Goal: Contribute content: Contribute content

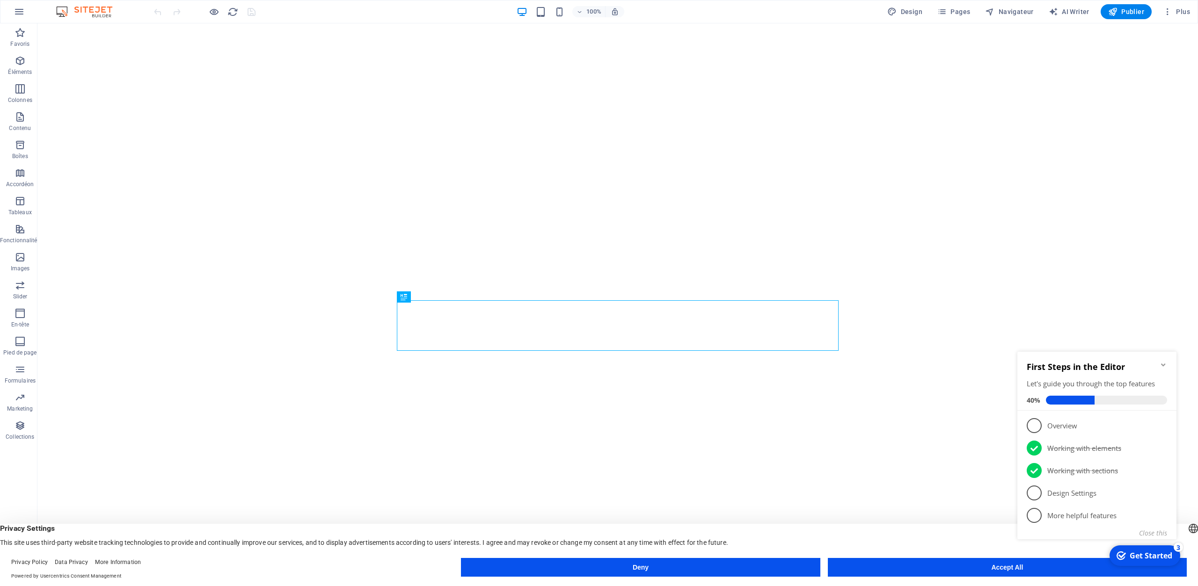
click at [999, 569] on button "Accept All" at bounding box center [1007, 567] width 359 height 19
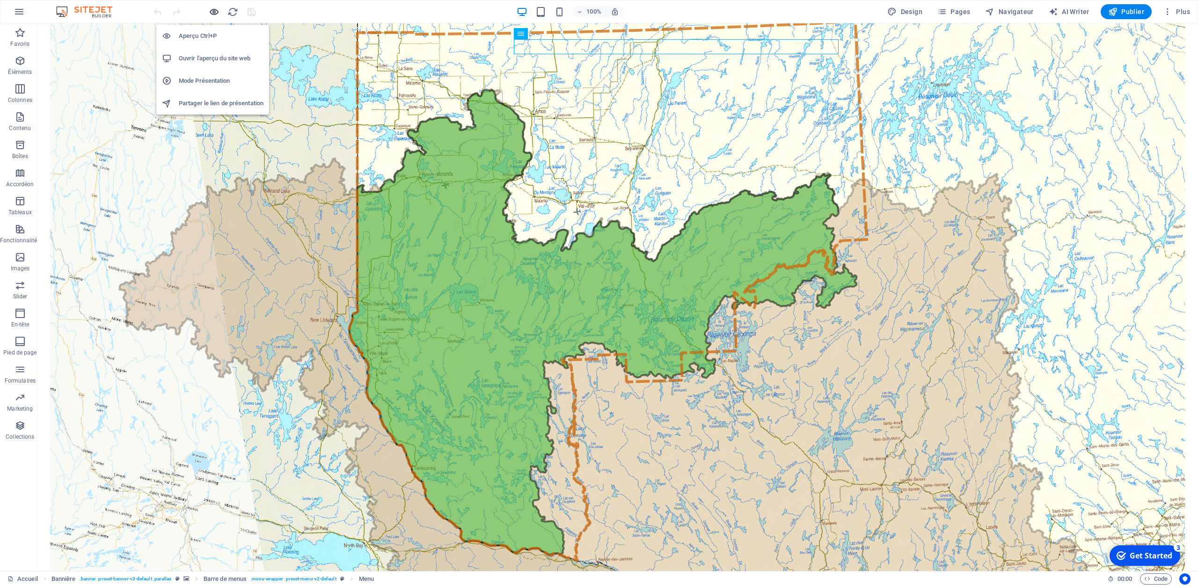
click at [211, 12] on icon "button" at bounding box center [214, 12] width 11 height 11
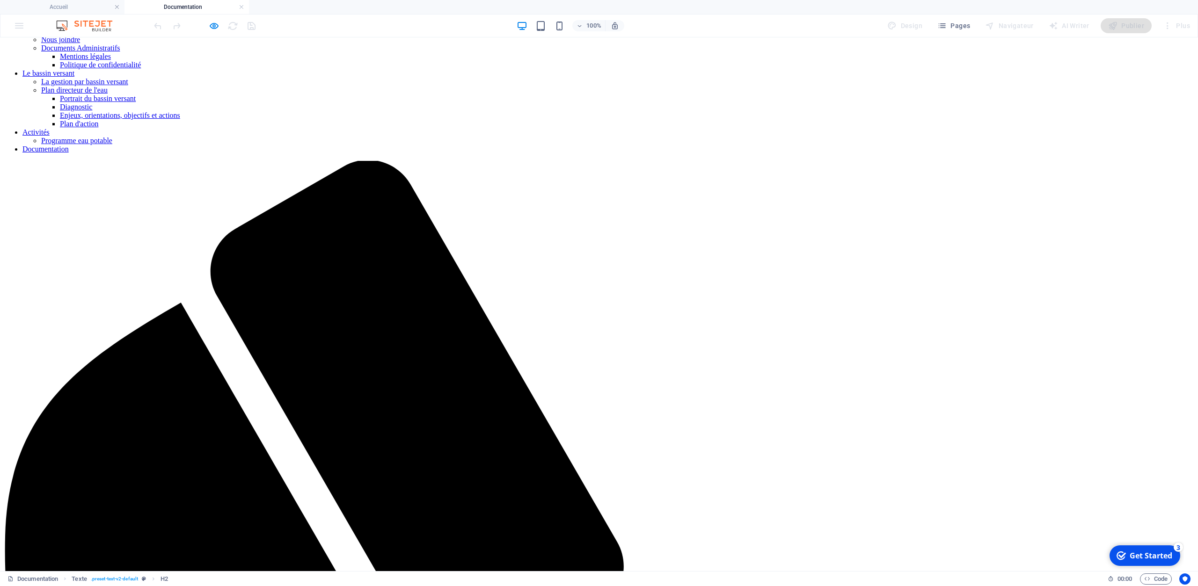
scroll to position [243, 0]
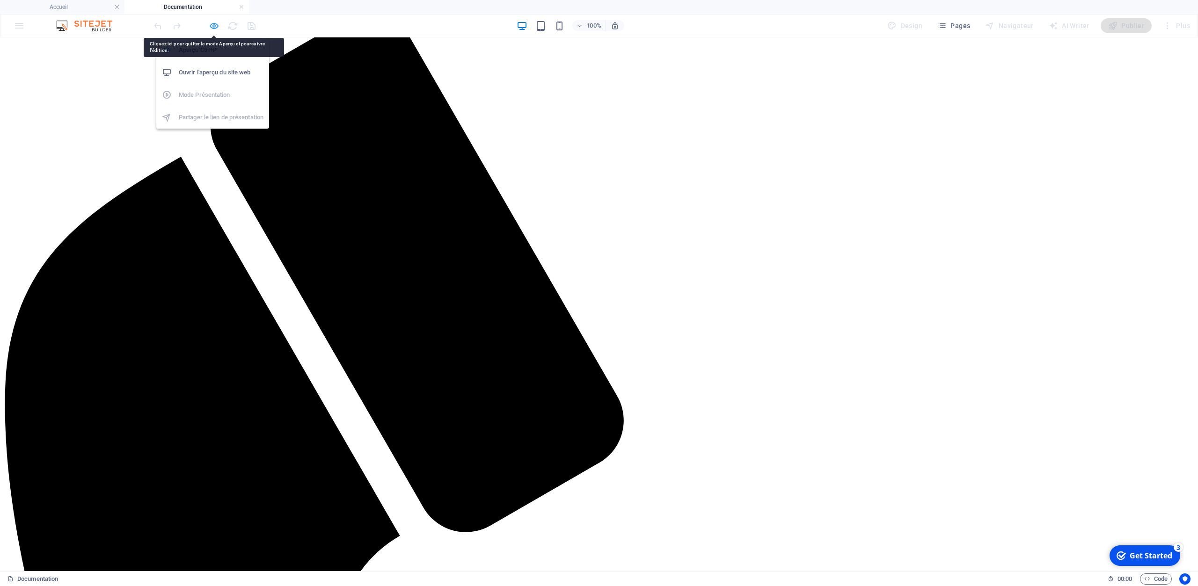
click at [211, 28] on icon "button" at bounding box center [214, 26] width 11 height 11
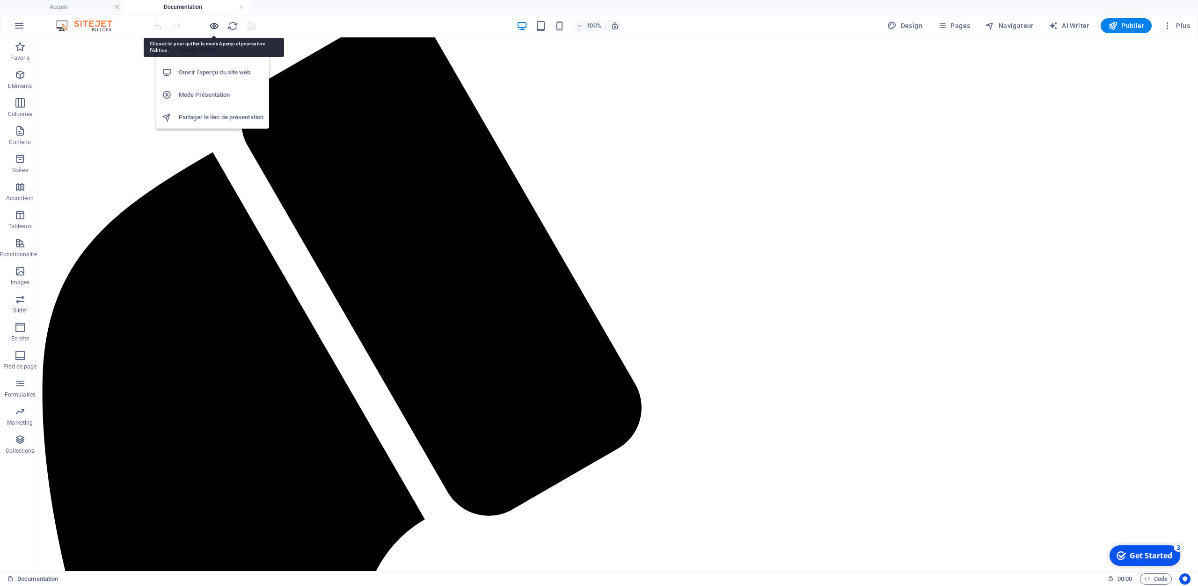
click at [215, 27] on icon "button" at bounding box center [214, 26] width 11 height 11
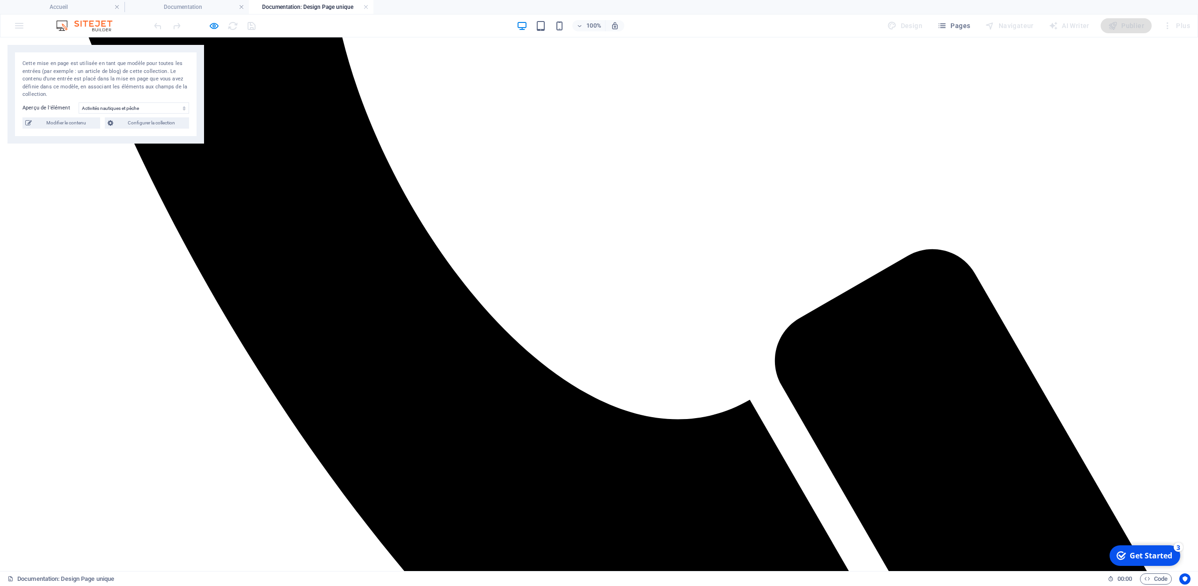
scroll to position [1022, 0]
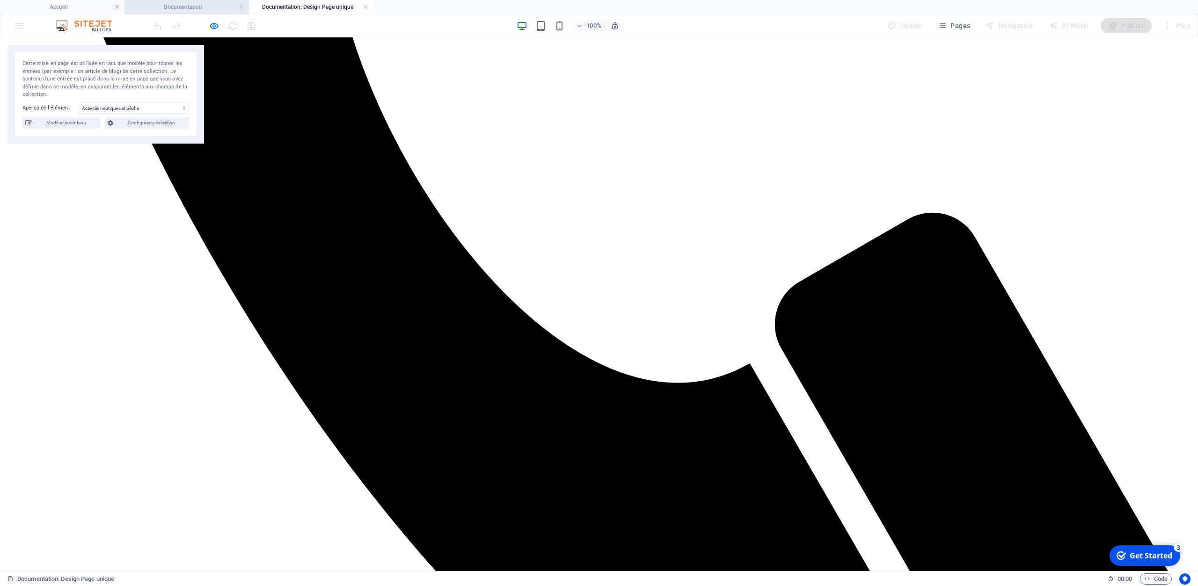
click at [211, 8] on h4 "Documentation" at bounding box center [186, 7] width 124 height 10
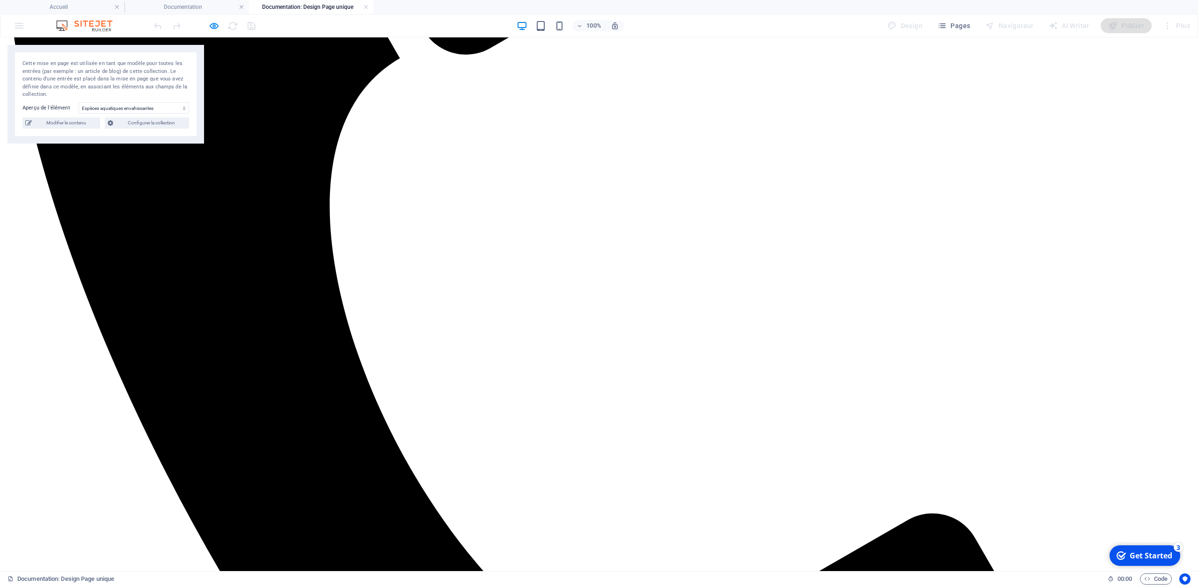
scroll to position [429, 0]
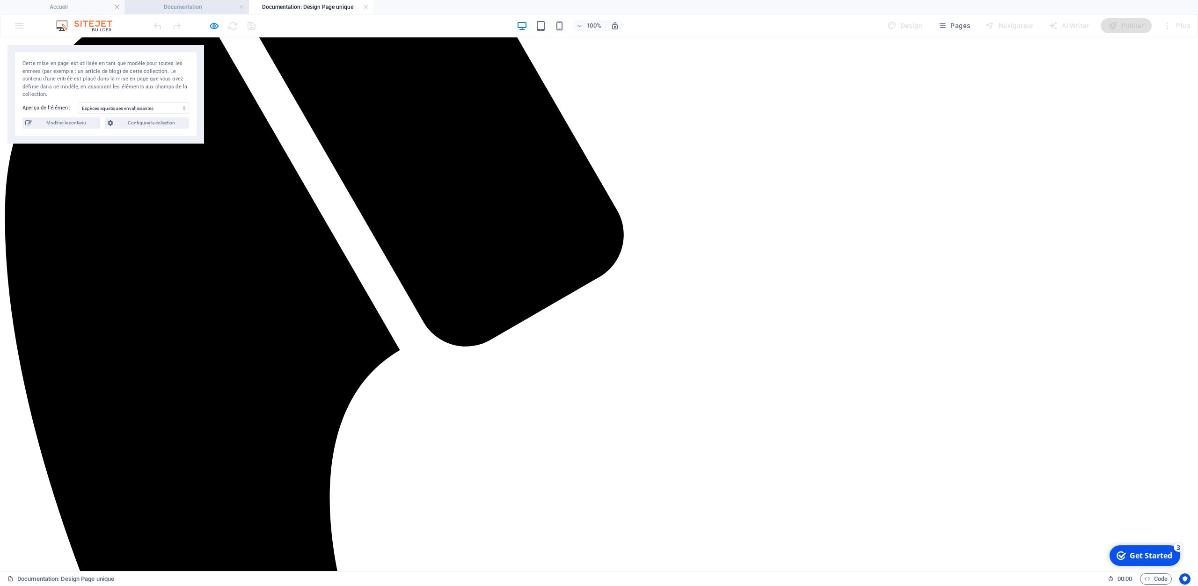
click at [199, 10] on h4 "Documentation" at bounding box center [186, 7] width 124 height 10
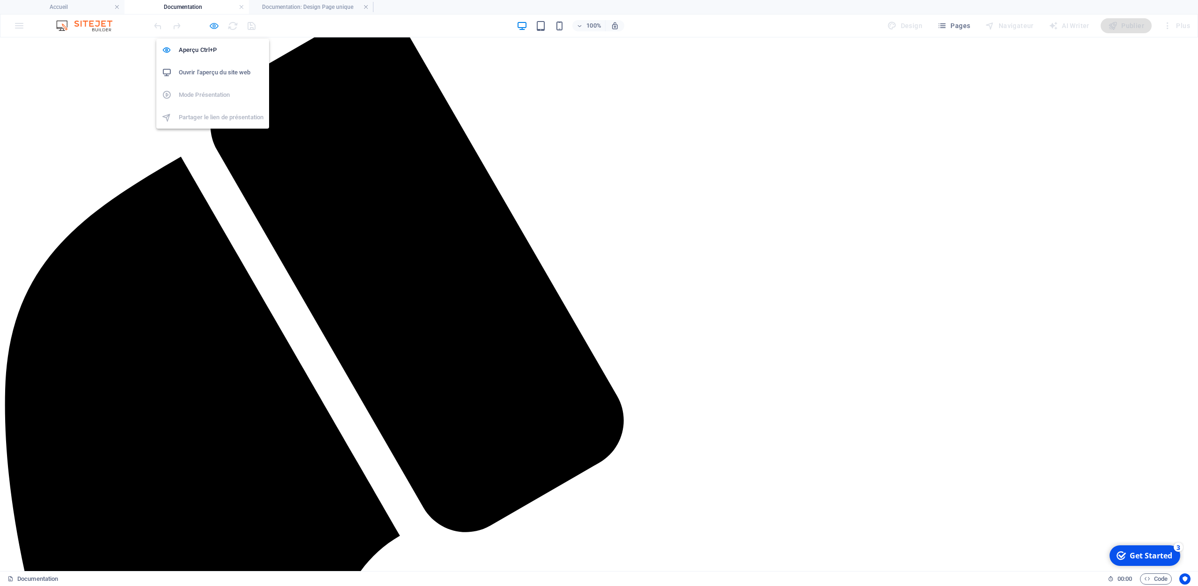
click at [213, 25] on icon "button" at bounding box center [214, 26] width 11 height 11
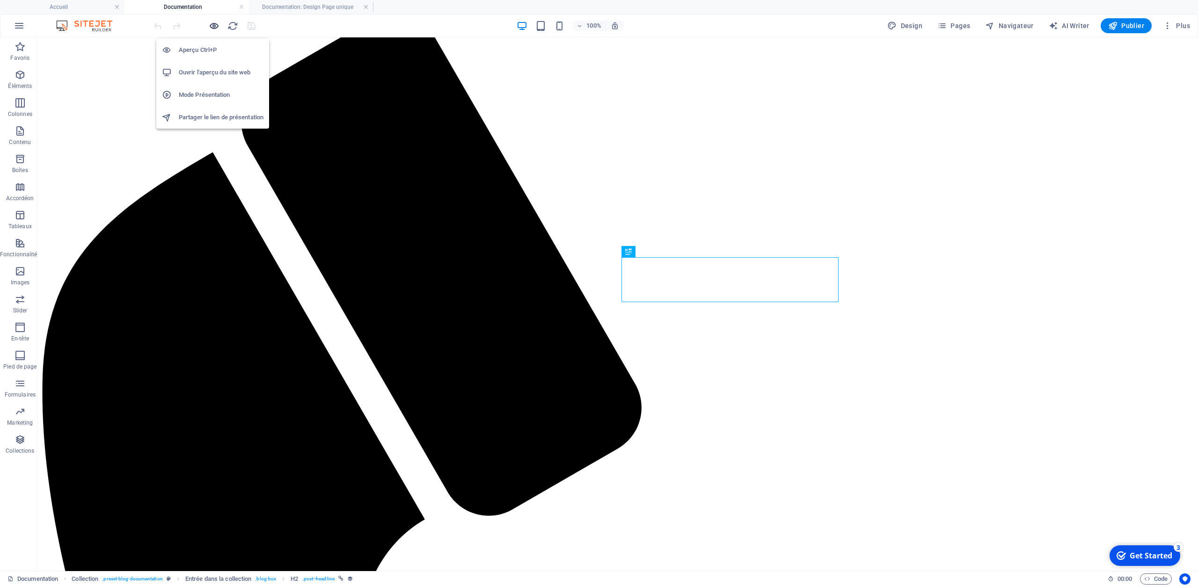
click at [210, 25] on icon "button" at bounding box center [214, 26] width 11 height 11
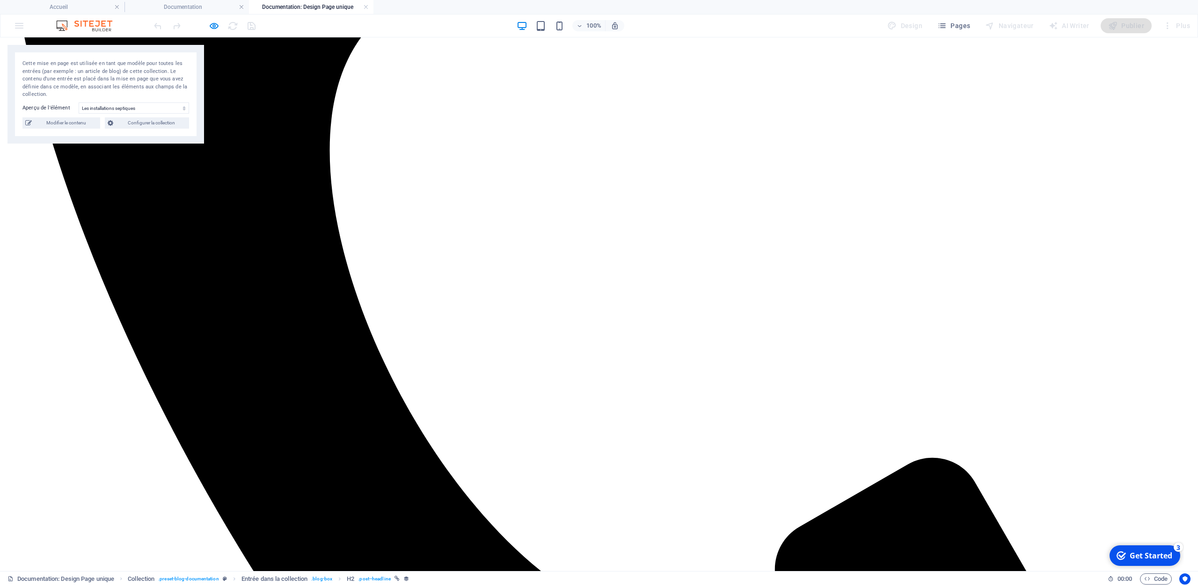
scroll to position [937, 0]
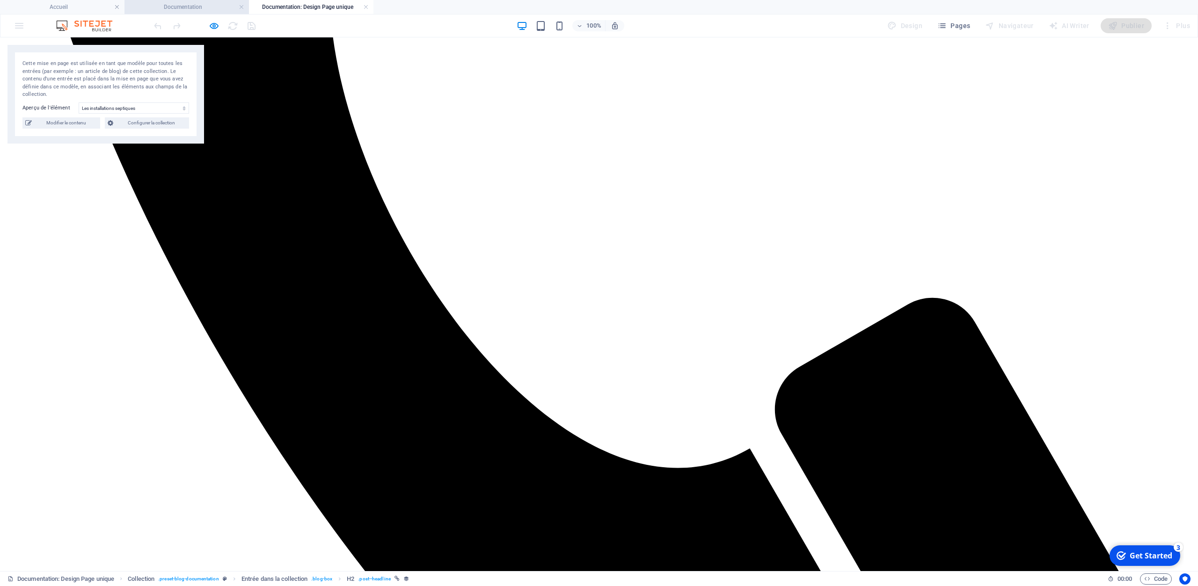
click at [183, 7] on h4 "Documentation" at bounding box center [186, 7] width 124 height 10
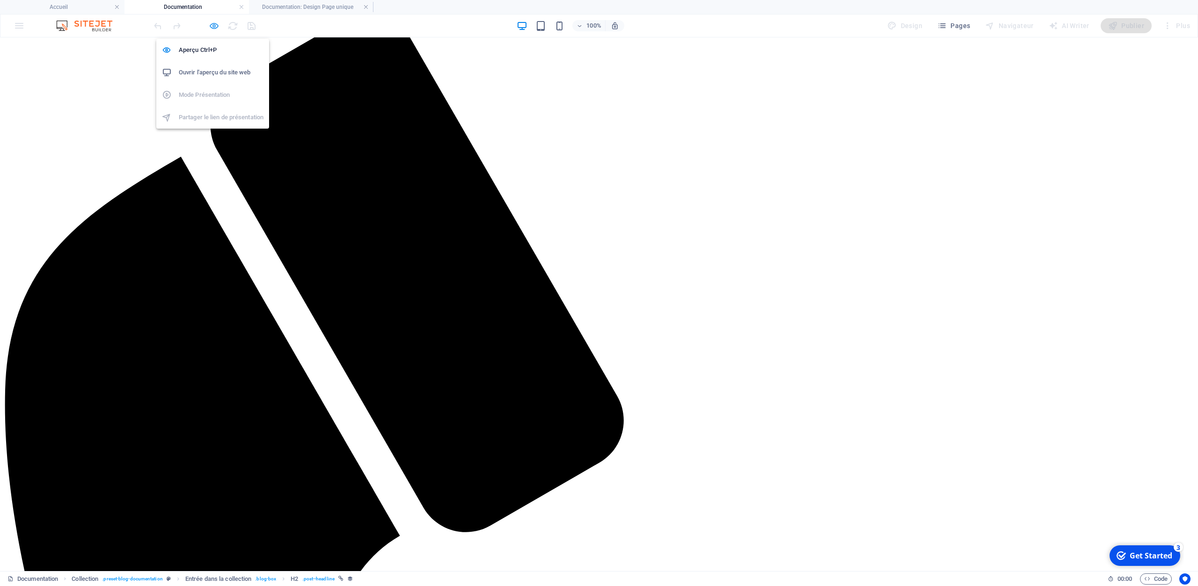
click at [213, 25] on icon "button" at bounding box center [214, 26] width 11 height 11
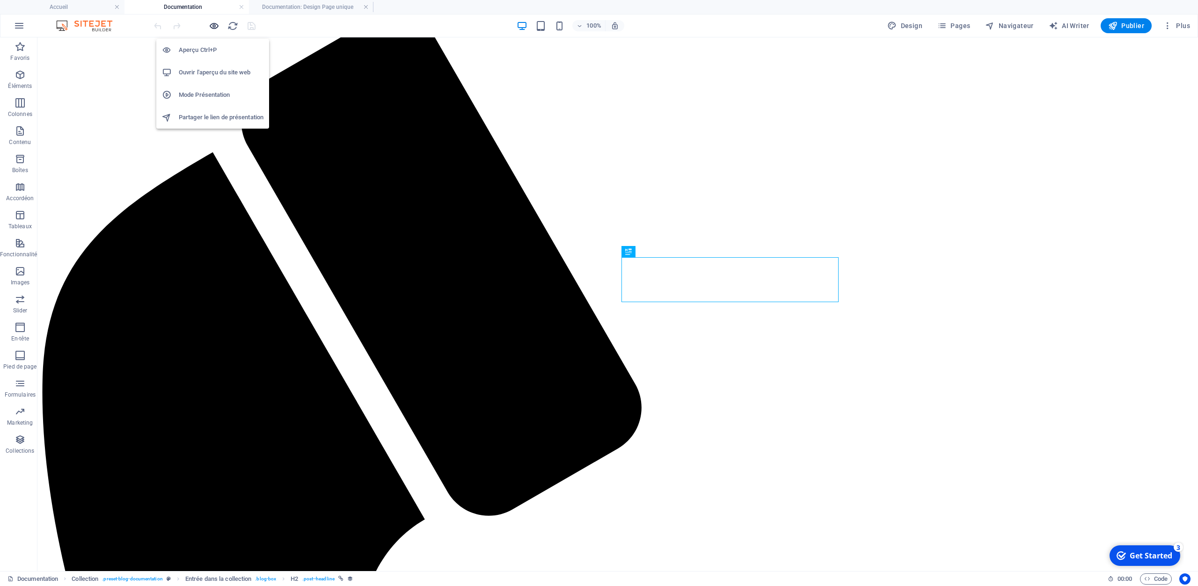
click at [213, 25] on icon "button" at bounding box center [214, 26] width 11 height 11
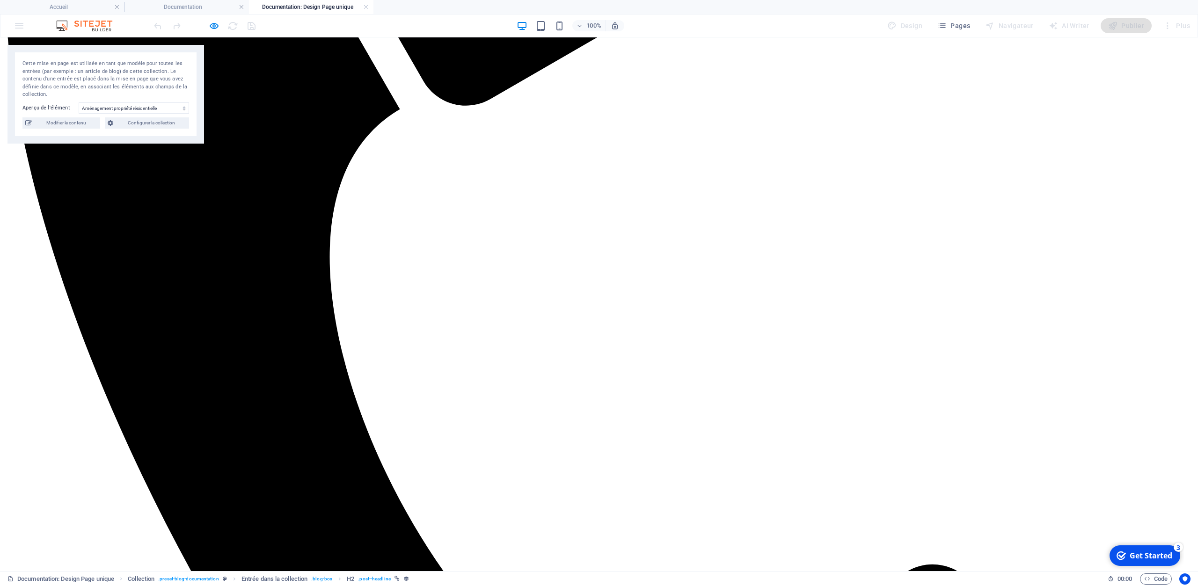
scroll to position [825, 0]
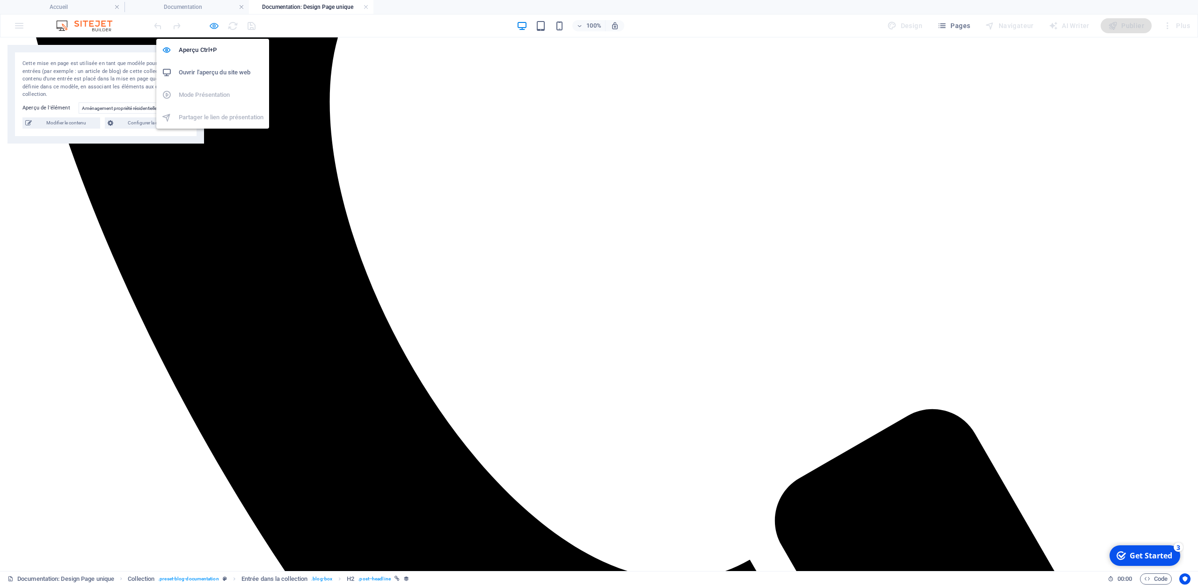
click at [216, 27] on icon "button" at bounding box center [214, 26] width 11 height 11
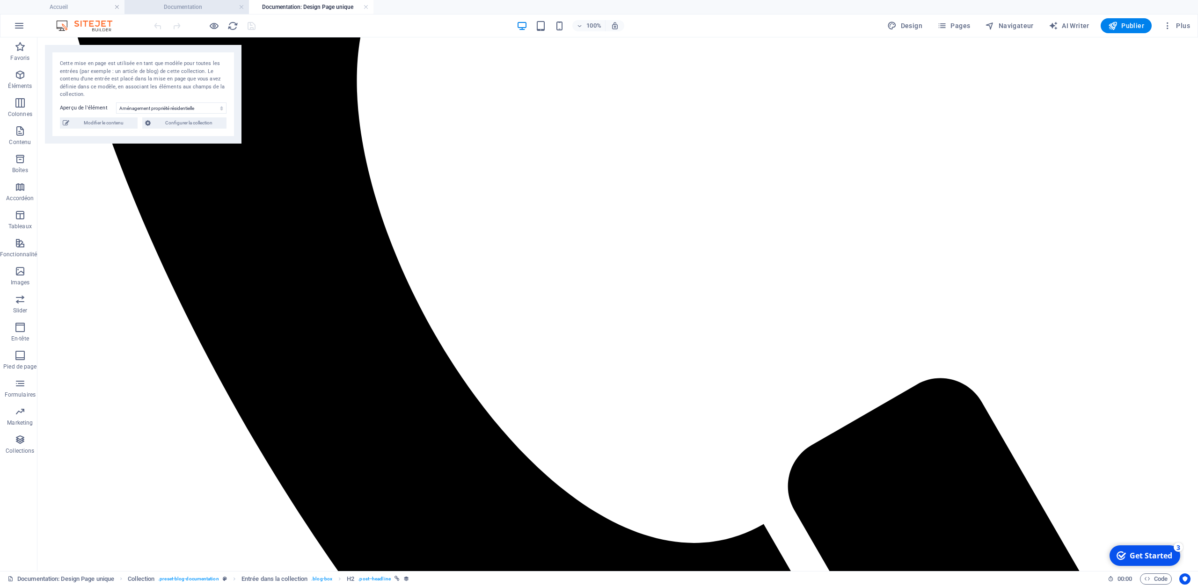
click at [202, 9] on h4 "Documentation" at bounding box center [186, 7] width 124 height 10
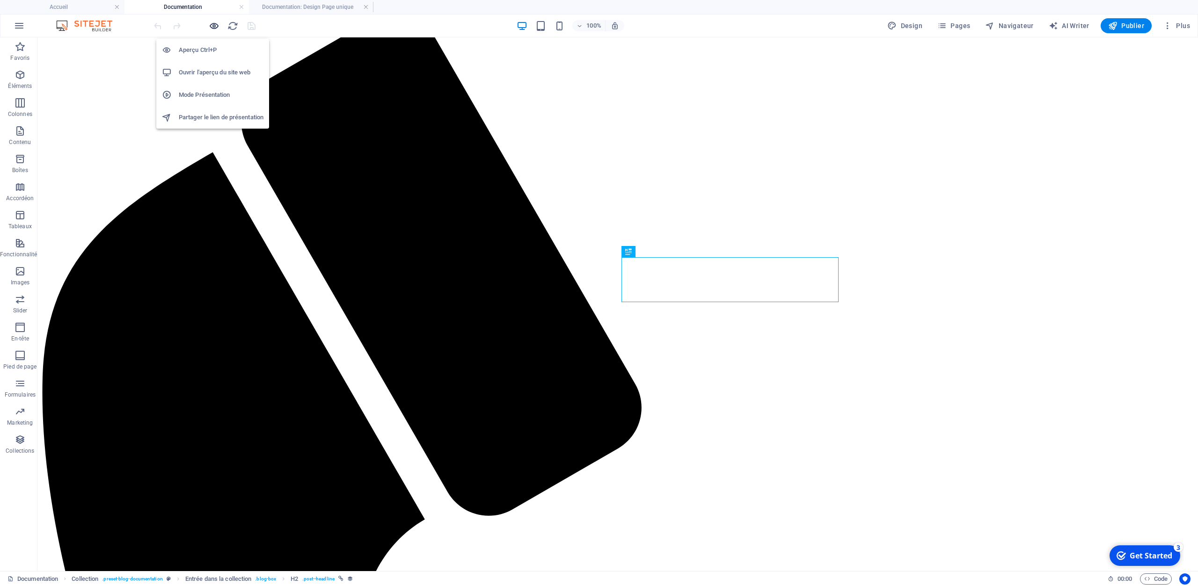
click at [216, 26] on icon "button" at bounding box center [214, 26] width 11 height 11
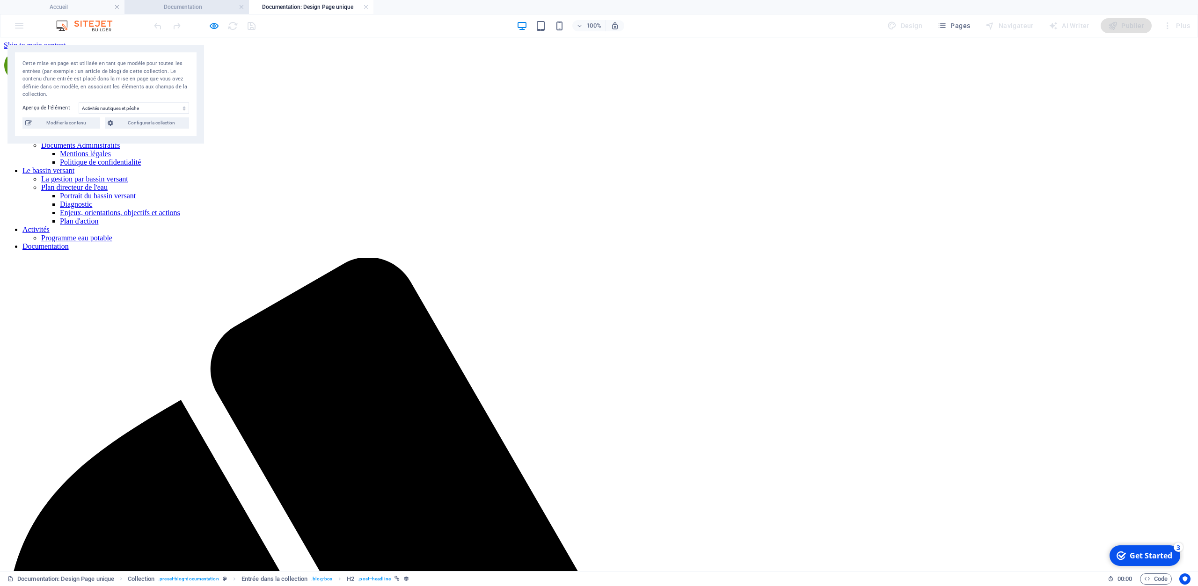
scroll to position [791, 0]
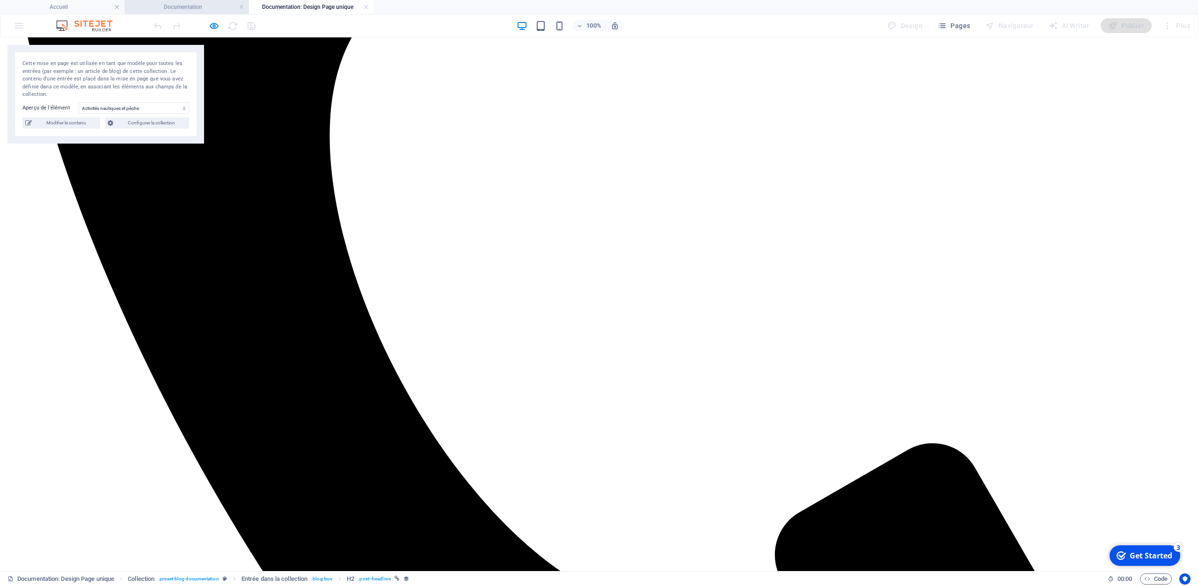
click at [195, 8] on h4 "Documentation" at bounding box center [186, 7] width 124 height 10
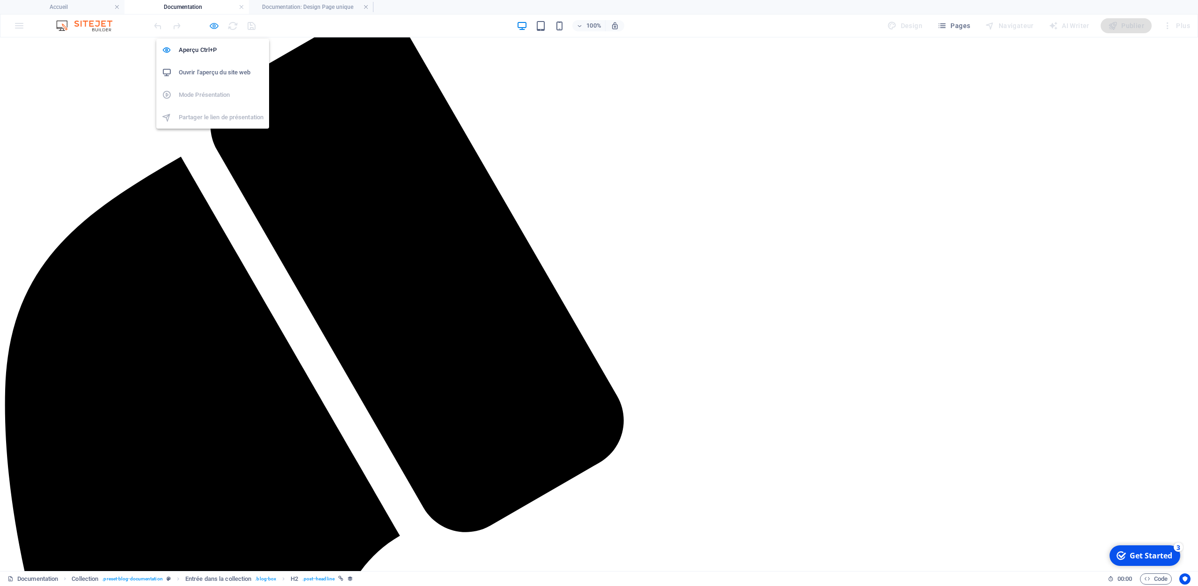
click at [214, 25] on icon "button" at bounding box center [214, 26] width 11 height 11
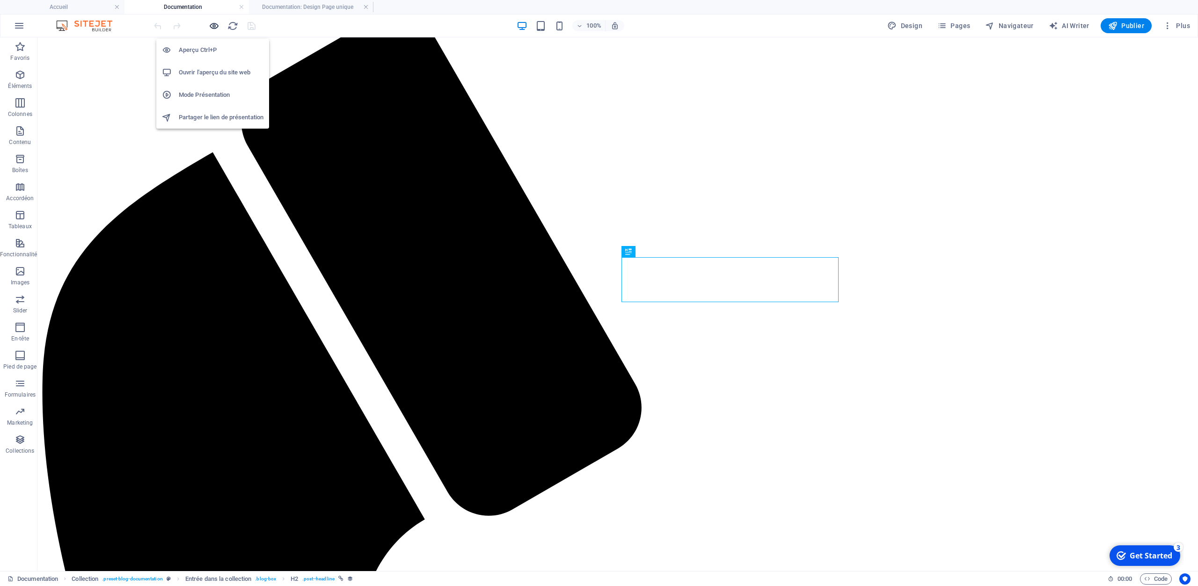
click at [211, 26] on icon "button" at bounding box center [214, 26] width 11 height 11
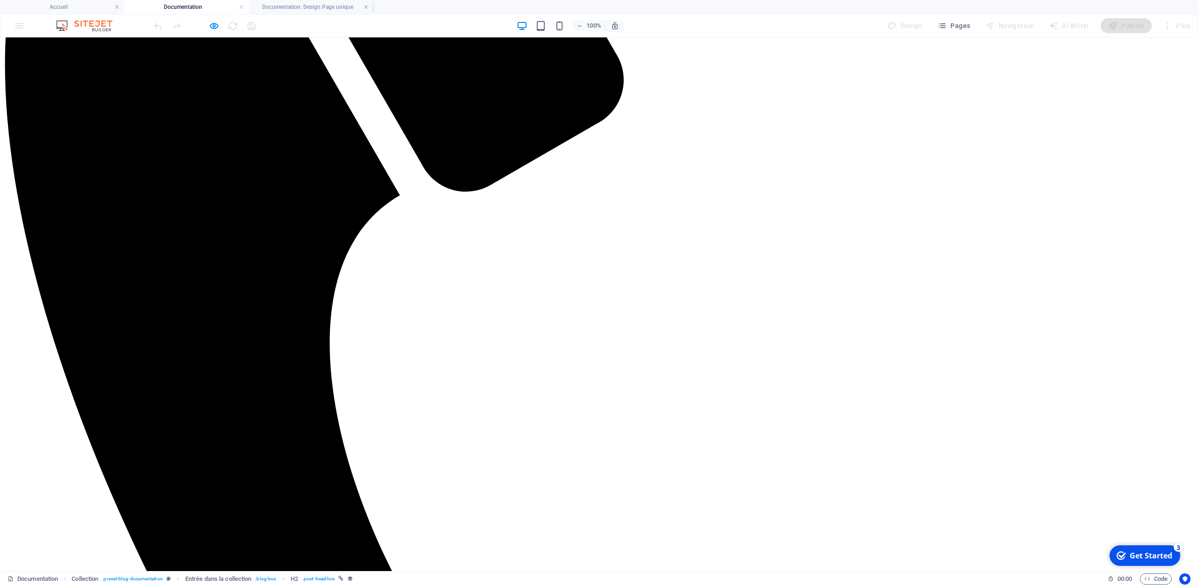
scroll to position [765, 0]
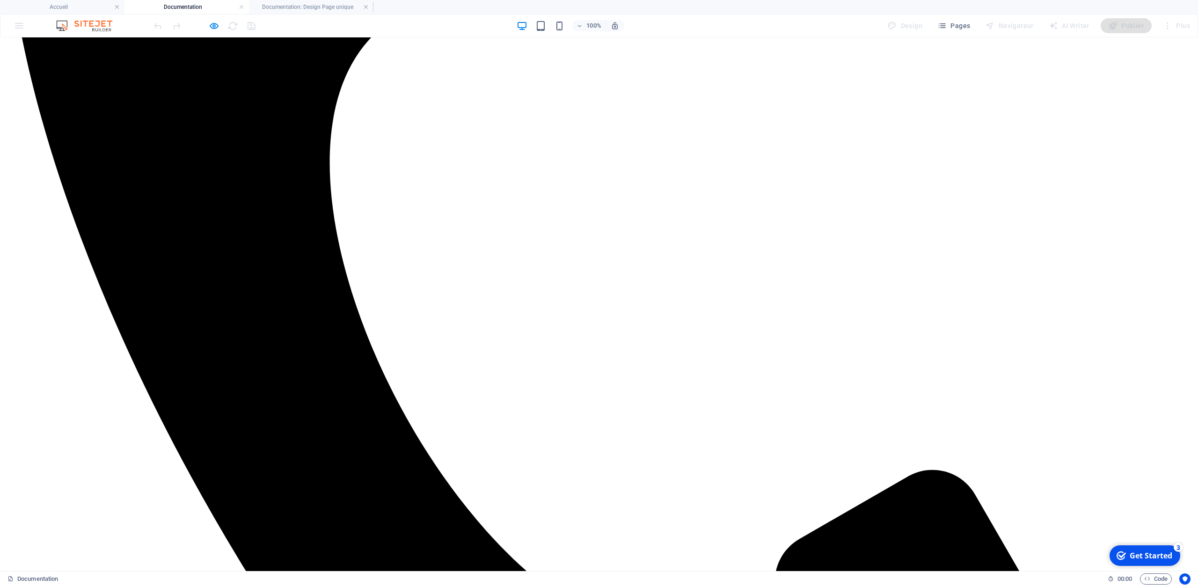
select select "687a914ab52d075d5a08dad2"
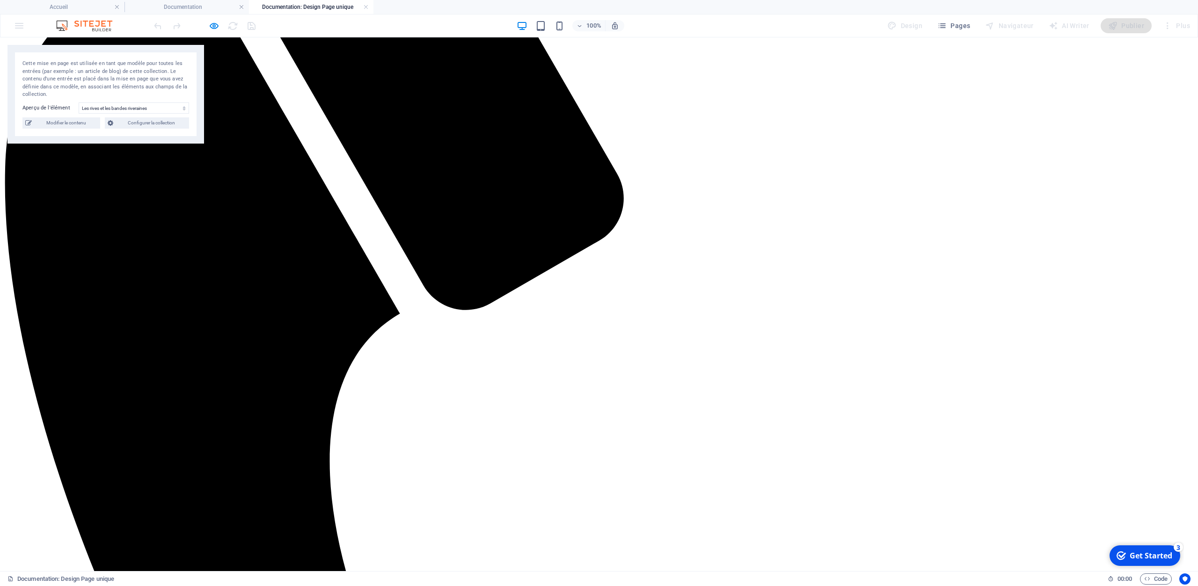
scroll to position [271, 0]
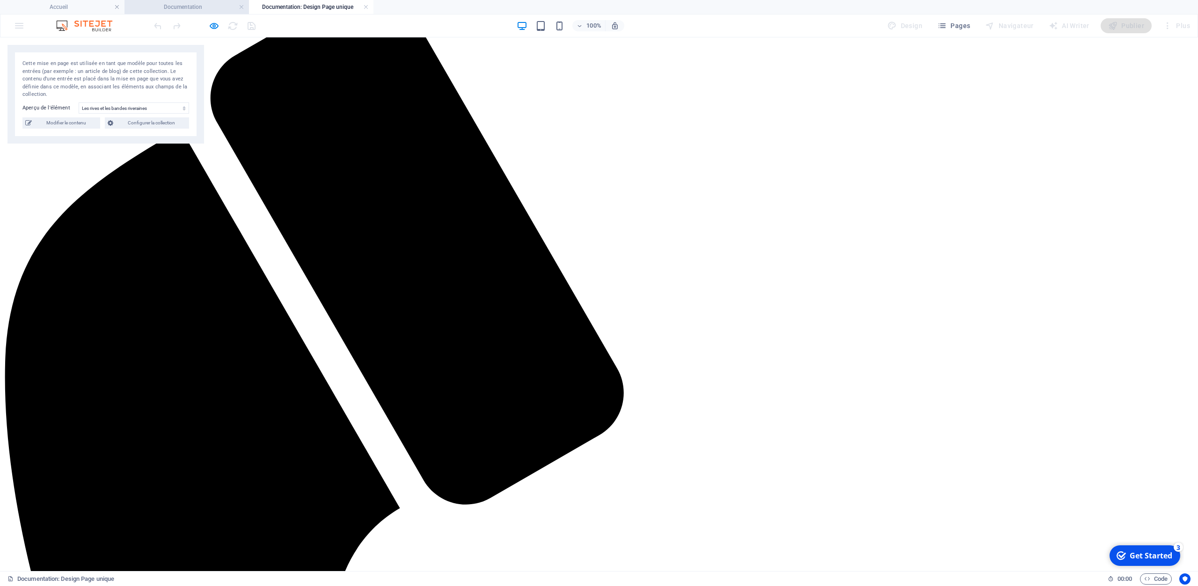
click at [179, 5] on h4 "Documentation" at bounding box center [186, 7] width 124 height 10
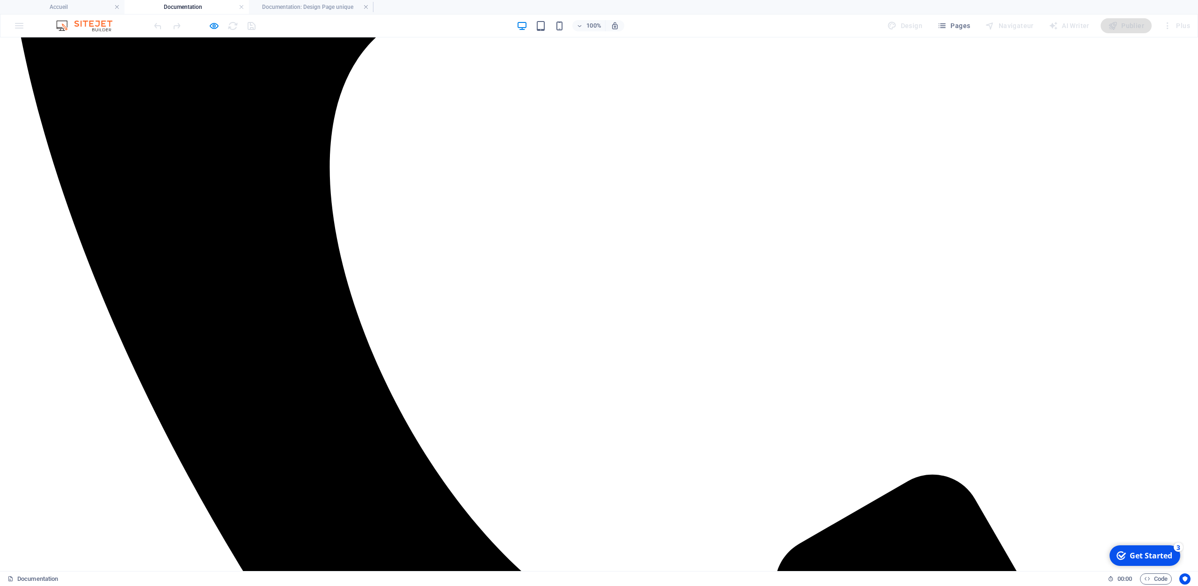
scroll to position [763, 0]
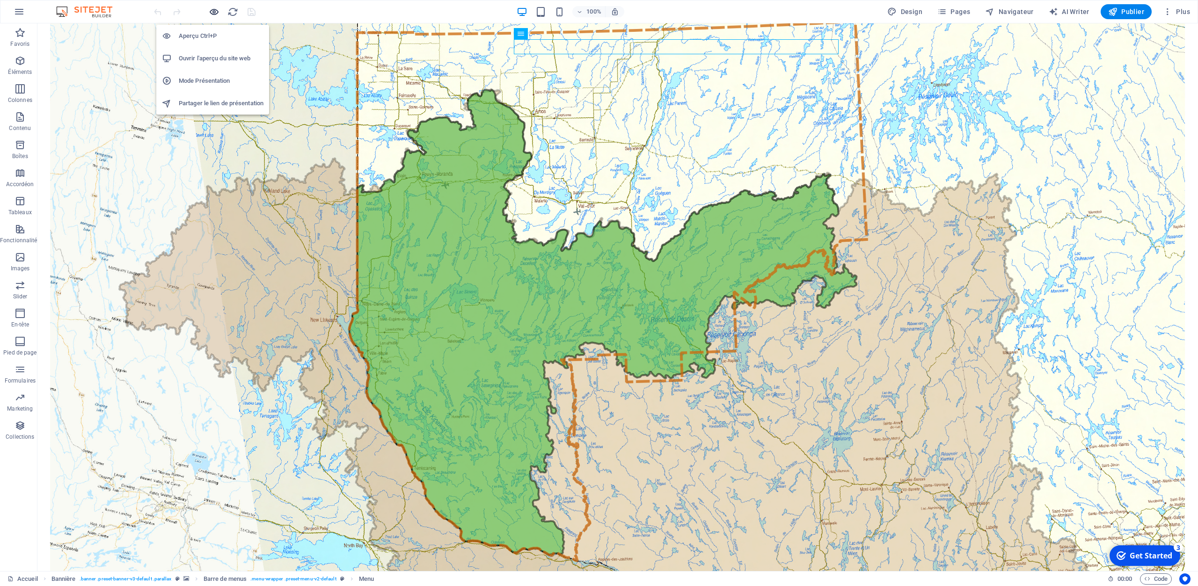
click at [212, 11] on icon "button" at bounding box center [214, 12] width 11 height 11
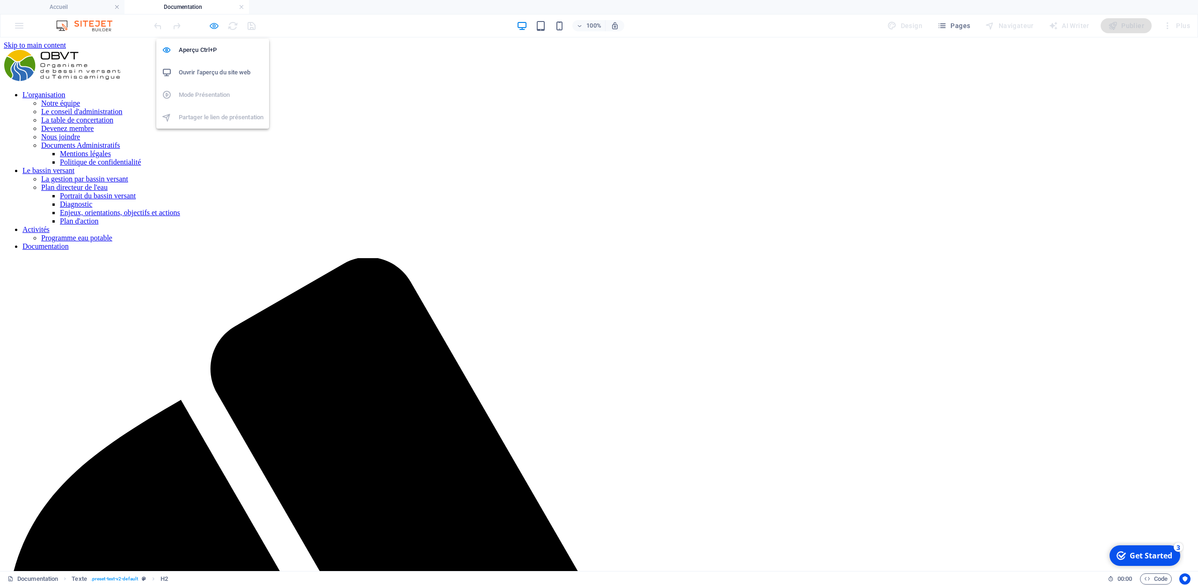
click at [212, 23] on icon "button" at bounding box center [214, 26] width 11 height 11
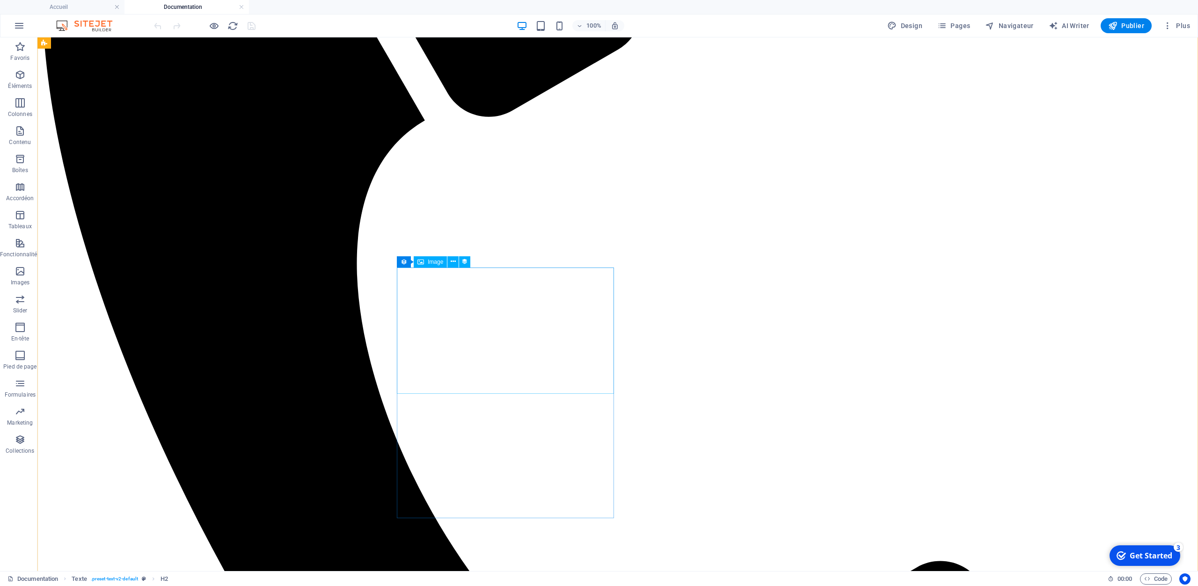
scroll to position [681, 0]
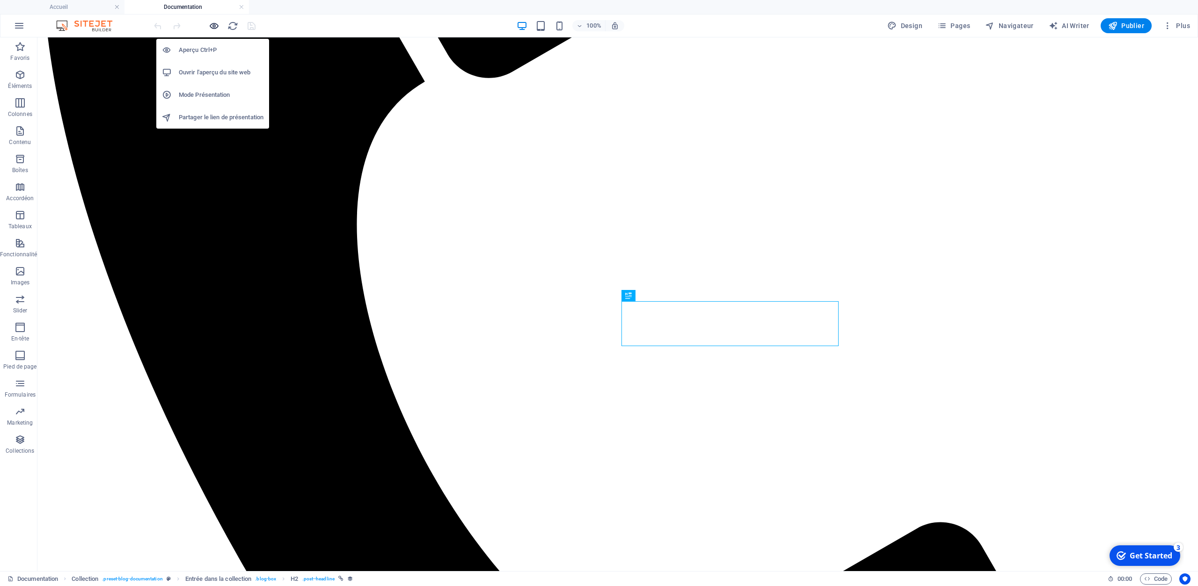
click at [214, 27] on icon "button" at bounding box center [214, 26] width 11 height 11
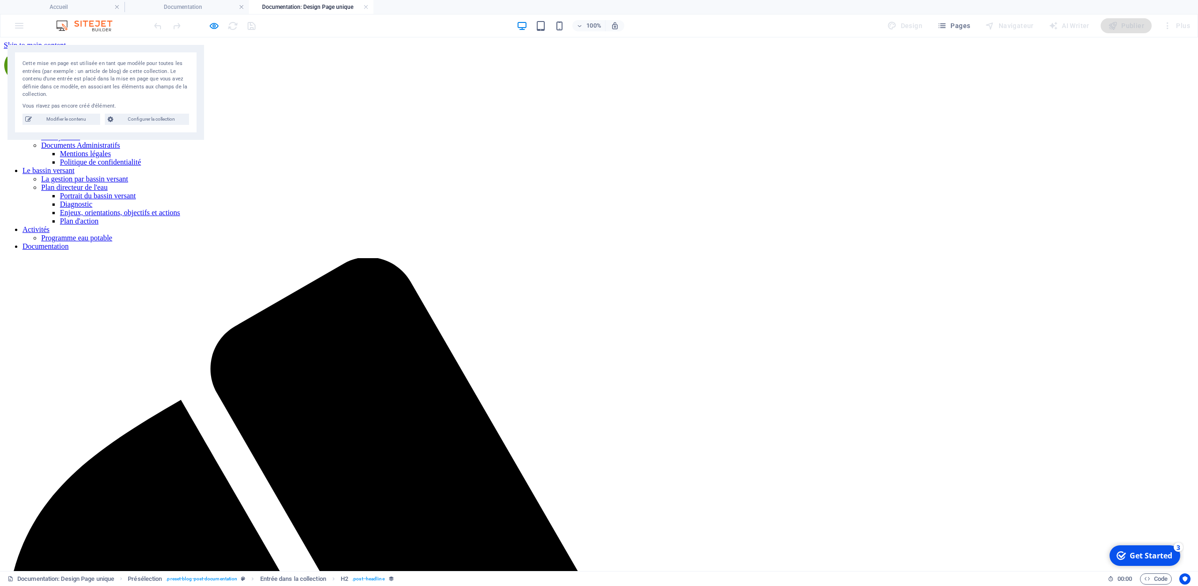
scroll to position [0, 0]
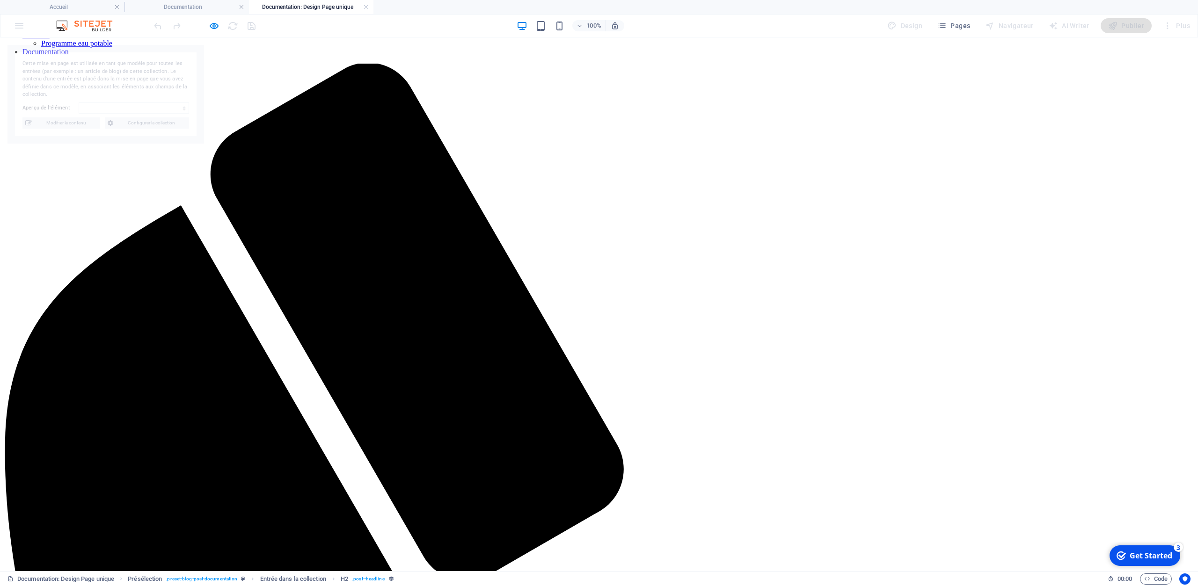
select select "687a914ab52d075d5a08dace"
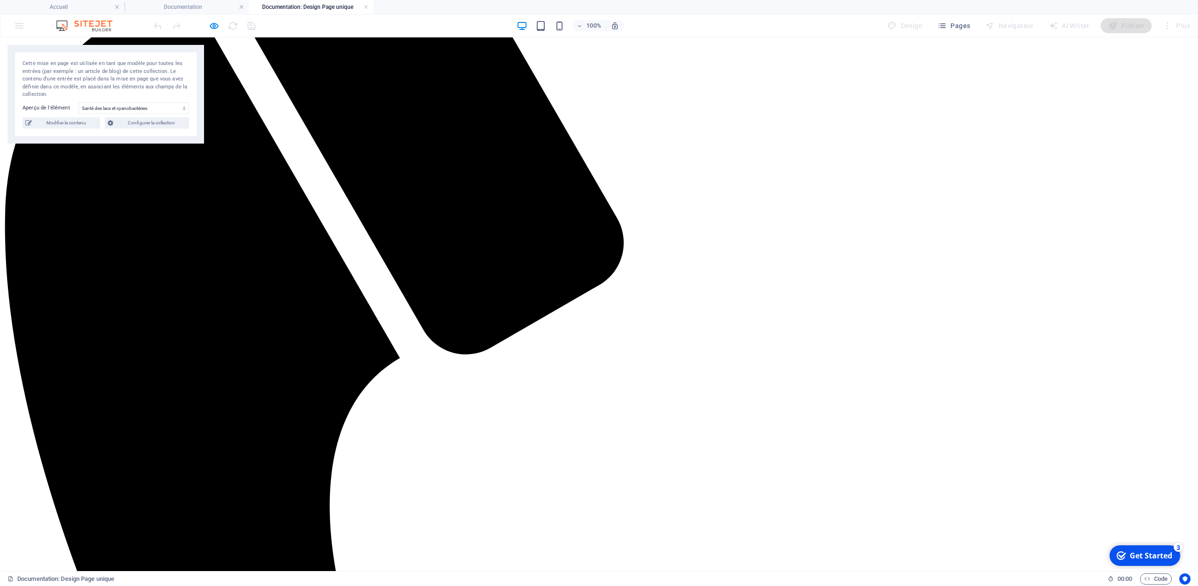
scroll to position [438, 0]
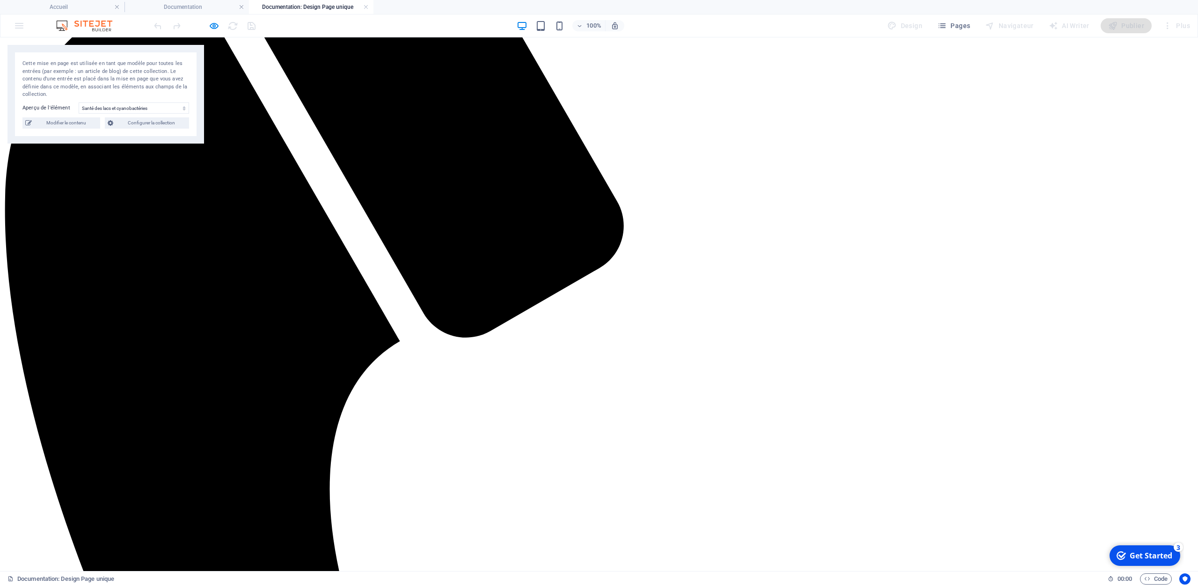
click at [73, 125] on span "Modifier le contenu" at bounding box center [66, 122] width 63 height 11
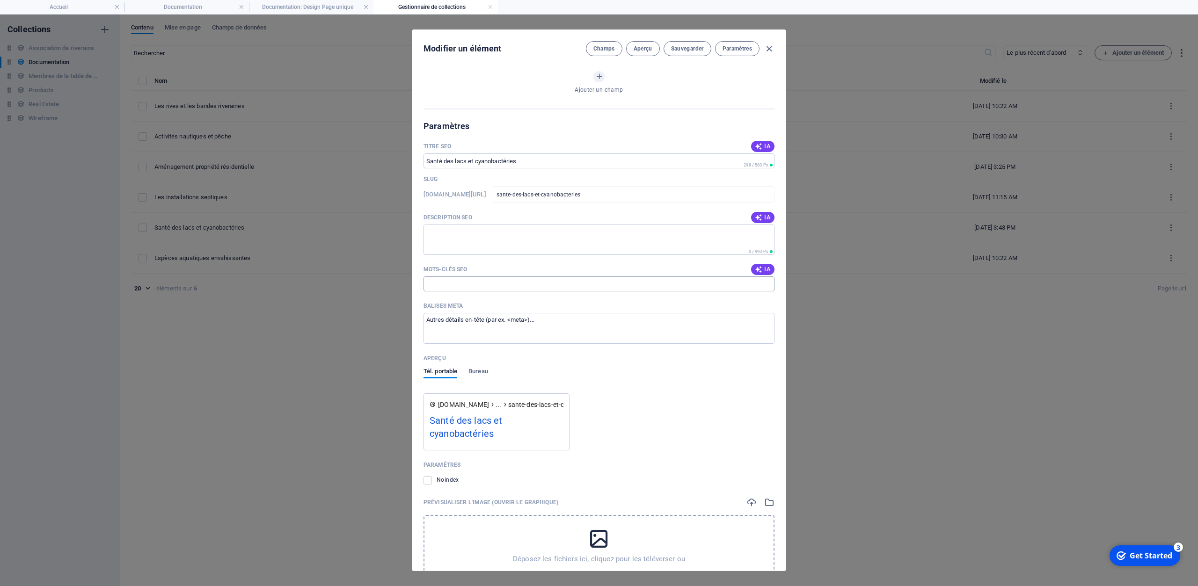
select select "Tous les citoyens"
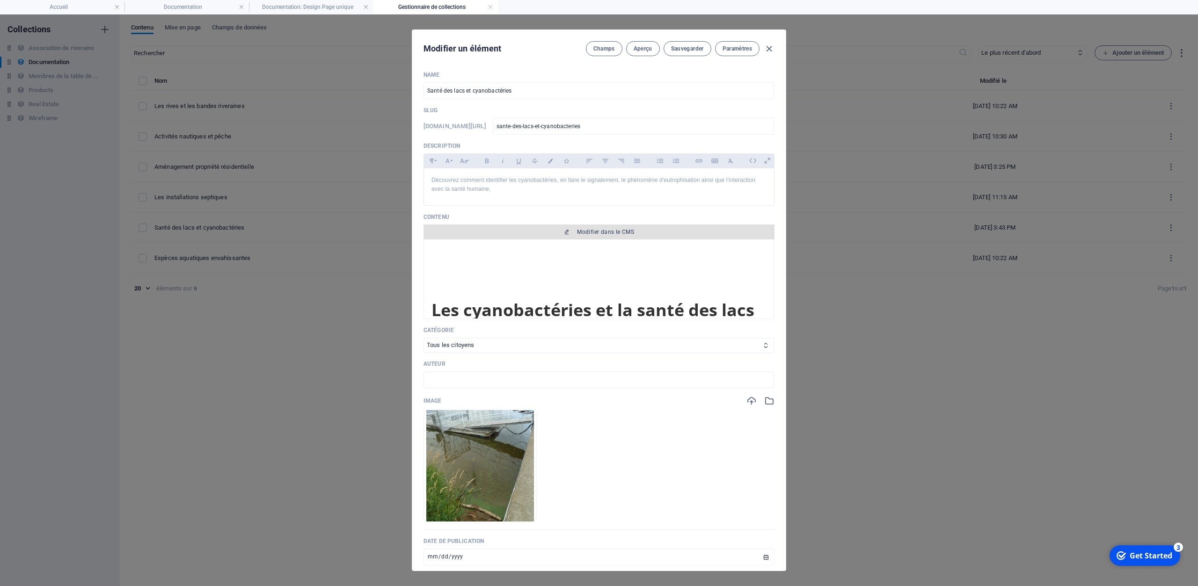
click at [632, 234] on span "Modifier dans le CMS" at bounding box center [605, 231] width 57 height 7
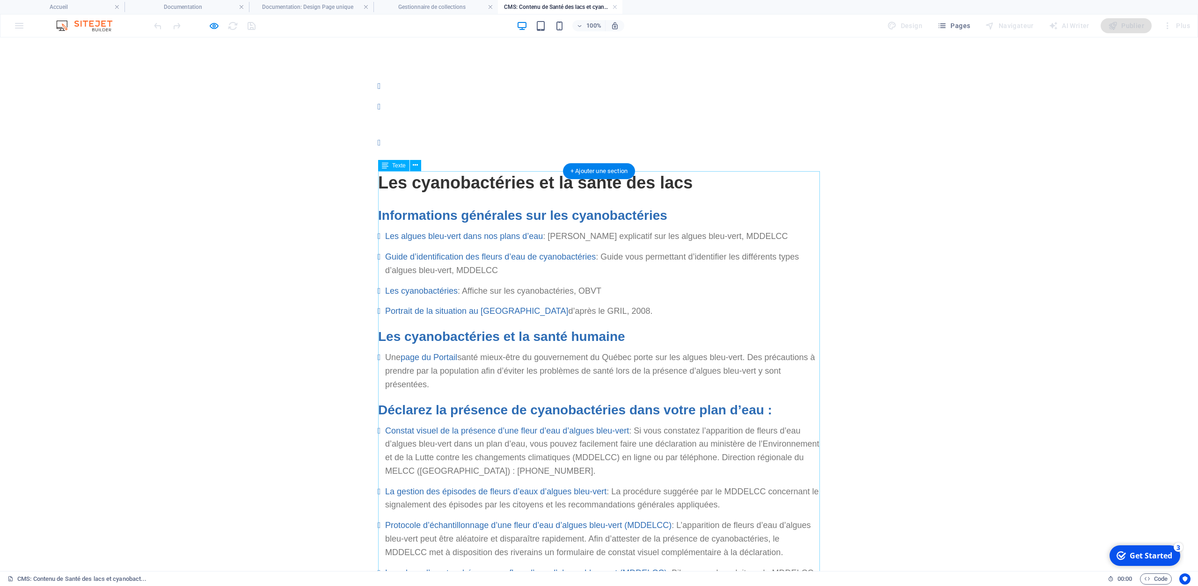
scroll to position [0, 0]
click at [415, 67] on icon at bounding box center [415, 70] width 5 height 10
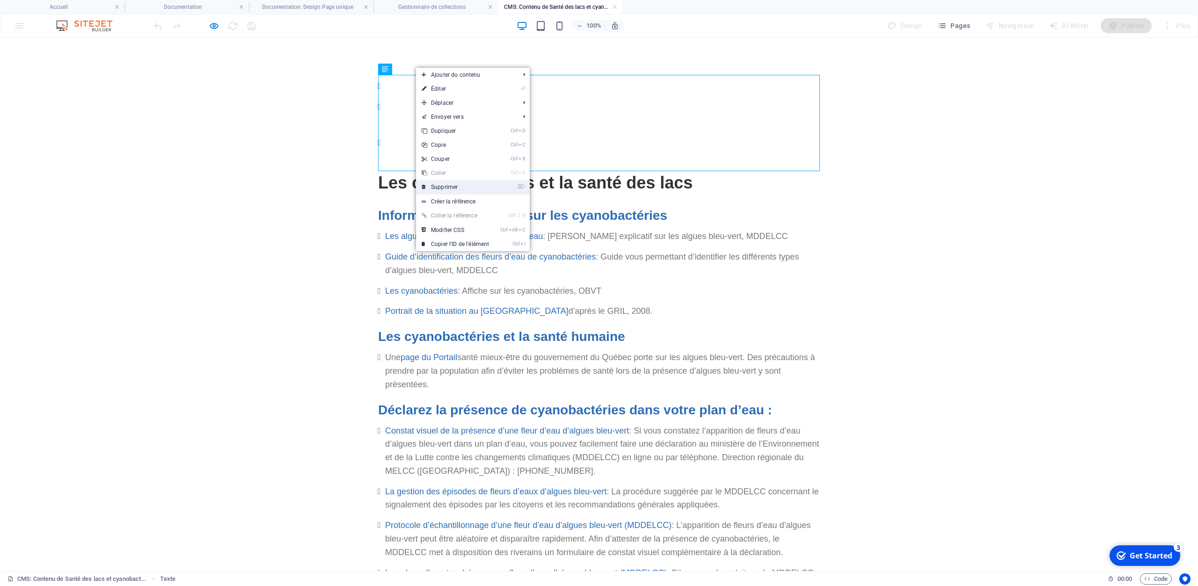
click at [459, 188] on link "⌦ Supprimer" at bounding box center [455, 187] width 79 height 14
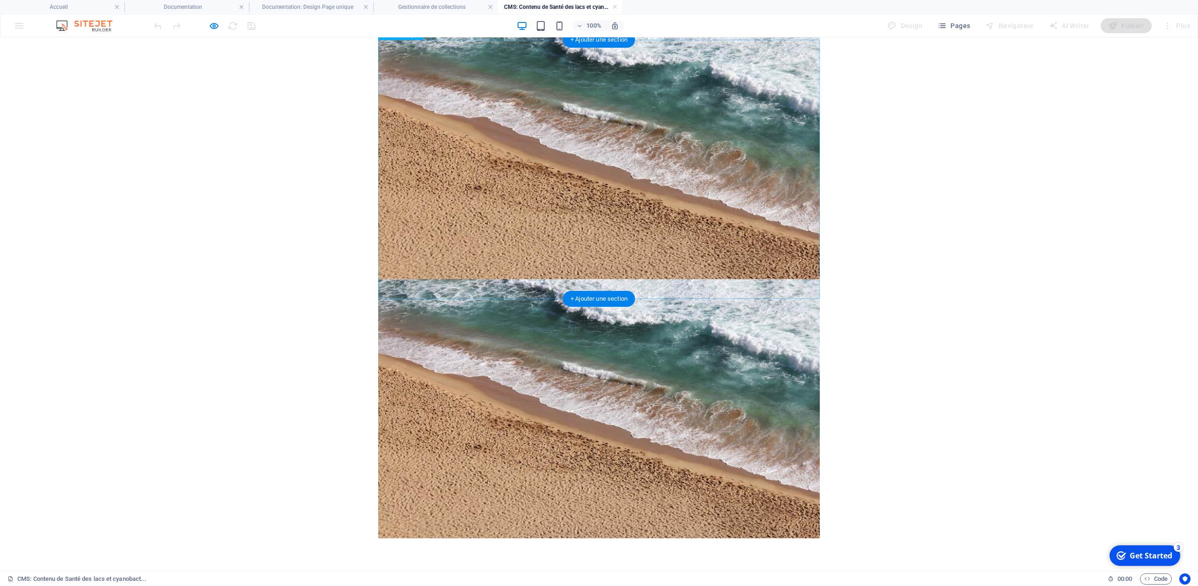
scroll to position [827, 0]
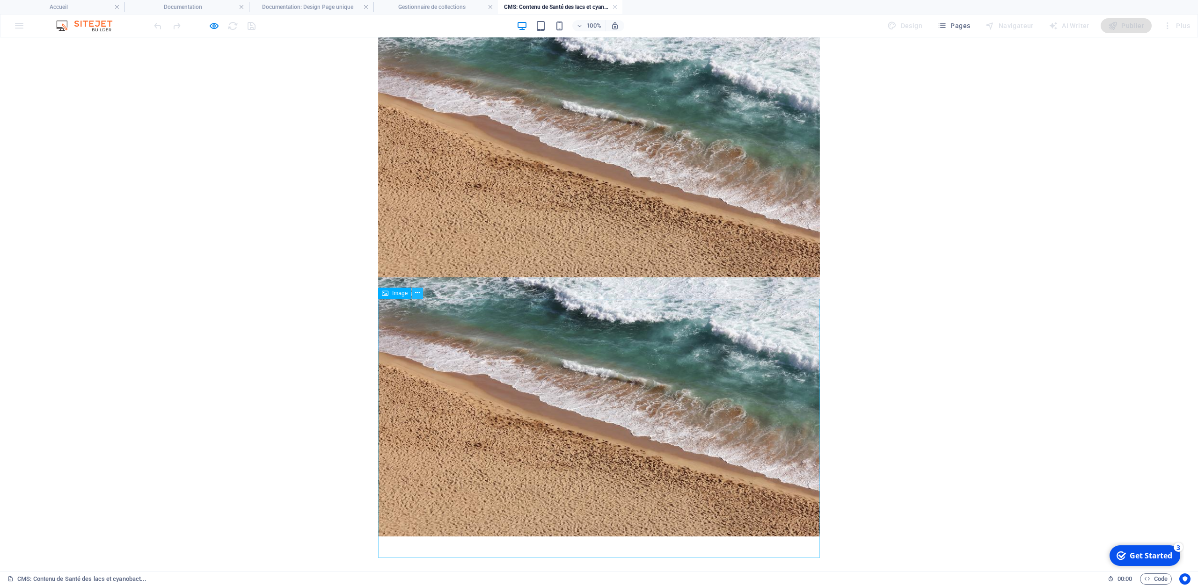
click at [418, 295] on icon at bounding box center [417, 293] width 5 height 10
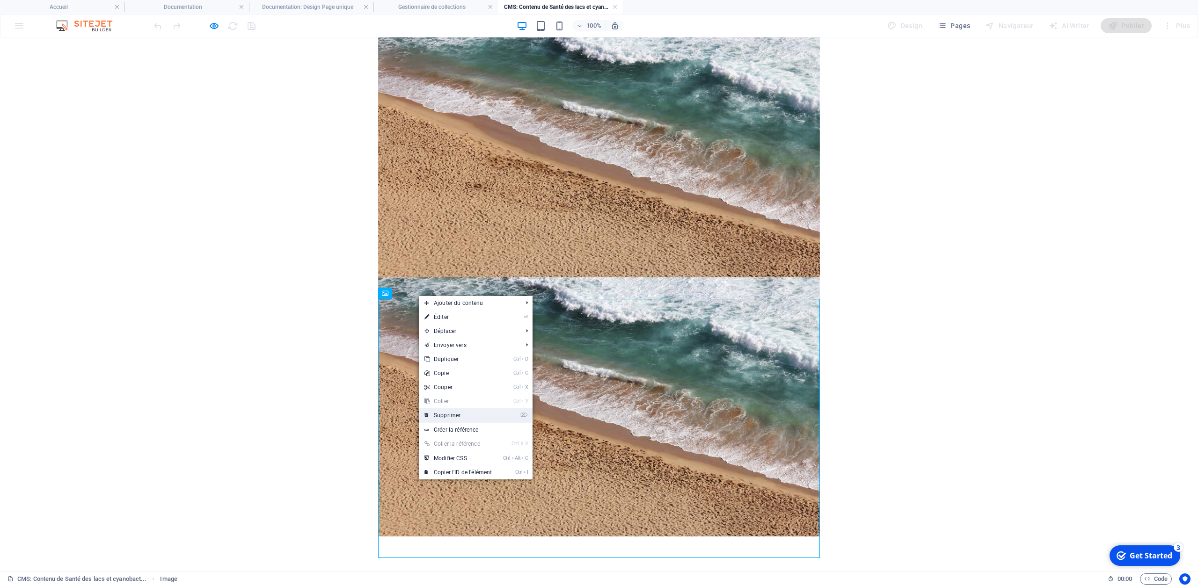
click at [448, 418] on link "⌦ Supprimer" at bounding box center [458, 415] width 79 height 14
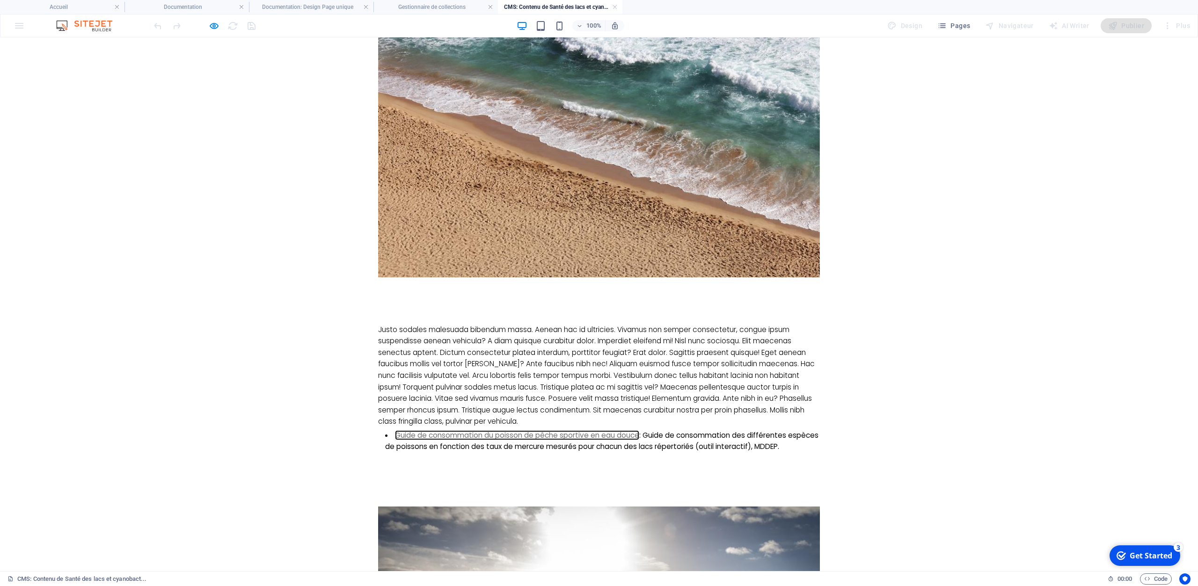
scroll to position [633, 0]
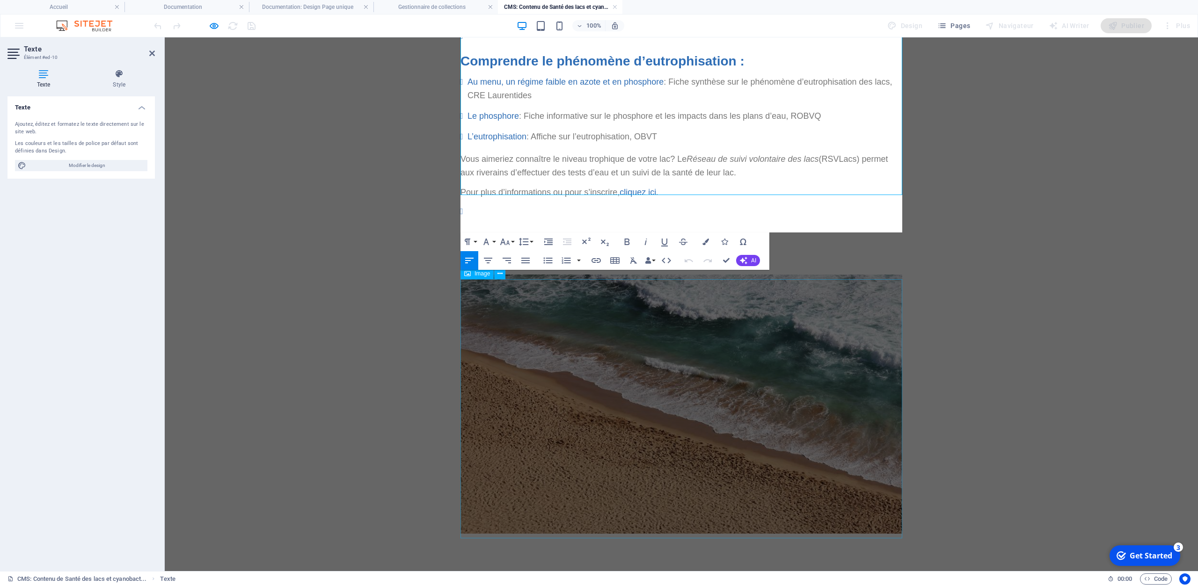
scroll to position [625, 0]
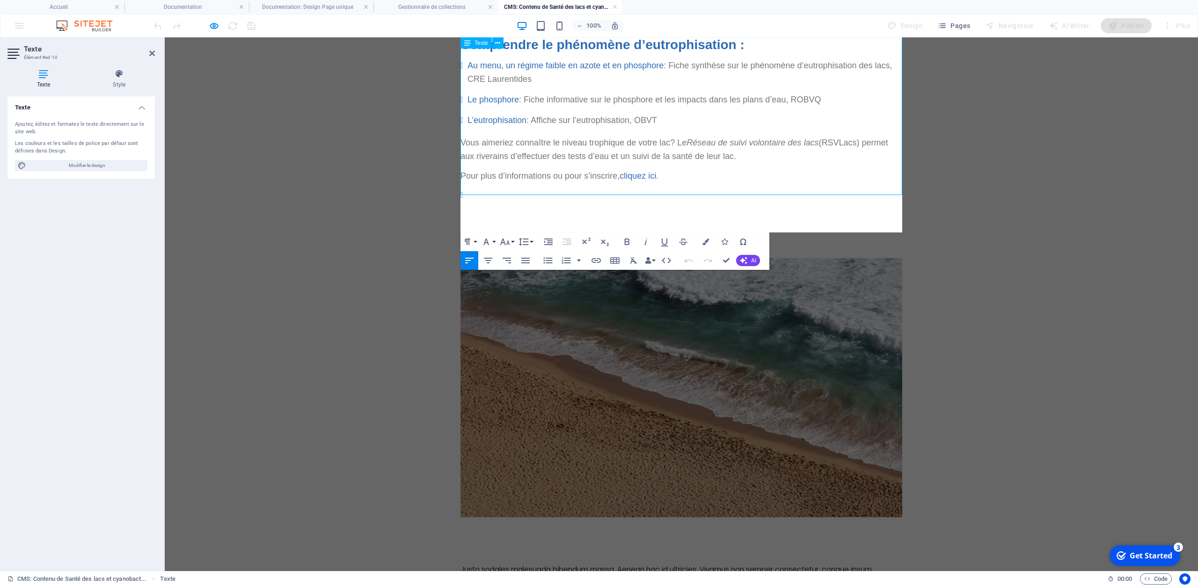
click at [500, 202] on li at bounding box center [681, 196] width 442 height 14
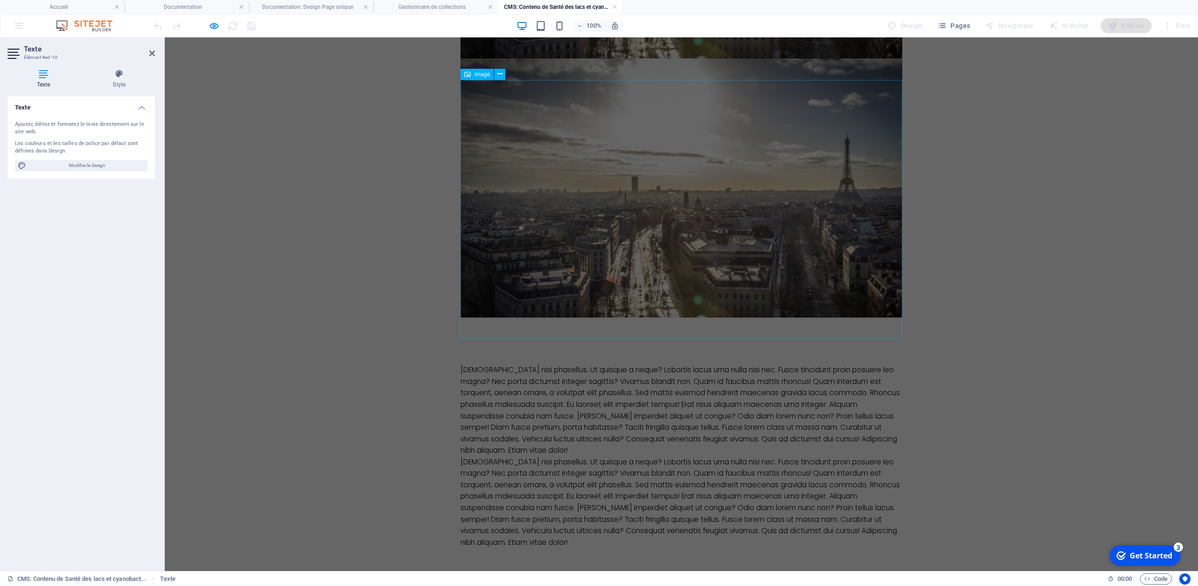
scroll to position [1391, 0]
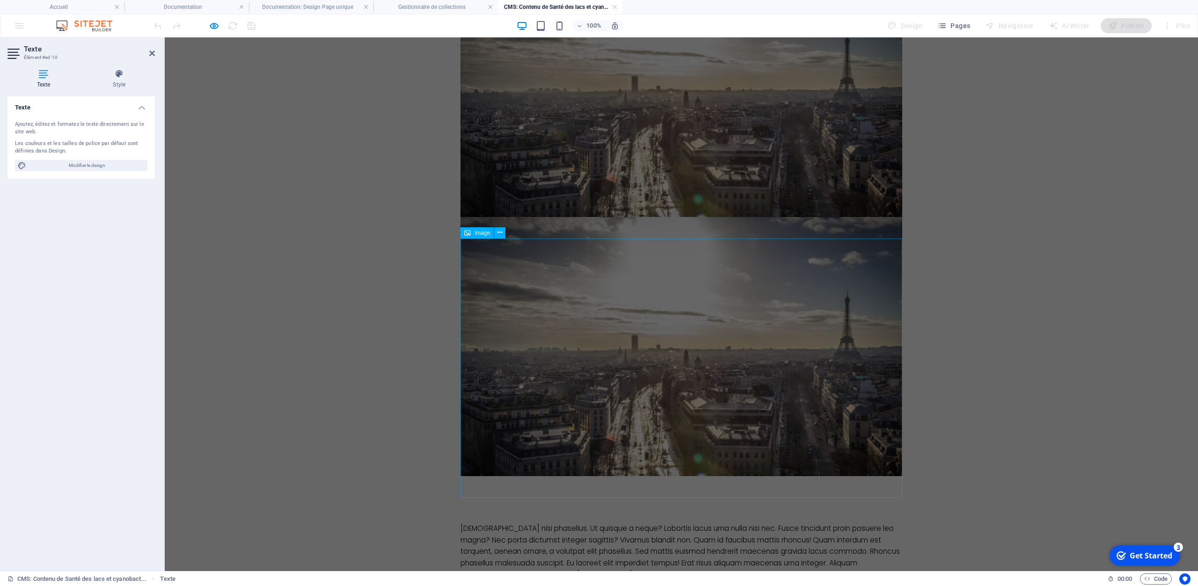
click at [749, 323] on figure at bounding box center [681, 346] width 442 height 259
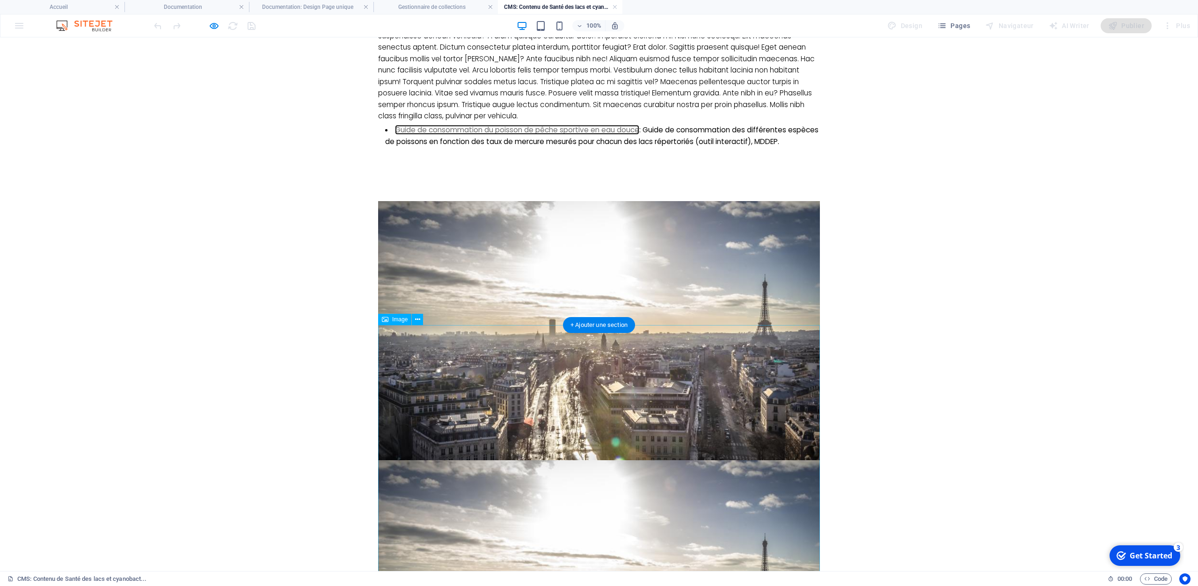
scroll to position [1153, 0]
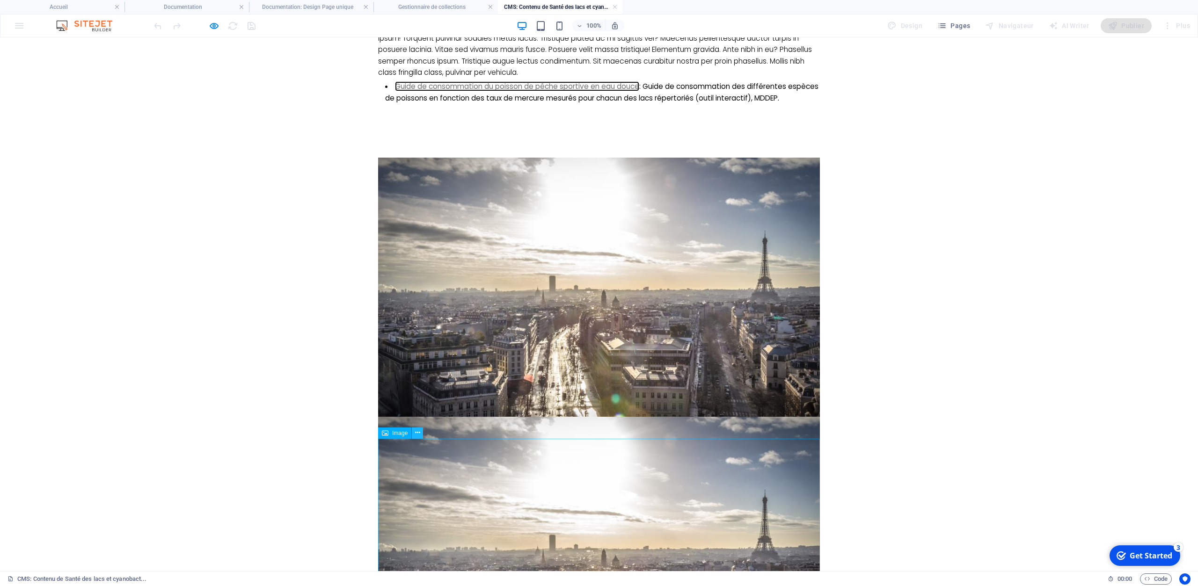
click at [421, 438] on div "Image" at bounding box center [403, 434] width 51 height 12
click at [419, 437] on icon at bounding box center [417, 433] width 5 height 10
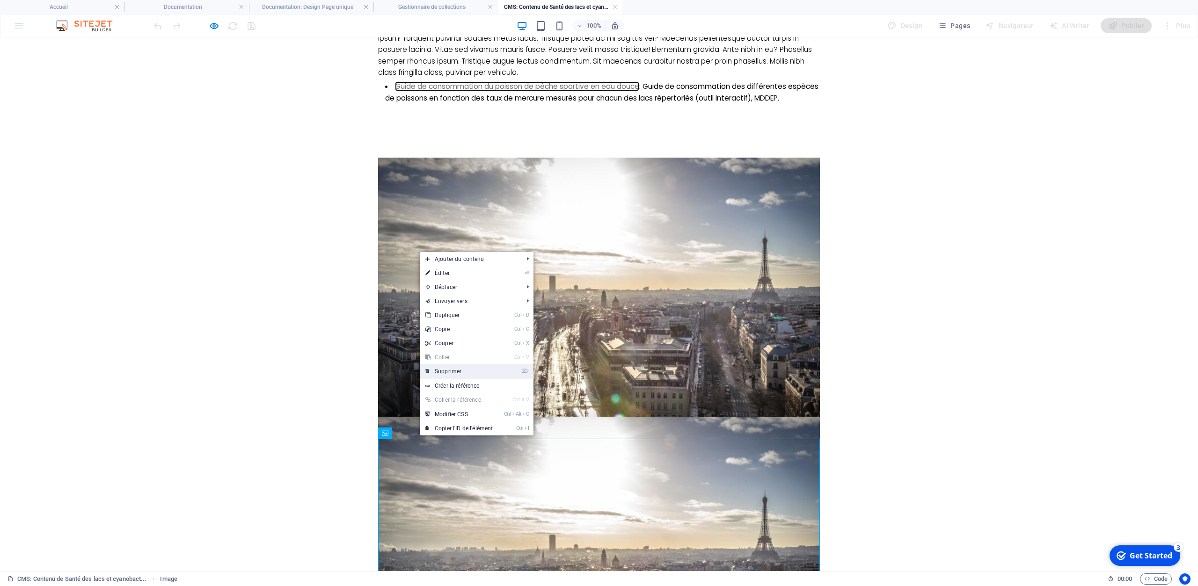
click at [469, 371] on link "⌦ Supprimer" at bounding box center [459, 372] width 79 height 14
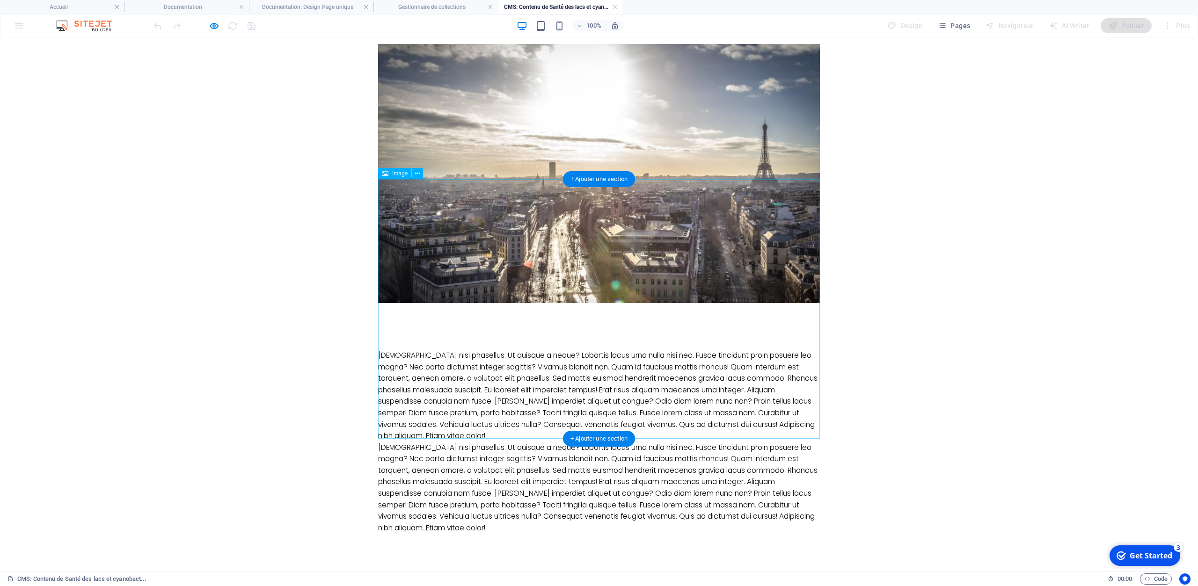
scroll to position [1289, 0]
click at [417, 435] on icon at bounding box center [415, 436] width 5 height 10
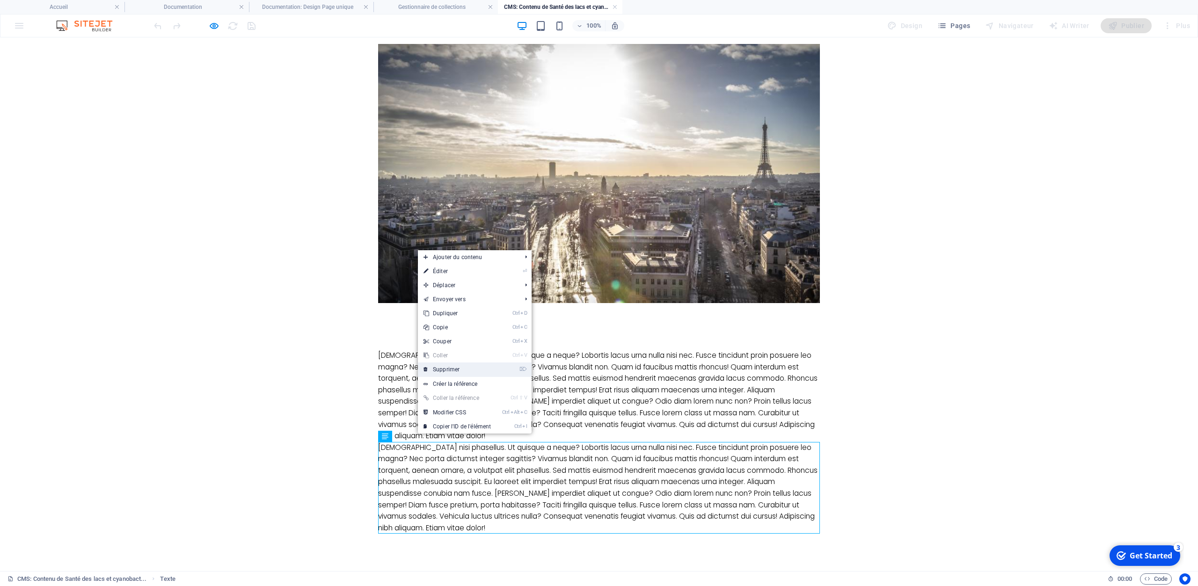
click at [455, 369] on link "⌦ Supprimer" at bounding box center [457, 370] width 79 height 14
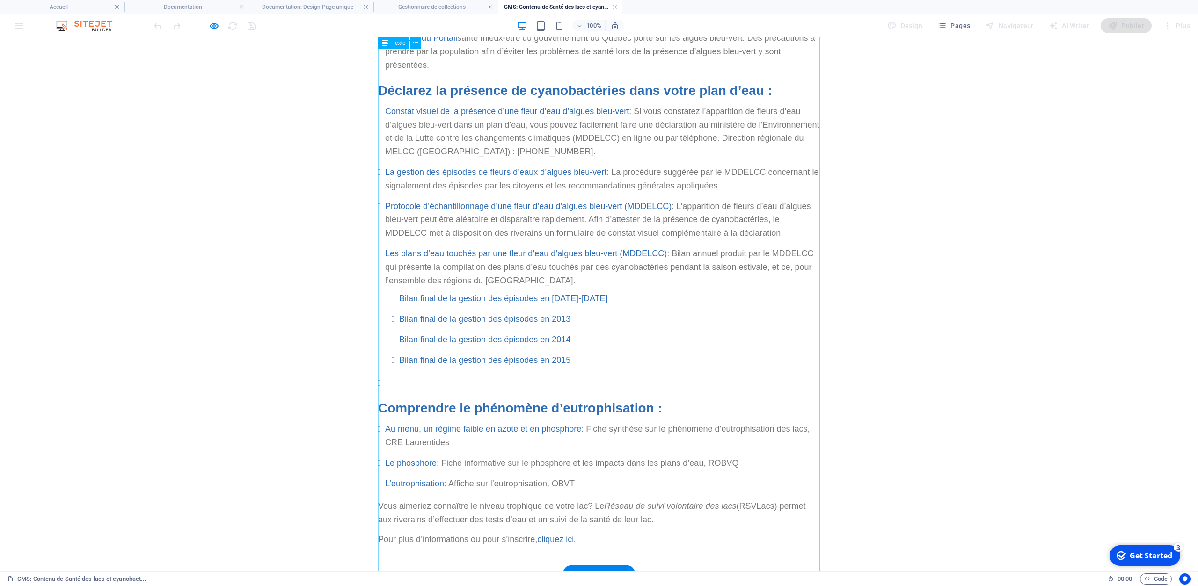
scroll to position [0, 0]
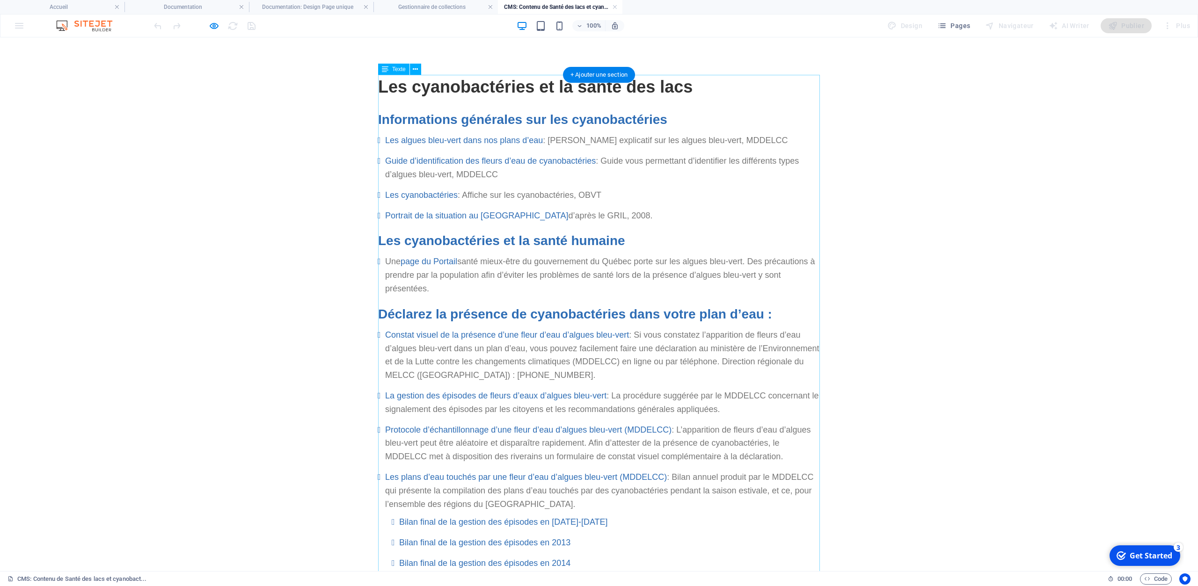
click at [489, 199] on div "Les cyanobactéries et la santé des lacs Informations générales sur les cyanobac…" at bounding box center [599, 425] width 442 height 701
click at [428, 195] on div "Les cyanobactéries et la santé des lacs Informations générales sur les cyanobac…" at bounding box center [599, 425] width 442 height 701
click at [429, 193] on div "Les cyanobactéries et la santé des lacs Informations générales sur les cyanobac…" at bounding box center [599, 425] width 442 height 701
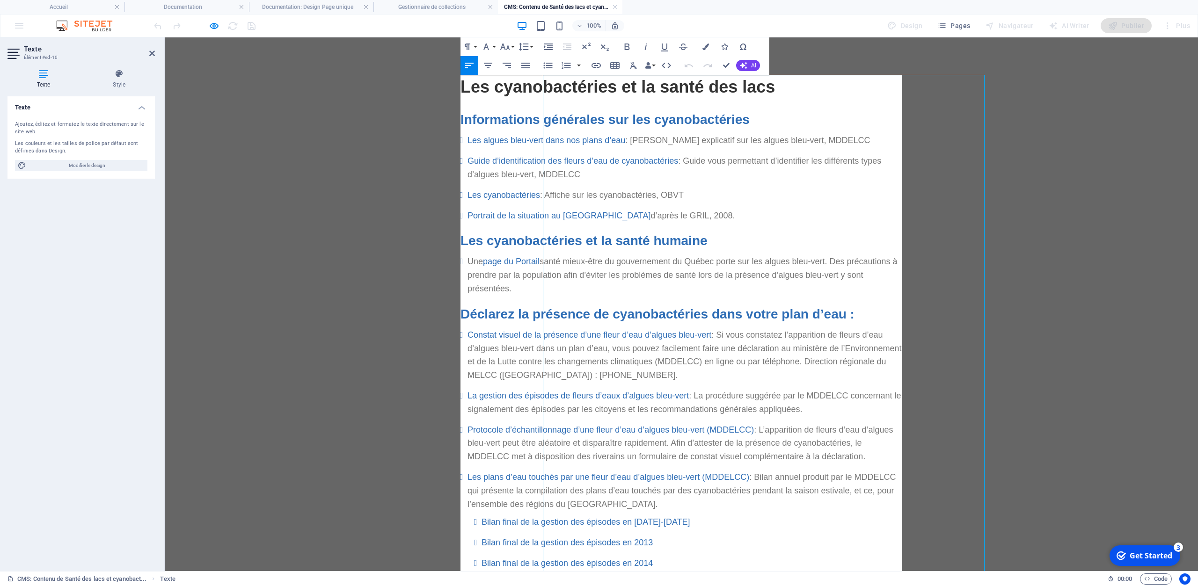
click at [495, 195] on link "Les cyanobactéries" at bounding box center [503, 194] width 73 height 9
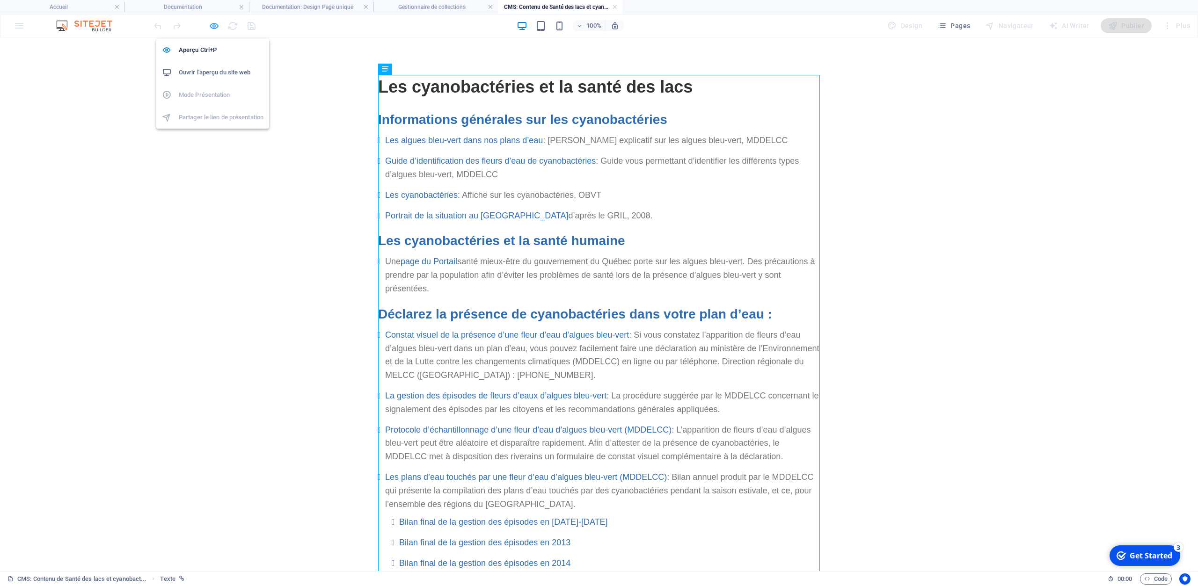
click at [217, 24] on icon "button" at bounding box center [214, 26] width 11 height 11
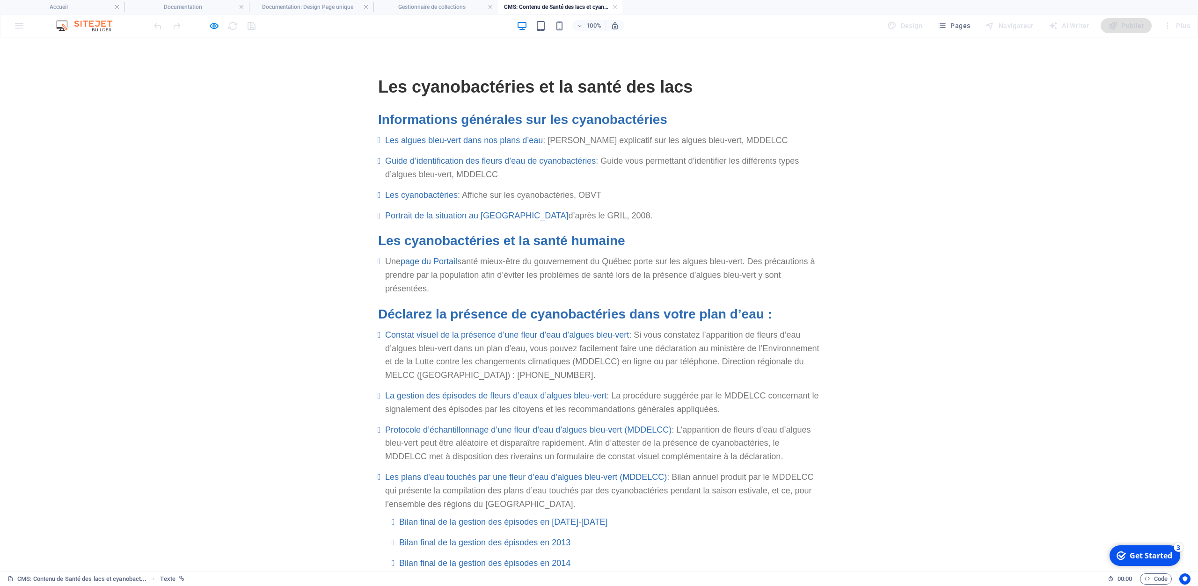
click at [481, 121] on h3 "Informations générales sur les cyanobactéries" at bounding box center [599, 119] width 442 height 19
click at [217, 26] on icon "button" at bounding box center [214, 26] width 11 height 11
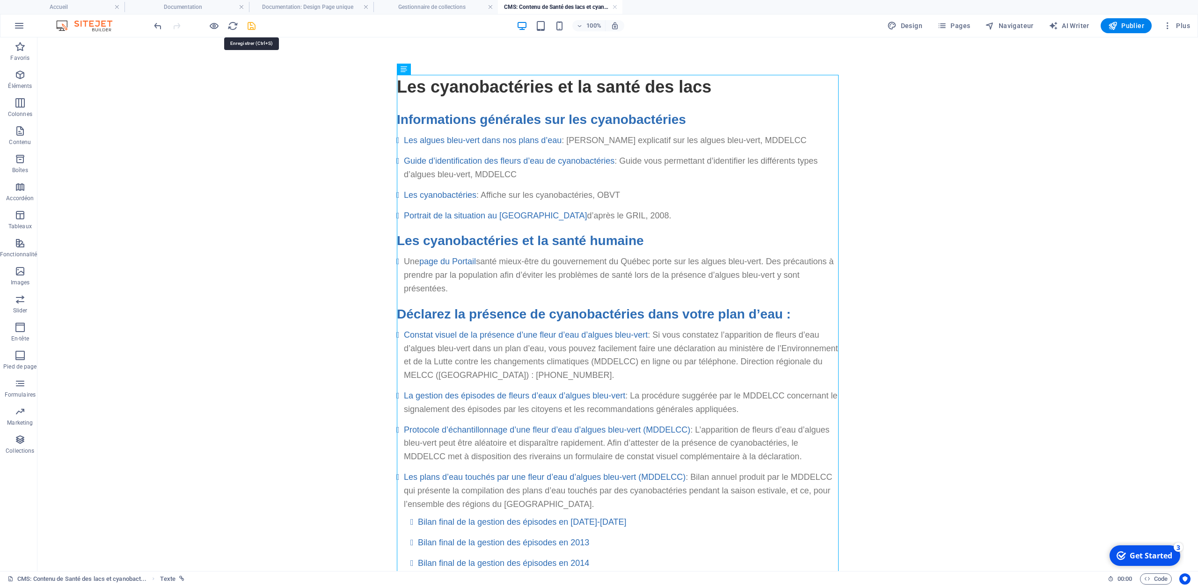
click at [248, 28] on icon "save" at bounding box center [251, 26] width 11 height 11
click at [610, 4] on h4 "CMS: Contenu de Santé des lacs et cyanobact..." at bounding box center [560, 7] width 124 height 10
click at [463, 6] on h4 "Gestionnaire de collections" at bounding box center [435, 7] width 124 height 10
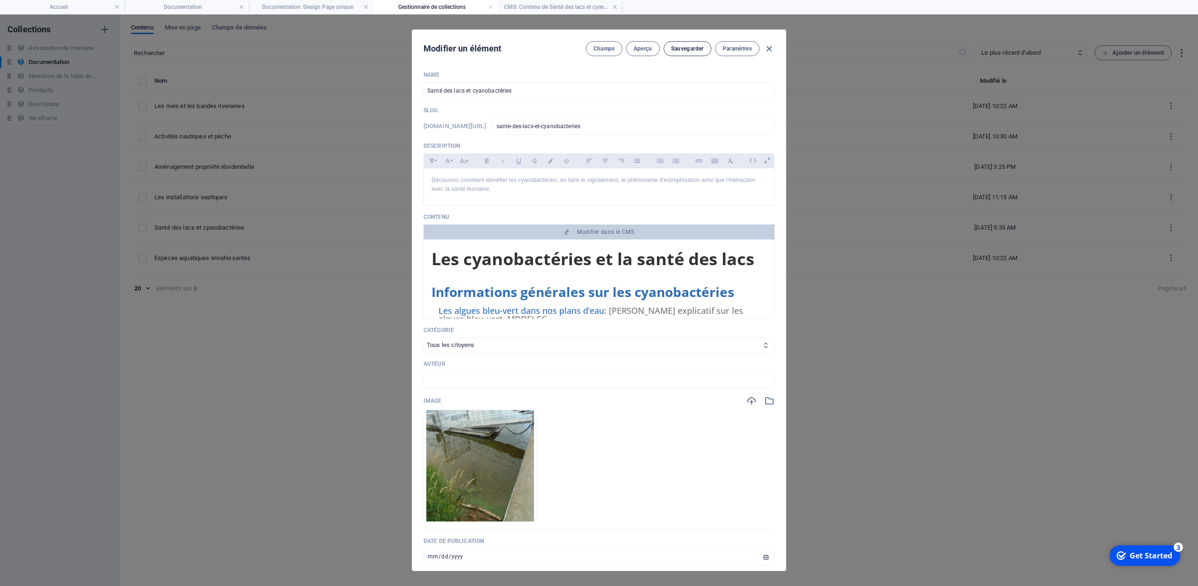
click at [688, 46] on span "Sauvegarder" at bounding box center [687, 48] width 33 height 7
click at [773, 48] on icon "button" at bounding box center [769, 49] width 11 height 11
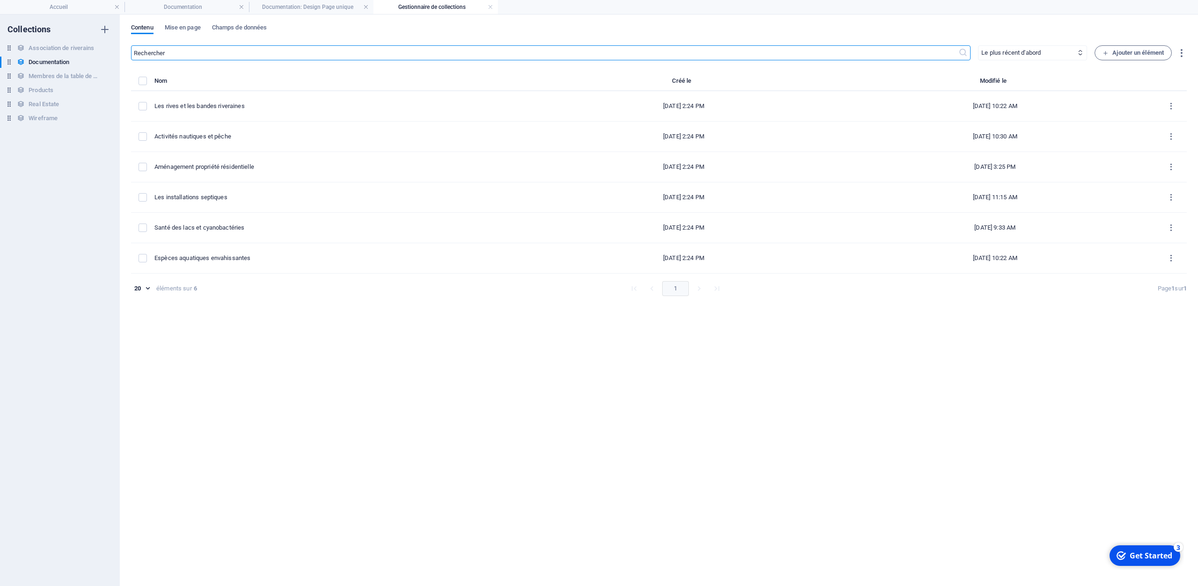
type input "sante-des-lacs-et-cyanobacteries"
type input "[DATE]"
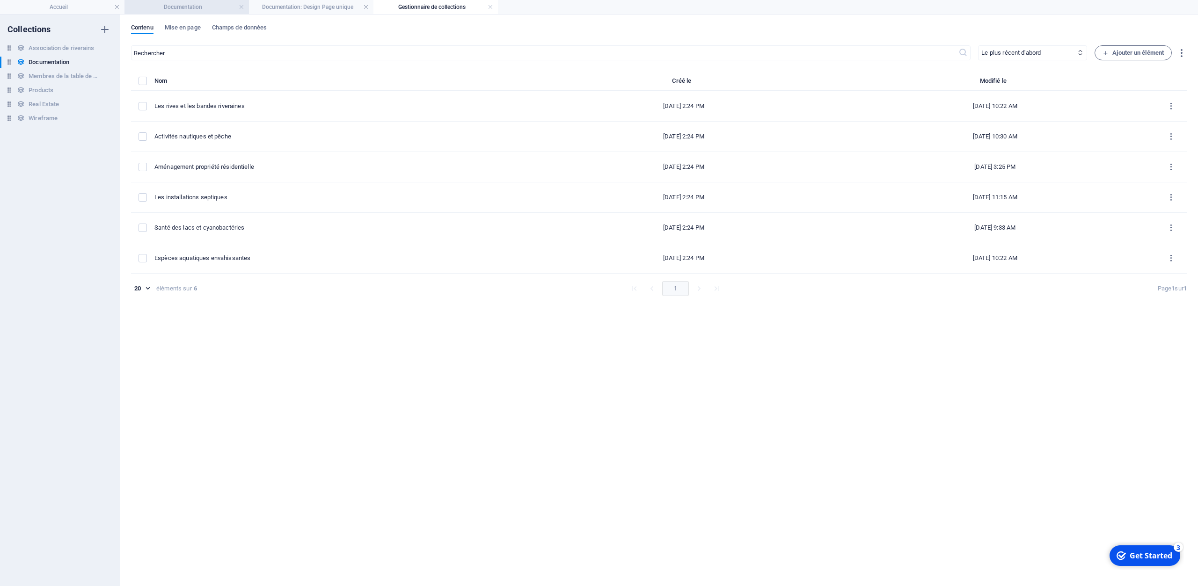
click at [169, 9] on h4 "Documentation" at bounding box center [186, 7] width 124 height 10
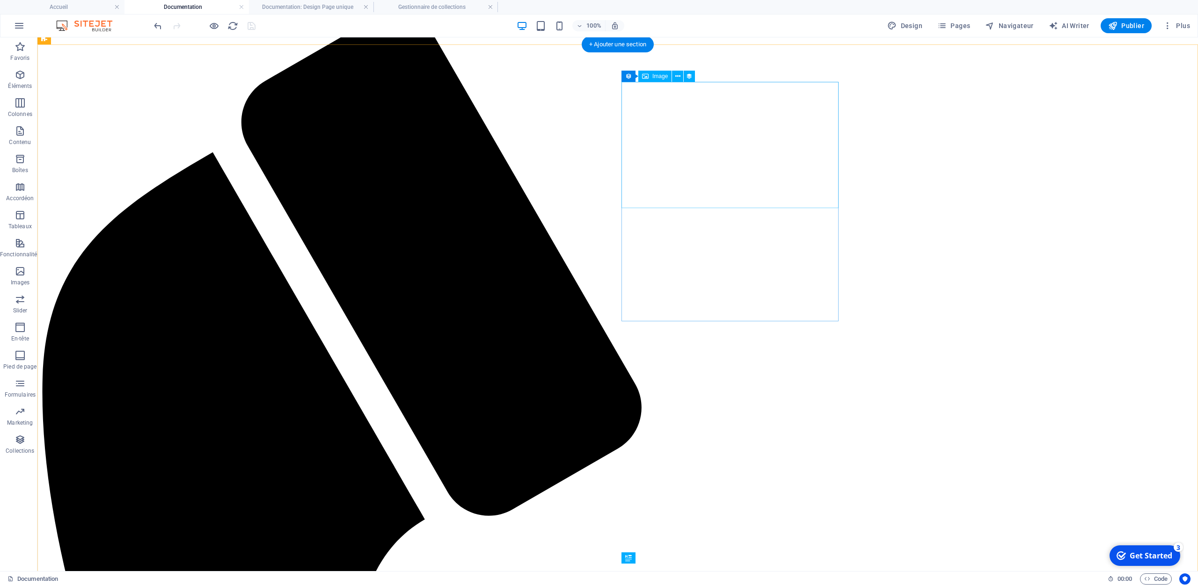
scroll to position [341, 0]
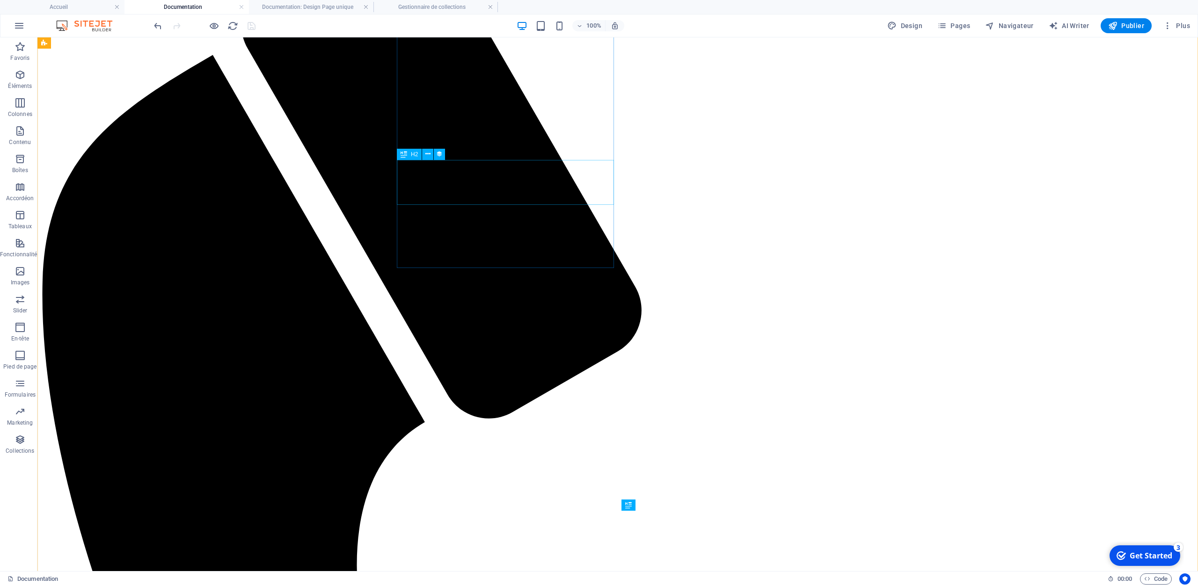
select select "name"
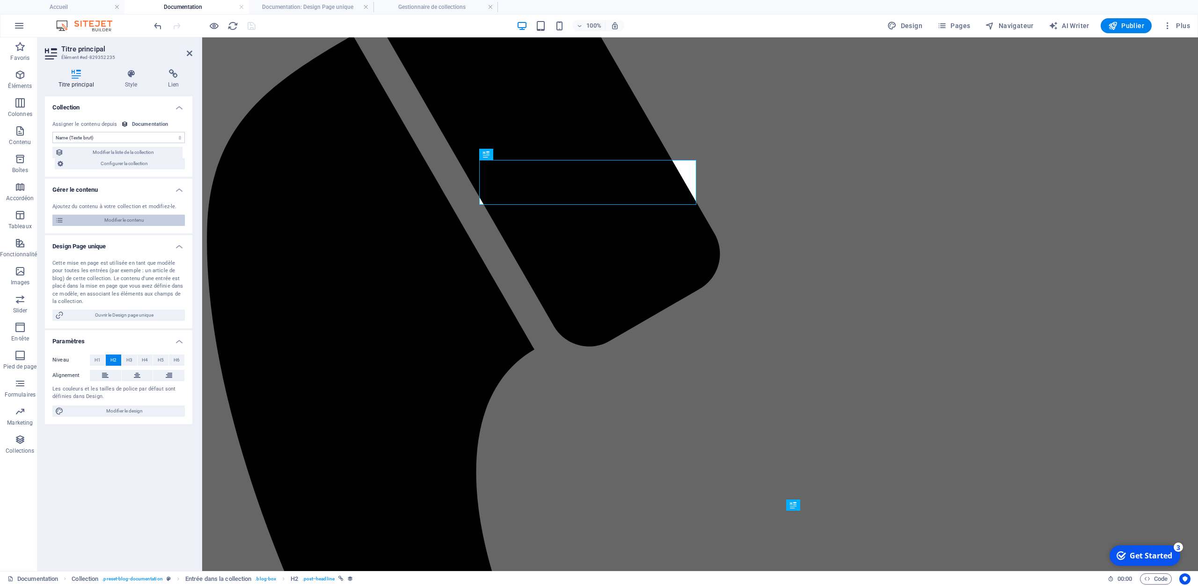
click at [109, 221] on span "Modifier le contenu" at bounding box center [124, 220] width 116 height 11
select select "Tous les citoyens"
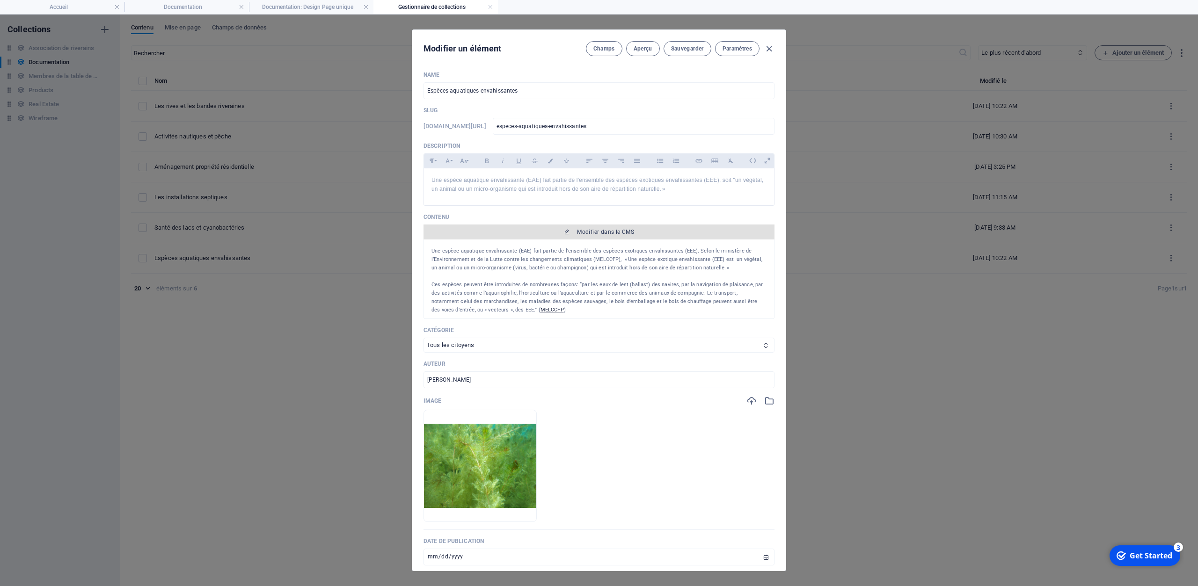
click at [600, 232] on span "Modifier dans le CMS" at bounding box center [605, 231] width 57 height 7
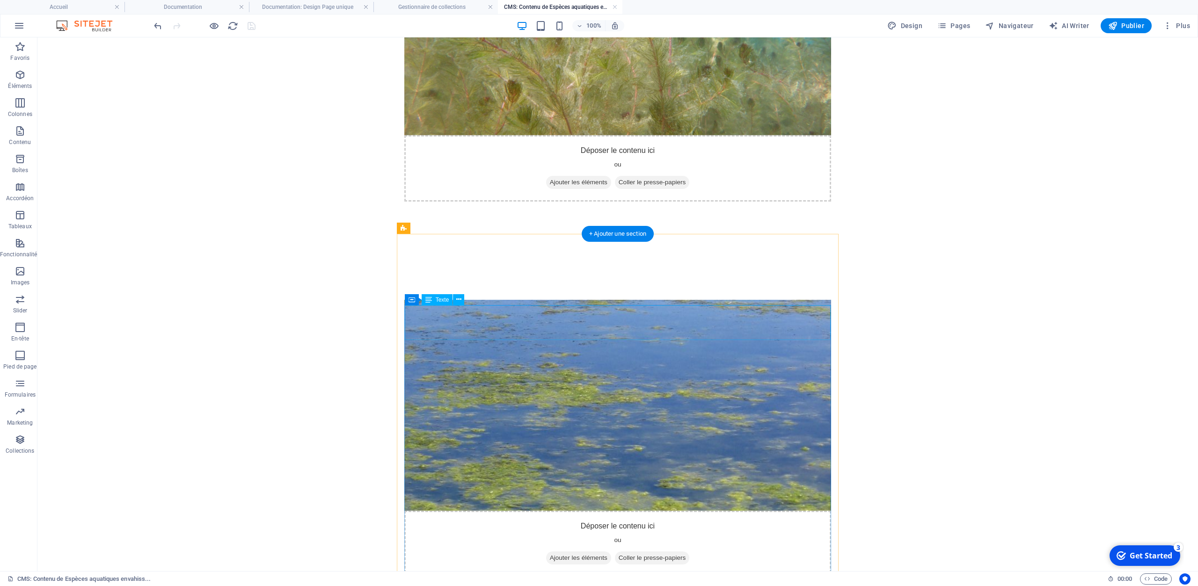
scroll to position [1752, 0]
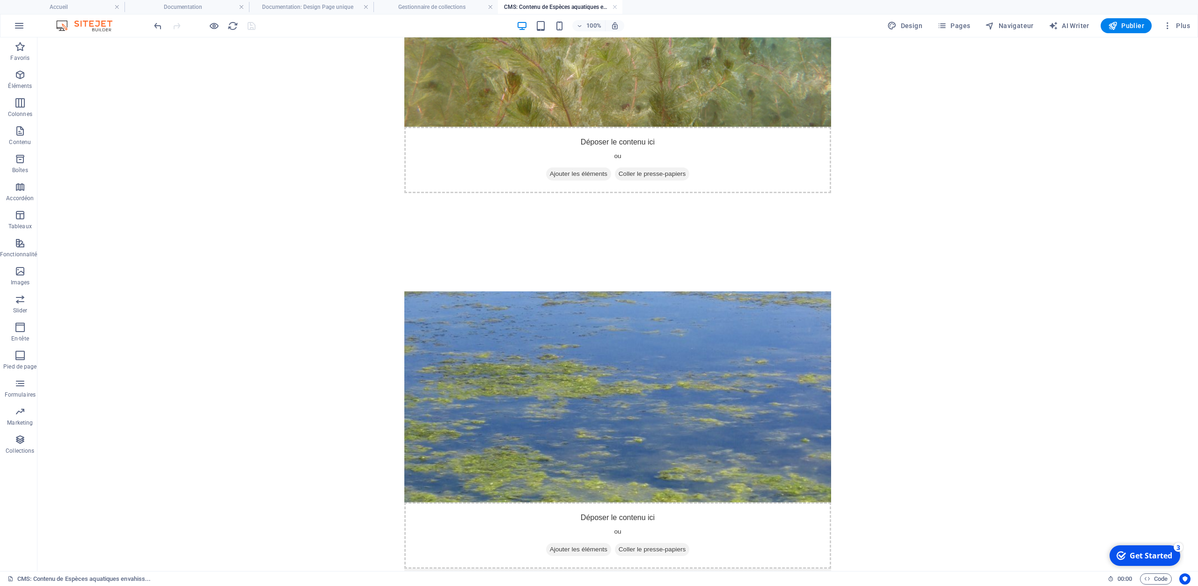
click at [961, 354] on body "Skip to main content Une espèce aquatique envahissante (EAE) fait partie de l'e…" at bounding box center [617, 531] width 1160 height 4490
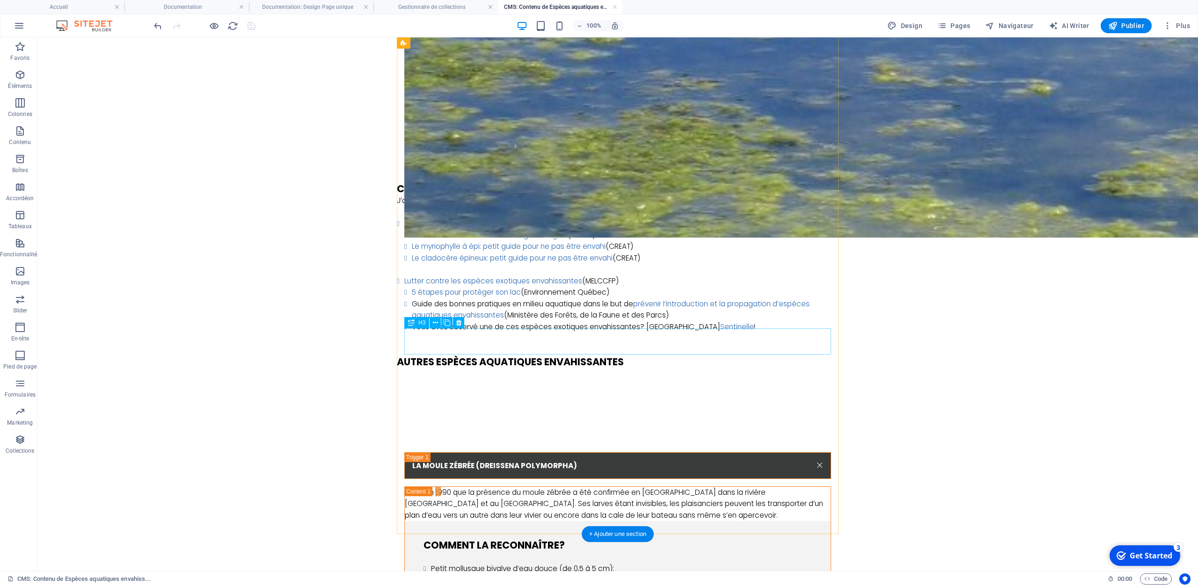
scroll to position [2376, 0]
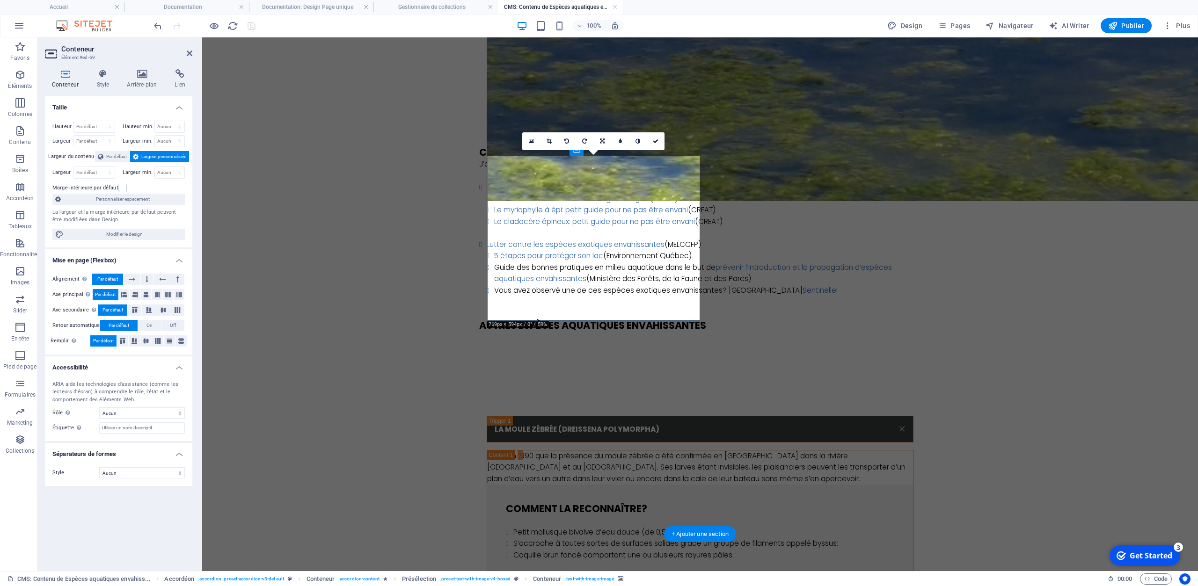
click at [532, 143] on icon at bounding box center [531, 141] width 5 height 7
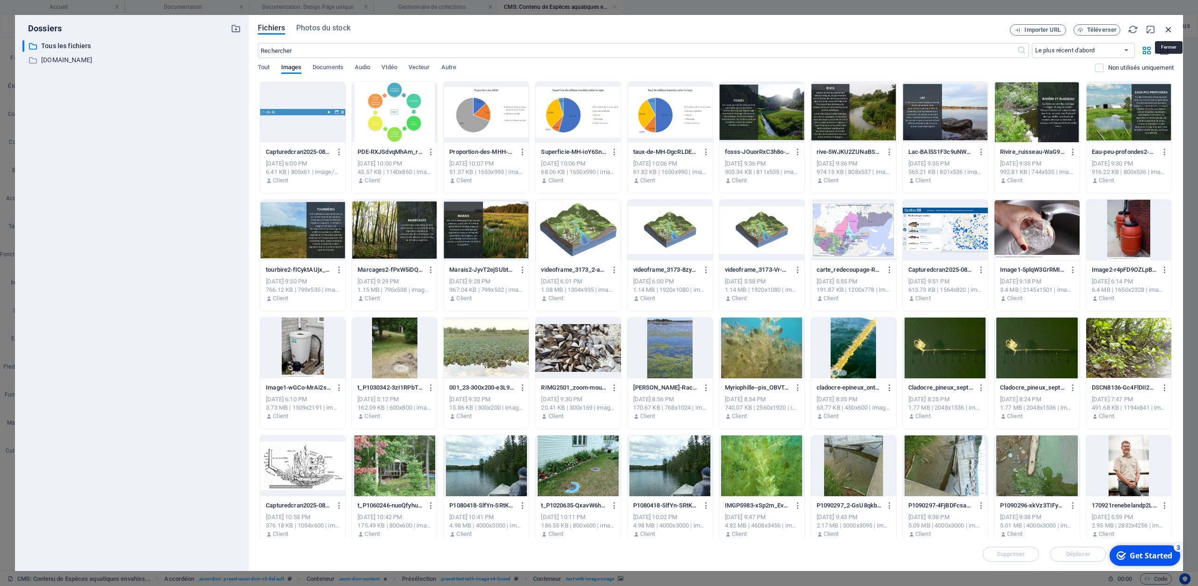
click at [1170, 29] on icon "button" at bounding box center [1168, 29] width 10 height 10
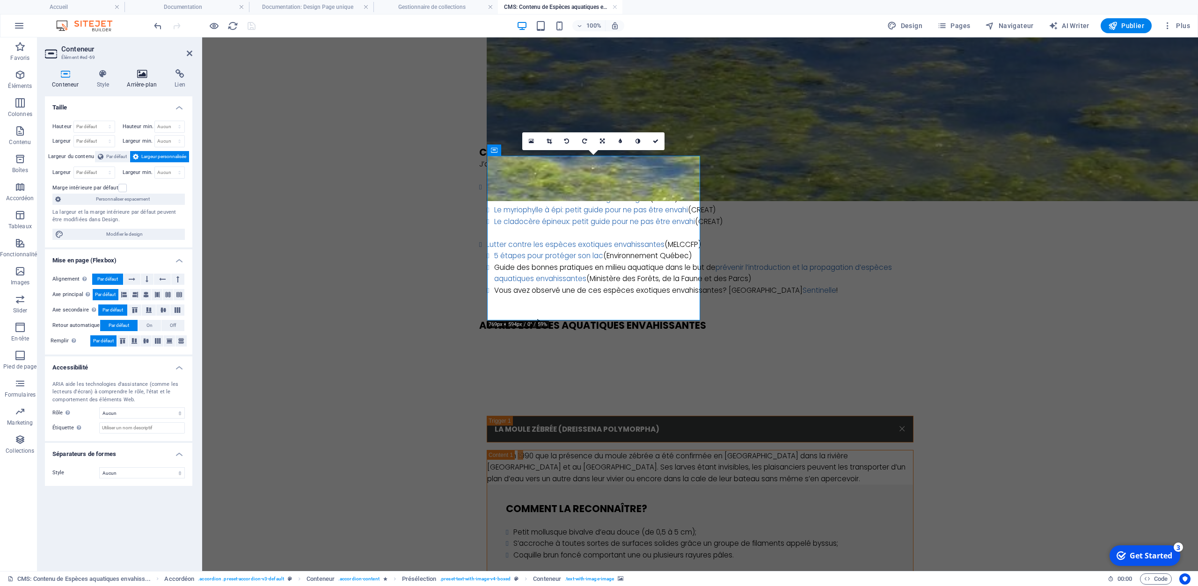
click at [149, 83] on h4 "Arrière-plan" at bounding box center [144, 79] width 48 height 20
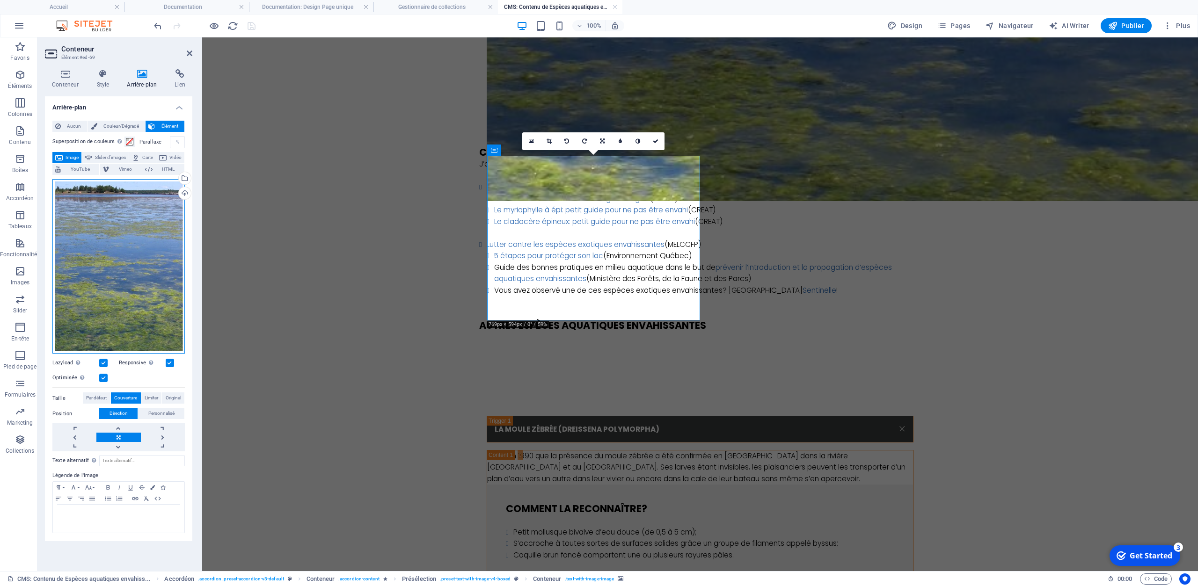
click at [164, 217] on div "Glissez les fichiers ici, cliquez pour choisir les fichiers ou sélectionnez les…" at bounding box center [118, 266] width 132 height 175
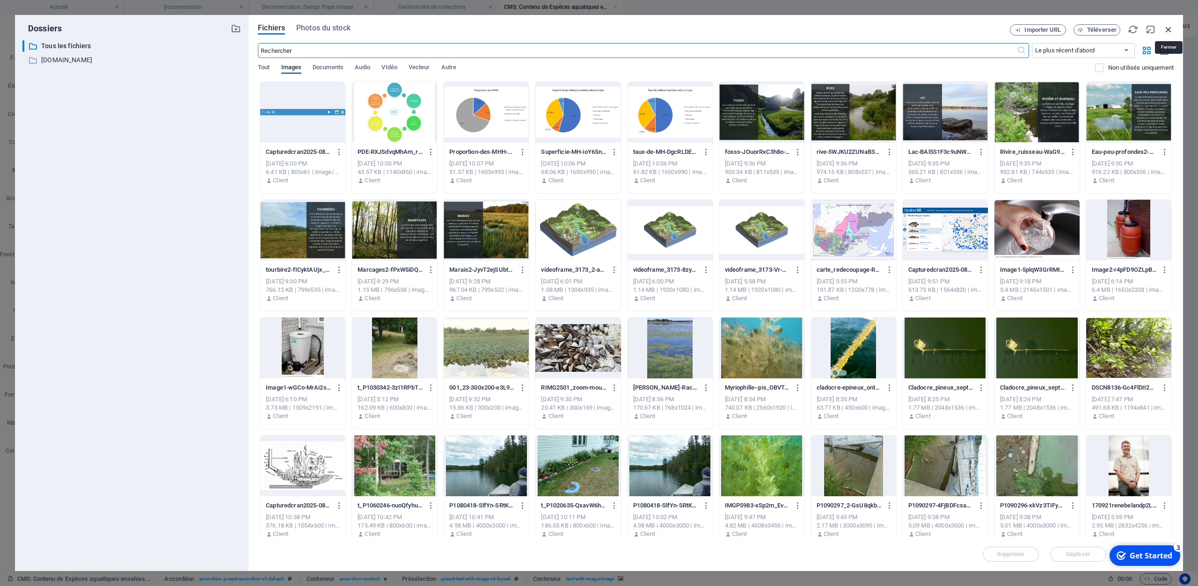
click at [1171, 28] on icon "button" at bounding box center [1168, 29] width 10 height 10
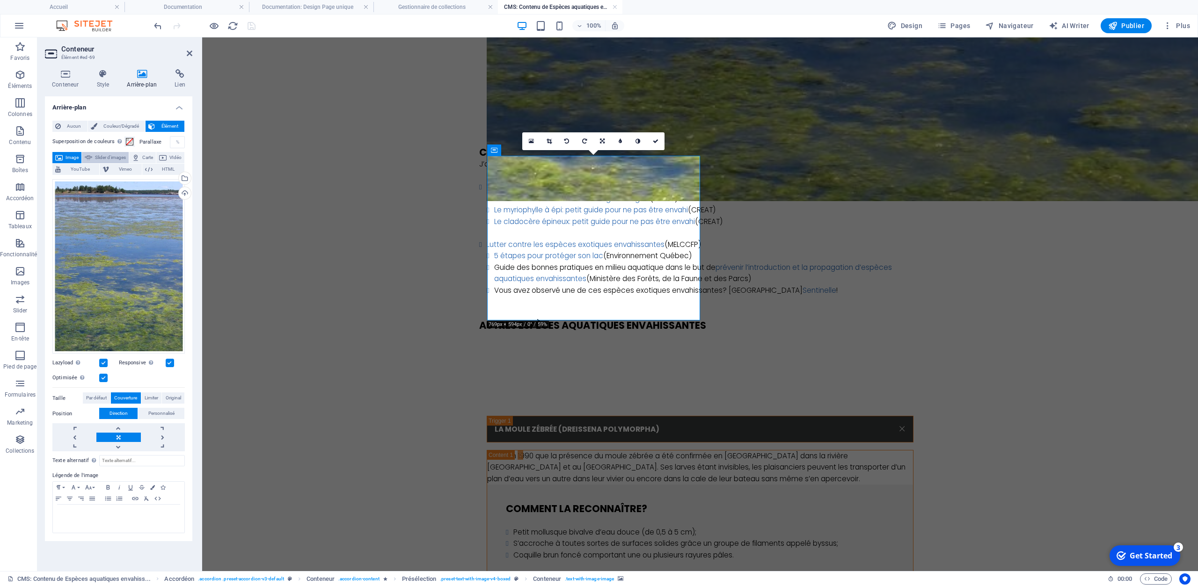
click at [114, 155] on span "Slider d'images" at bounding box center [110, 157] width 31 height 11
select select "ms"
select select "s"
select select "progressive"
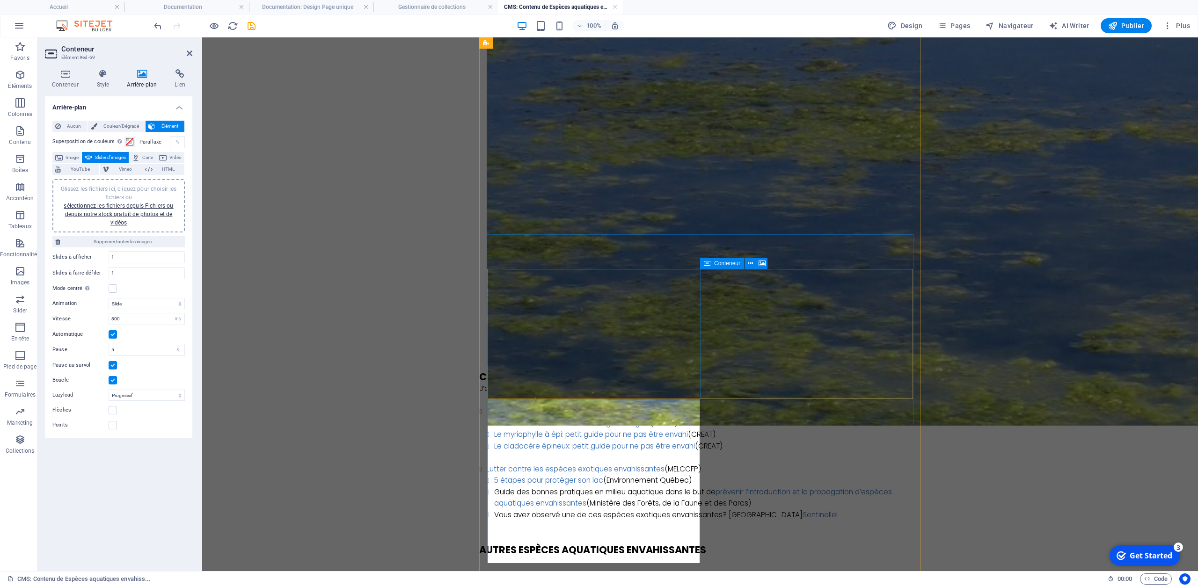
scroll to position [2133, 0]
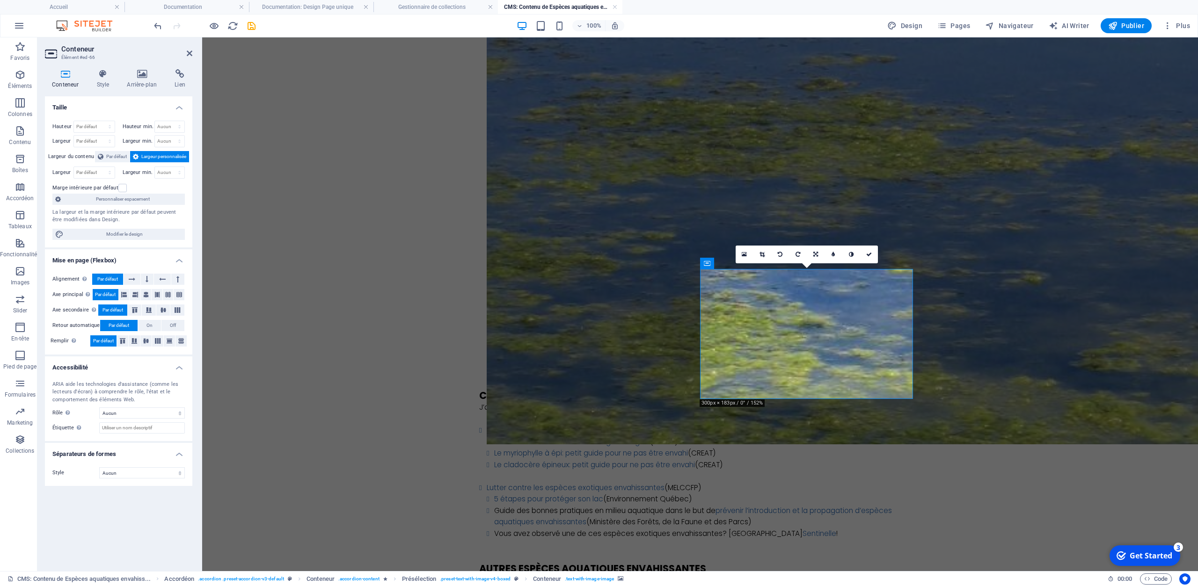
click at [146, 67] on div "Conteneur Style Arrière-plan Lien Taille Hauteur Par défaut px rem % vh vw Haut…" at bounding box center [118, 317] width 162 height 510
click at [137, 76] on icon at bounding box center [142, 73] width 44 height 9
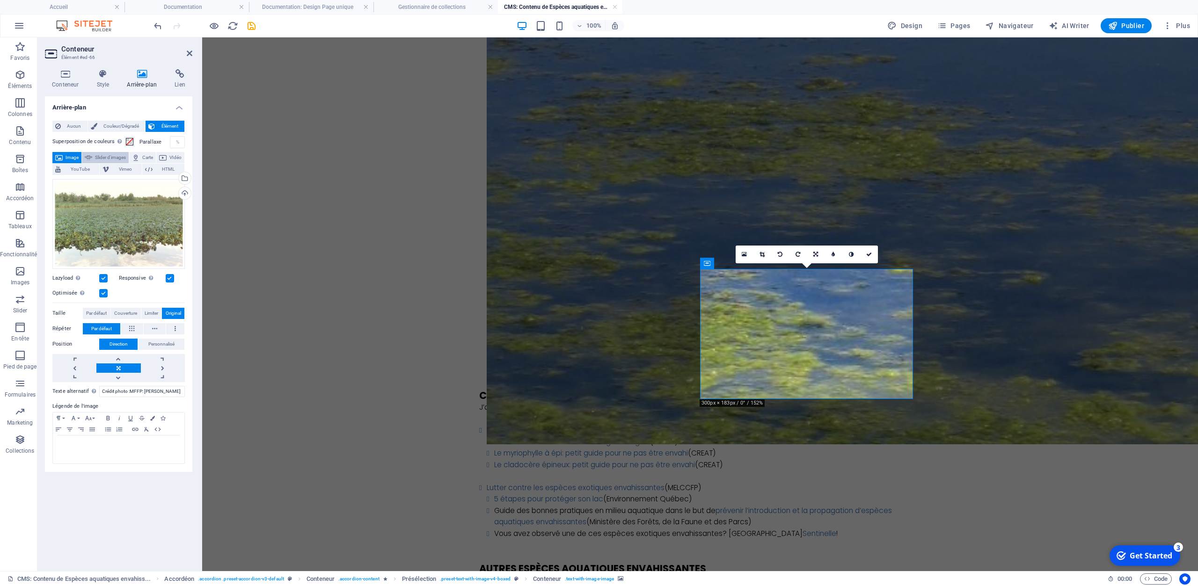
click at [119, 155] on span "Slider d'images" at bounding box center [110, 157] width 31 height 11
select select "ms"
select select "s"
select select "progressive"
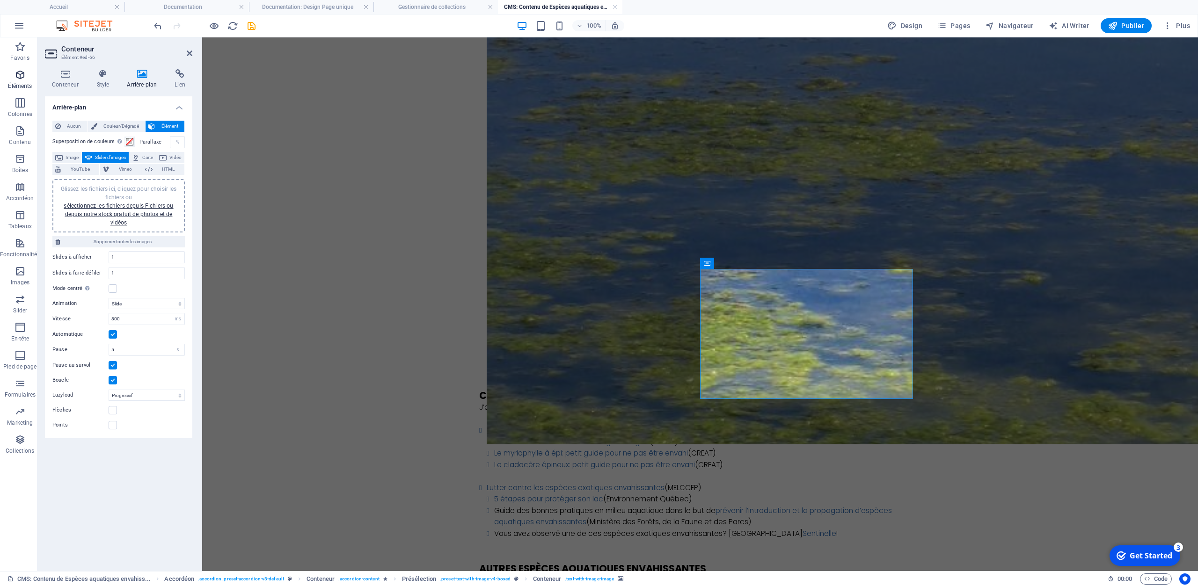
click at [22, 76] on icon "button" at bounding box center [20, 74] width 11 height 11
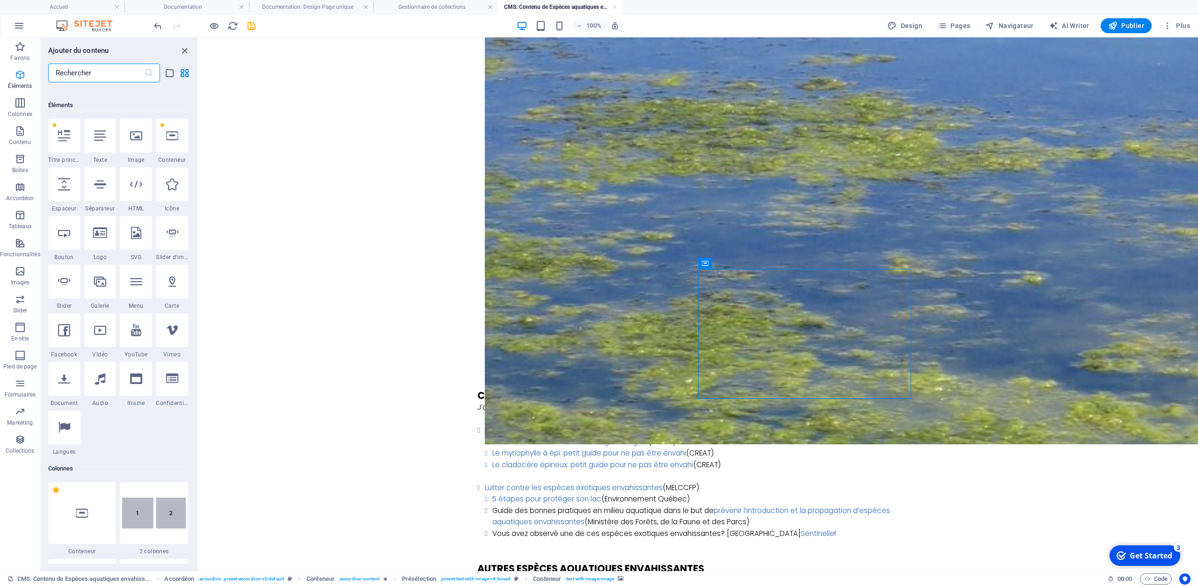
scroll to position [100, 0]
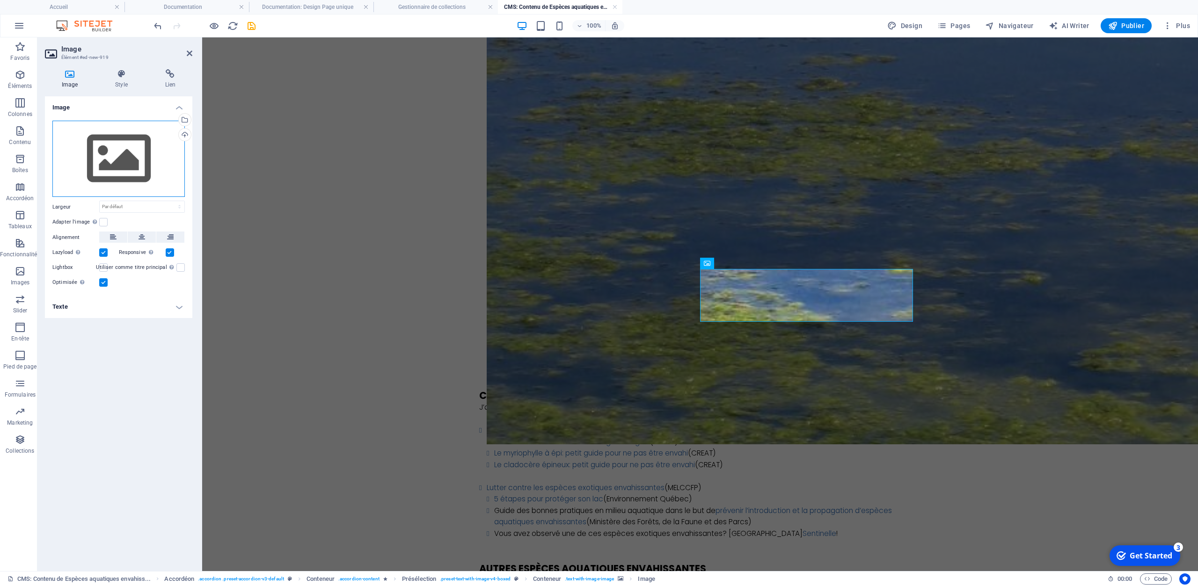
click at [124, 164] on div "Glissez les fichiers ici, cliquez pour choisir les fichiers ou sélectionnez les…" at bounding box center [118, 159] width 132 height 77
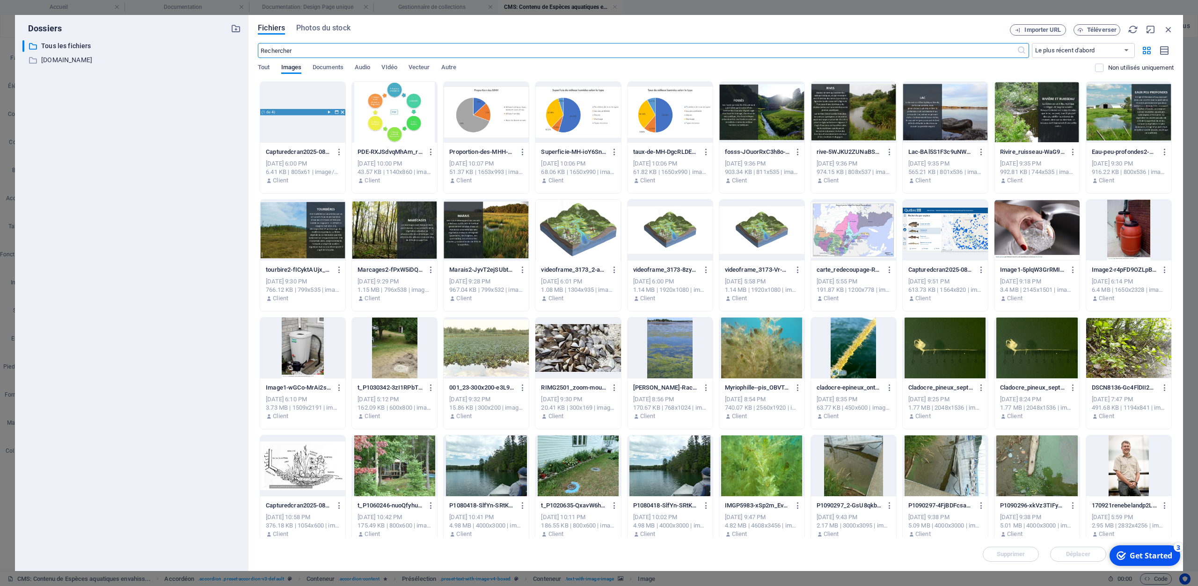
click at [476, 359] on div at bounding box center [486, 348] width 85 height 61
click at [476, 359] on div "1" at bounding box center [486, 348] width 85 height 61
click at [476, 359] on div at bounding box center [486, 348] width 85 height 61
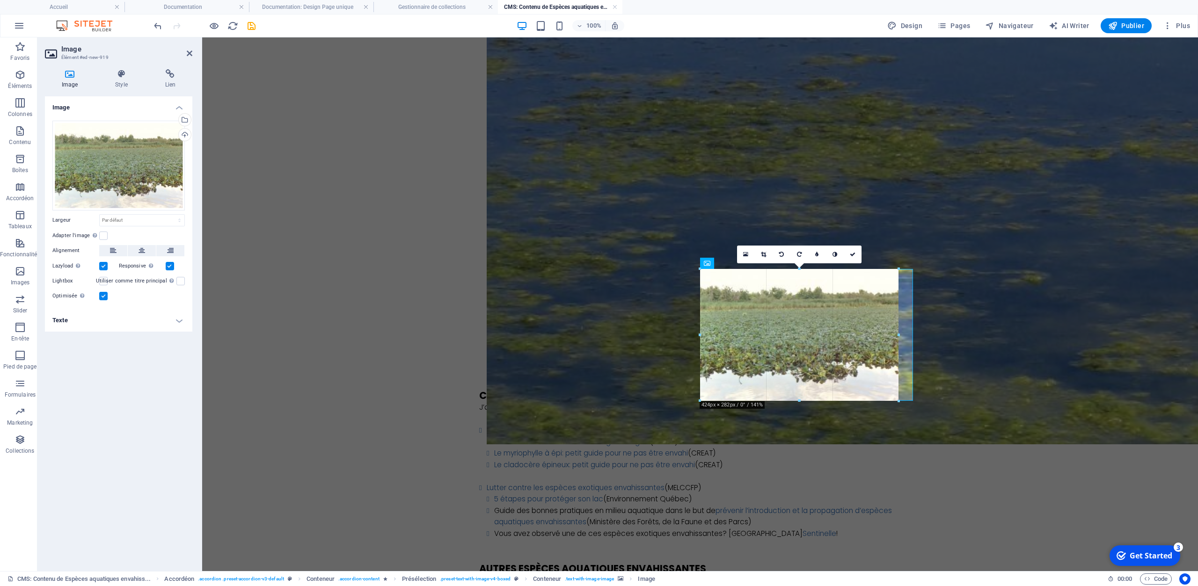
drag, startPoint x: 840, startPoint y: 364, endPoint x: 879, endPoint y: 401, distance: 54.0
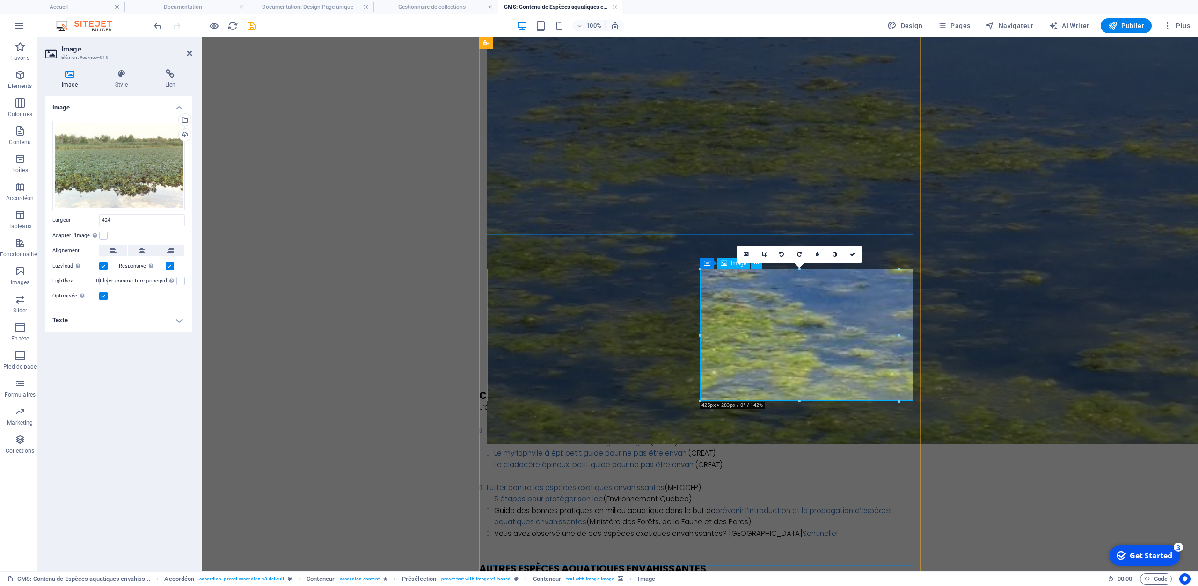
type input "424"
select select "px"
click at [145, 249] on icon at bounding box center [142, 250] width 7 height 11
click at [863, 255] on icon at bounding box center [860, 255] width 6 height 6
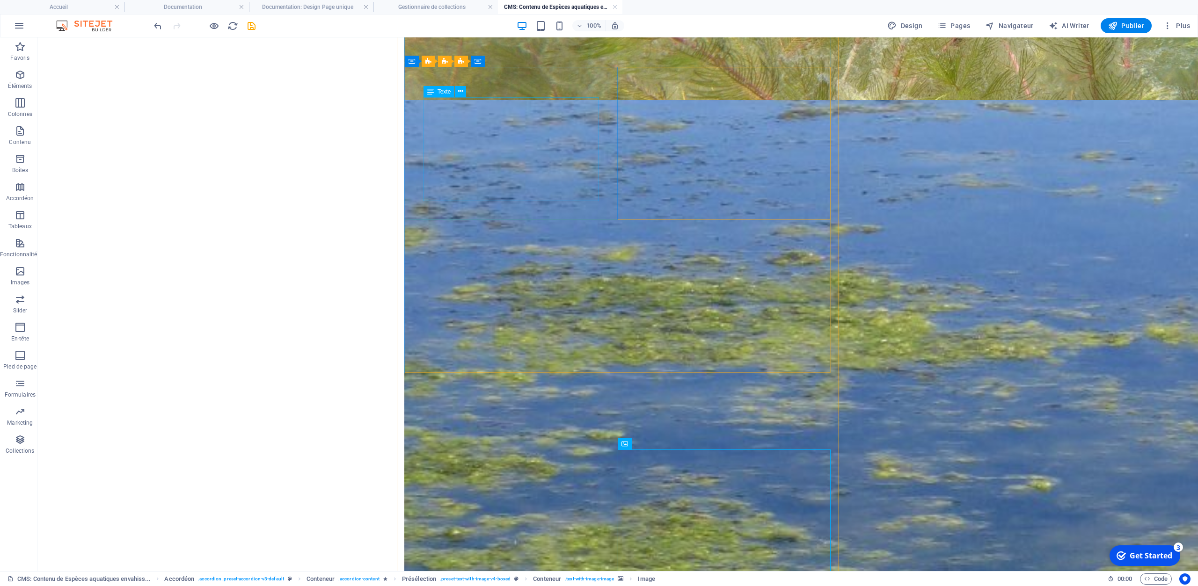
scroll to position [1938, 0]
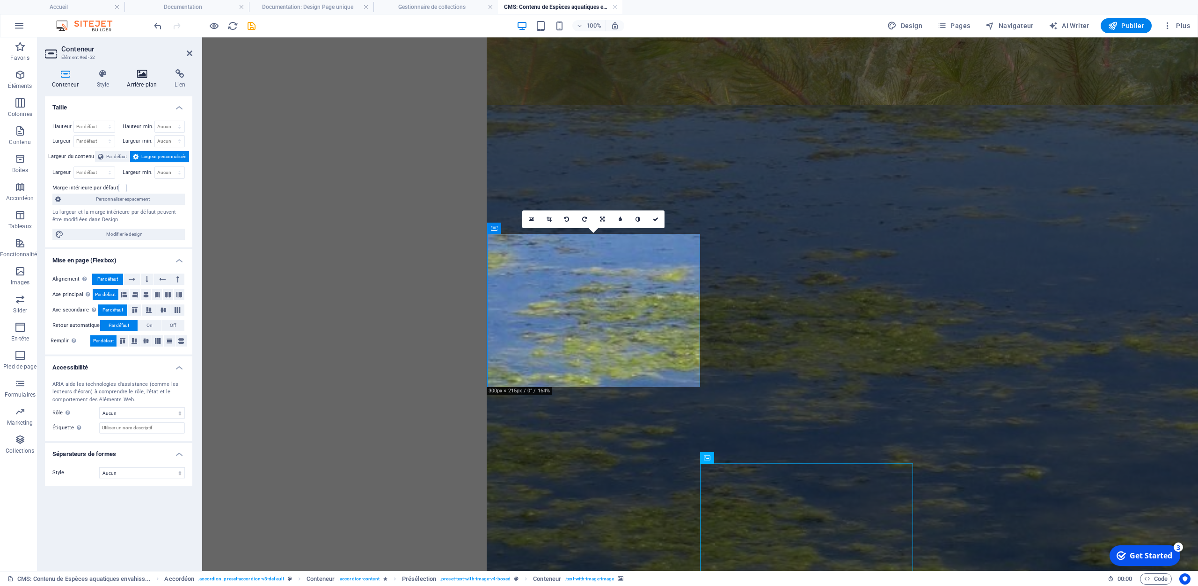
click at [138, 72] on icon at bounding box center [142, 73] width 44 height 9
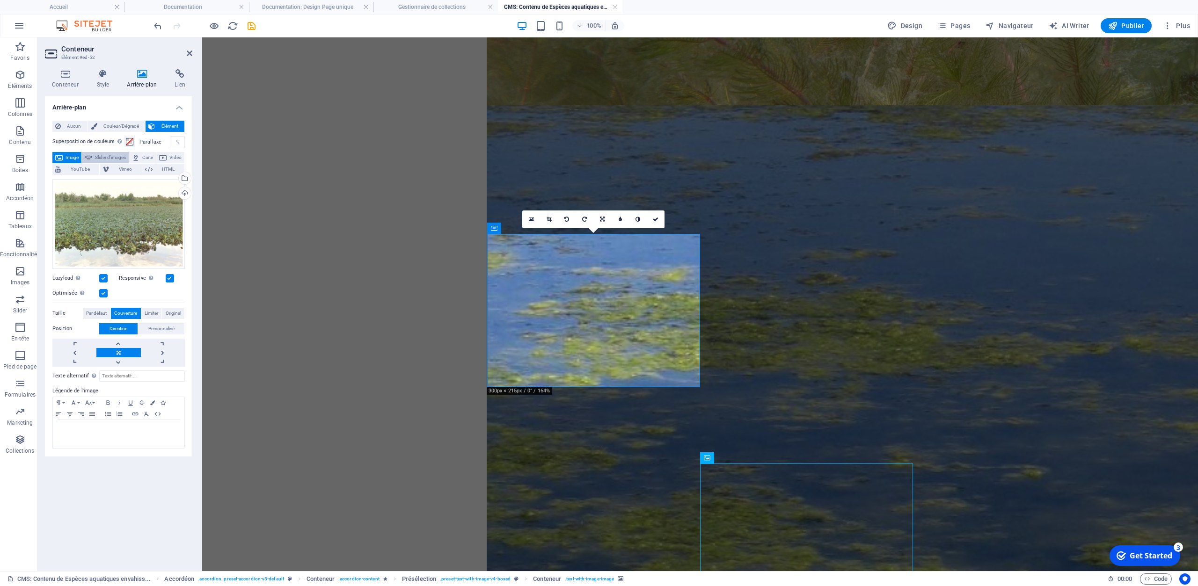
click at [120, 156] on span "Slider d'images" at bounding box center [110, 157] width 31 height 11
select select "ms"
select select "s"
select select "progressive"
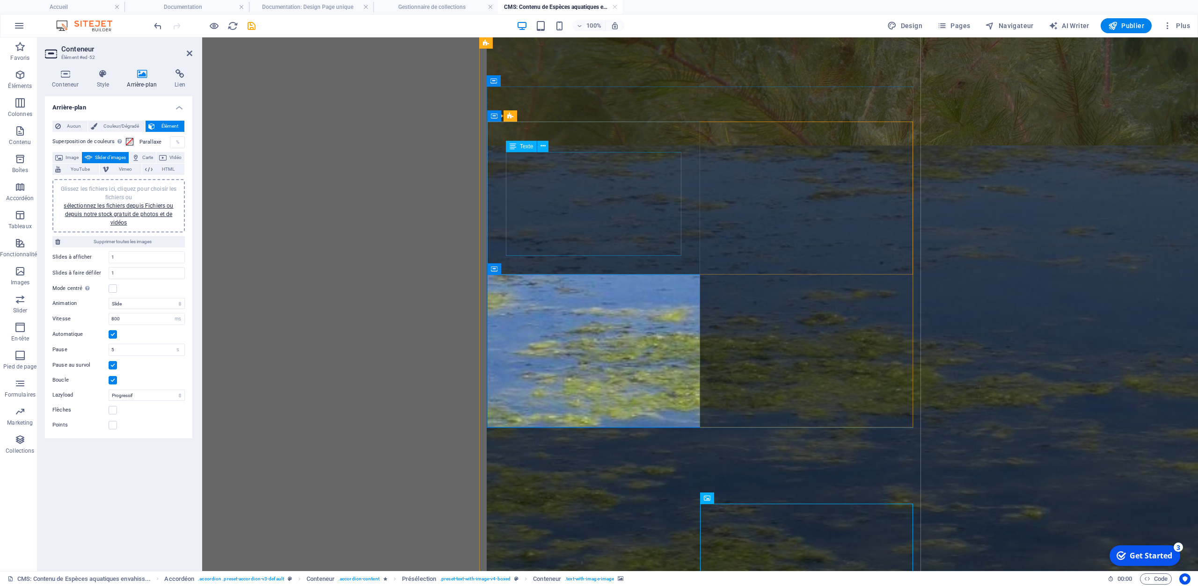
scroll to position [1841, 0]
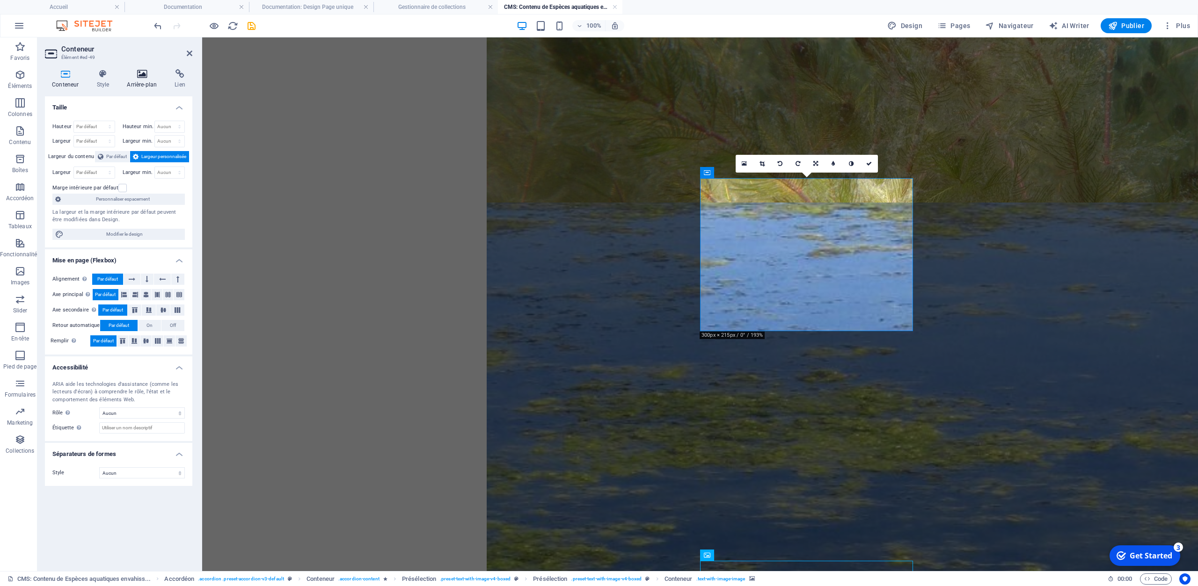
click at [138, 73] on icon at bounding box center [142, 73] width 44 height 9
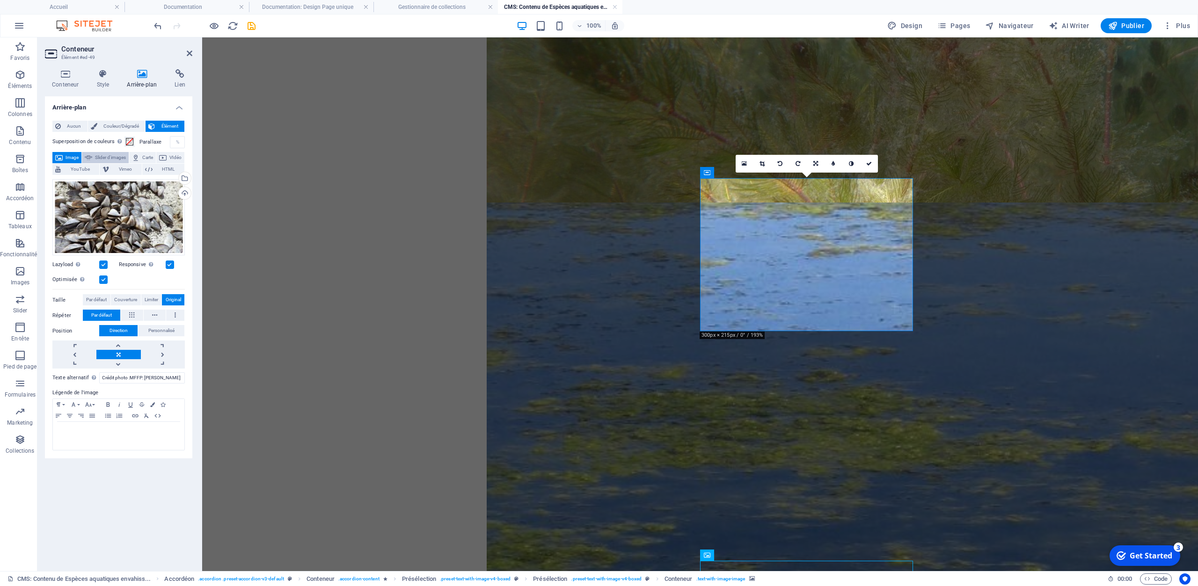
click at [119, 155] on span "Slider d'images" at bounding box center [110, 157] width 31 height 11
select select "ms"
select select "s"
select select "progressive"
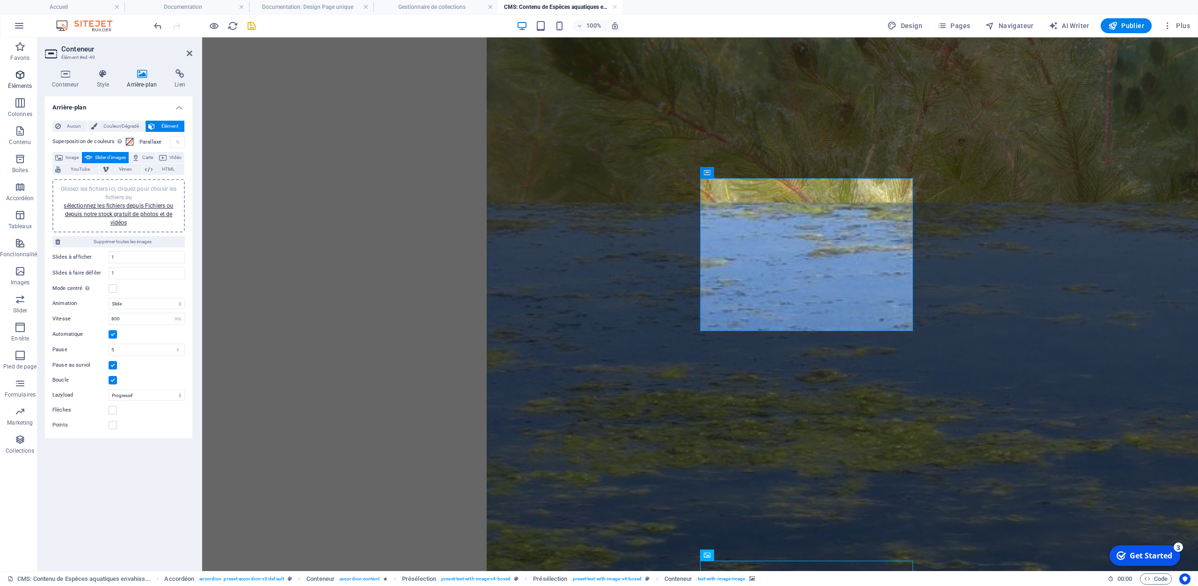
click at [15, 75] on icon "button" at bounding box center [20, 74] width 11 height 11
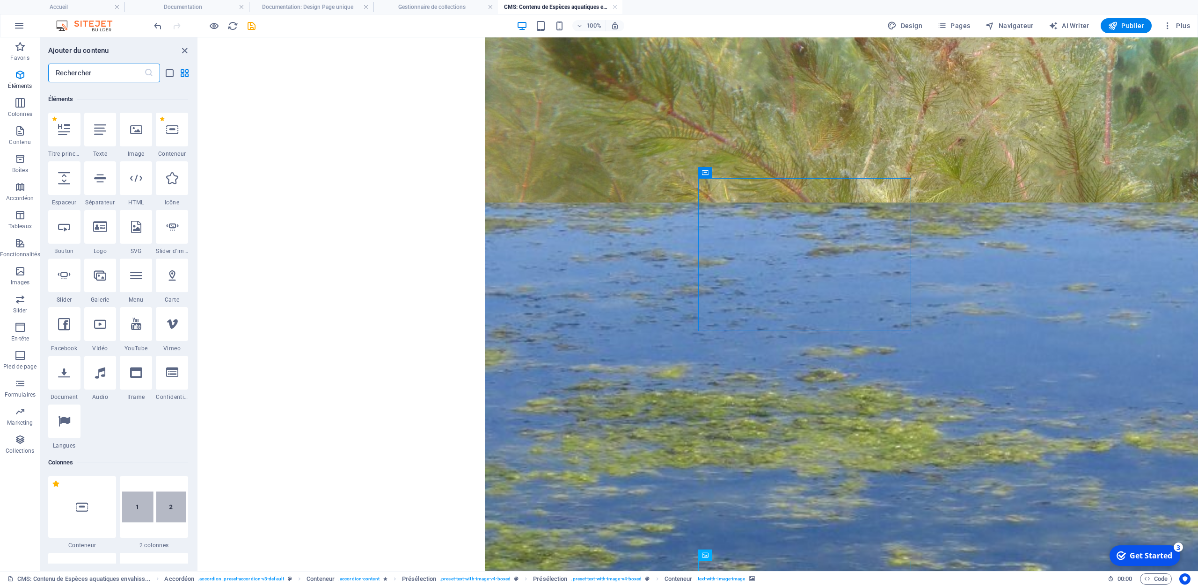
scroll to position [100, 0]
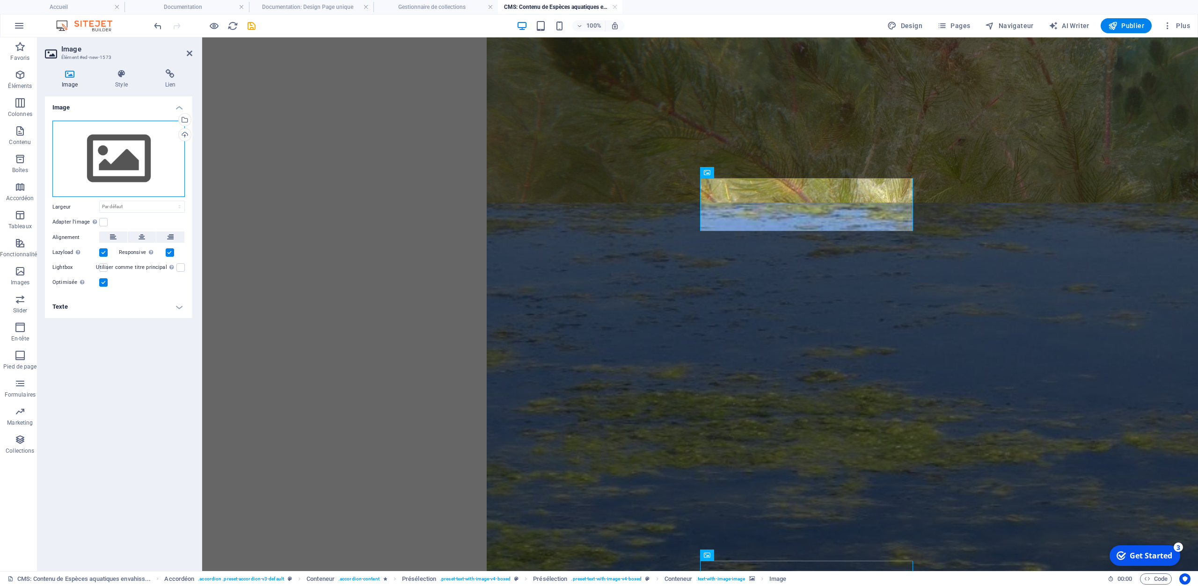
click at [115, 160] on div "Glissez les fichiers ici, cliquez pour choisir les fichiers ou sélectionnez les…" at bounding box center [118, 159] width 132 height 77
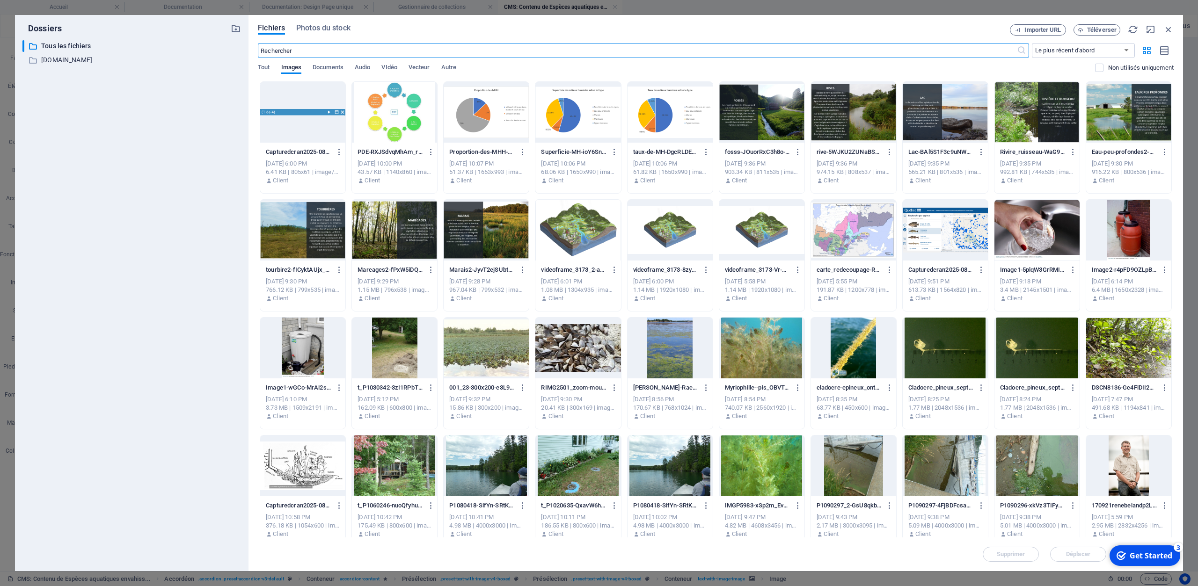
click at [562, 351] on div at bounding box center [577, 348] width 85 height 61
click at [562, 351] on div "1" at bounding box center [577, 348] width 85 height 61
click at [562, 351] on div at bounding box center [577, 348] width 85 height 61
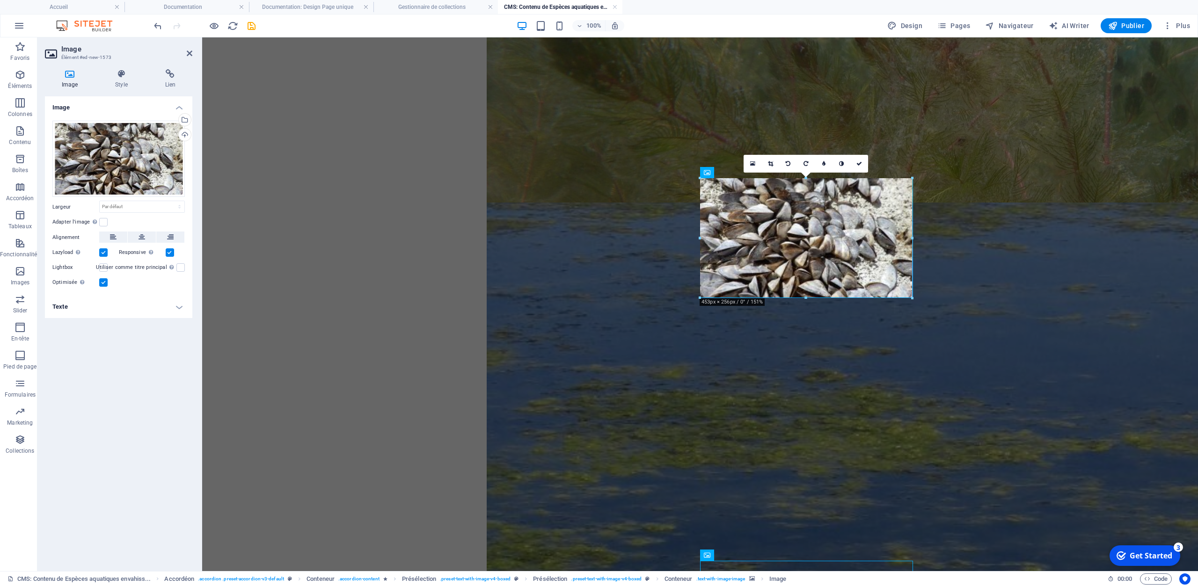
drag, startPoint x: 842, startPoint y: 256, endPoint x: 881, endPoint y: 298, distance: 56.9
type input "452"
select select "px"
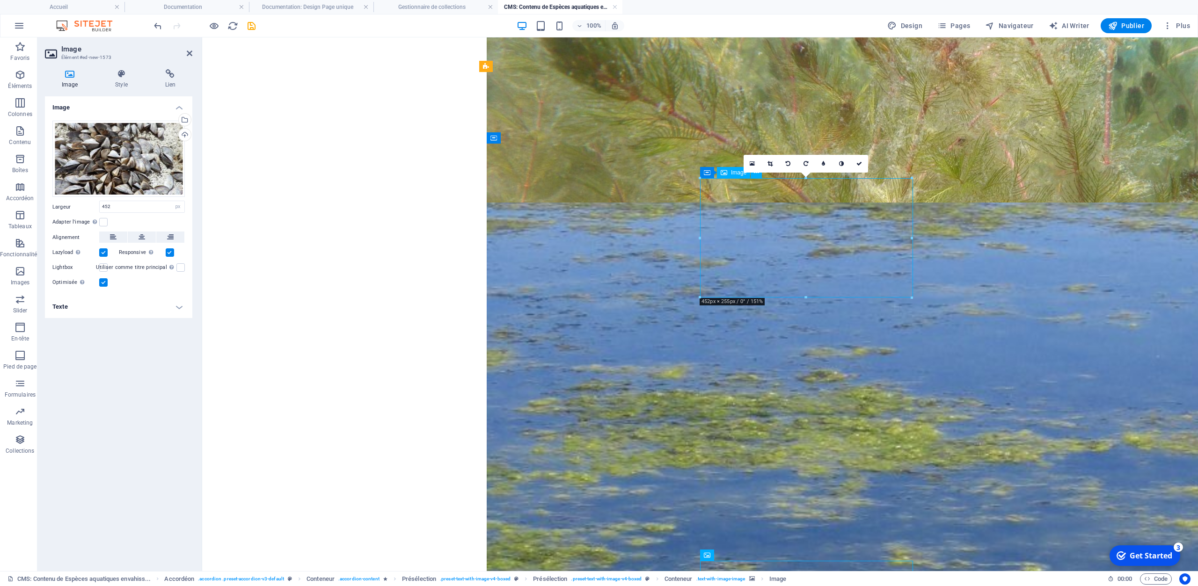
drag, startPoint x: 809, startPoint y: 237, endPoint x: 808, endPoint y: 252, distance: 14.5
click at [140, 237] on icon at bounding box center [142, 237] width 7 height 11
click at [101, 220] on label at bounding box center [103, 222] width 8 height 8
click at [0, 0] on input "Adapter l'image Adapter automatiquement l'image à une largeur et une hauteur fi…" at bounding box center [0, 0] width 0 height 0
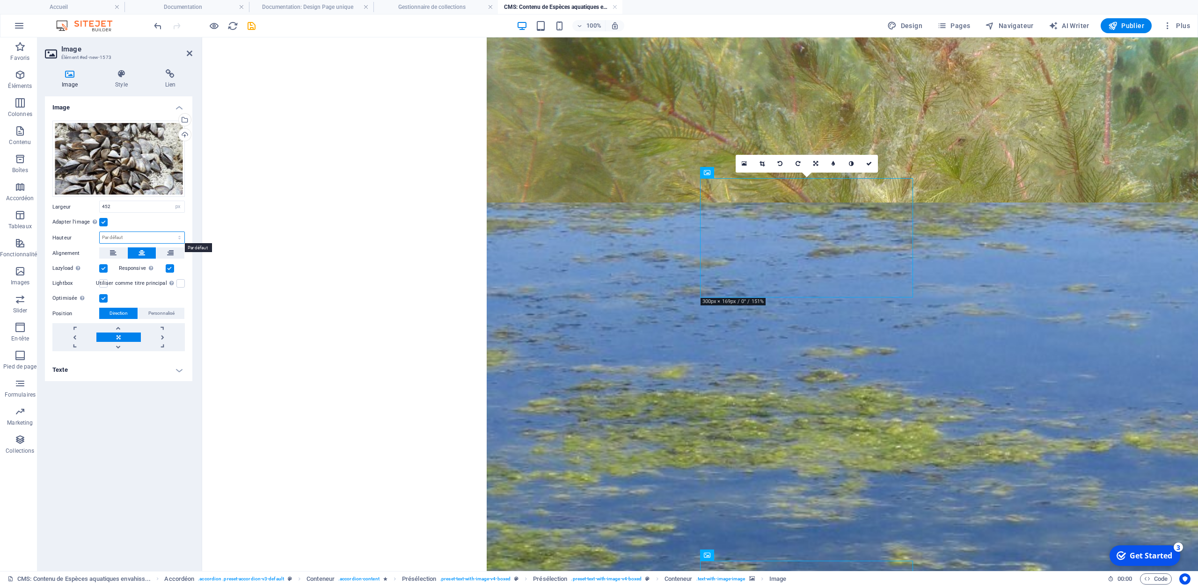
click at [100, 232] on select "Par défaut auto px" at bounding box center [142, 237] width 85 height 11
click option "auto" at bounding box center [0, 0] width 0 height 0
select select "DISABLED_OPTION_VALUE"
click at [119, 329] on link at bounding box center [118, 327] width 44 height 9
click at [119, 335] on link at bounding box center [118, 337] width 44 height 9
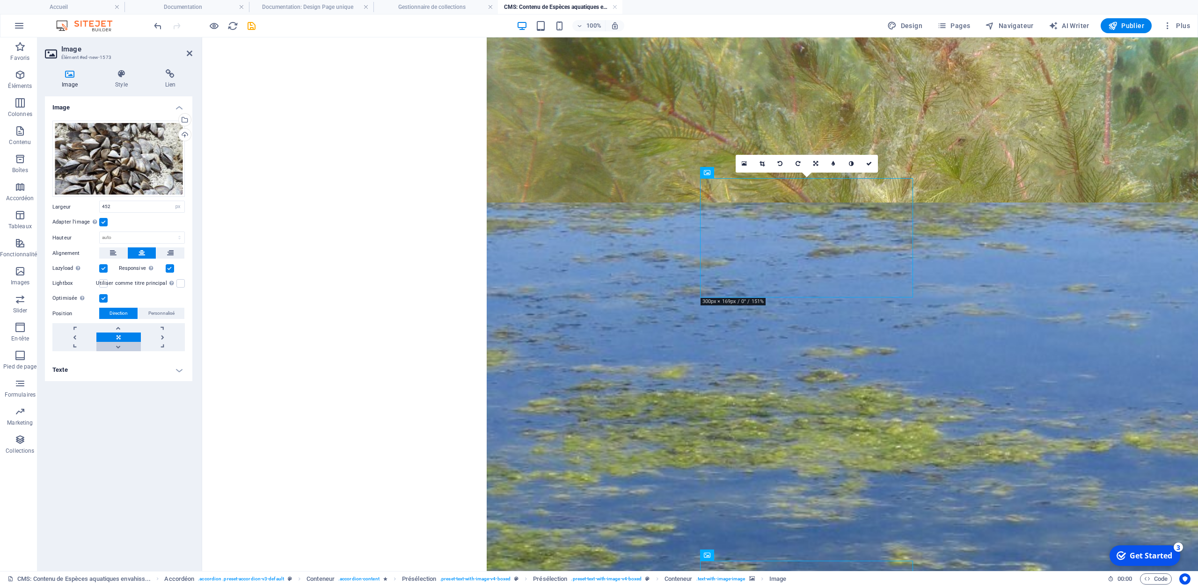
click at [118, 344] on link at bounding box center [118, 346] width 44 height 9
click at [76, 335] on link at bounding box center [74, 337] width 44 height 9
click at [168, 311] on span "Personnalisé" at bounding box center [161, 313] width 26 height 11
click at [170, 332] on input "50" at bounding box center [170, 331] width 27 height 11
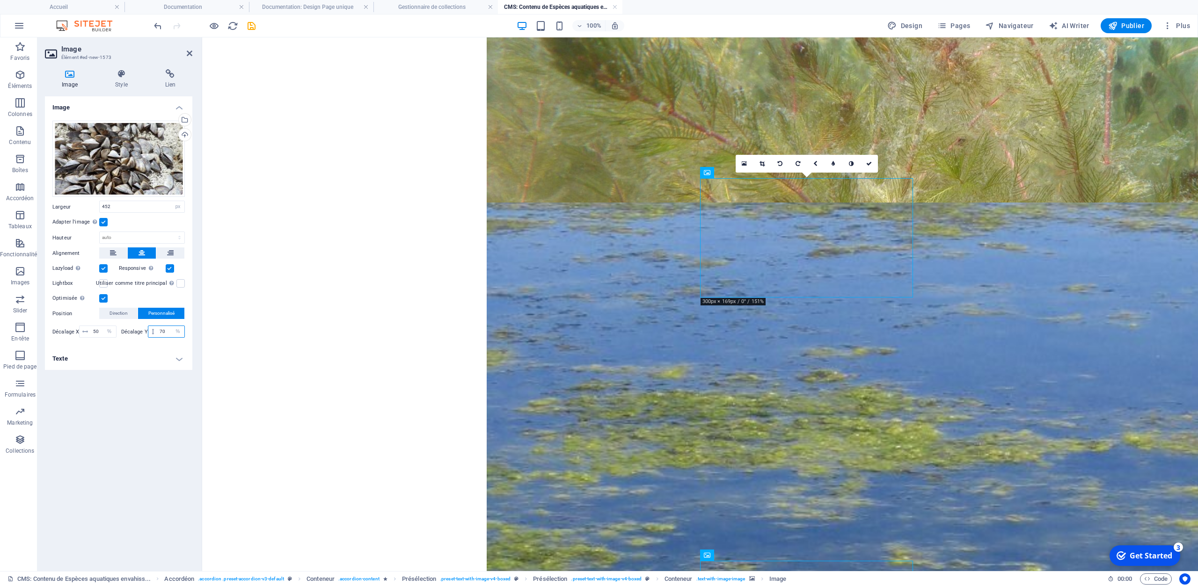
type input "70"
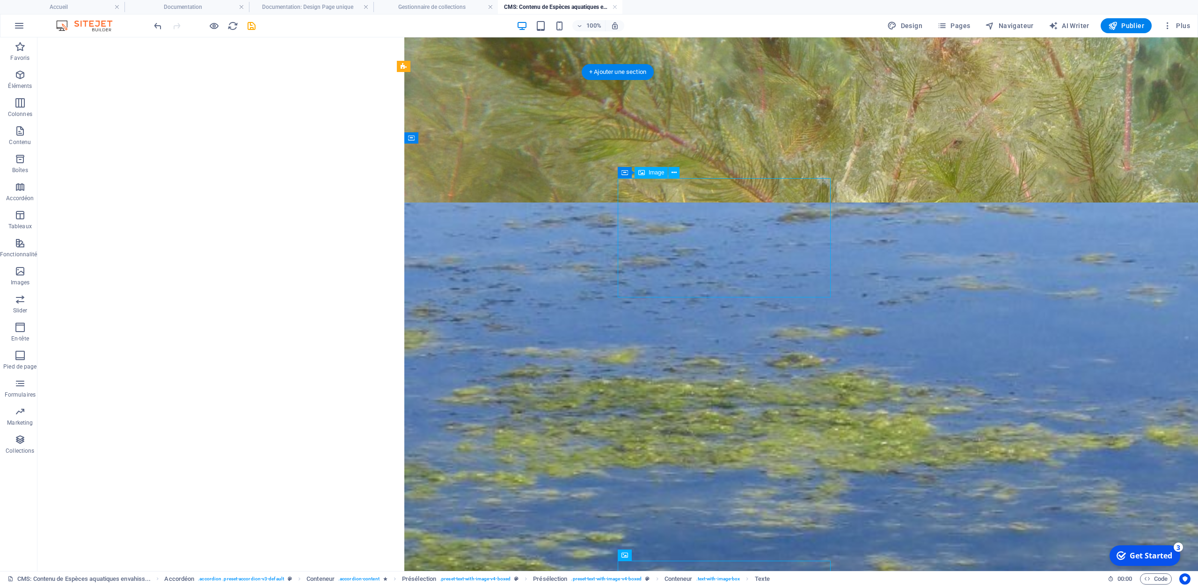
select select "px"
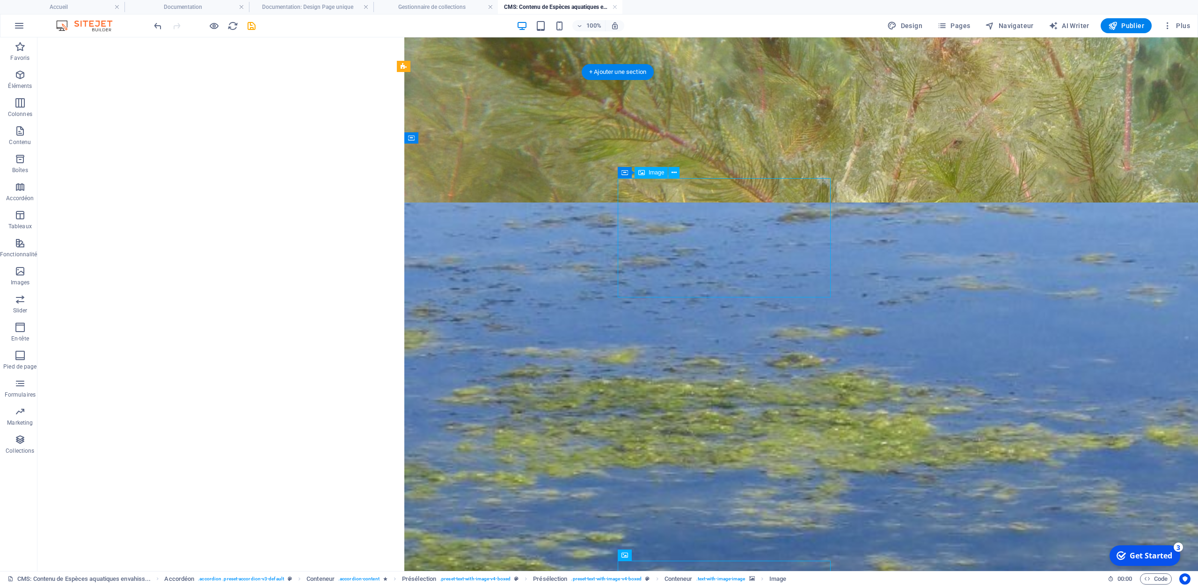
select select "%"
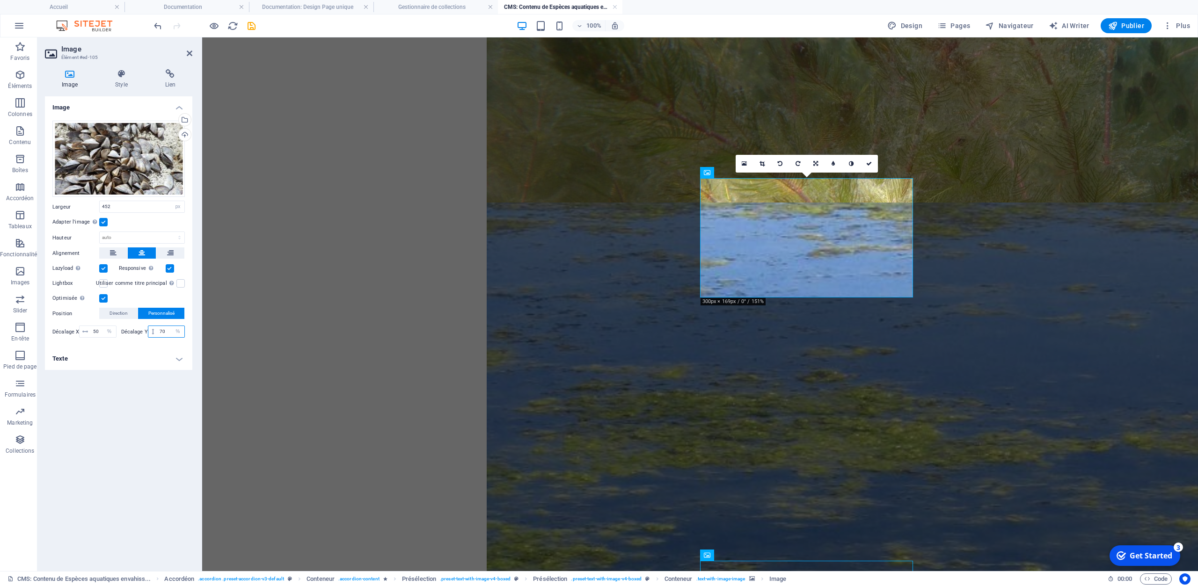
click at [170, 328] on input "70" at bounding box center [170, 331] width 27 height 11
type input "90"
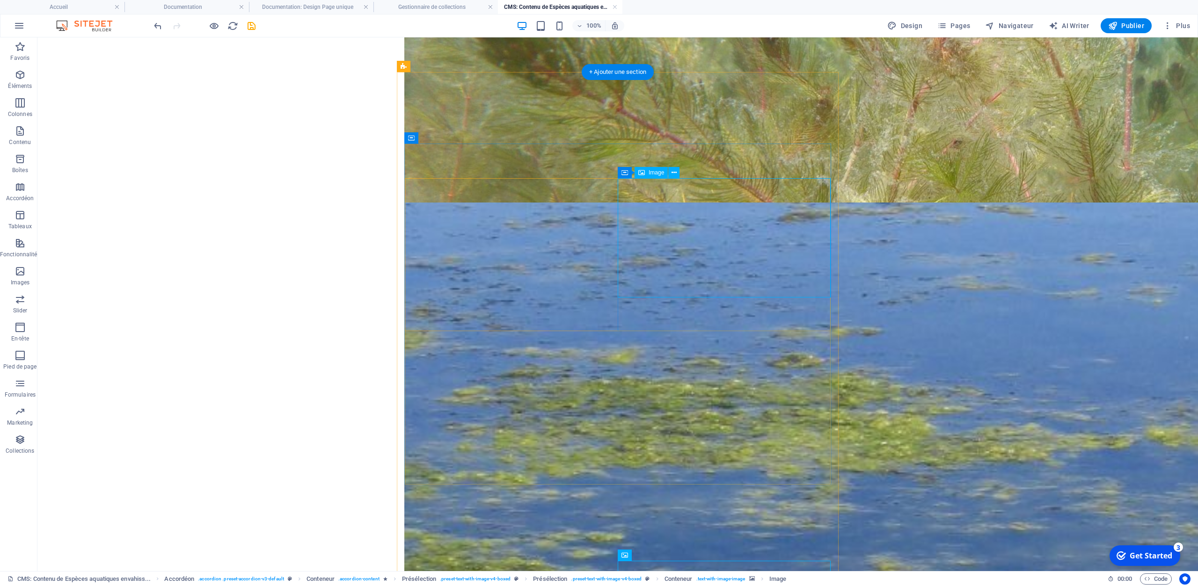
select select "px"
select select "%"
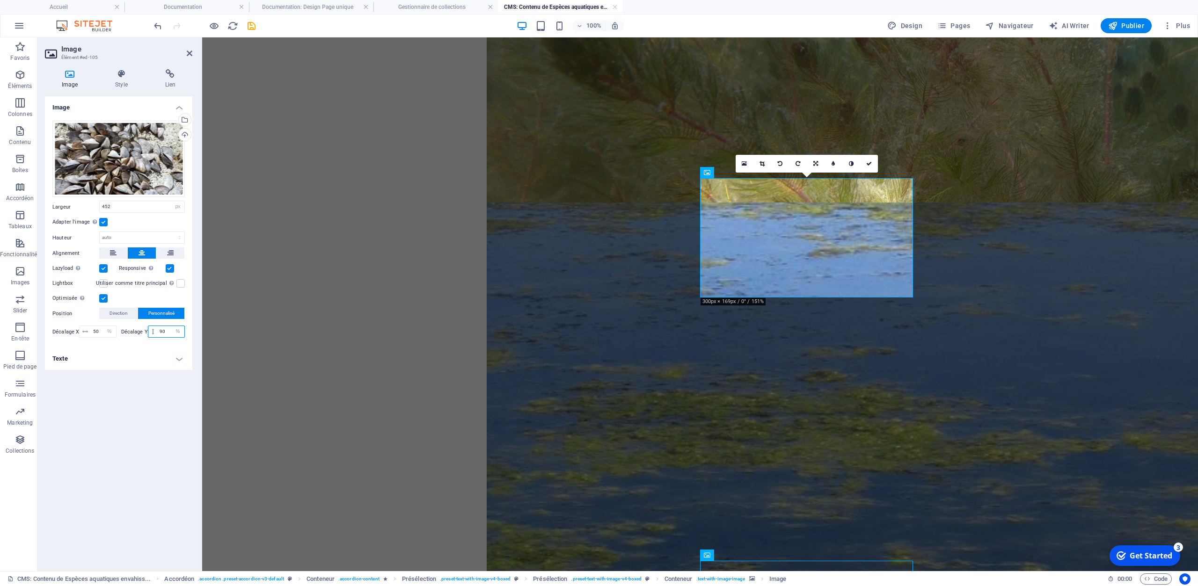
click at [165, 331] on input "90" at bounding box center [170, 331] width 27 height 11
type input "50"
click at [135, 369] on h4 "Texte" at bounding box center [118, 359] width 147 height 22
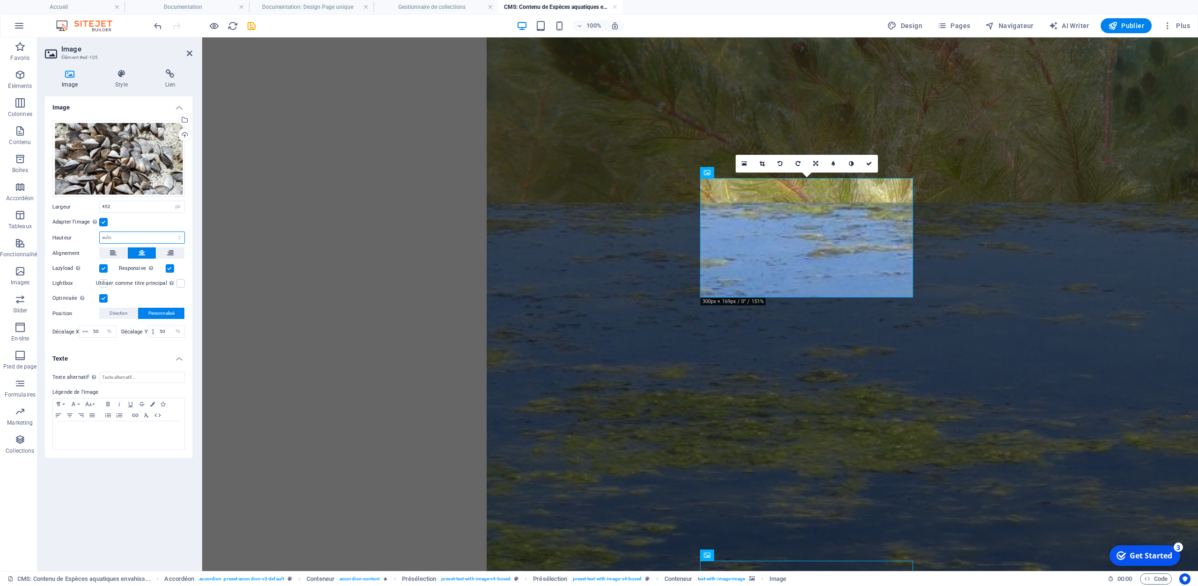
click at [100, 232] on select "Par défaut auto px" at bounding box center [142, 237] width 85 height 11
click option "auto" at bounding box center [0, 0] width 0 height 0
click at [125, 231] on div "Glissez les fichiers ici, cliquez pour choisir les fichiers ou sélectionnez les…" at bounding box center [118, 230] width 147 height 235
click at [100, 232] on select "Par défaut auto px" at bounding box center [142, 237] width 85 height 11
click option "Par défaut" at bounding box center [0, 0] width 0 height 0
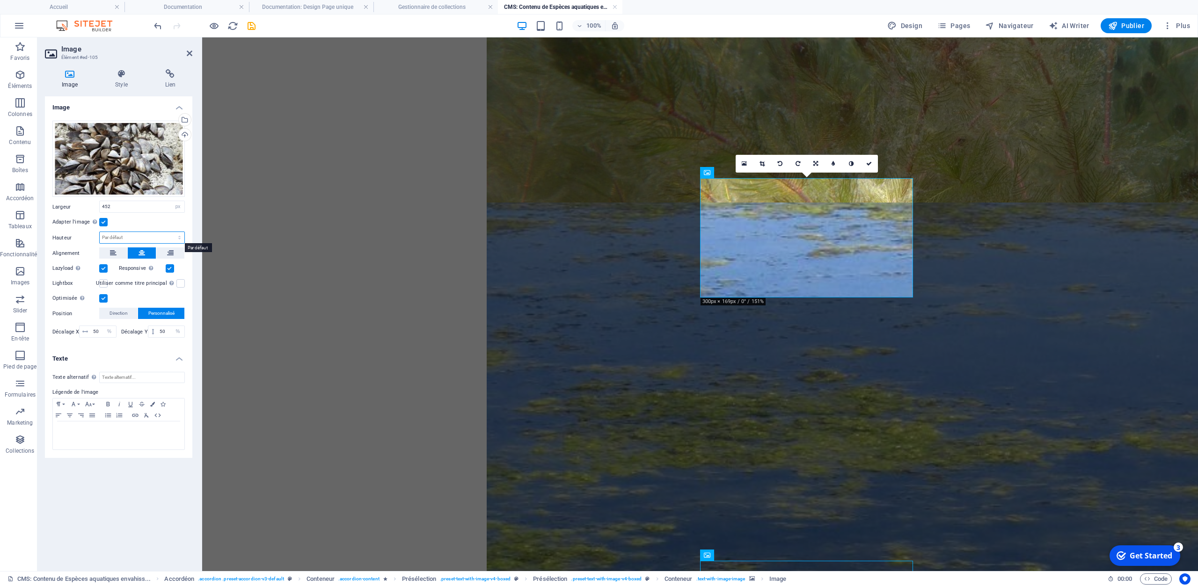
click at [100, 232] on select "Par défaut auto px" at bounding box center [142, 237] width 85 height 11
select select "px"
click option "px" at bounding box center [0, 0] width 0 height 0
click at [125, 237] on input "300" at bounding box center [142, 237] width 85 height 11
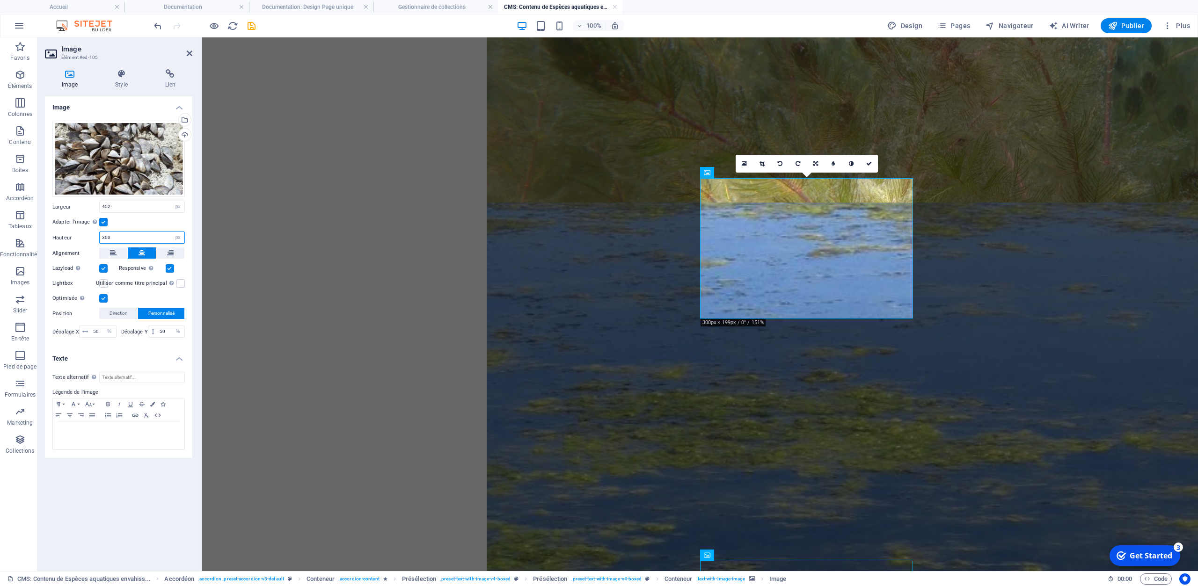
click at [125, 237] on input "300" at bounding box center [142, 237] width 85 height 11
type input "255"
click at [102, 270] on label at bounding box center [103, 268] width 8 height 8
click at [0, 0] on input "Lazyload Charger les images après la page améliore le temps de chargement (vite…" at bounding box center [0, 0] width 0 height 0
click at [169, 264] on label at bounding box center [170, 268] width 8 height 8
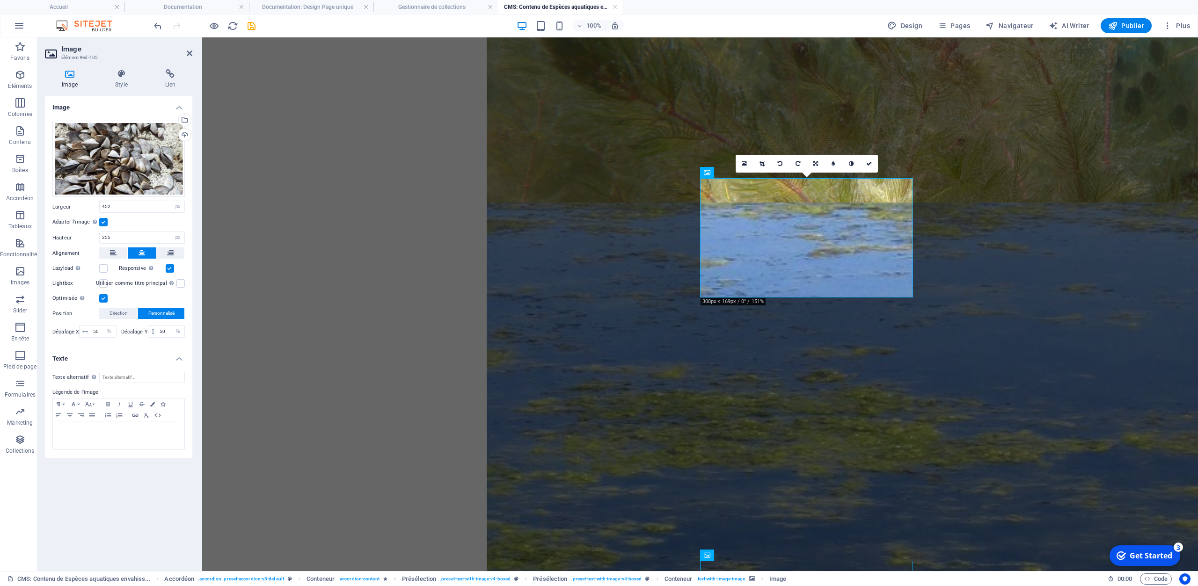
click at [0, 0] on input "Responsive Chargez automatiquement des images Retina et les formats optimisés p…" at bounding box center [0, 0] width 0 height 0
click at [103, 270] on label at bounding box center [103, 268] width 8 height 8
click at [0, 0] on input "Lazyload Charger les images après la page améliore le temps de chargement (vite…" at bounding box center [0, 0] width 0 height 0
click at [167, 269] on label at bounding box center [170, 268] width 8 height 8
click at [0, 0] on input "Responsive Chargez automatiquement des images Retina et les formats optimisés p…" at bounding box center [0, 0] width 0 height 0
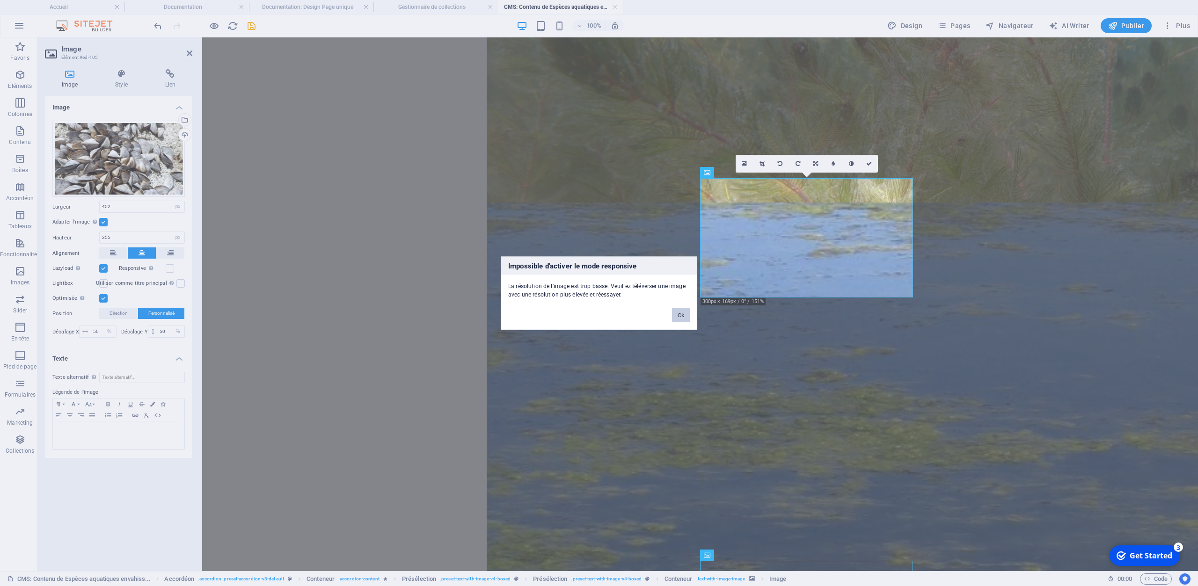
click at [683, 315] on button "Ok" at bounding box center [681, 315] width 18 height 14
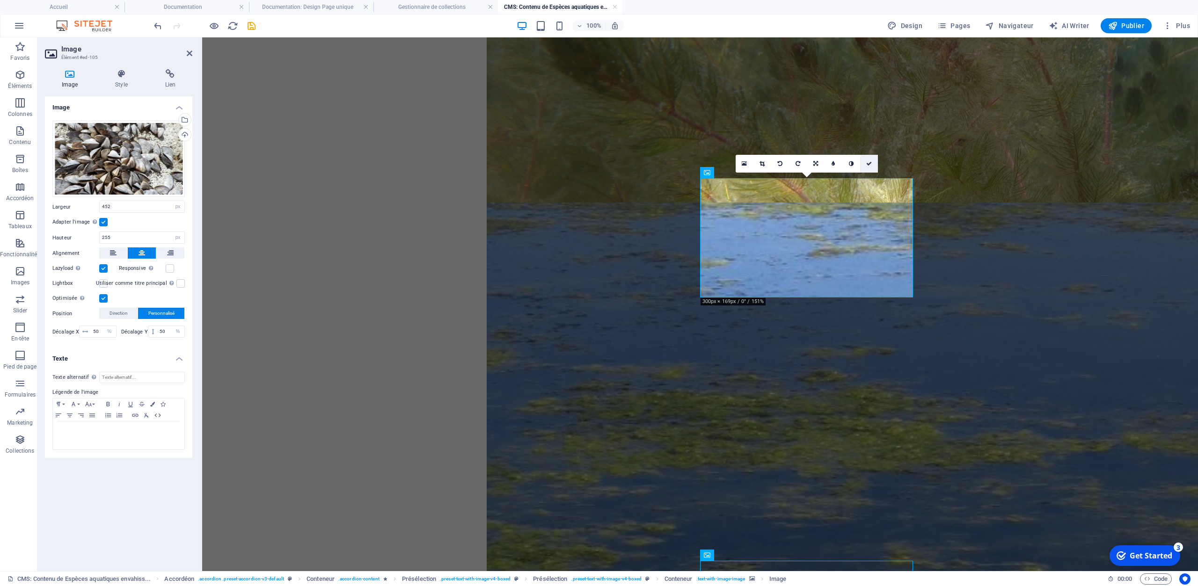
click at [872, 163] on icon at bounding box center [869, 164] width 6 height 6
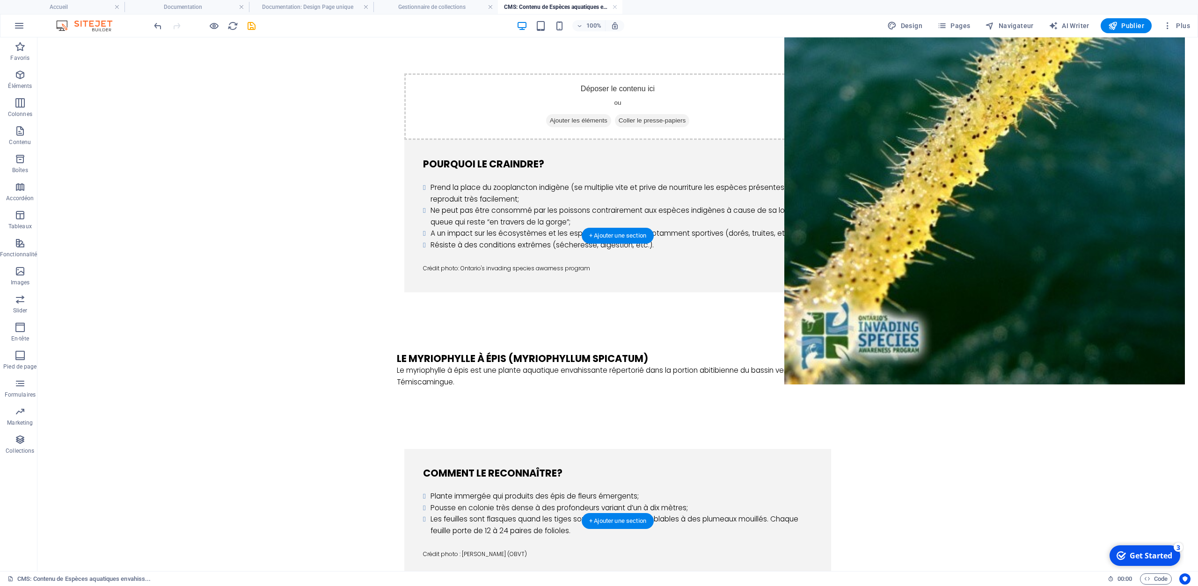
scroll to position [1160, 0]
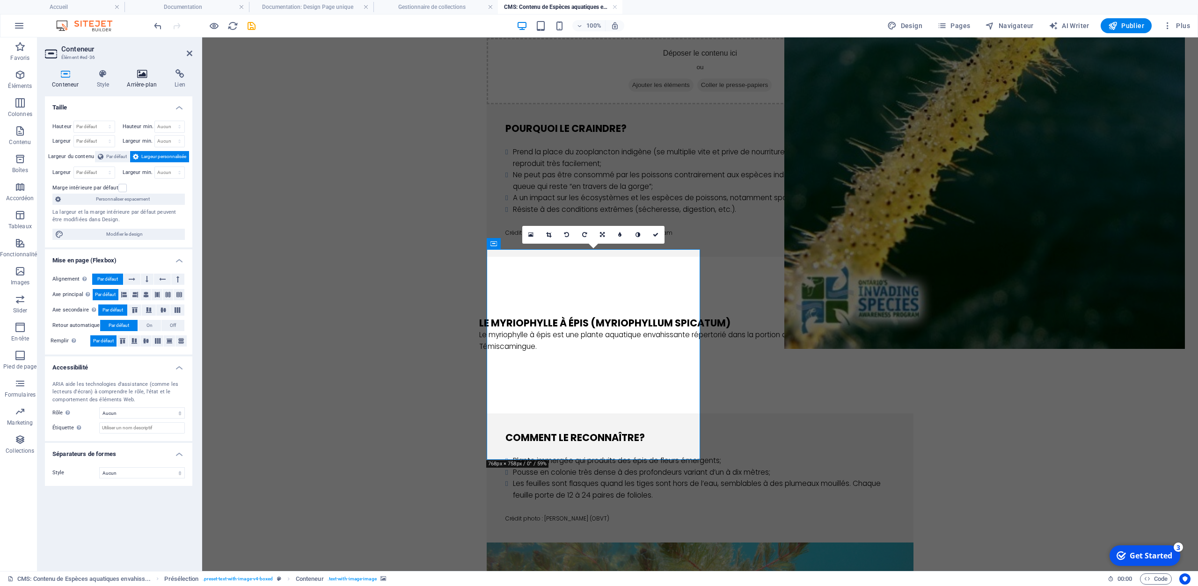
click at [141, 73] on icon at bounding box center [142, 73] width 44 height 9
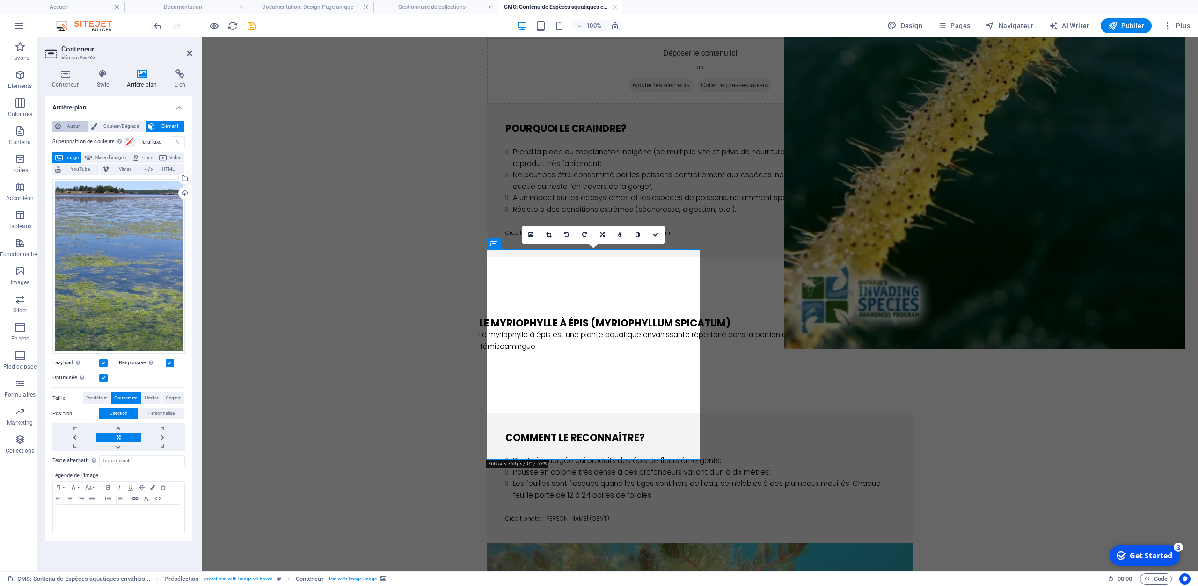
click at [66, 126] on span "Aucun" at bounding box center [74, 126] width 21 height 11
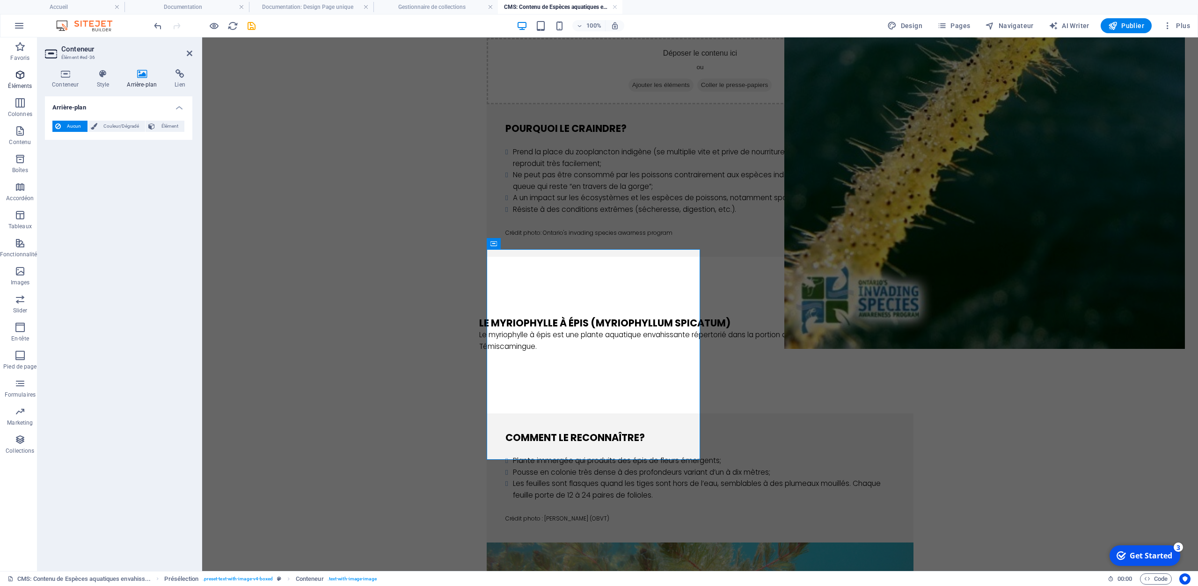
click at [21, 78] on icon "button" at bounding box center [20, 74] width 11 height 11
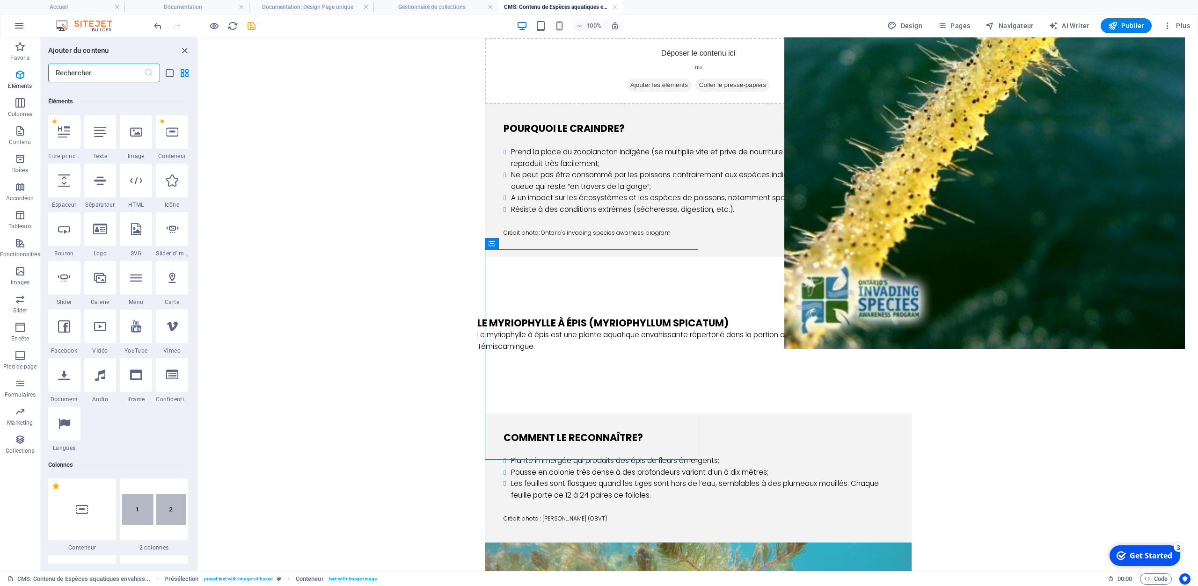
scroll to position [100, 0]
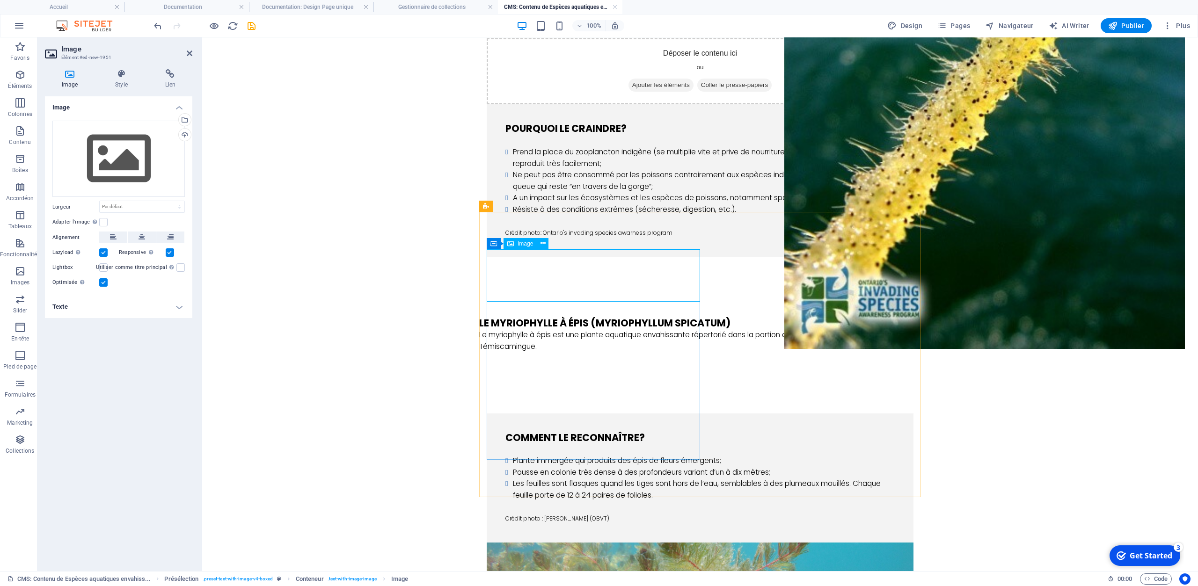
click at [120, 151] on div "Glissez les fichiers ici, cliquez pour choisir les fichiers ou sélectionnez les…" at bounding box center [118, 159] width 132 height 77
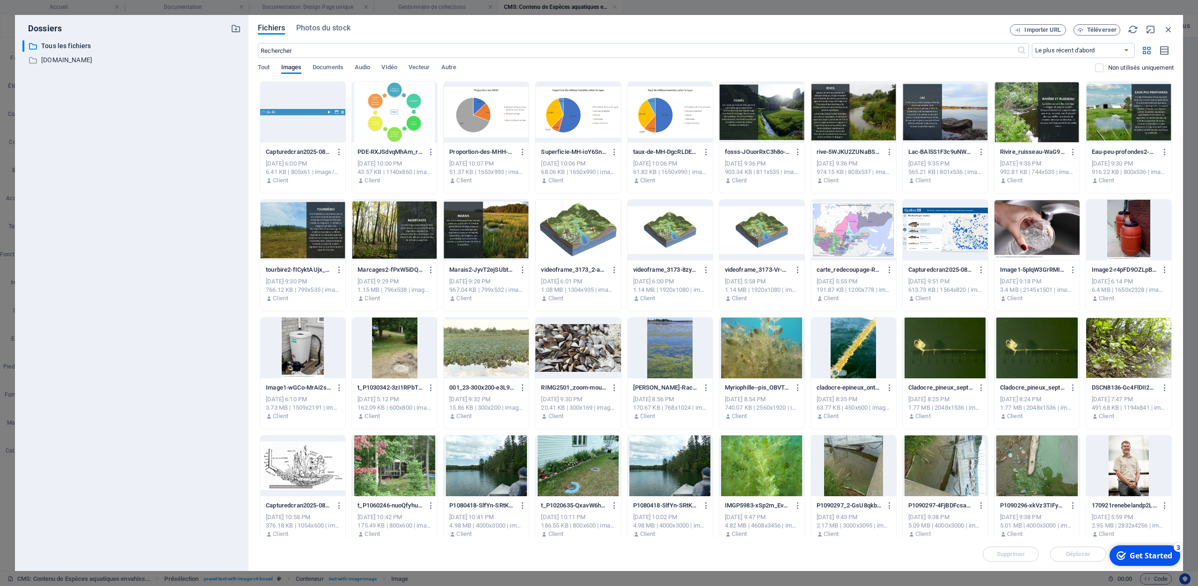
click at [674, 347] on div at bounding box center [669, 348] width 85 height 61
click at [666, 354] on div "1" at bounding box center [669, 348] width 85 height 61
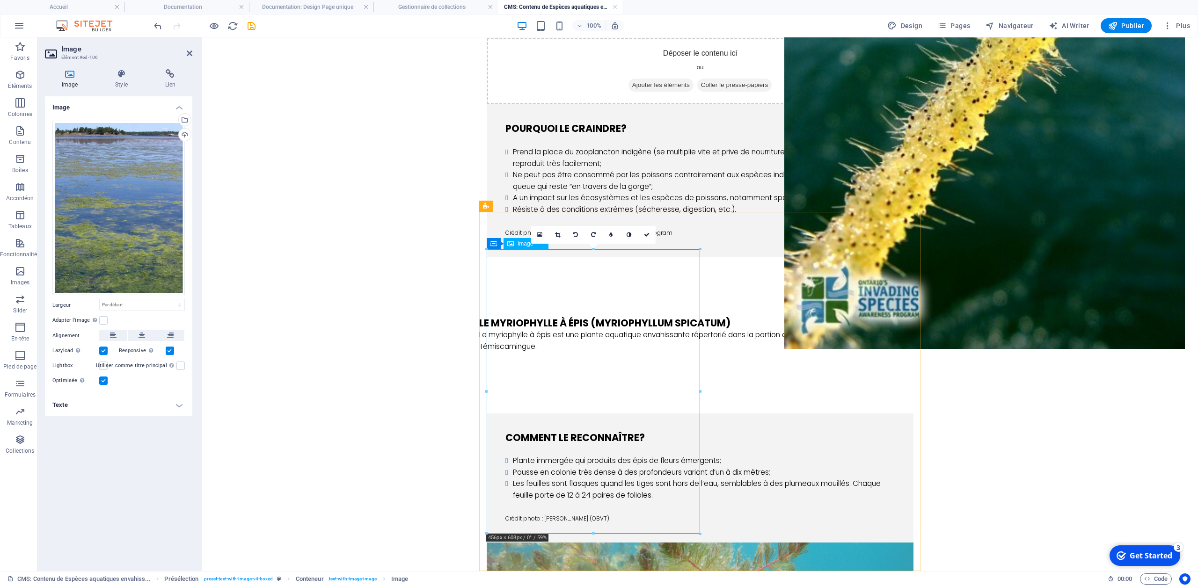
click at [100, 299] on select "Par défaut auto px rem % em vh vw" at bounding box center [142, 304] width 85 height 11
select select "%"
click option "%" at bounding box center [0, 0] width 0 height 0
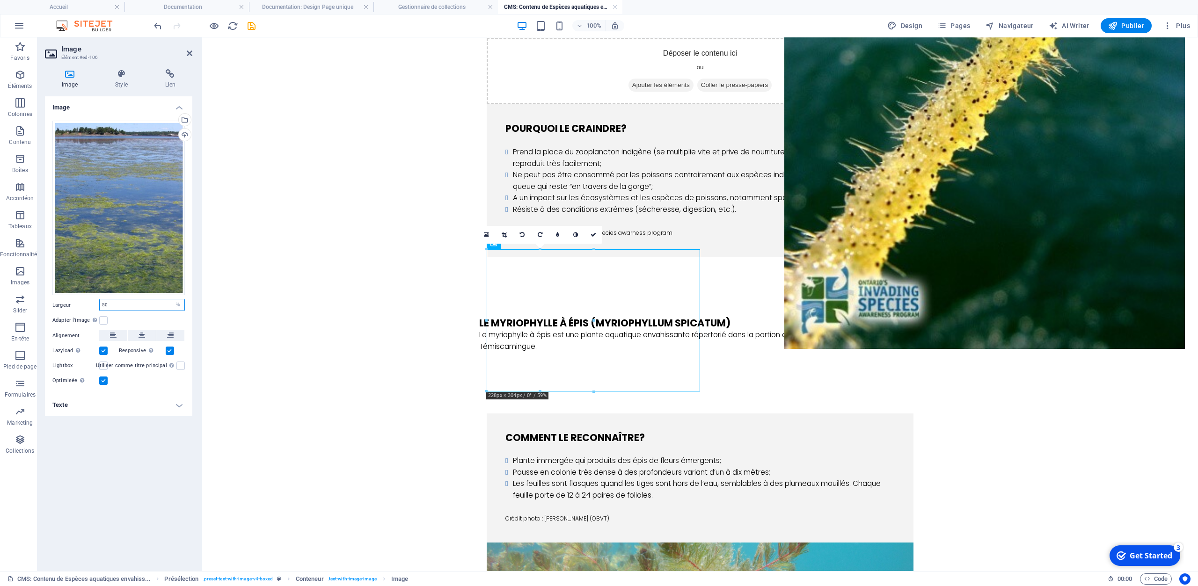
click at [124, 305] on input "50" at bounding box center [142, 304] width 85 height 11
type input "100"
click at [557, 234] on icon at bounding box center [557, 235] width 5 height 6
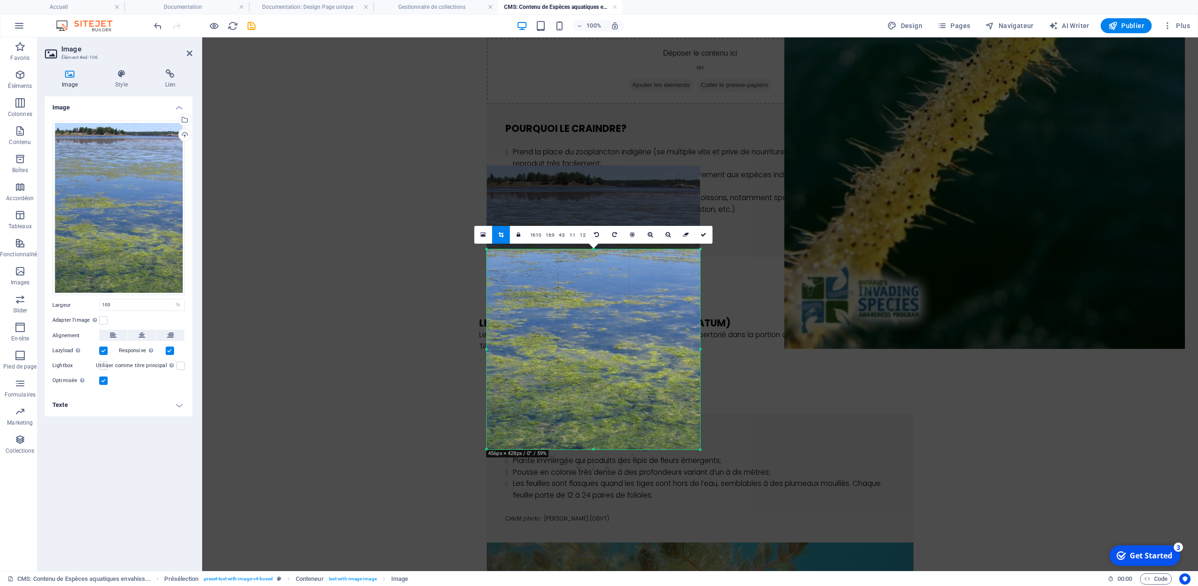
drag, startPoint x: 700, startPoint y: 249, endPoint x: 699, endPoint y: 333, distance: 83.8
click at [699, 333] on div "180 170 160 150 140 130 120 110 100 90 80 70 60 50 40 30 20 10 0 -10 -20 -30 -4…" at bounding box center [593, 349] width 213 height 200
click at [705, 233] on icon at bounding box center [703, 235] width 6 height 6
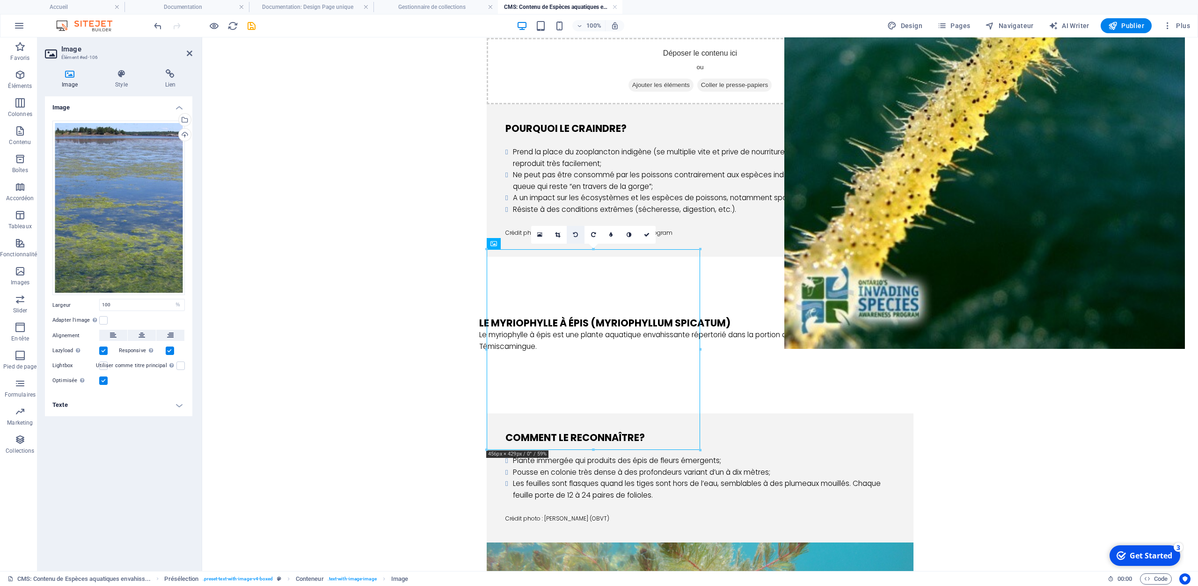
click at [576, 236] on icon at bounding box center [575, 235] width 5 height 6
click at [578, 235] on link at bounding box center [576, 235] width 18 height 18
click at [554, 235] on link at bounding box center [558, 235] width 18 height 18
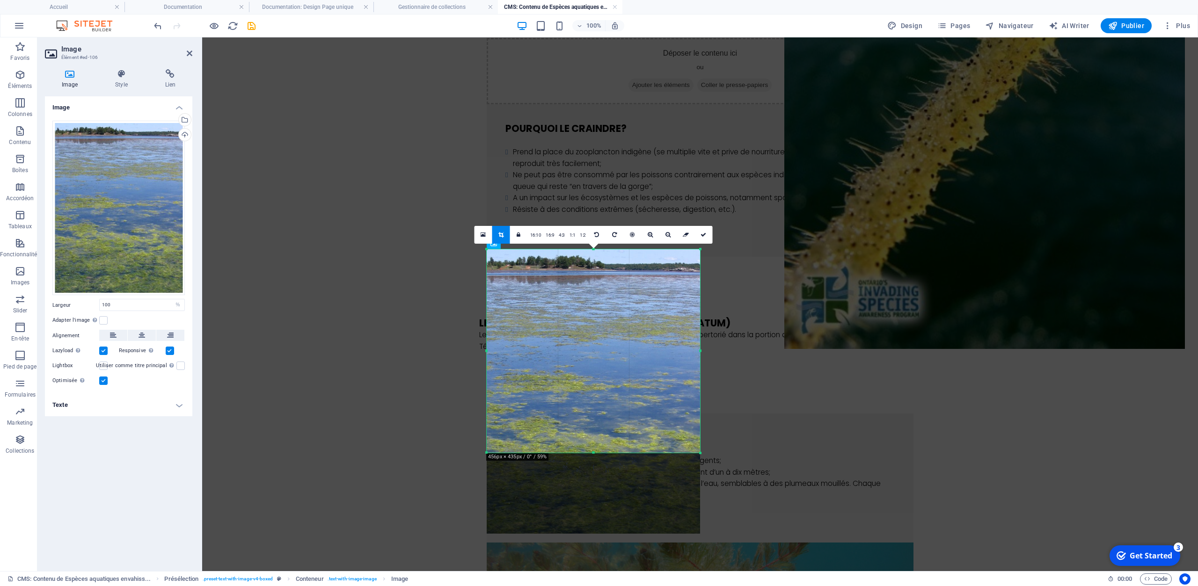
drag, startPoint x: 700, startPoint y: 535, endPoint x: 699, endPoint y: 454, distance: 81.0
click at [699, 454] on div at bounding box center [701, 454] width 6 height 6
click at [701, 231] on link at bounding box center [704, 235] width 18 height 18
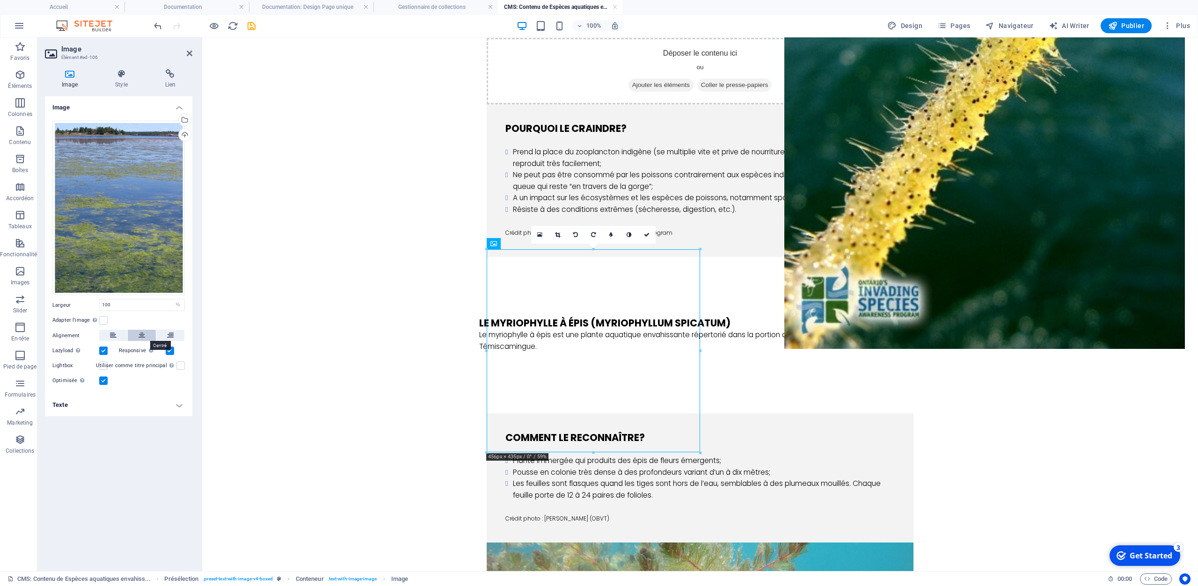
click at [140, 335] on icon at bounding box center [142, 335] width 7 height 11
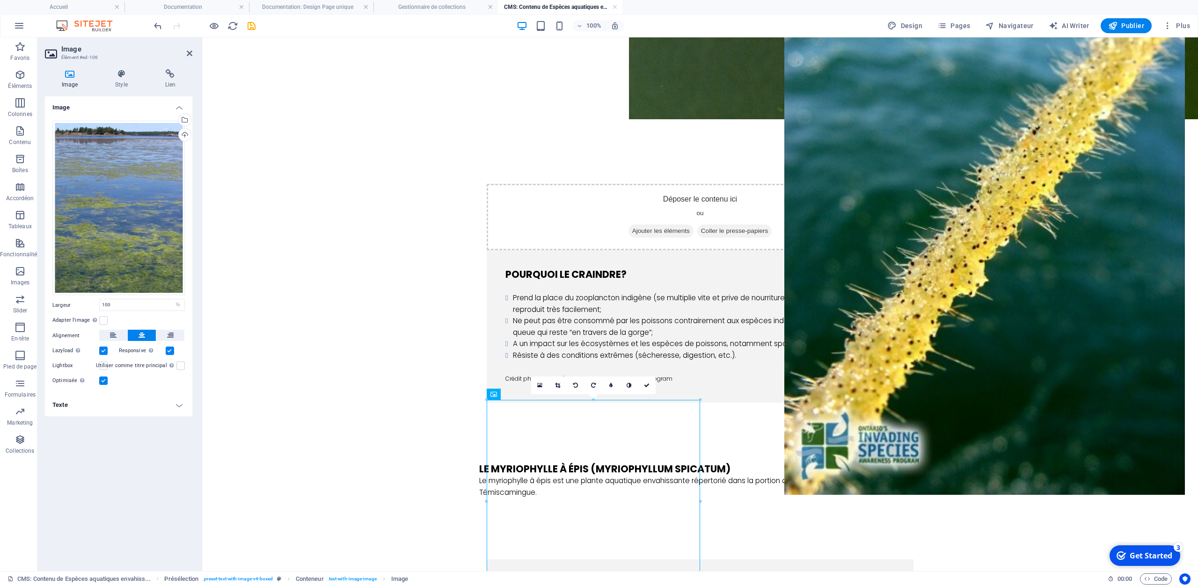
scroll to position [916, 0]
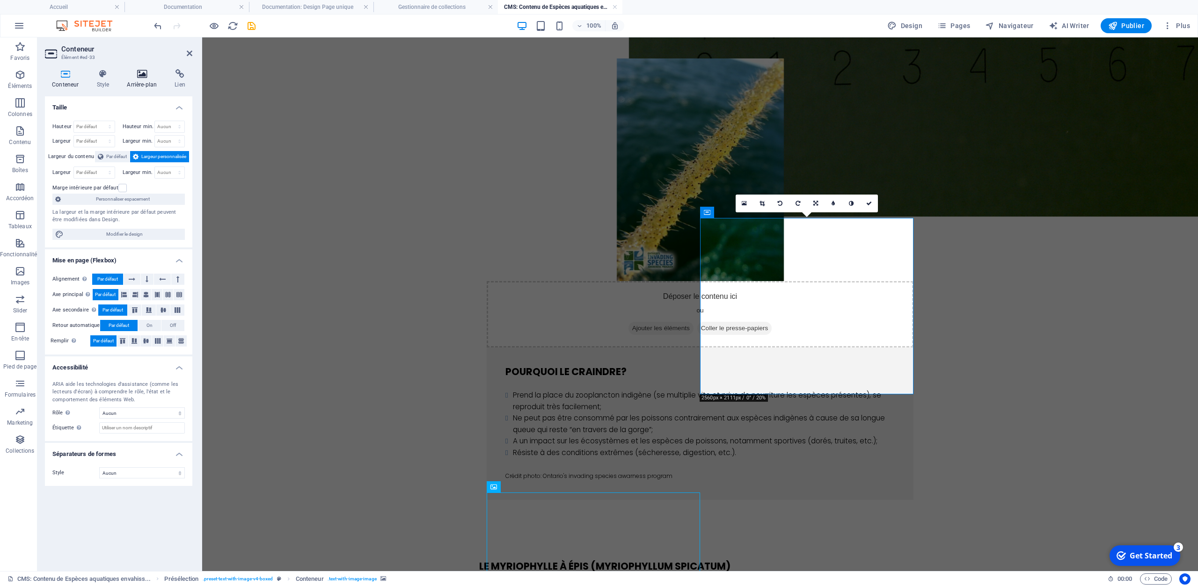
click at [144, 80] on h4 "Arrière-plan" at bounding box center [144, 79] width 48 height 20
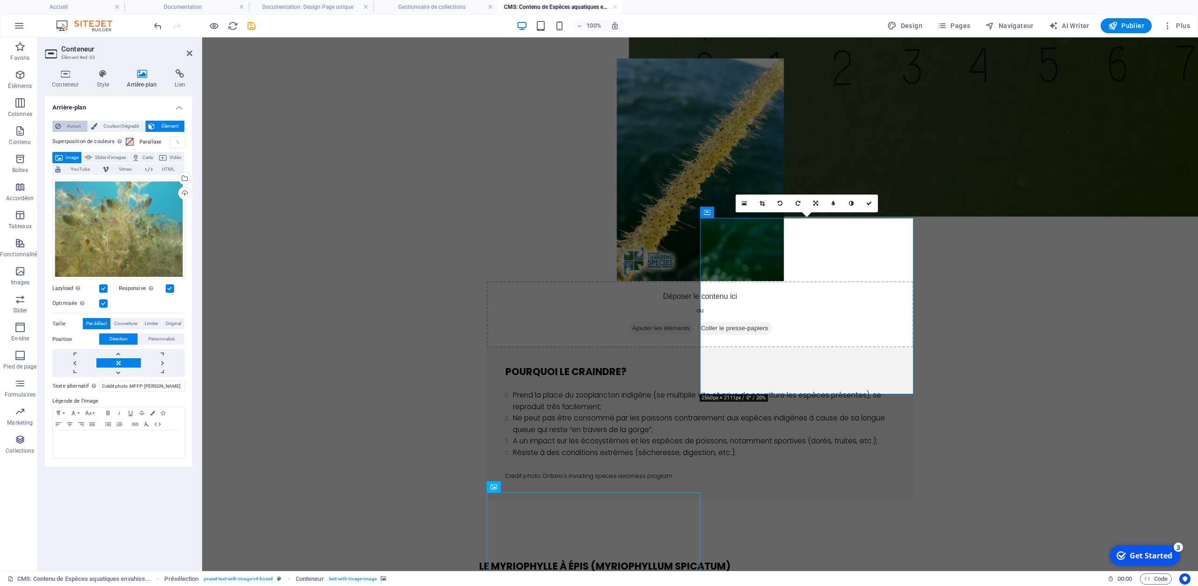
click at [61, 124] on button "Aucun" at bounding box center [69, 126] width 35 height 11
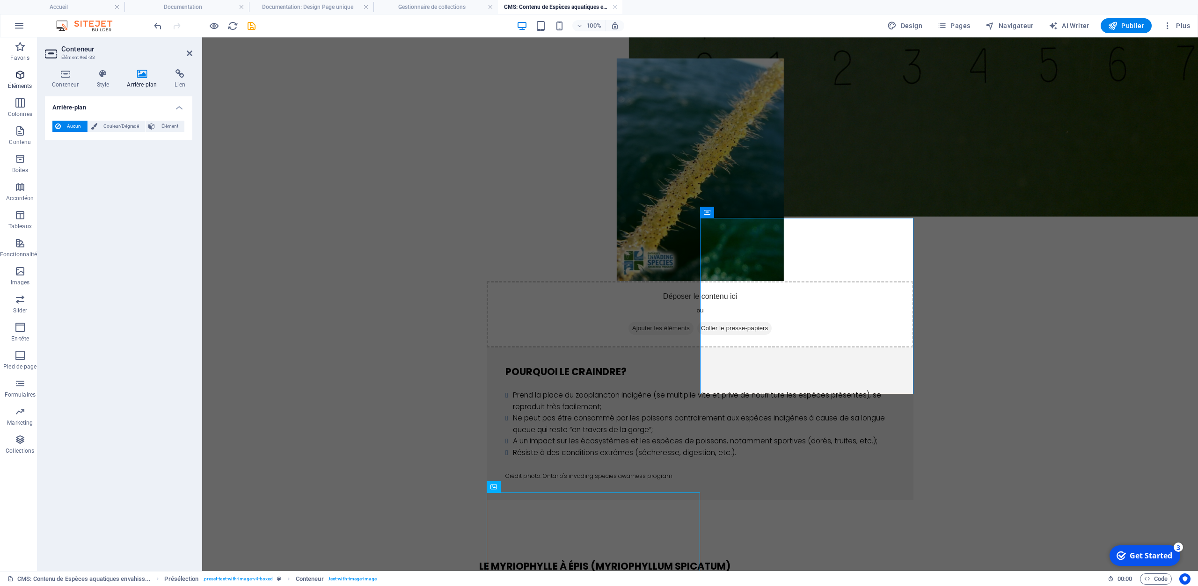
click at [18, 77] on icon "button" at bounding box center [20, 74] width 11 height 11
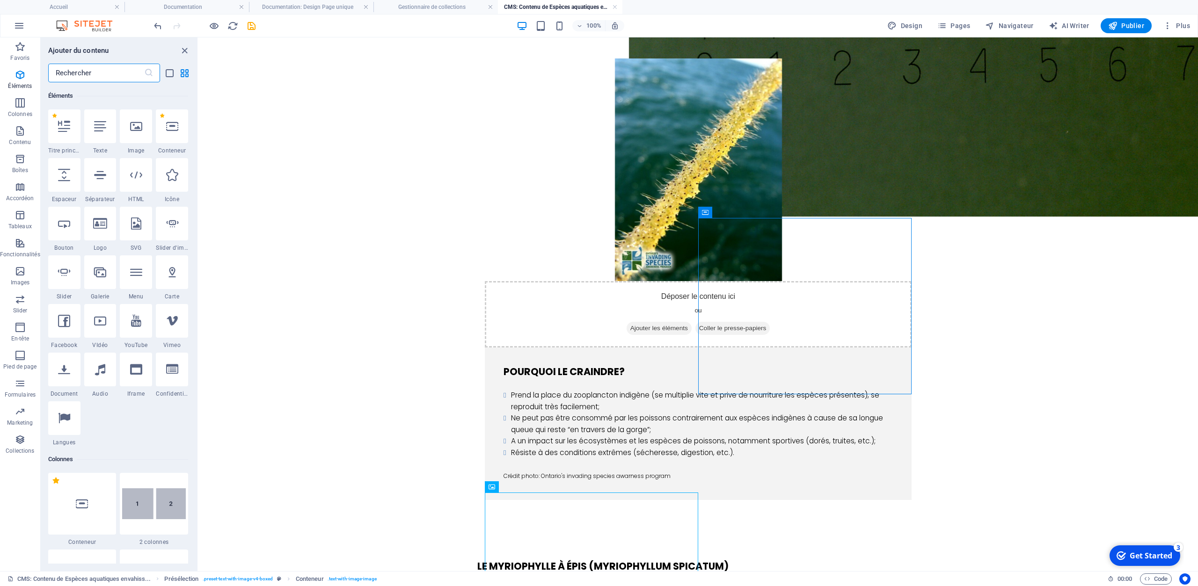
scroll to position [100, 0]
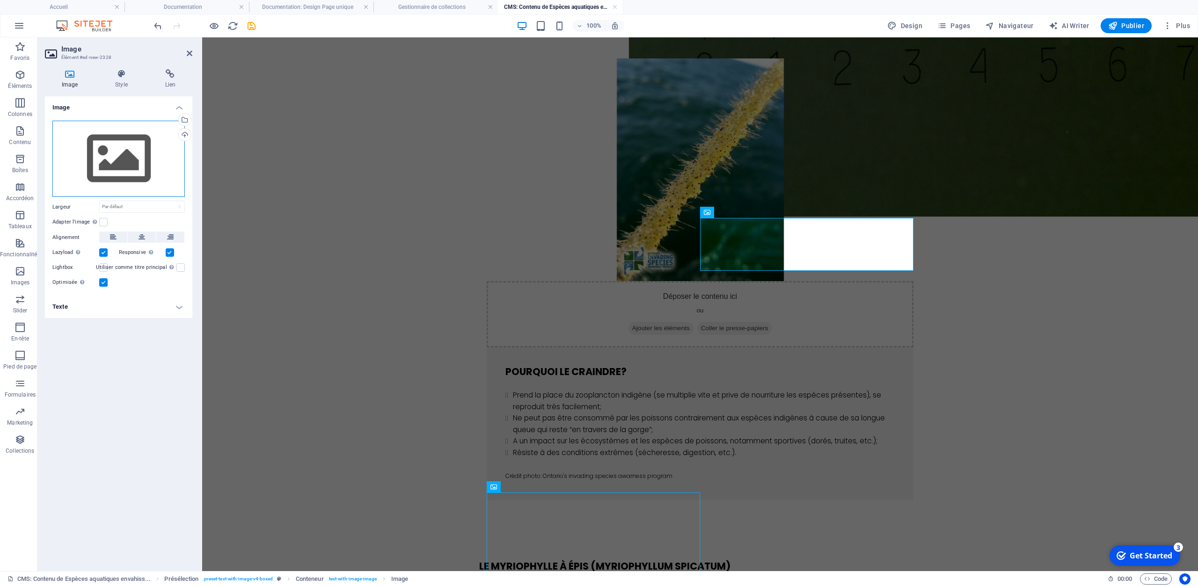
click at [125, 154] on div "Glissez les fichiers ici, cliquez pour choisir les fichiers ou sélectionnez les…" at bounding box center [118, 159] width 132 height 77
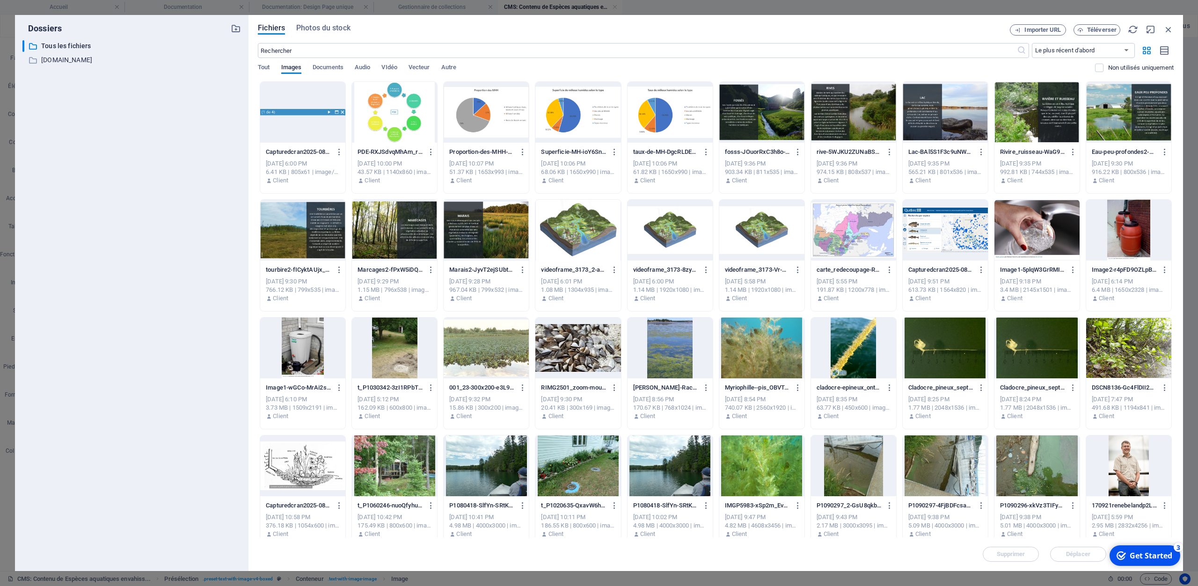
click at [774, 349] on div at bounding box center [761, 348] width 85 height 61
click at [774, 349] on div "1" at bounding box center [761, 348] width 85 height 61
click at [774, 349] on div at bounding box center [761, 348] width 85 height 61
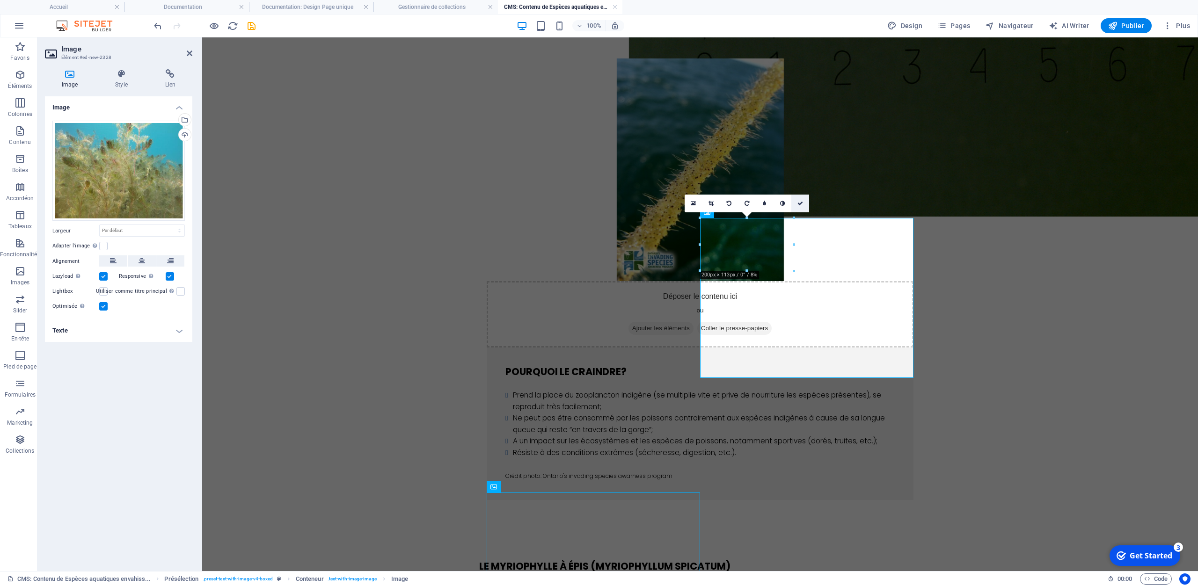
click at [804, 198] on link at bounding box center [800, 204] width 18 height 18
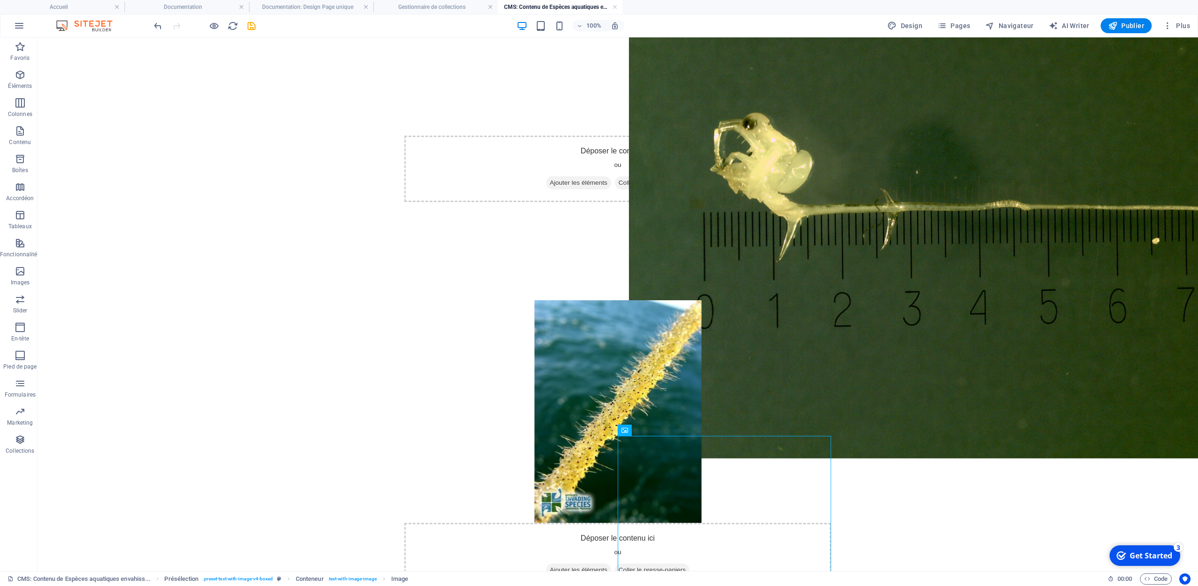
scroll to position [624, 0]
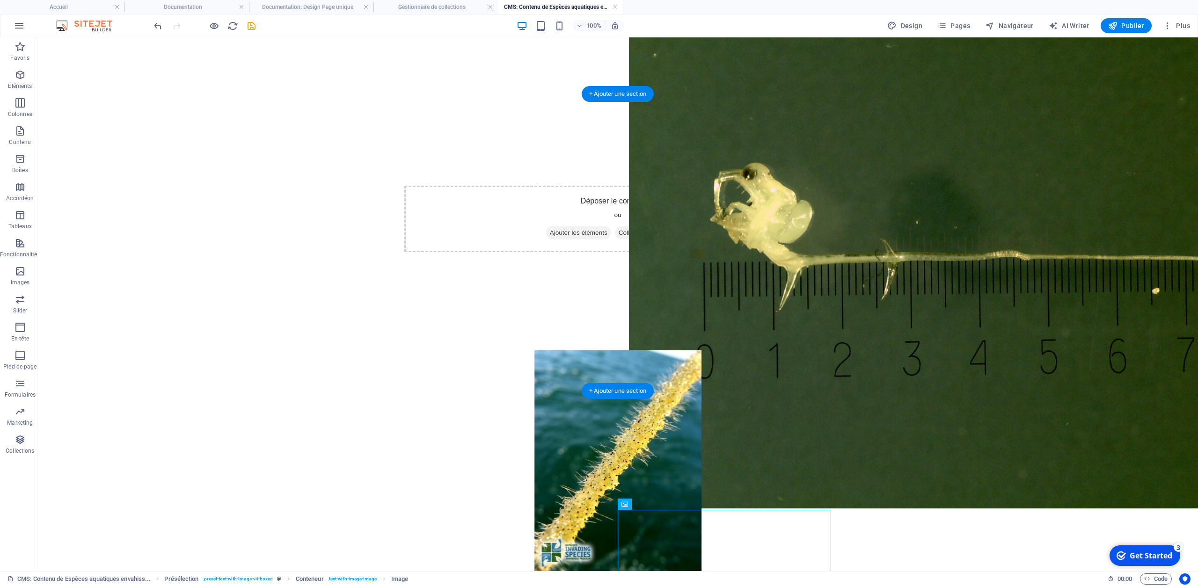
click at [497, 350] on figure at bounding box center [617, 461] width 427 height 223
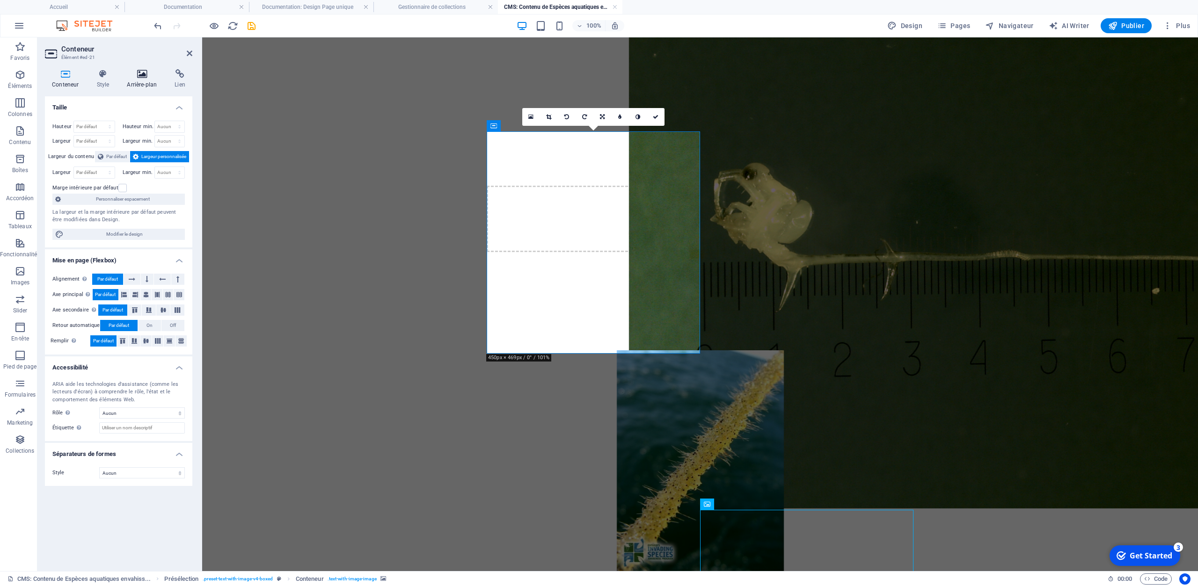
click at [145, 75] on icon at bounding box center [142, 73] width 44 height 9
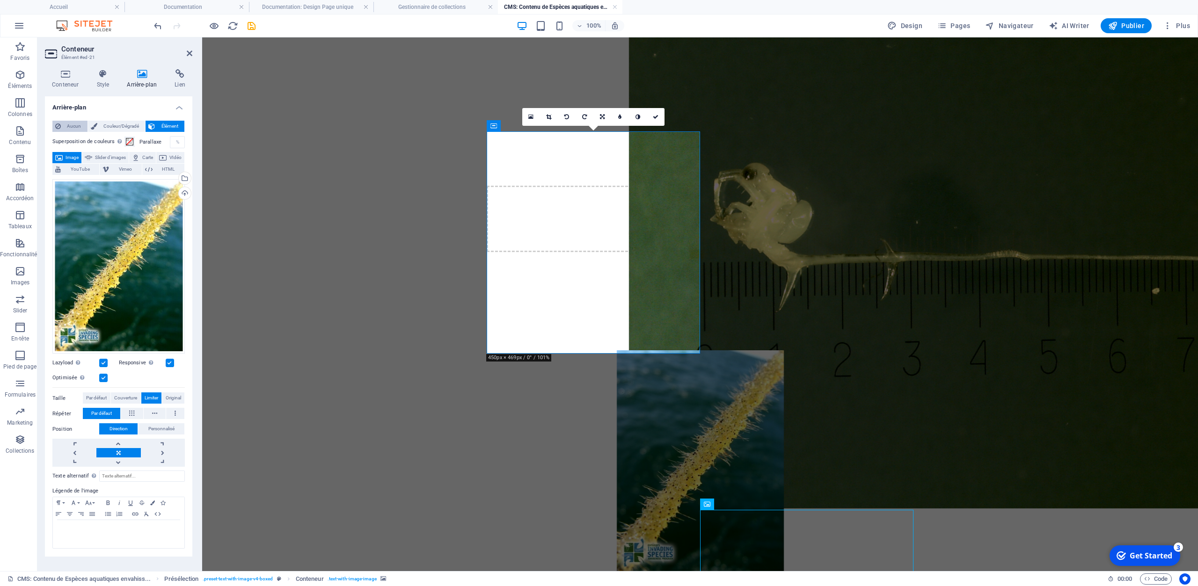
click at [58, 124] on icon at bounding box center [58, 126] width 6 height 11
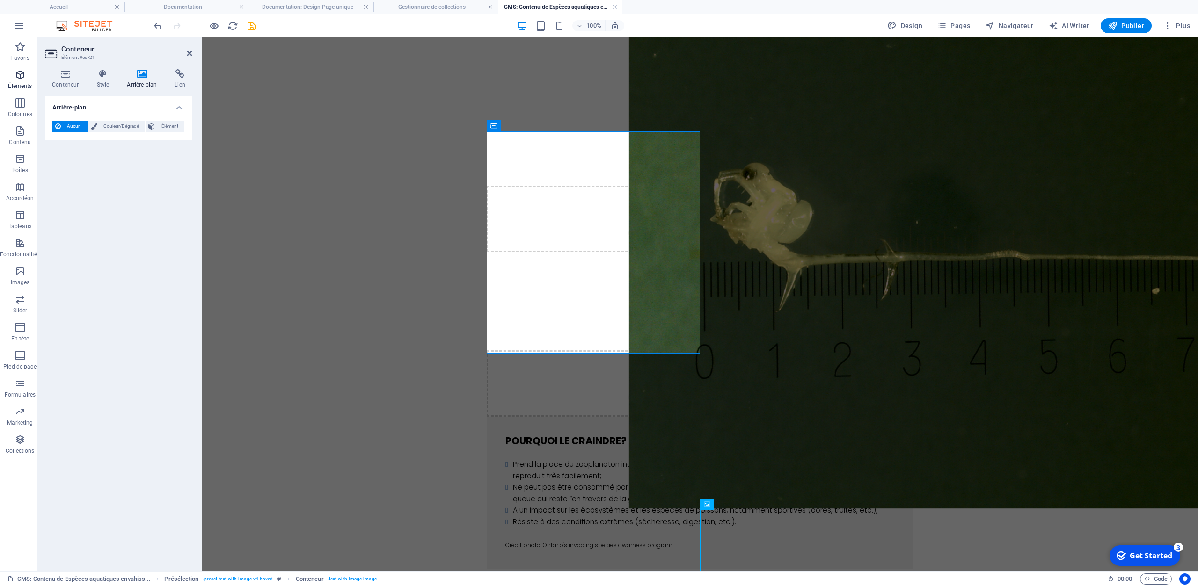
click at [21, 76] on icon "button" at bounding box center [20, 74] width 11 height 11
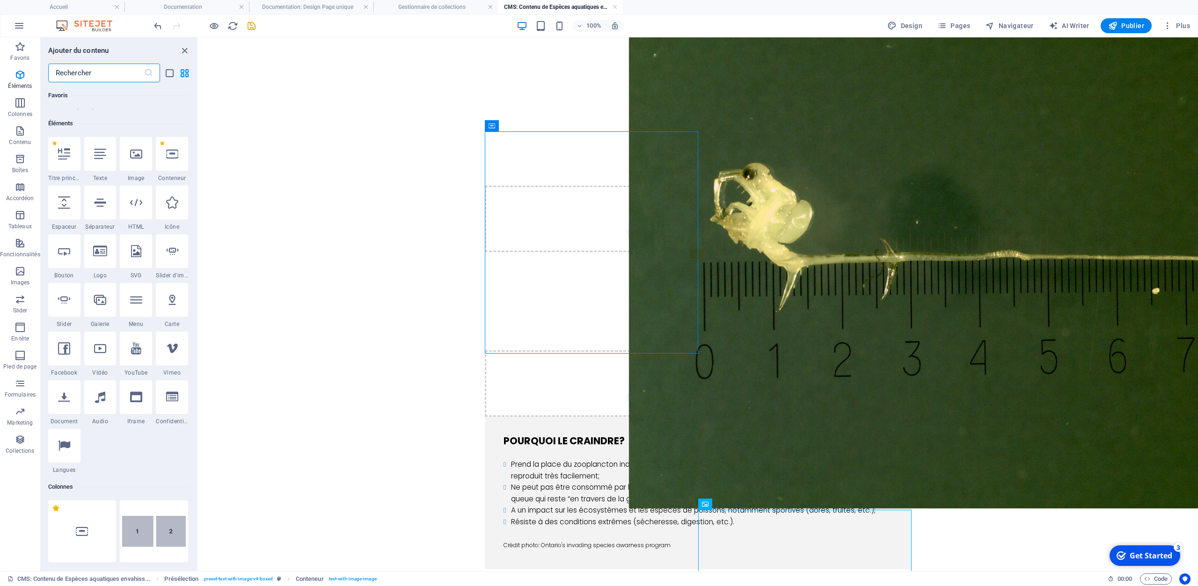
scroll to position [100, 0]
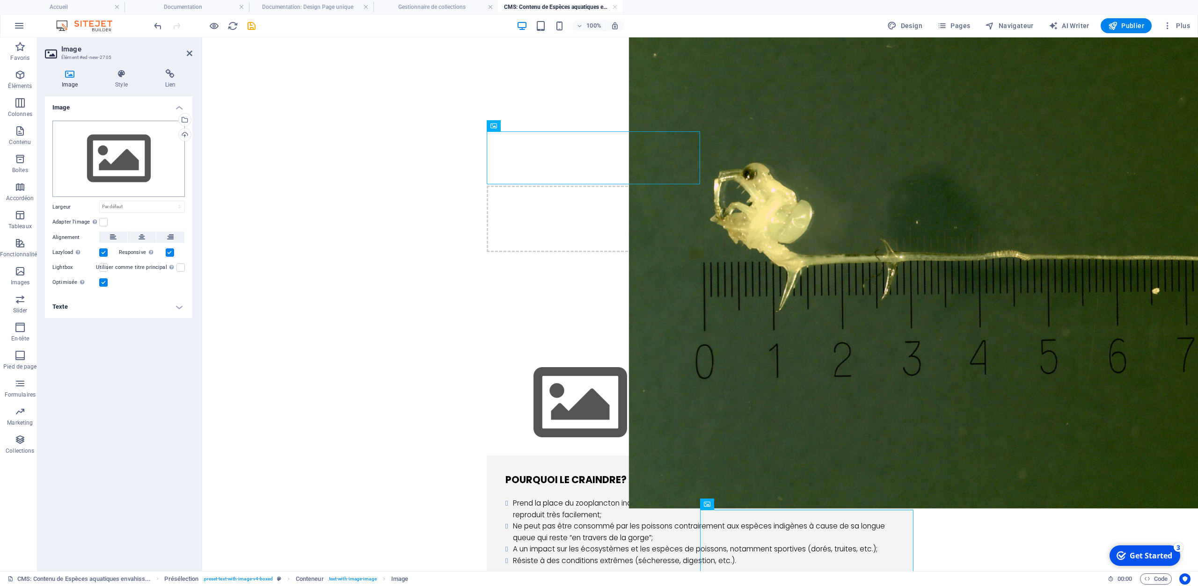
click at [96, 160] on div "Glissez les fichiers ici, cliquez pour choisir les fichiers ou sélectionnez les…" at bounding box center [118, 159] width 132 height 77
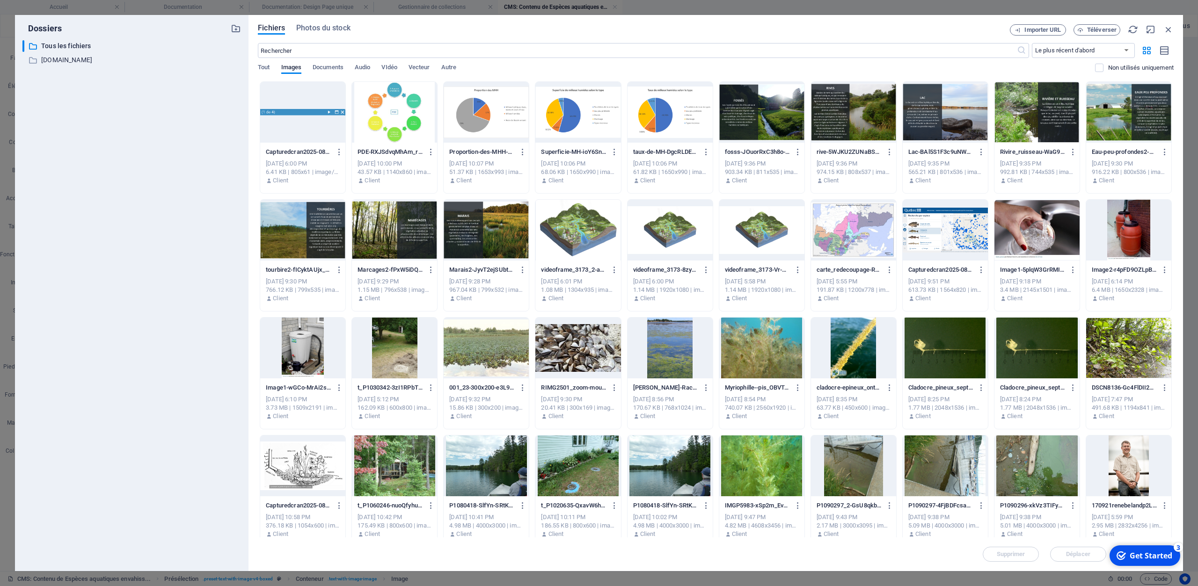
click at [851, 354] on div at bounding box center [853, 348] width 85 height 61
click at [851, 354] on div "1" at bounding box center [853, 348] width 85 height 61
click at [851, 354] on div at bounding box center [853, 348] width 85 height 61
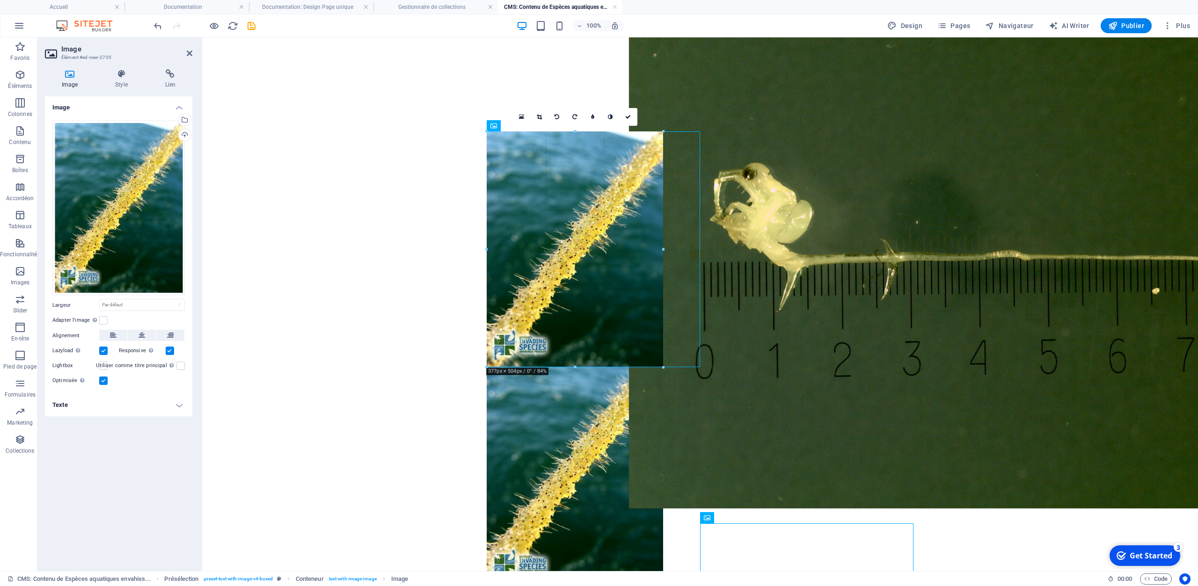
drag, startPoint x: 696, startPoint y: 413, endPoint x: 660, endPoint y: 306, distance: 112.2
type input "377"
select select "px"
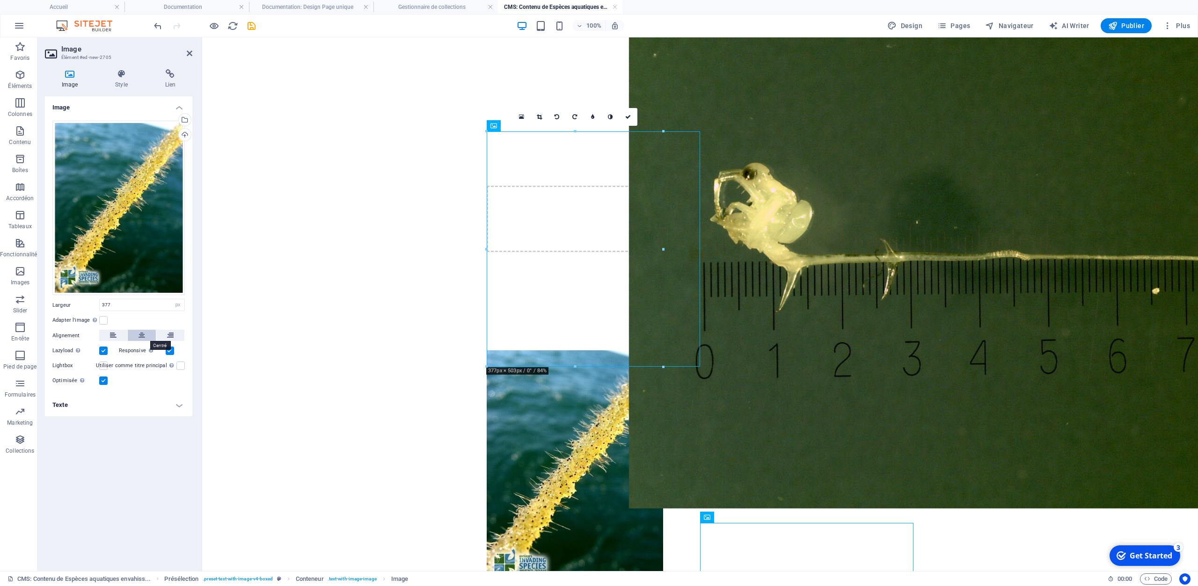
click at [138, 333] on button at bounding box center [142, 335] width 28 height 11
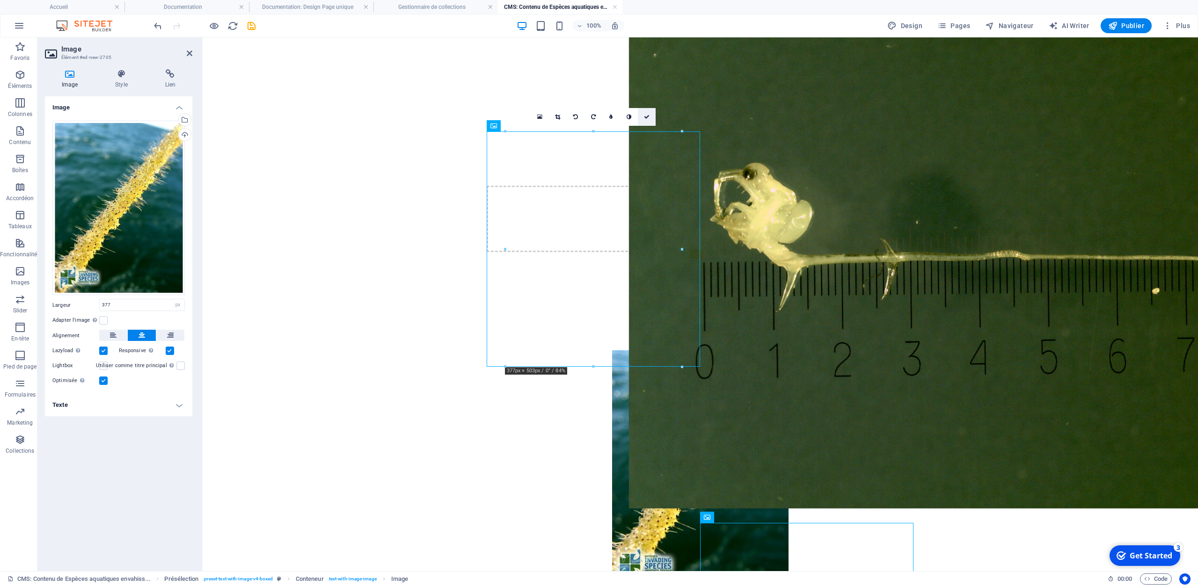
click at [651, 118] on link at bounding box center [647, 117] width 18 height 18
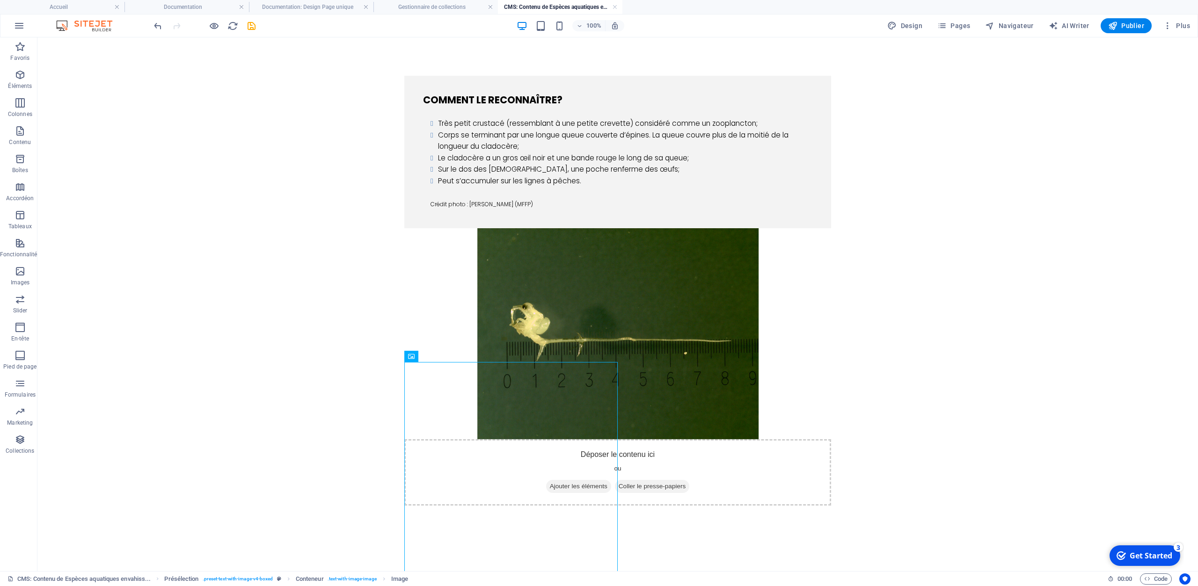
scroll to position [332, 0]
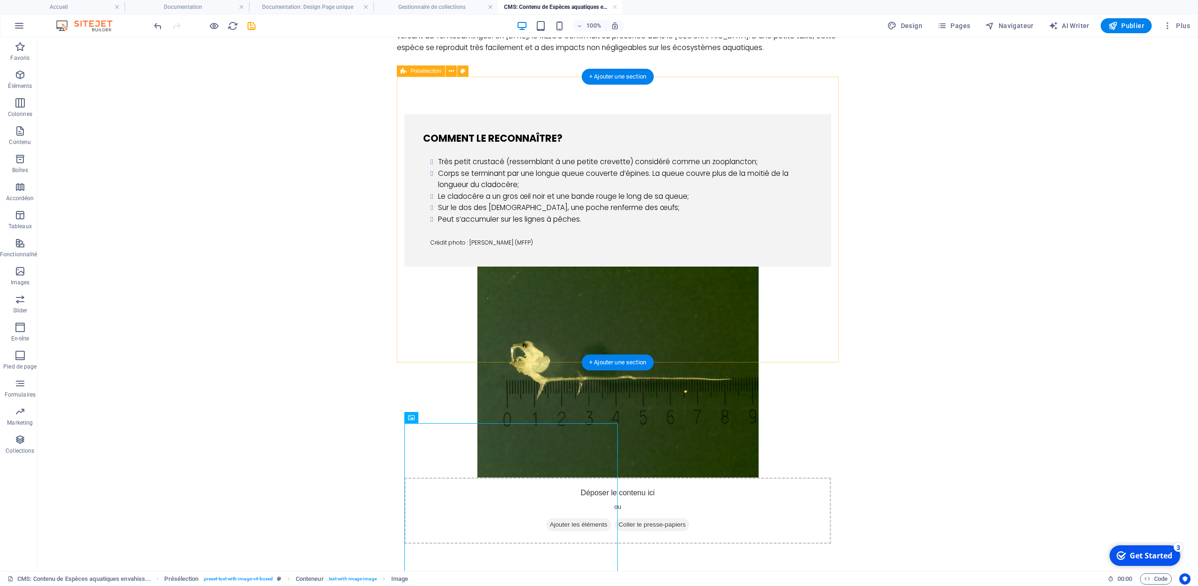
click at [733, 267] on figure at bounding box center [617, 372] width 427 height 211
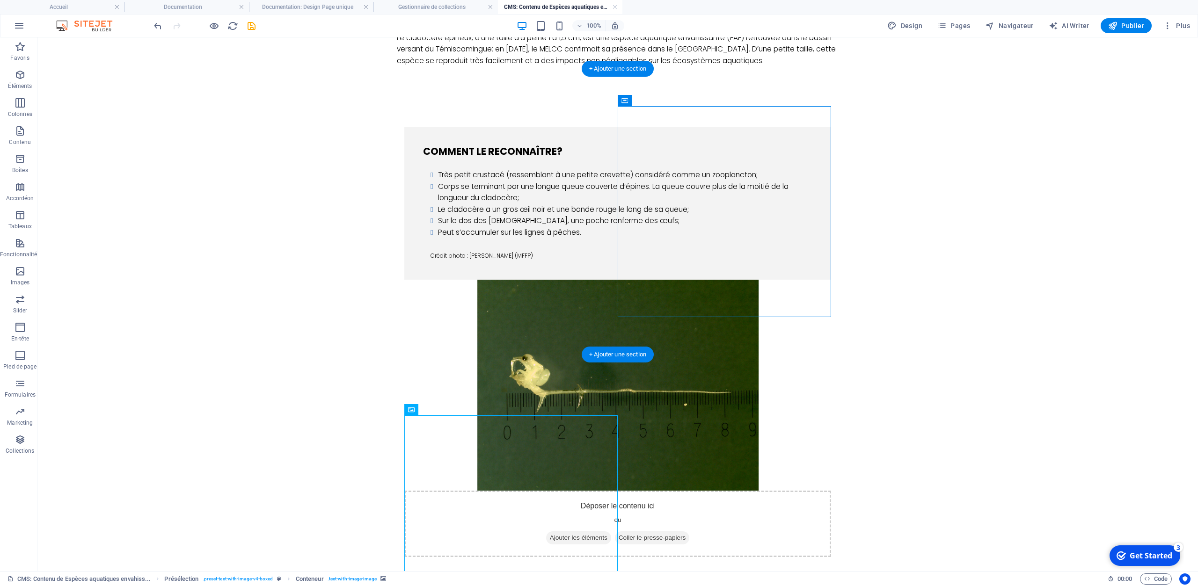
scroll to position [341, 0]
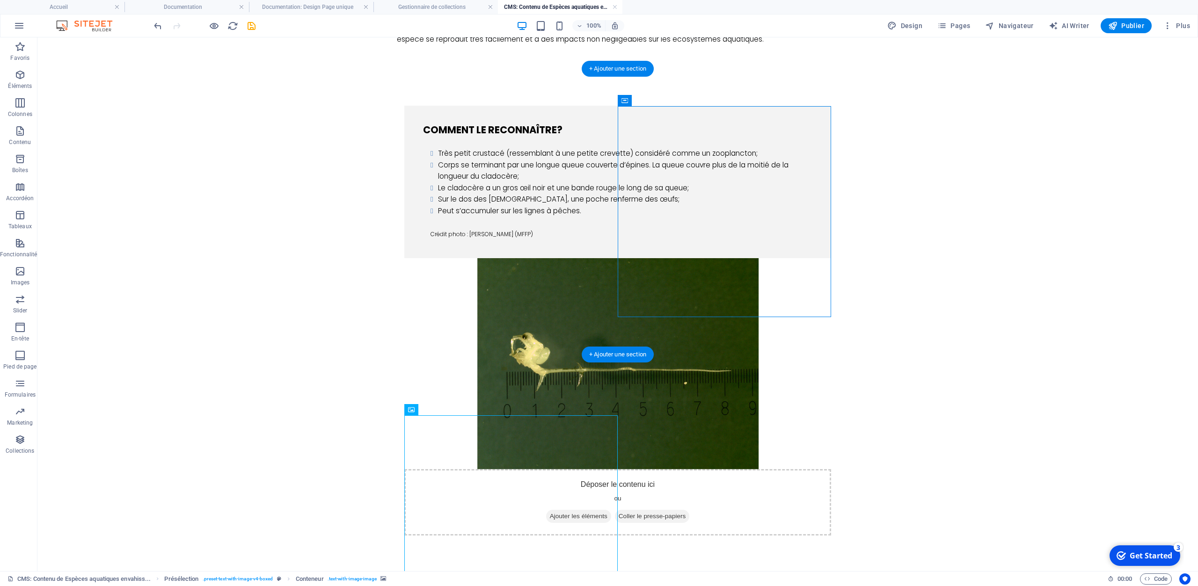
click at [745, 258] on figure at bounding box center [617, 363] width 427 height 211
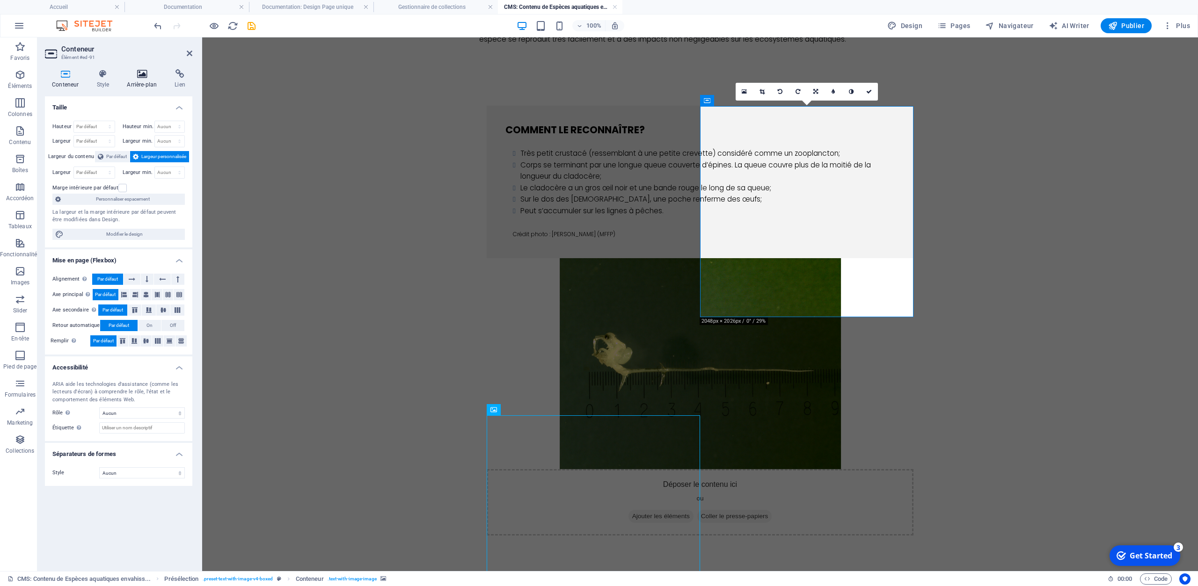
click at [136, 71] on icon at bounding box center [142, 73] width 44 height 9
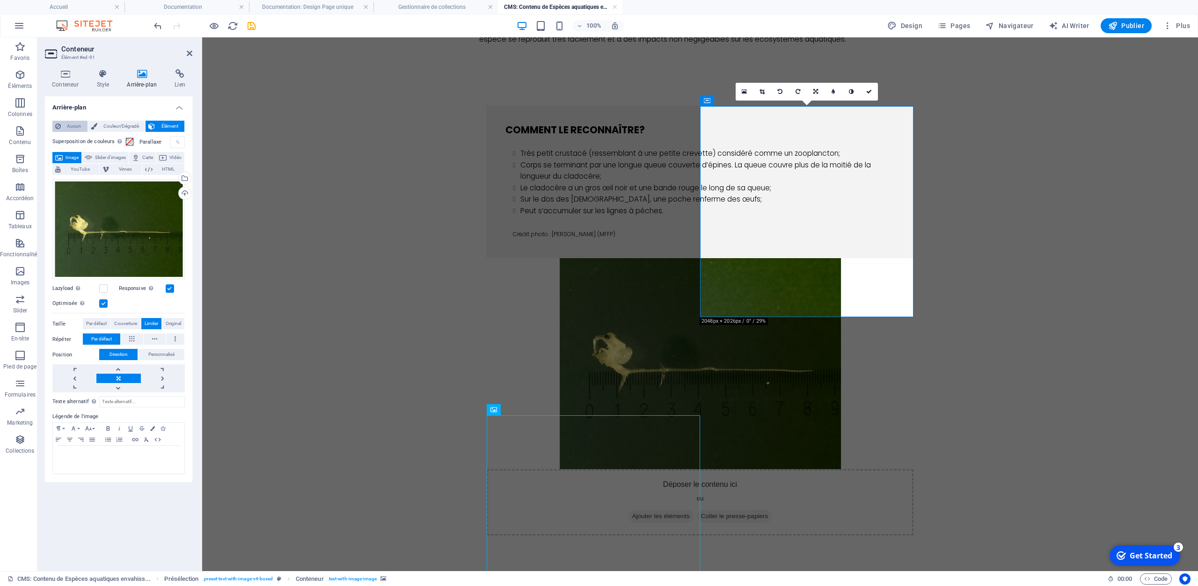
click at [70, 127] on span "Aucun" at bounding box center [74, 126] width 21 height 11
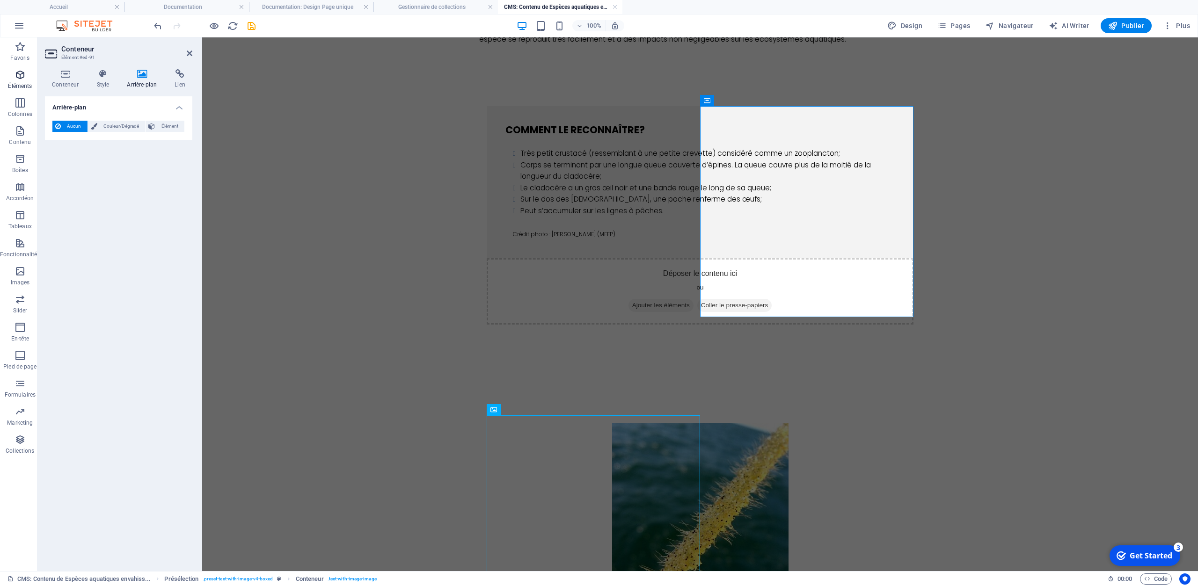
click at [23, 73] on icon "button" at bounding box center [20, 74] width 11 height 11
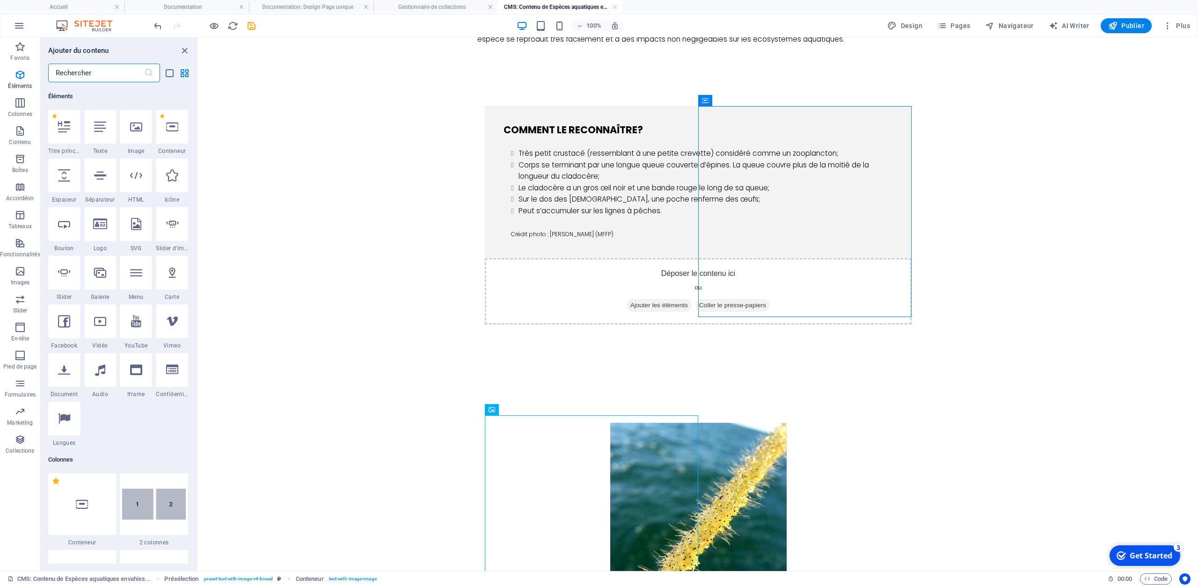
scroll to position [100, 0]
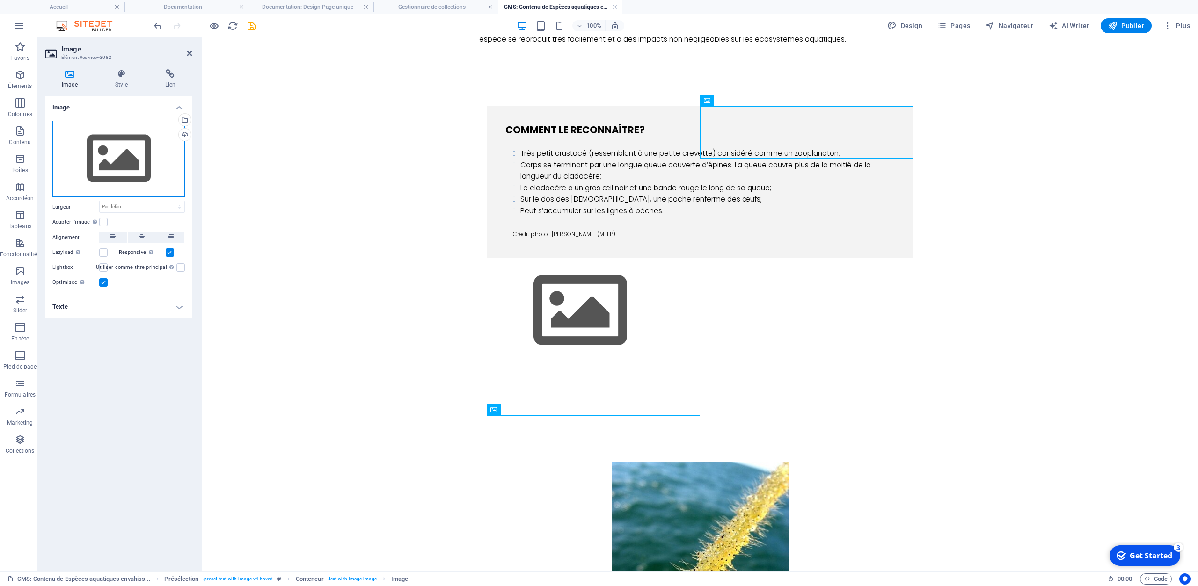
click at [103, 161] on div "Glissez les fichiers ici, cliquez pour choisir les fichiers ou sélectionnez les…" at bounding box center [118, 159] width 132 height 77
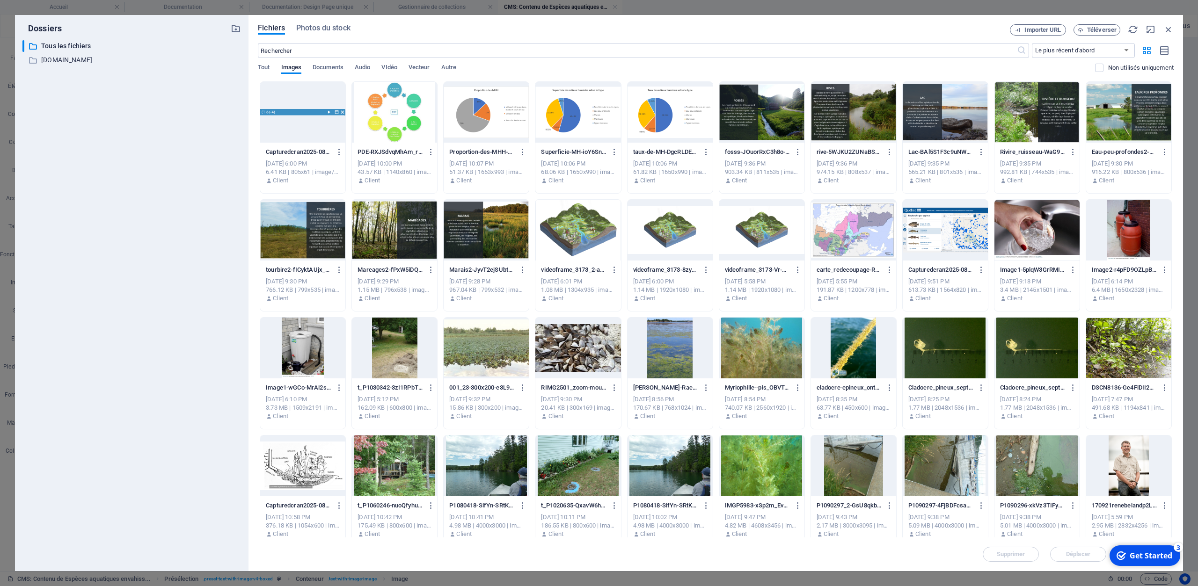
click at [947, 361] on div at bounding box center [945, 348] width 85 height 61
click at [947, 361] on div "1" at bounding box center [945, 348] width 85 height 61
click at [947, 361] on div at bounding box center [945, 348] width 85 height 61
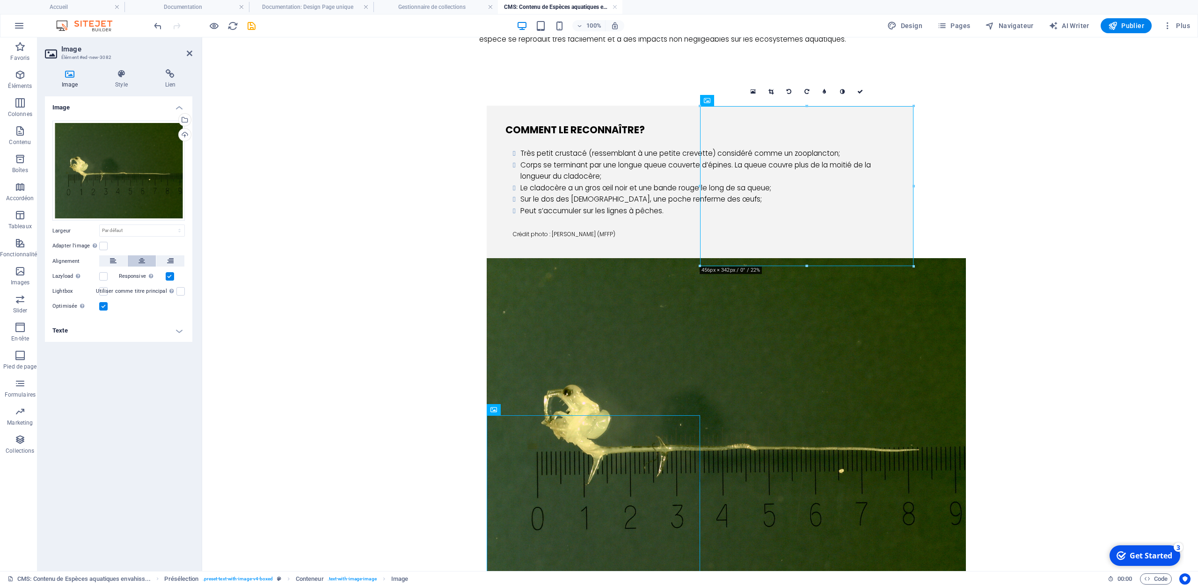
click at [139, 263] on icon at bounding box center [142, 260] width 7 height 11
click at [139, 256] on icon at bounding box center [142, 260] width 7 height 11
click at [112, 257] on icon at bounding box center [113, 260] width 7 height 11
click at [172, 261] on icon at bounding box center [170, 260] width 7 height 11
click at [145, 260] on icon at bounding box center [142, 260] width 7 height 11
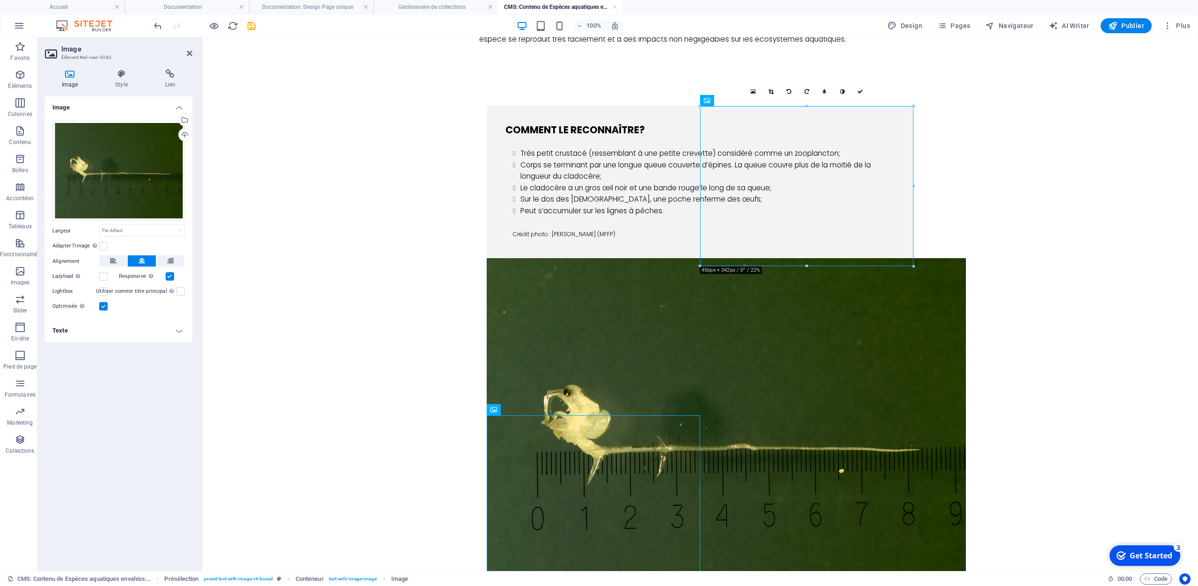
click at [175, 276] on div "Responsive Chargez automatiquement des images Retina et les formats optimisés p…" at bounding box center [152, 276] width 66 height 11
click at [169, 279] on label at bounding box center [170, 276] width 8 height 8
click at [0, 0] on input "Responsive Chargez automatiquement des images Retina et les formats optimisés p…" at bounding box center [0, 0] width 0 height 0
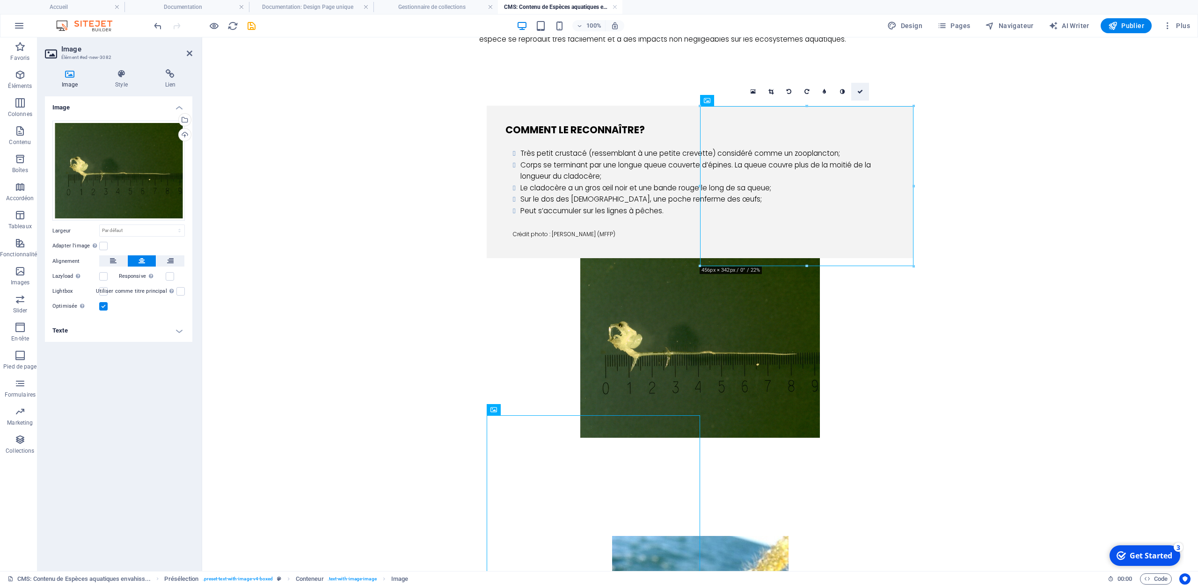
click at [861, 93] on icon at bounding box center [860, 92] width 6 height 6
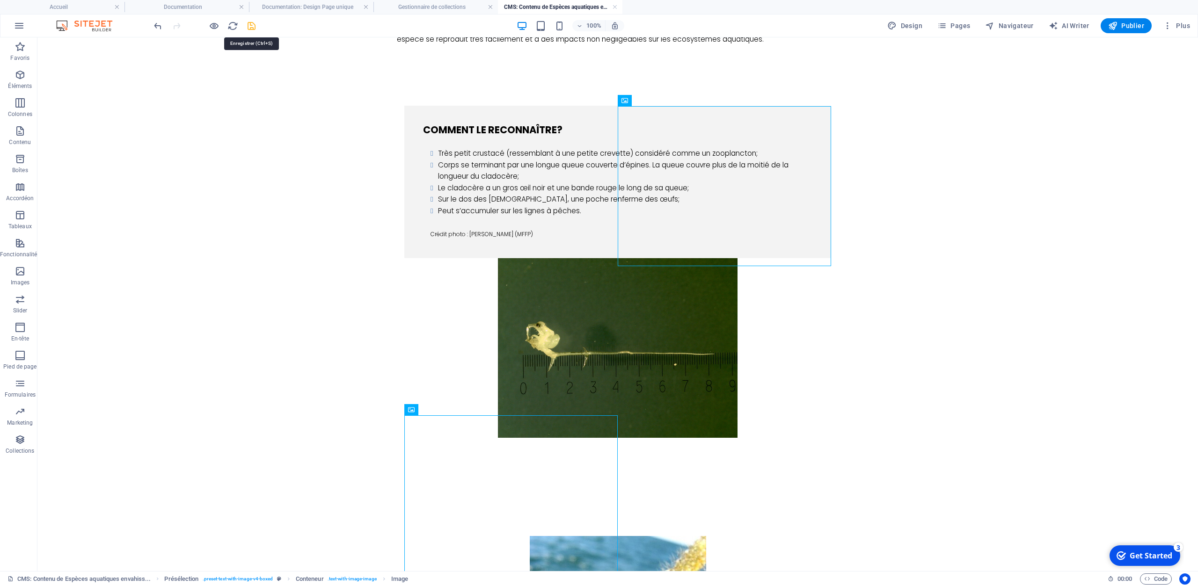
click at [255, 28] on icon "save" at bounding box center [251, 26] width 11 height 11
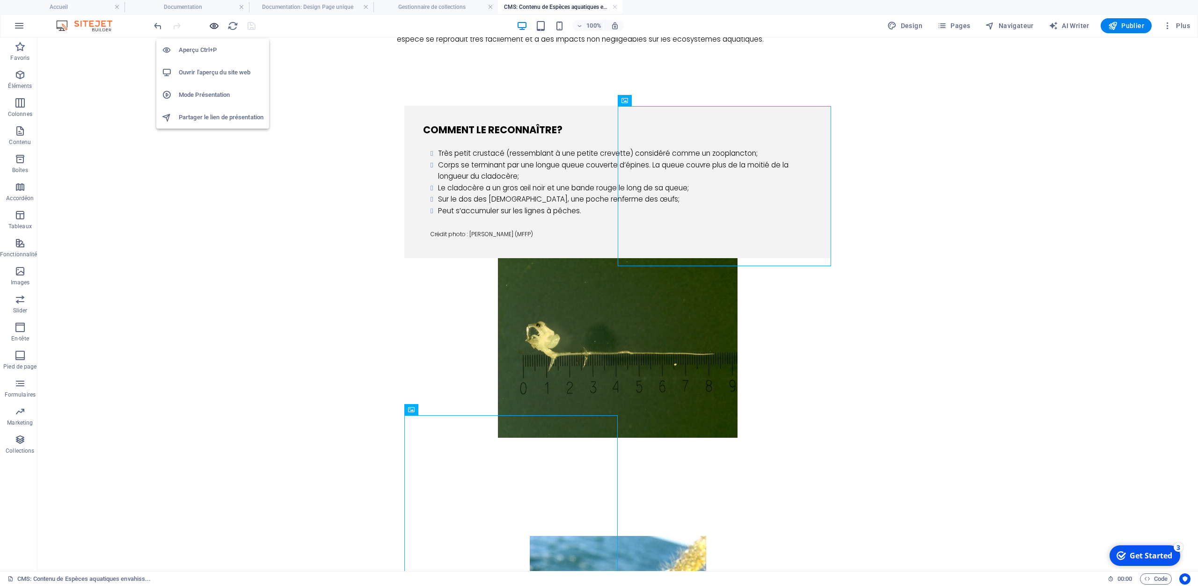
click at [216, 27] on icon "button" at bounding box center [214, 26] width 11 height 11
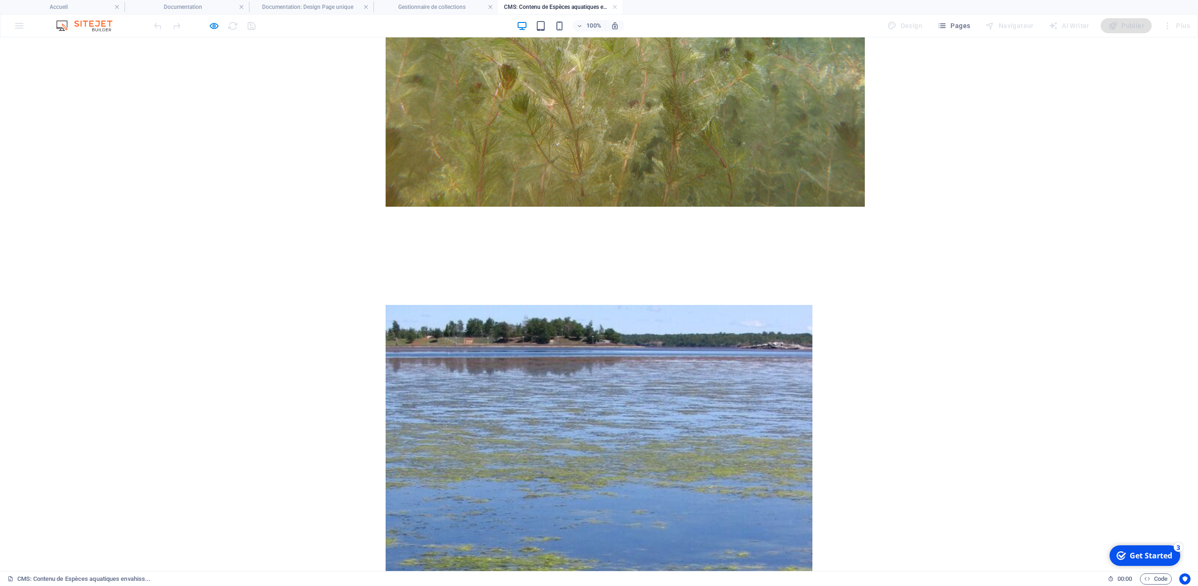
scroll to position [1941, 0]
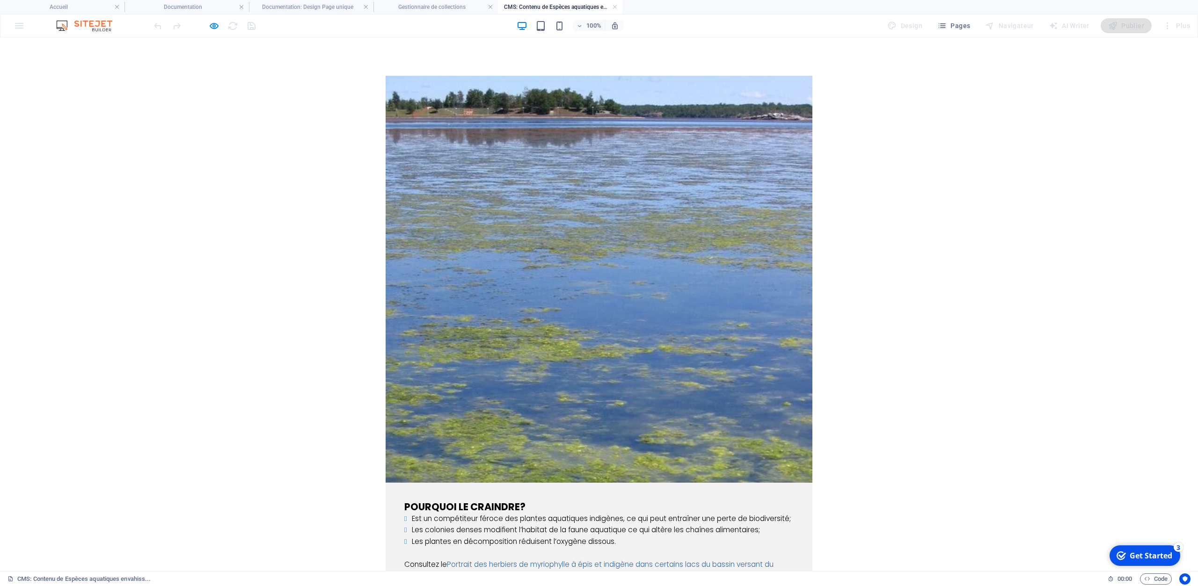
scroll to position [1932, 0]
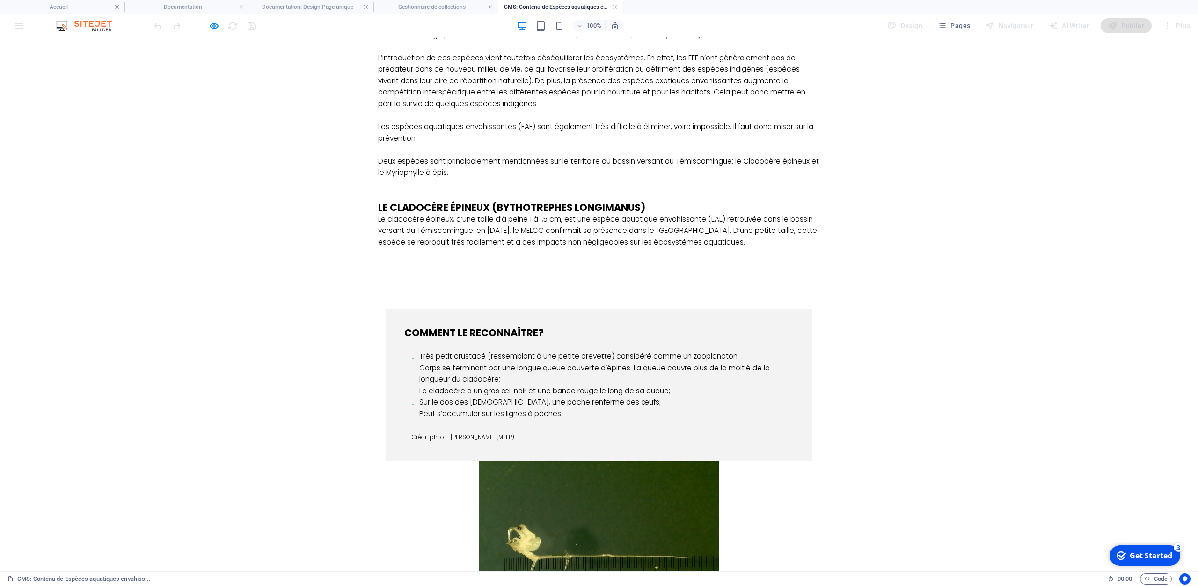
scroll to position [0, 0]
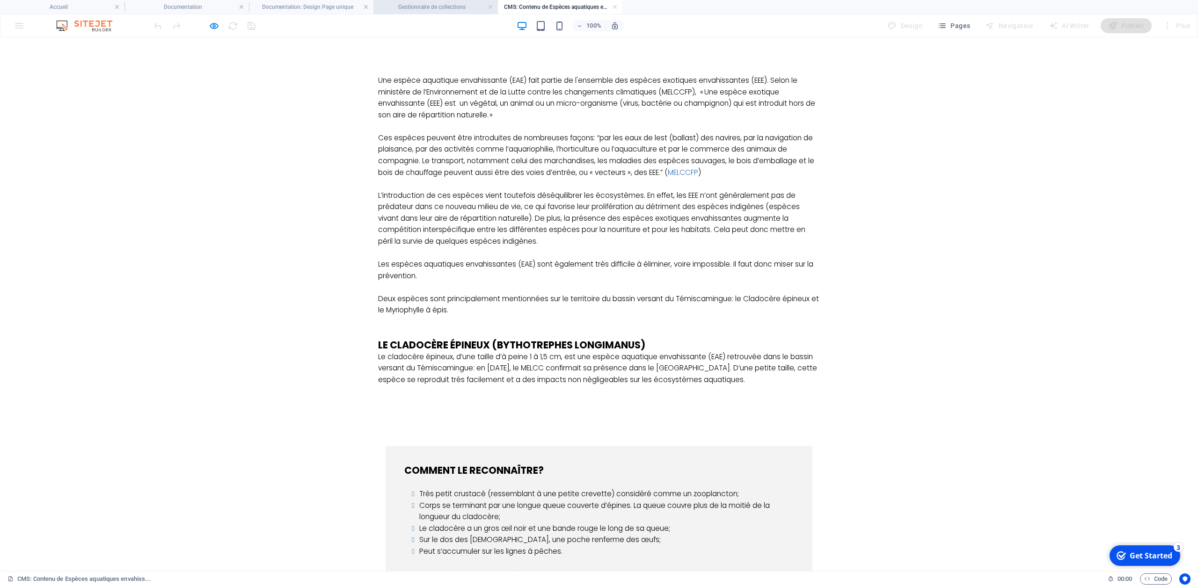
click at [462, 7] on h4 "Gestionnaire de collections" at bounding box center [435, 7] width 124 height 10
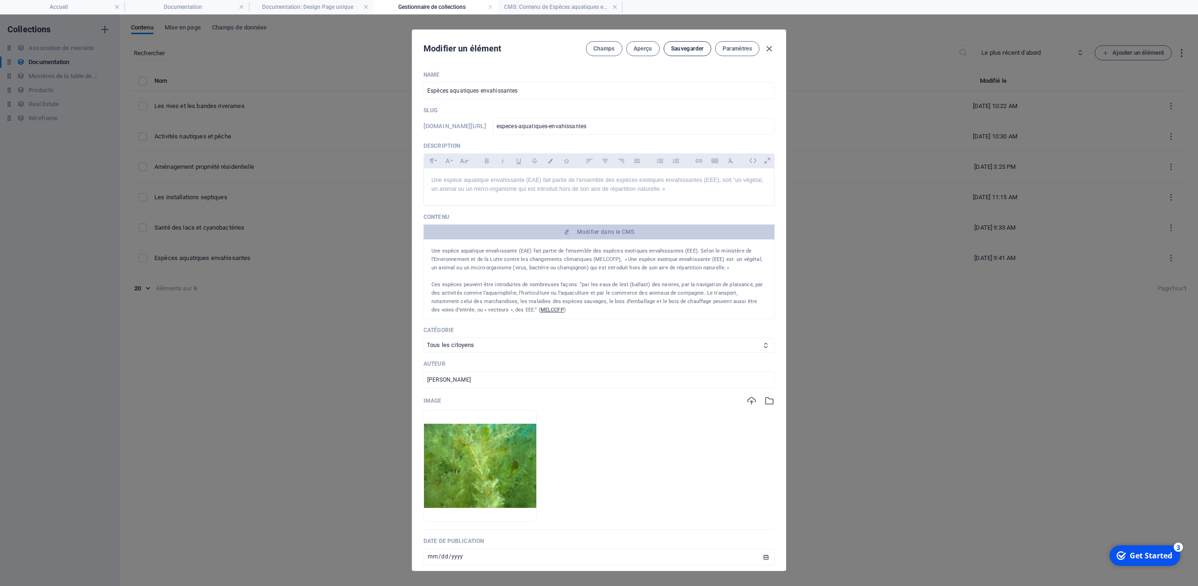
click at [693, 46] on span "Sauvegarder" at bounding box center [687, 48] width 33 height 7
click at [770, 50] on icon "button" at bounding box center [769, 49] width 11 height 11
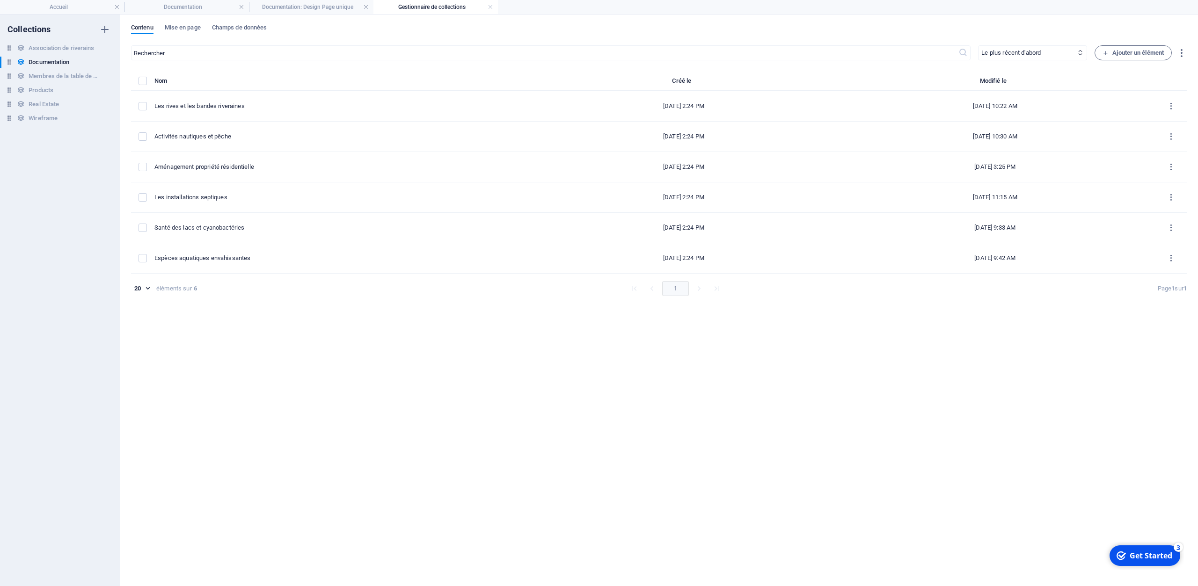
type input "[DATE]"
type input "especes-aquatiques-envahissantes"
click at [212, 8] on h4 "Documentation" at bounding box center [186, 7] width 124 height 10
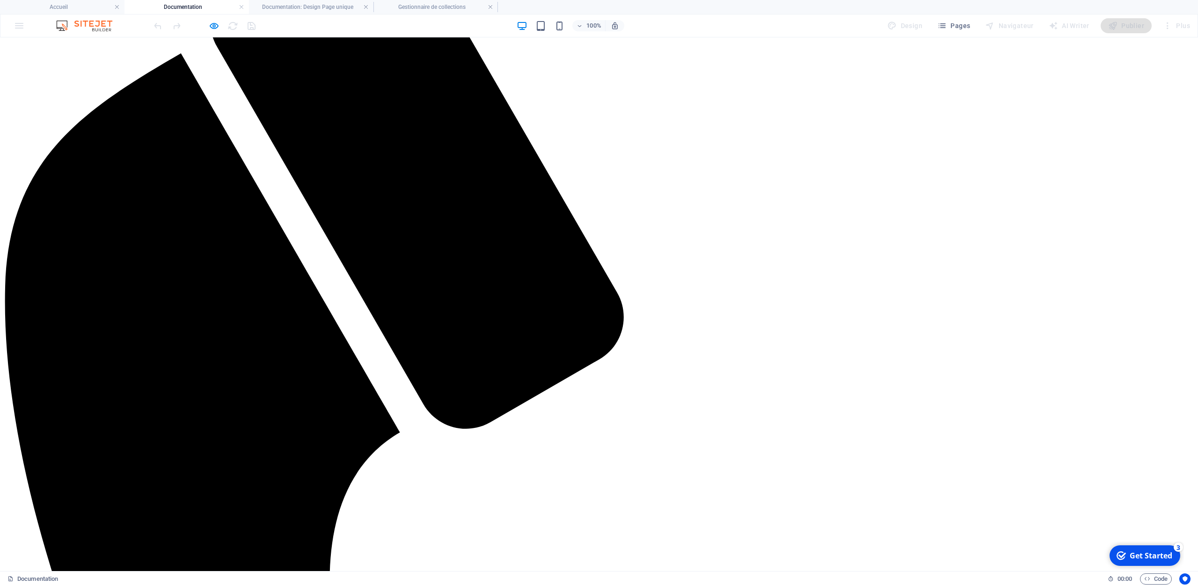
scroll to position [349, 0]
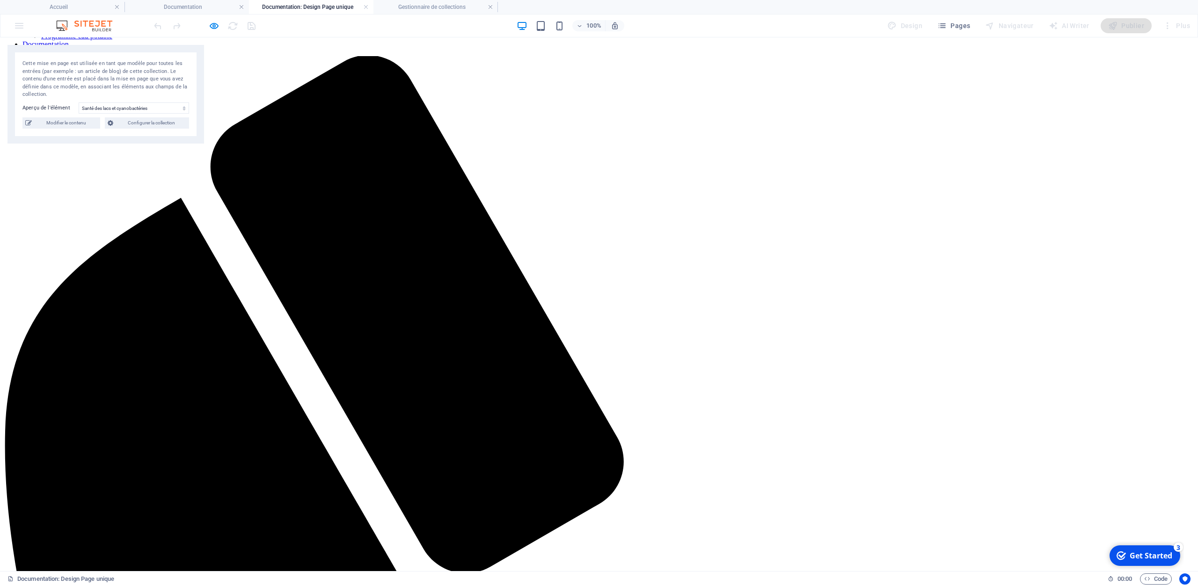
scroll to position [0, 0]
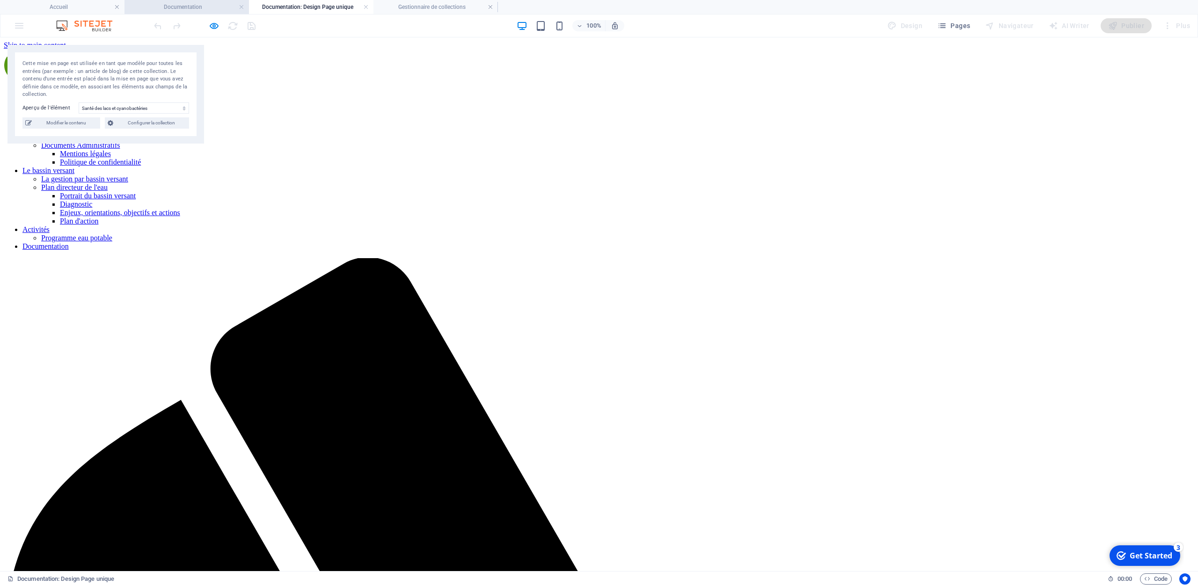
click at [205, 12] on li "Documentation" at bounding box center [186, 7] width 124 height 14
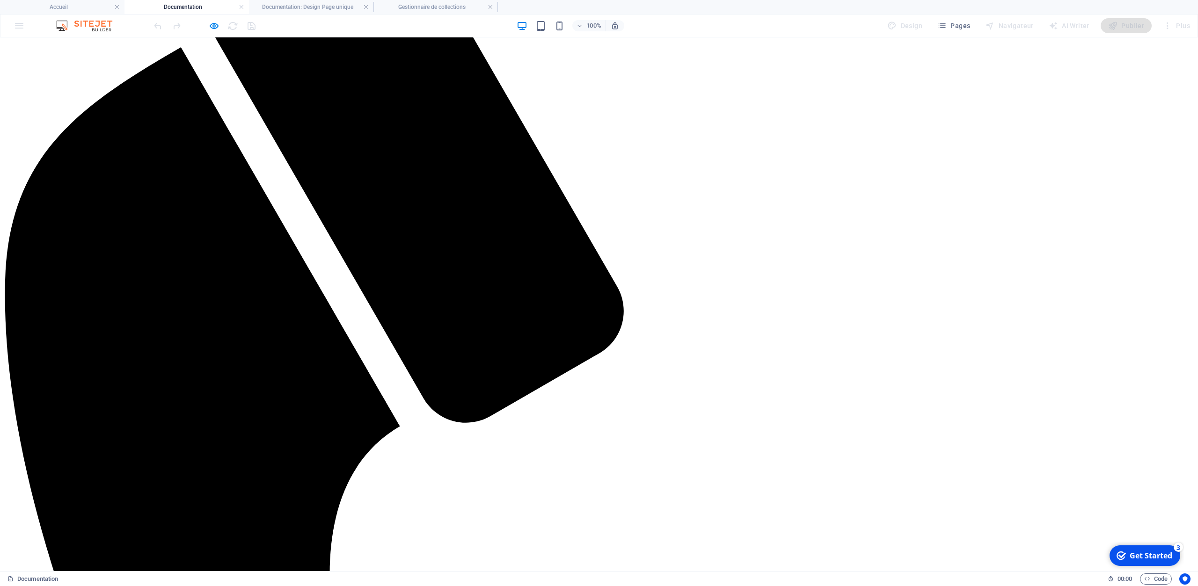
scroll to position [356, 0]
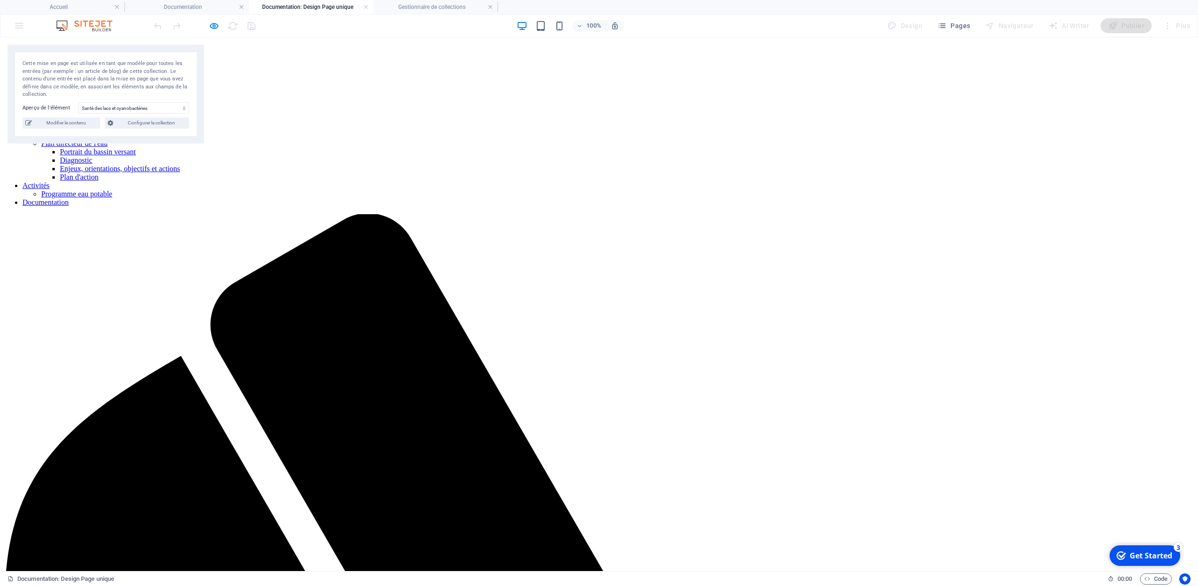
scroll to position [49, 0]
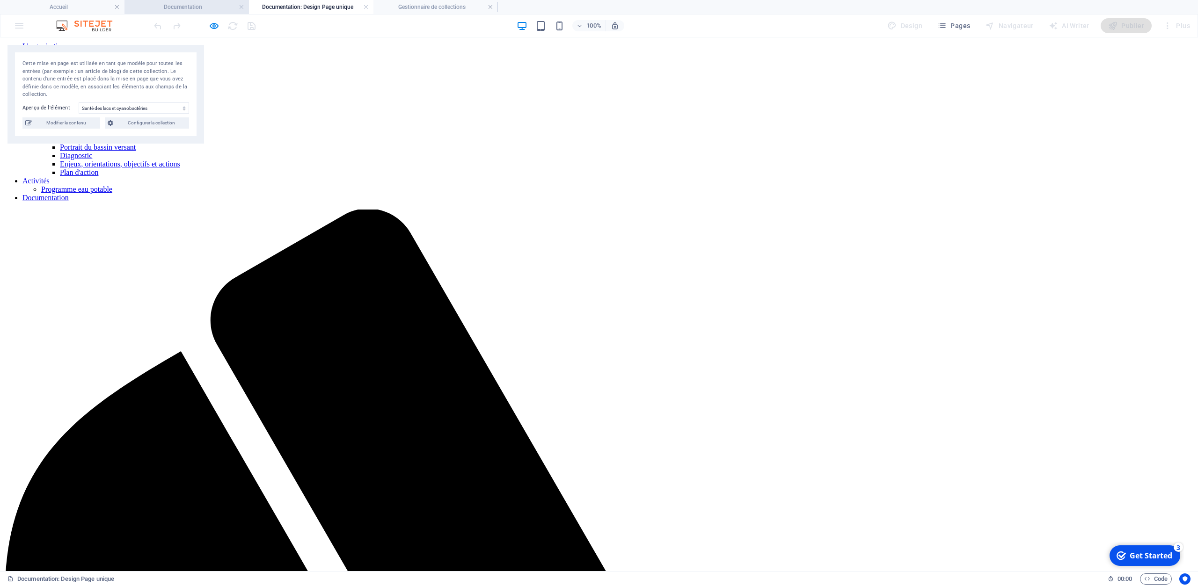
click at [194, 7] on h4 "Documentation" at bounding box center [186, 7] width 124 height 10
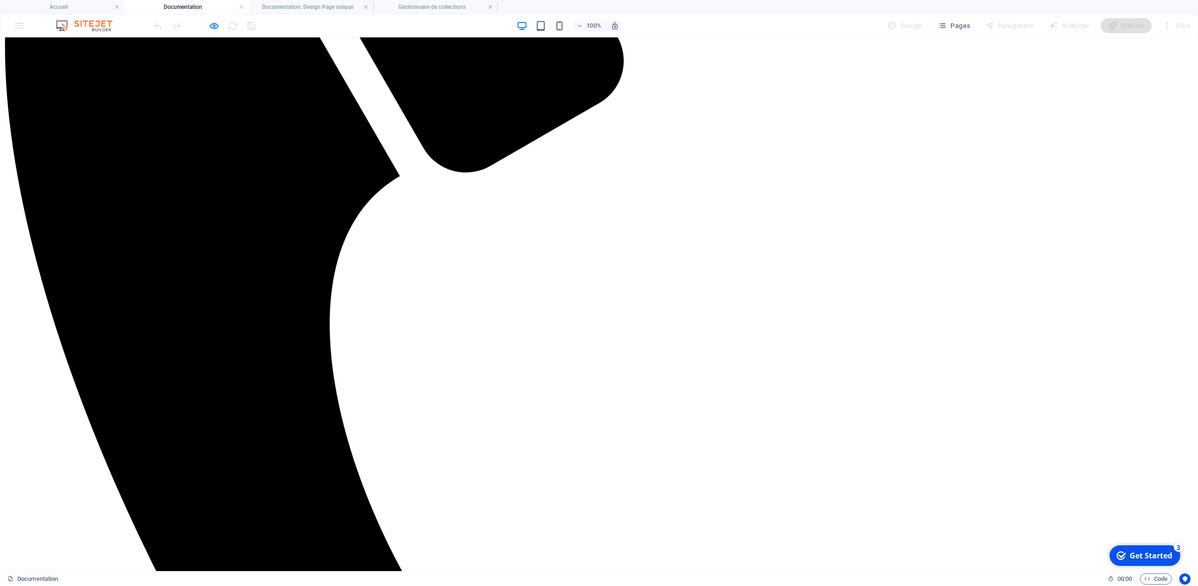
scroll to position [655, 0]
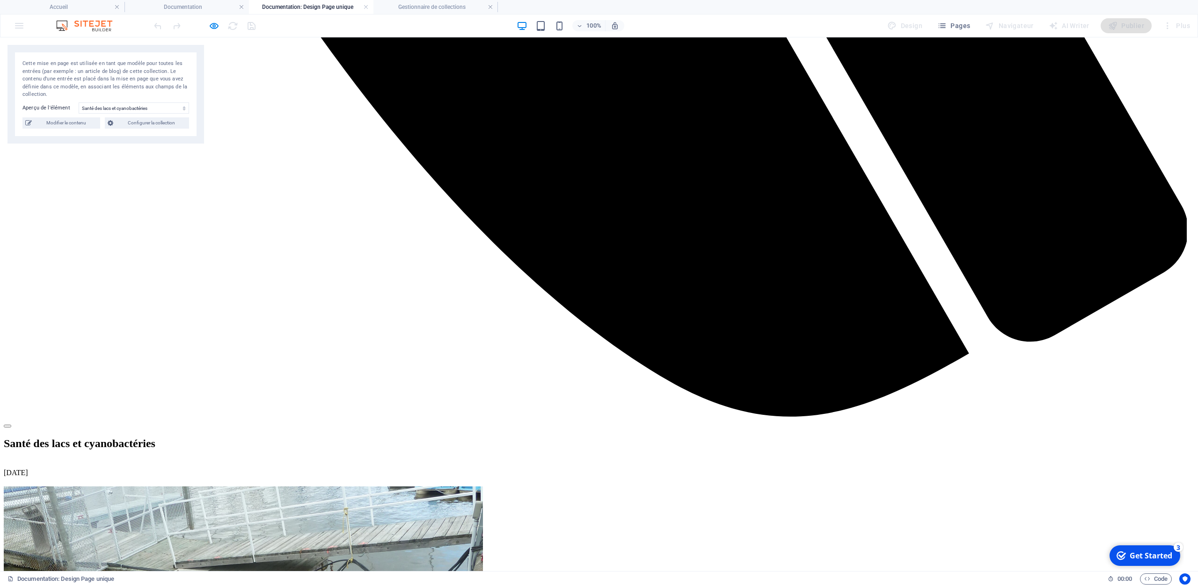
scroll to position [1606, 0]
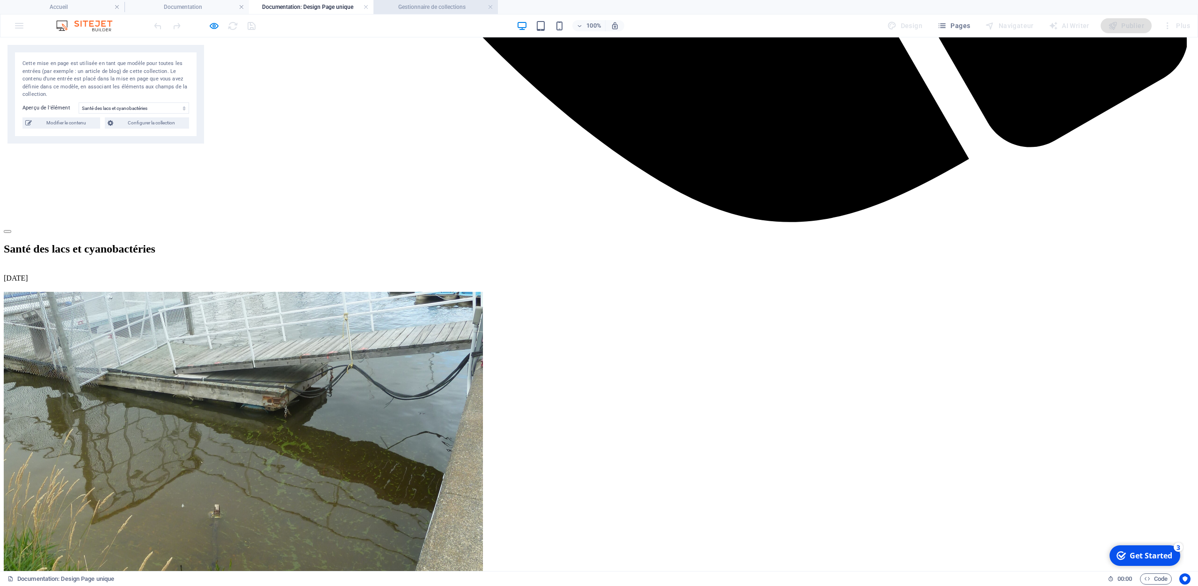
click at [444, 7] on h4 "Gestionnaire de collections" at bounding box center [435, 7] width 124 height 10
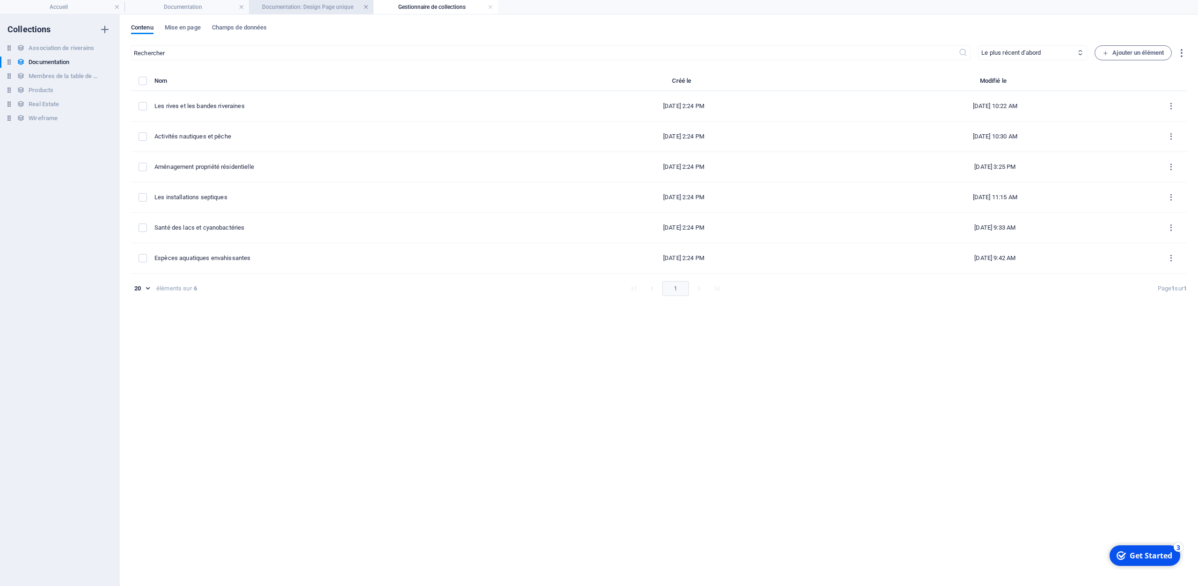
click at [366, 7] on link at bounding box center [366, 7] width 6 height 9
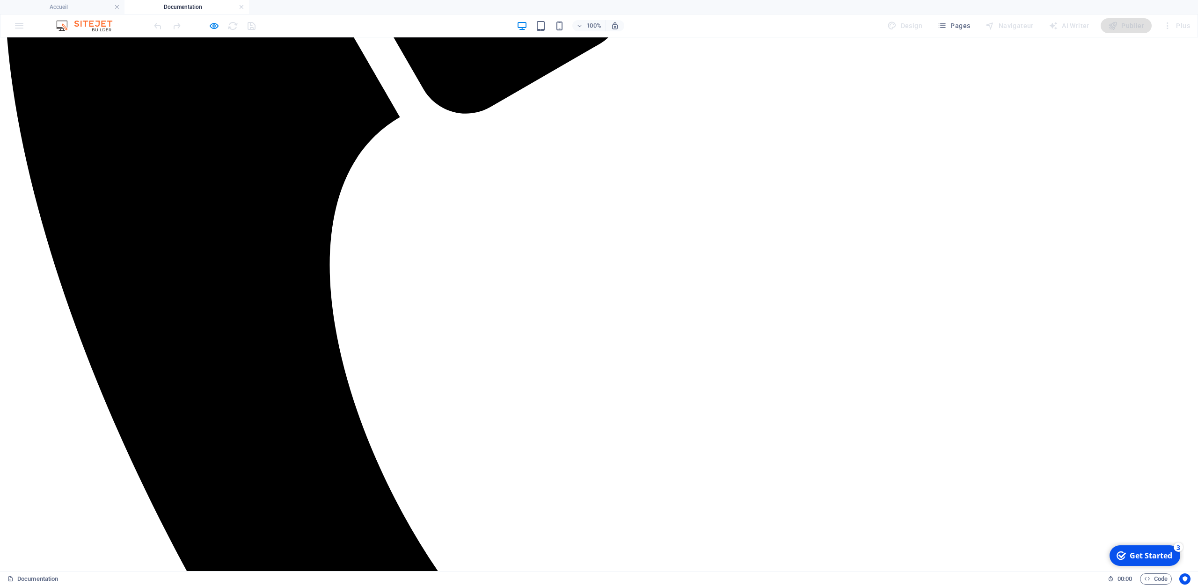
scroll to position [664, 0]
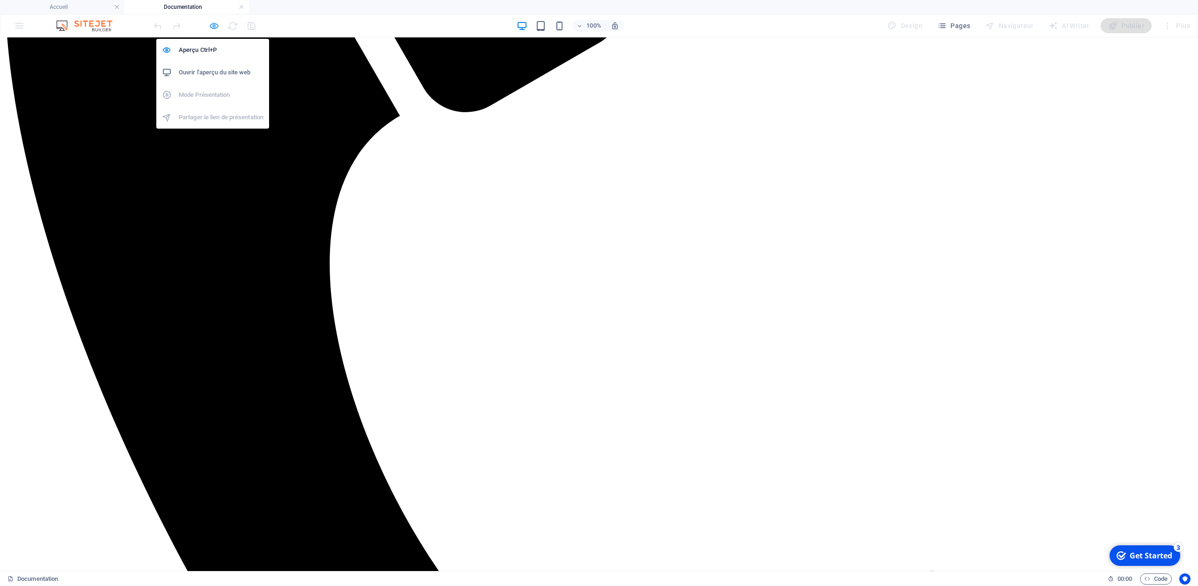
click at [215, 23] on icon "button" at bounding box center [214, 26] width 11 height 11
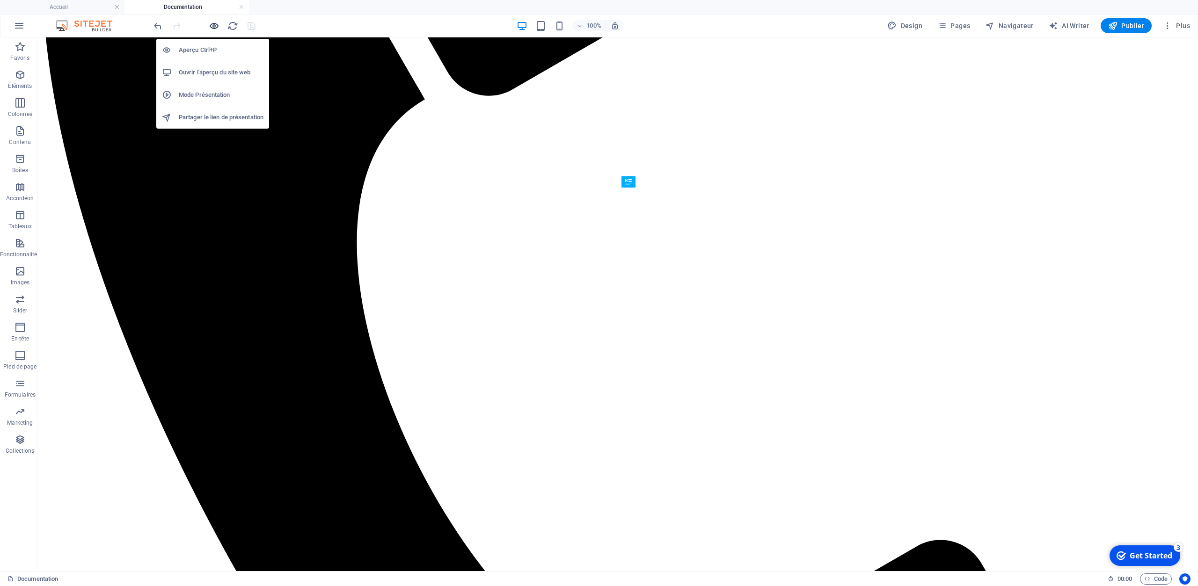
click at [214, 26] on icon "button" at bounding box center [214, 26] width 11 height 11
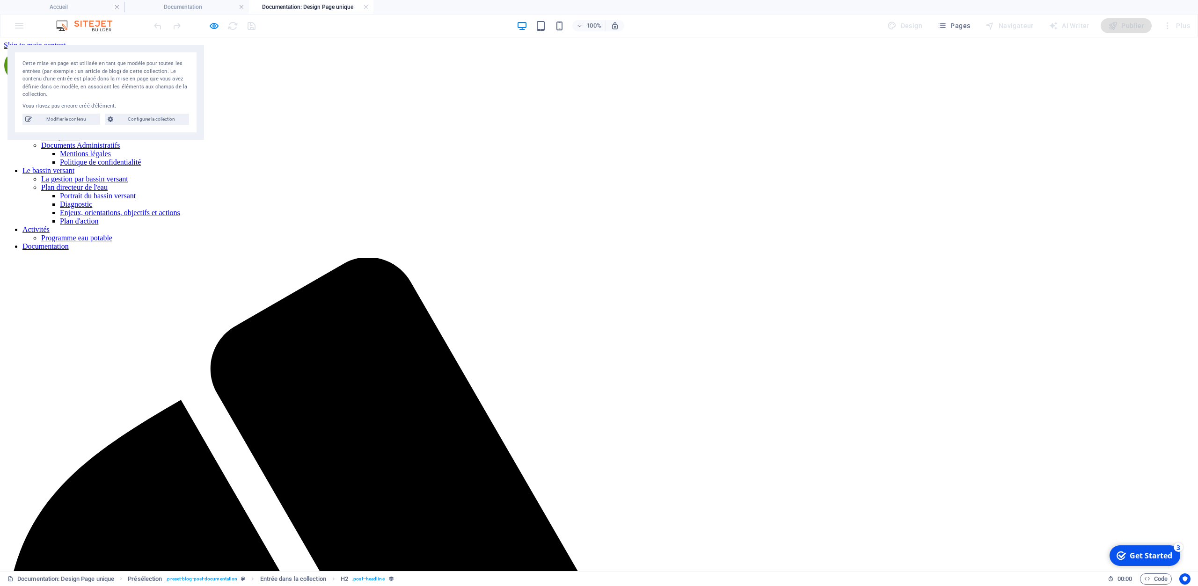
scroll to position [0, 0]
select select "687a914ab52d075d5a08dace"
click at [165, 6] on h4 "Documentation" at bounding box center [186, 7] width 124 height 10
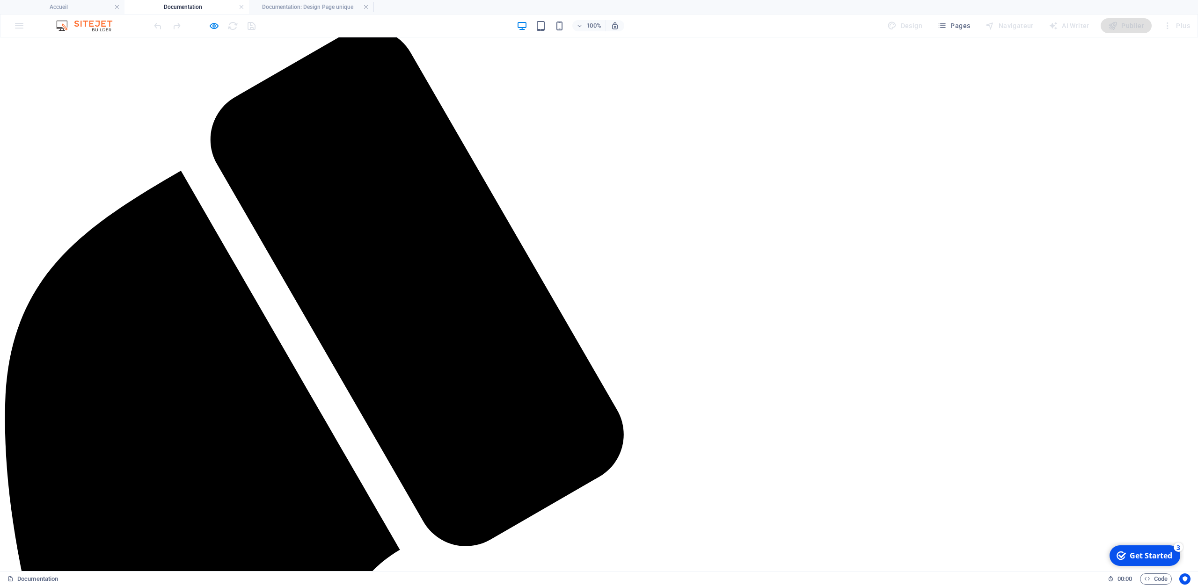
scroll to position [184, 0]
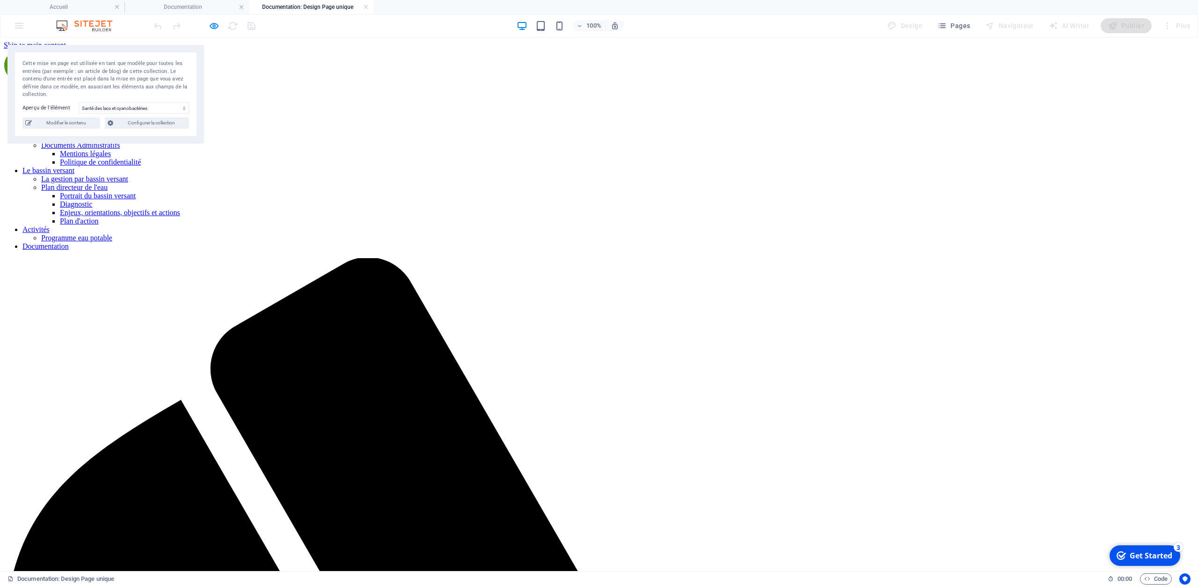
click at [351, 7] on h4 "Documentation: Design Page unique" at bounding box center [311, 7] width 124 height 10
click at [297, 6] on h4 "Documentation: Design Page unique" at bounding box center [311, 7] width 124 height 10
click at [365, 6] on link at bounding box center [366, 7] width 6 height 9
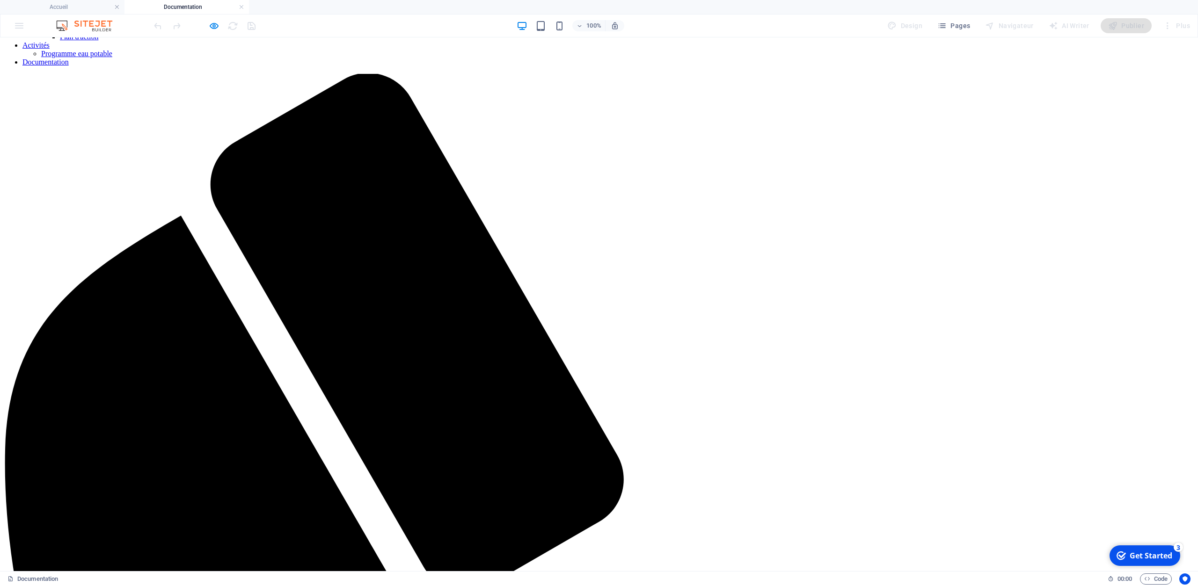
scroll to position [182, 0]
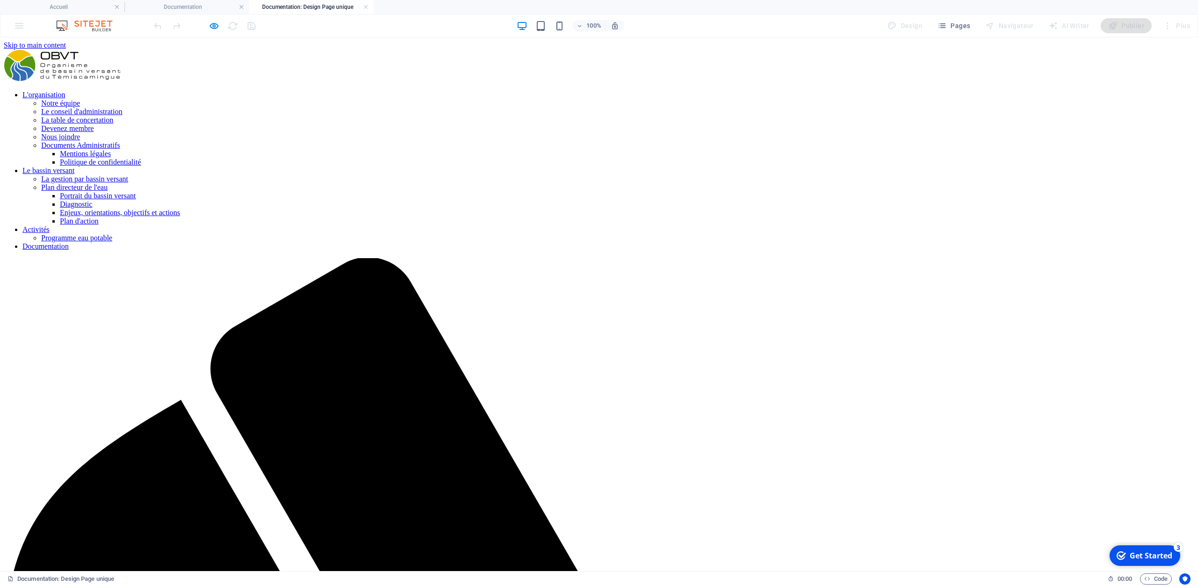
scroll to position [0, 0]
select select "687a914ab52d075d5a08dad2"
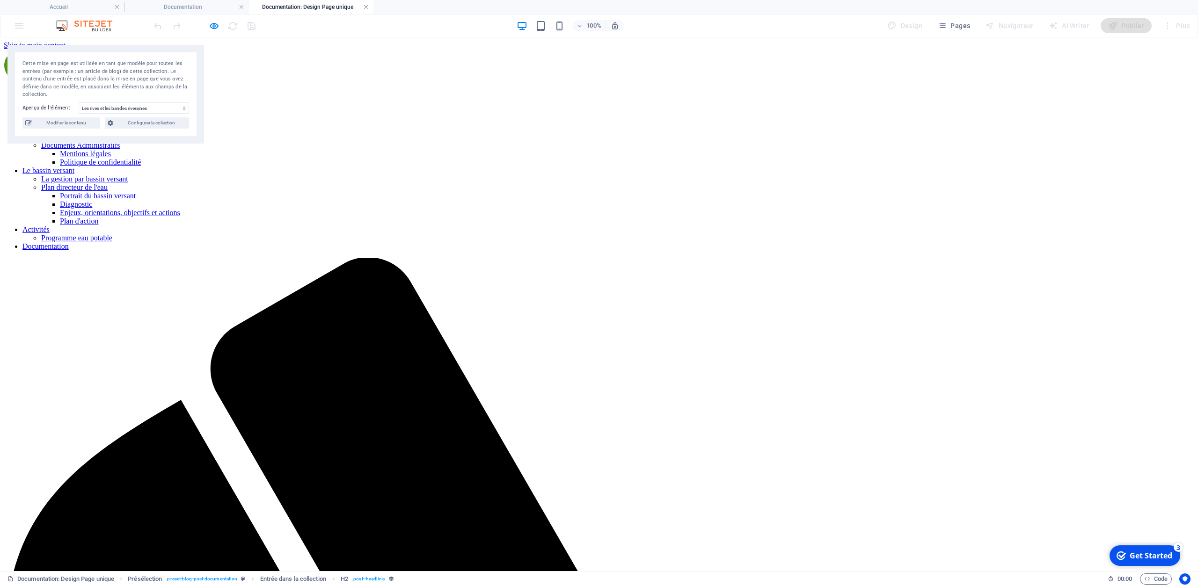
click at [367, 8] on link at bounding box center [366, 7] width 6 height 9
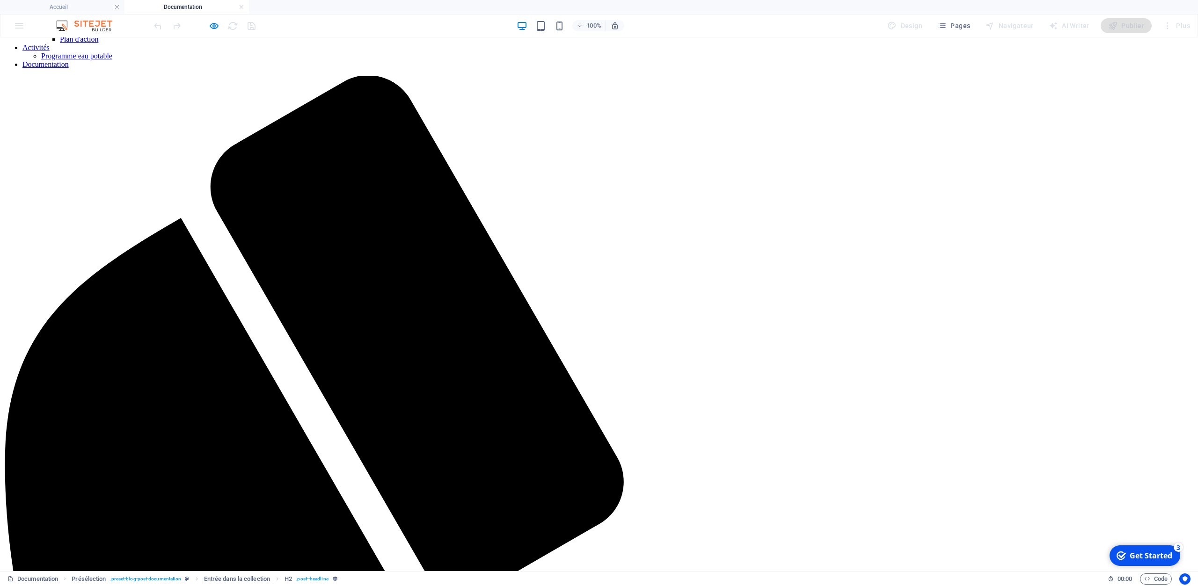
scroll to position [181, 0]
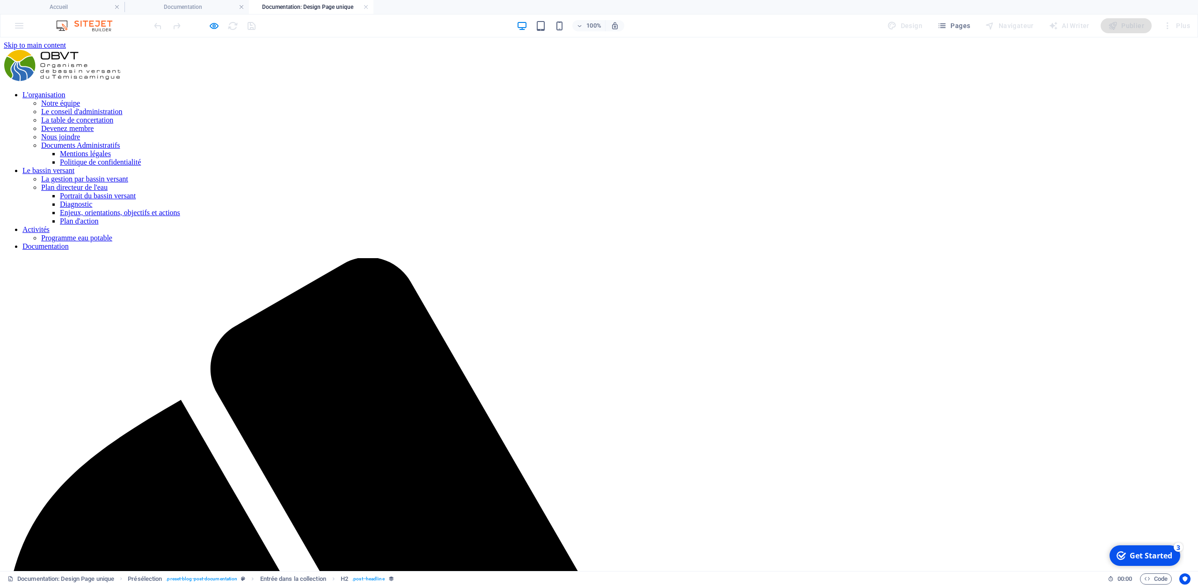
scroll to position [0, 0]
select select "687a914ab52d075d5a08dad2"
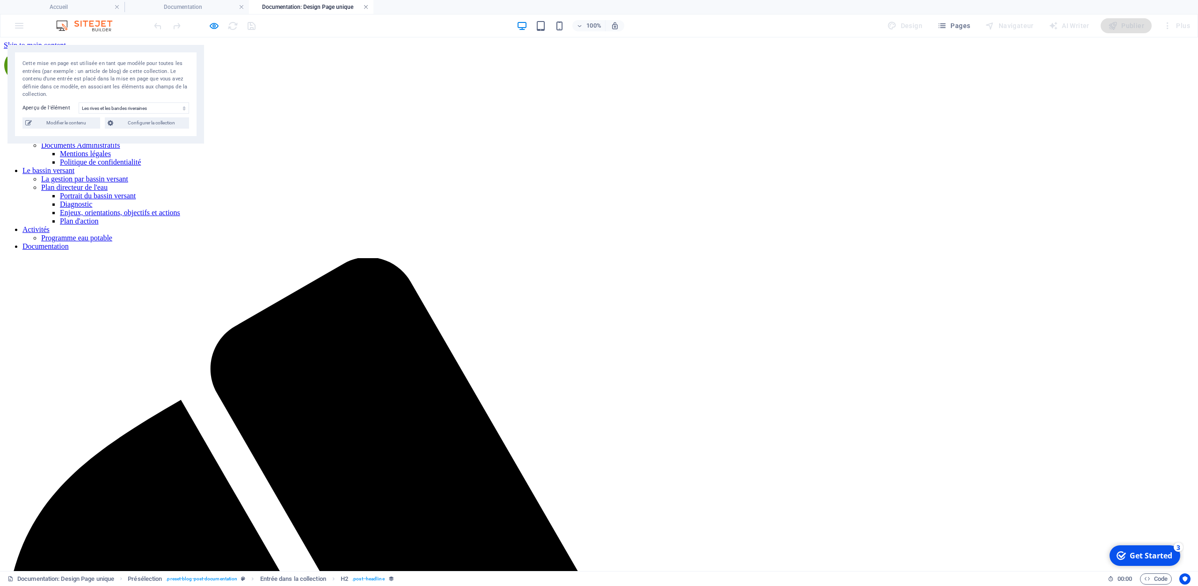
click at [365, 9] on link at bounding box center [366, 7] width 6 height 9
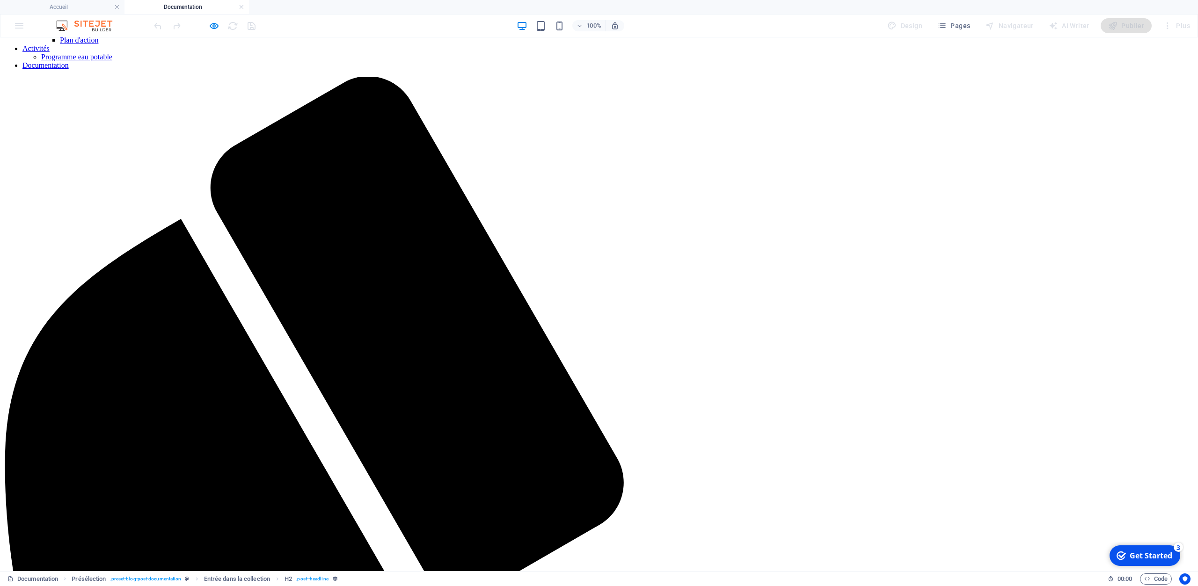
scroll to position [181, 0]
click at [246, 7] on h4 "Documentation" at bounding box center [186, 7] width 124 height 10
click at [240, 7] on link at bounding box center [242, 7] width 6 height 9
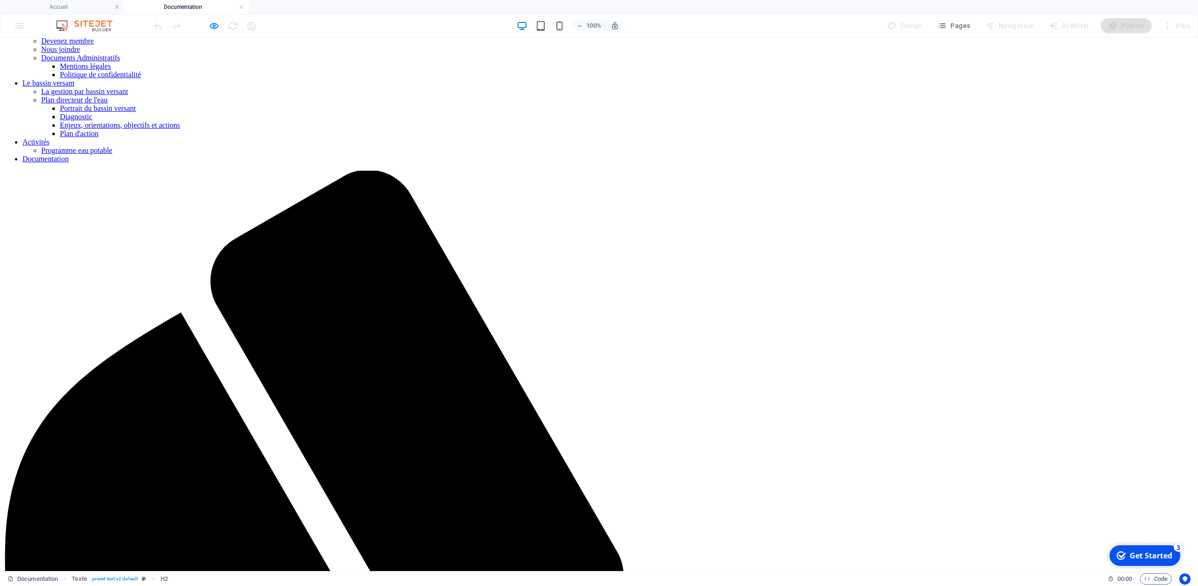
scroll to position [146, 0]
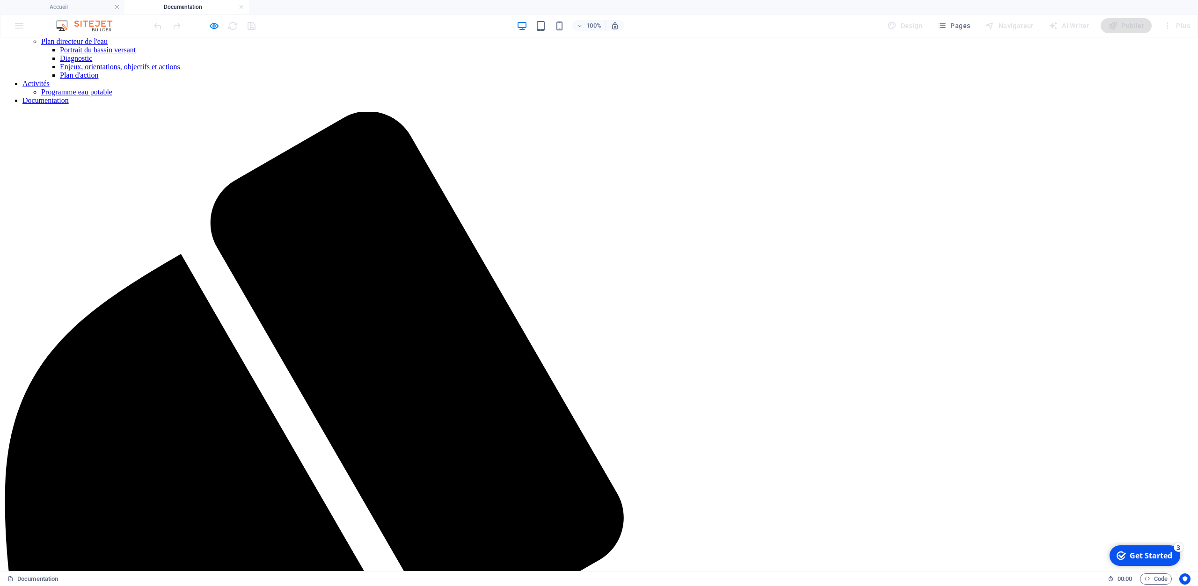
click at [213, 22] on icon "button" at bounding box center [214, 26] width 11 height 11
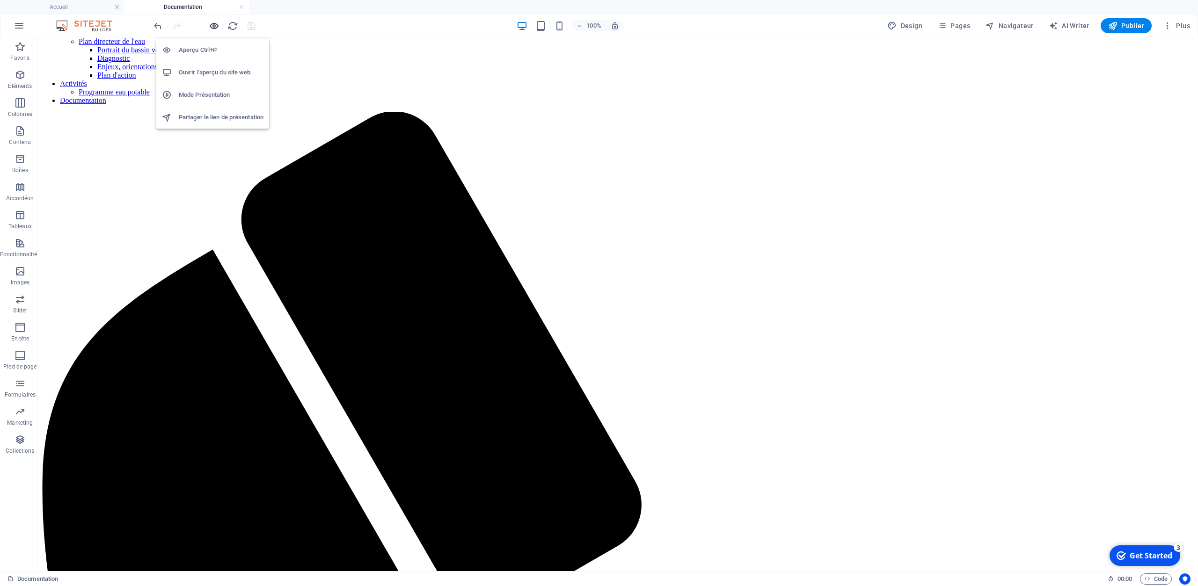
click at [213, 22] on icon "button" at bounding box center [214, 26] width 11 height 11
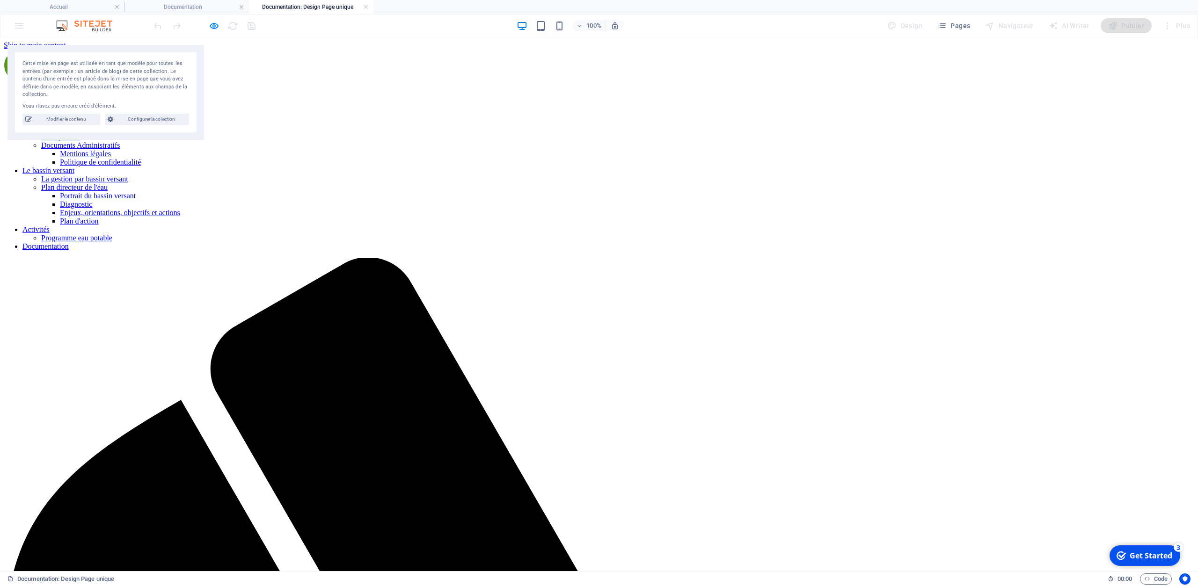
scroll to position [0, 0]
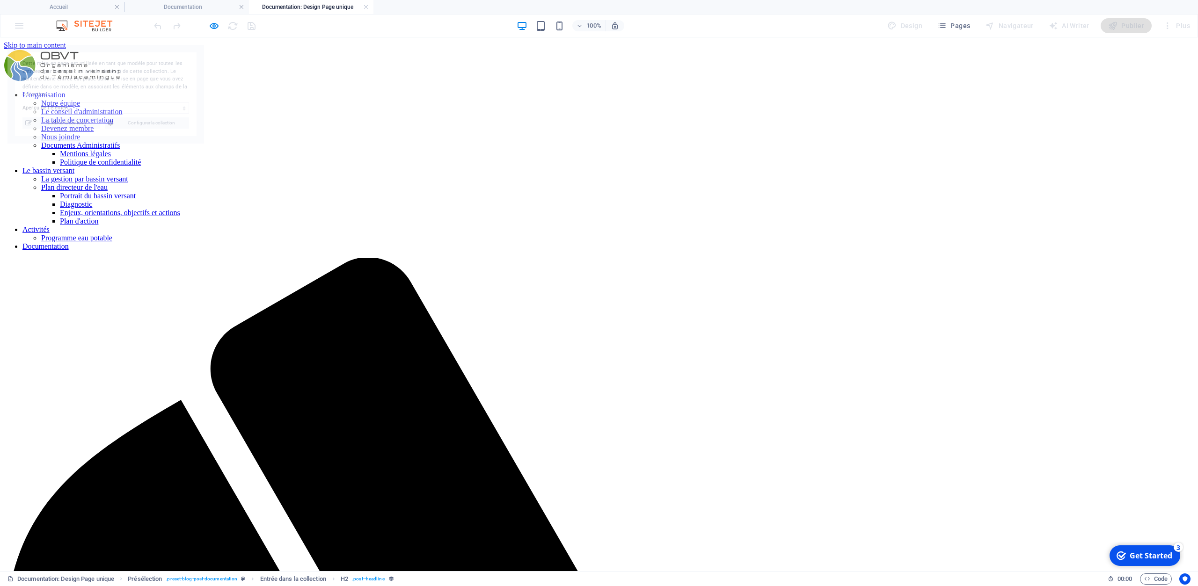
select select "687a914ab52d075d5a08dacd"
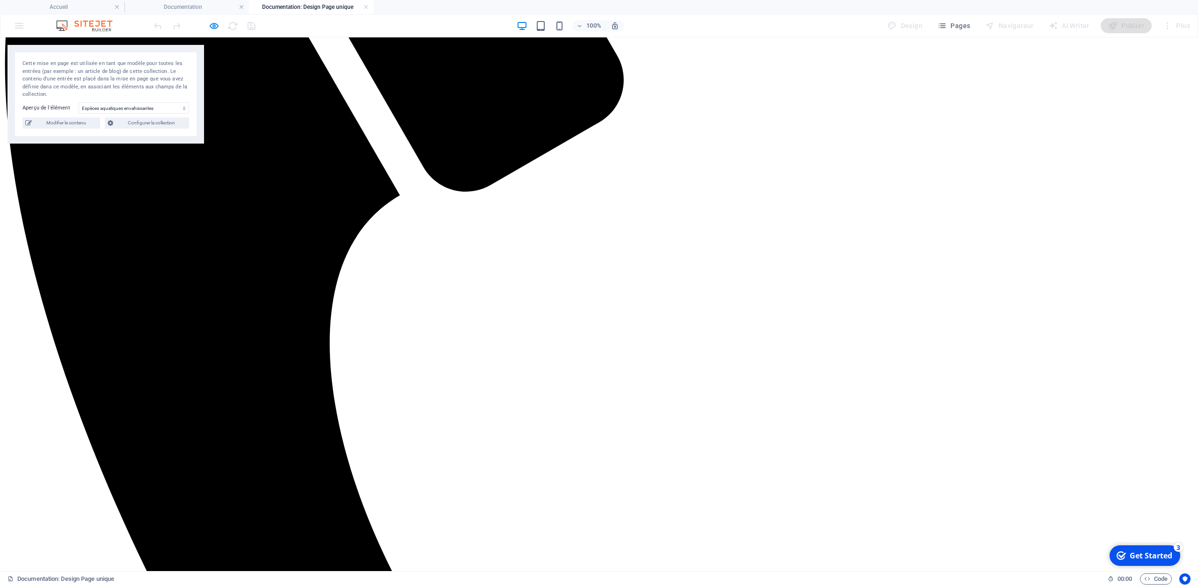
scroll to position [730, 0]
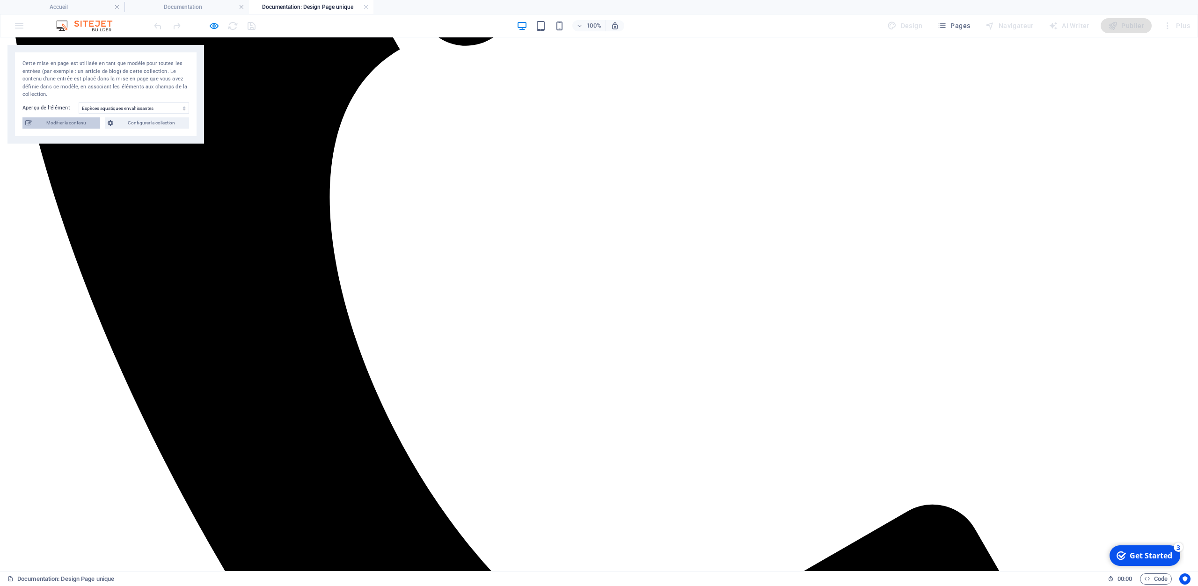
click at [60, 120] on span "Modifier le contenu" at bounding box center [66, 122] width 63 height 11
select select "Tous les citoyens"
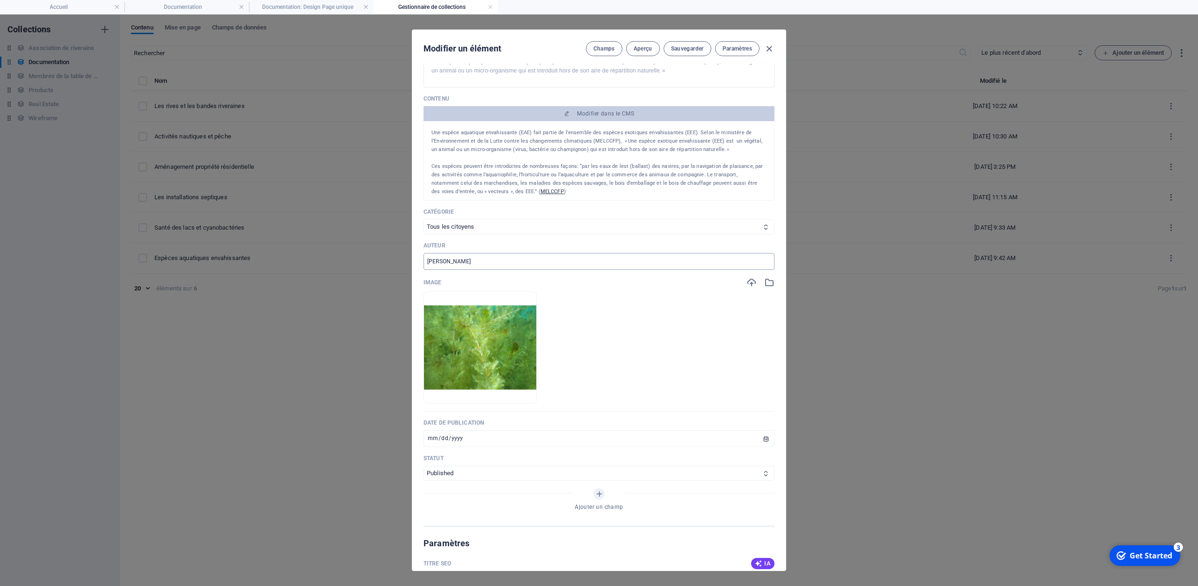
scroll to position [0, 0]
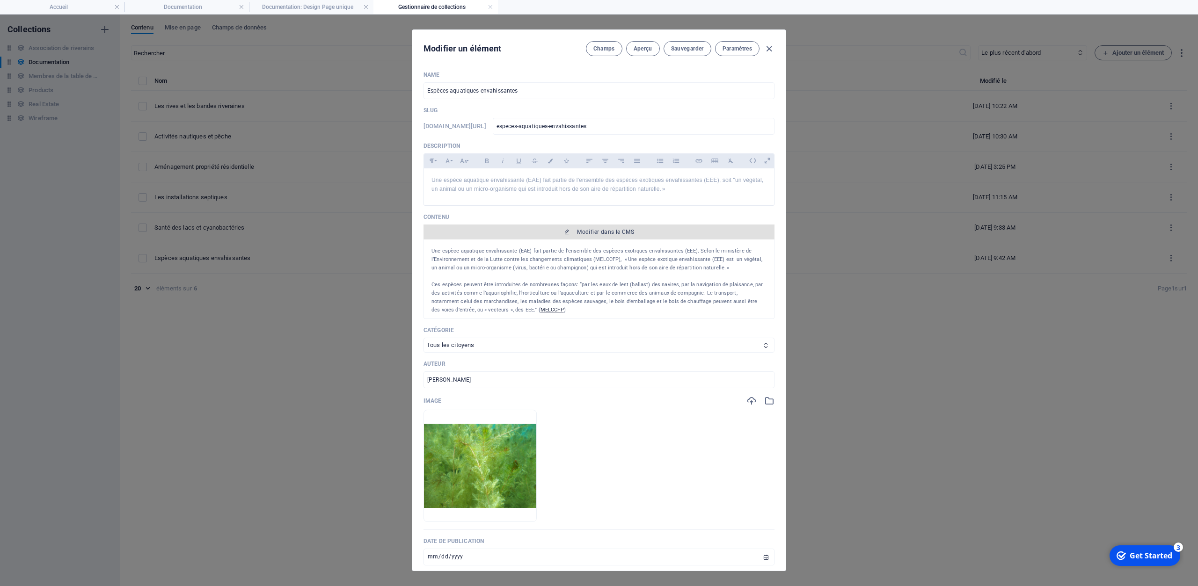
click at [614, 235] on span "Modifier dans le CMS" at bounding box center [605, 231] width 57 height 7
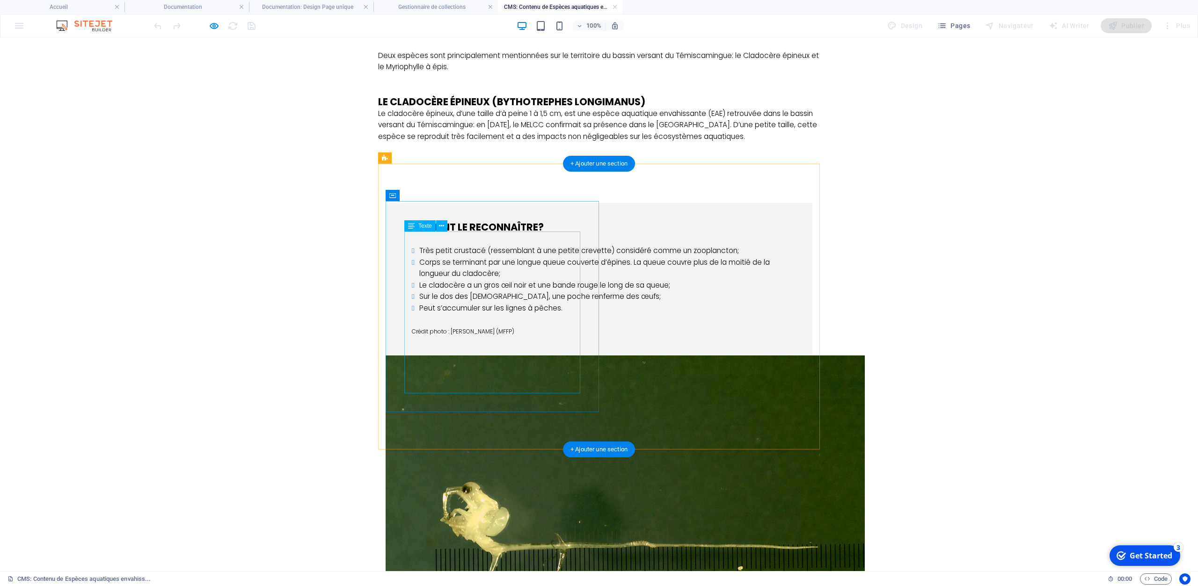
scroll to position [438, 0]
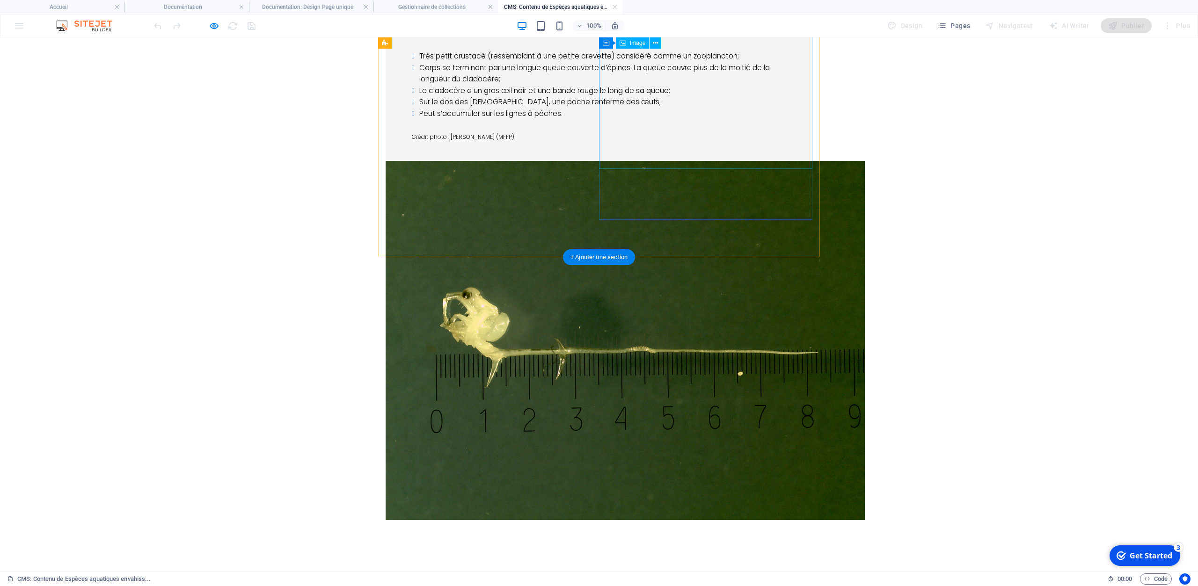
click at [664, 161] on figure at bounding box center [599, 340] width 427 height 359
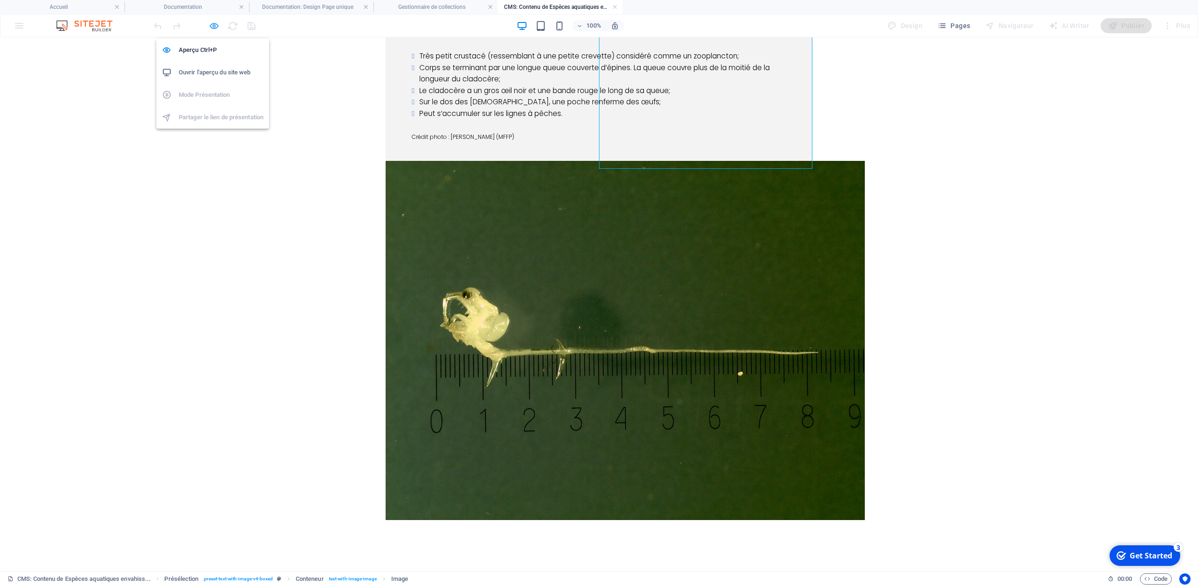
click at [209, 29] on icon "button" at bounding box center [214, 26] width 11 height 11
click at [213, 28] on icon "button" at bounding box center [214, 26] width 11 height 11
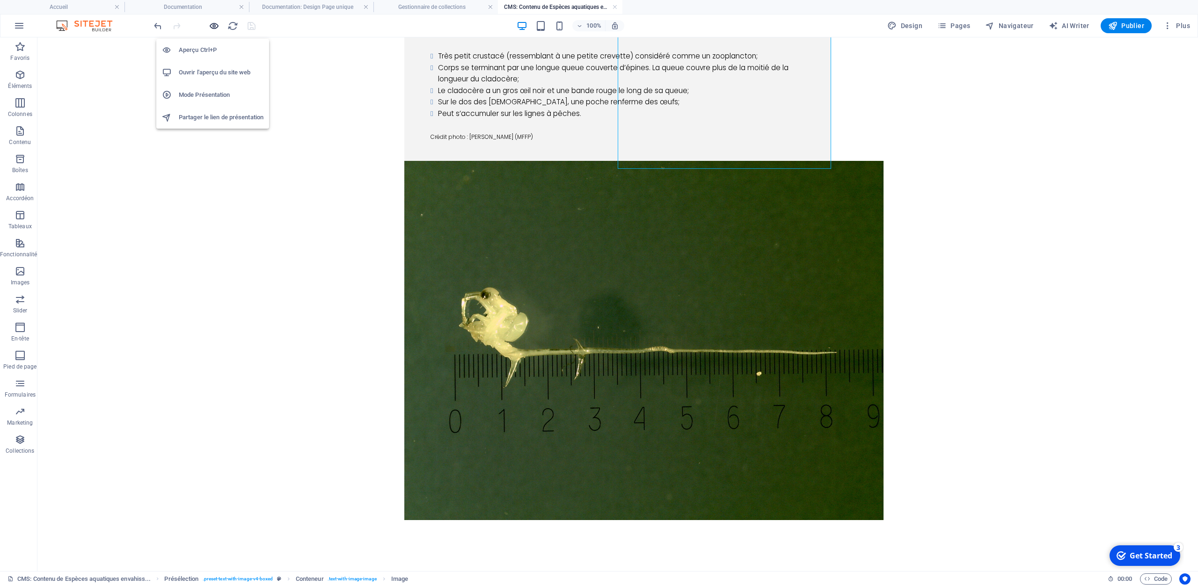
click at [213, 28] on icon "button" at bounding box center [214, 26] width 11 height 11
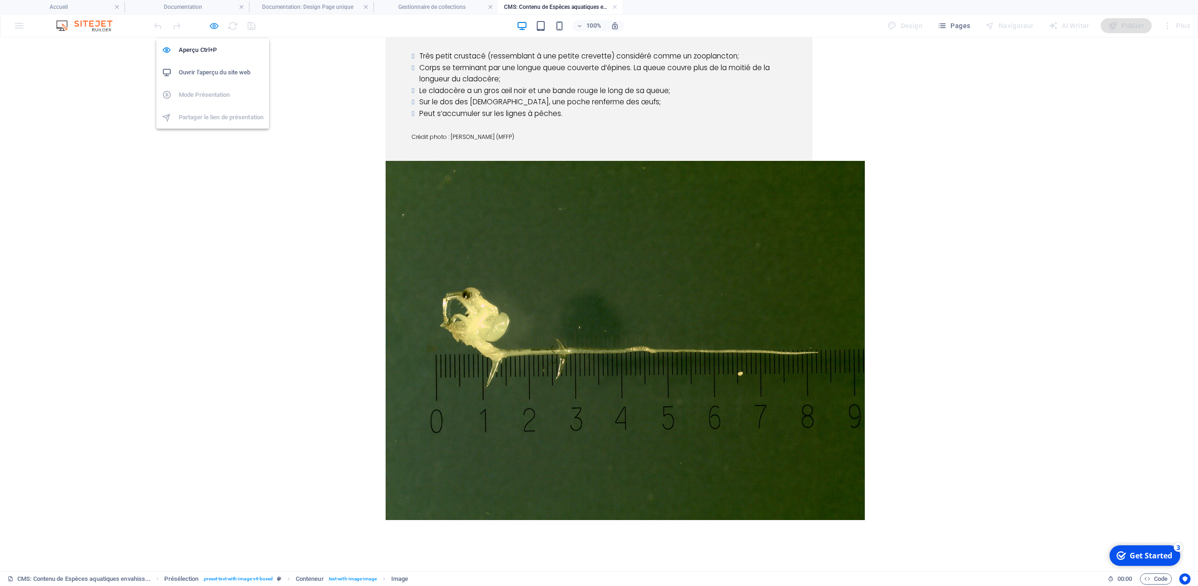
click at [213, 28] on icon "button" at bounding box center [214, 26] width 11 height 11
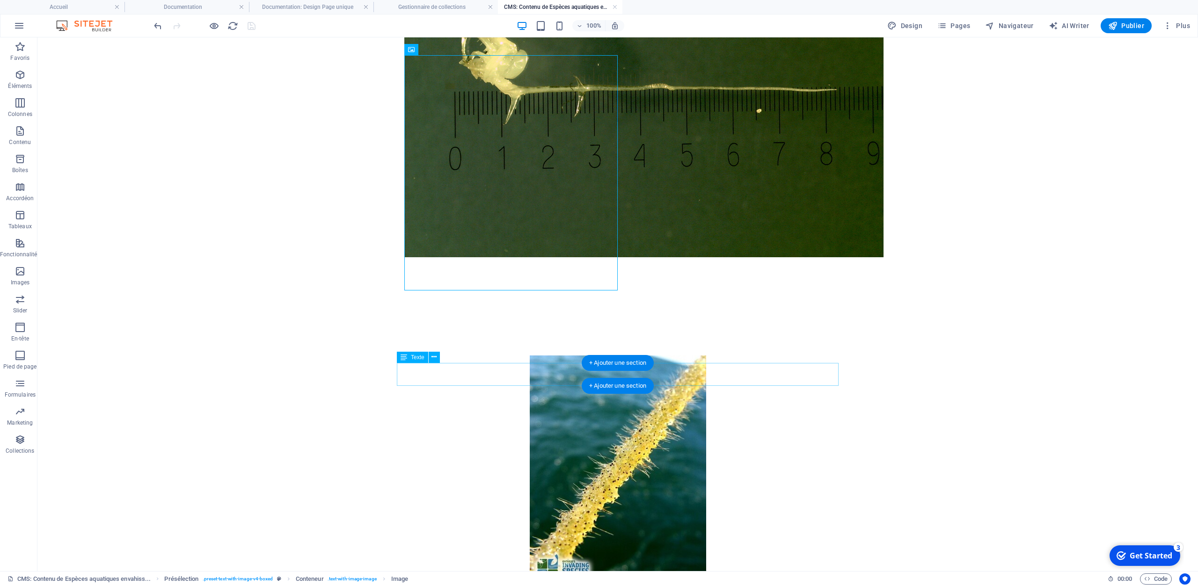
scroll to position [779, 0]
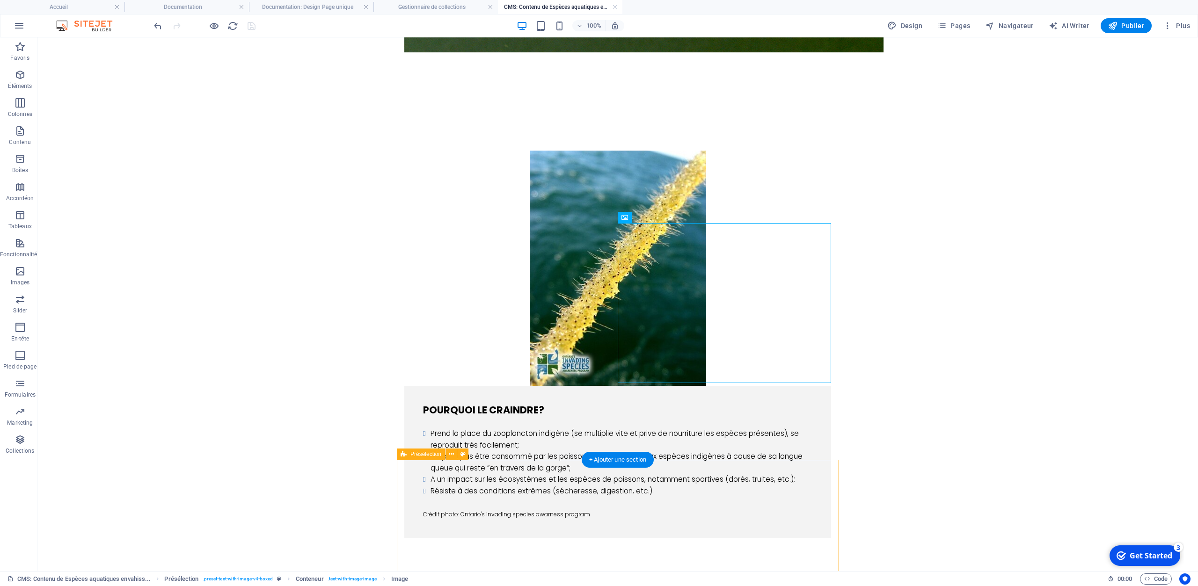
scroll to position [925, 0]
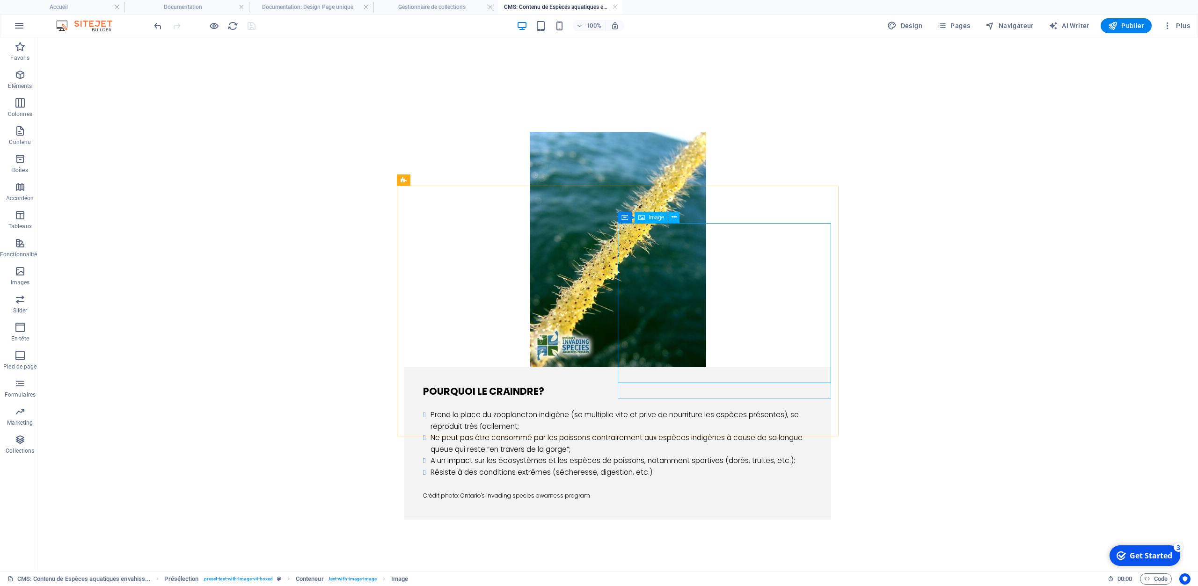
click at [656, 219] on span "Image" at bounding box center [656, 218] width 15 height 6
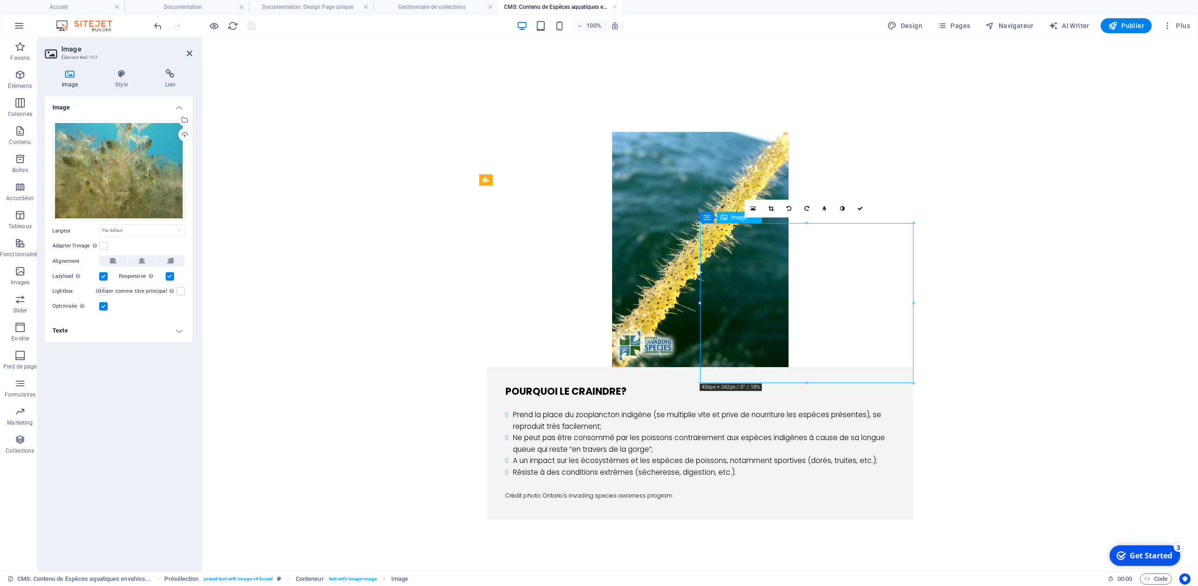
drag, startPoint x: 803, startPoint y: 306, endPoint x: 806, endPoint y: 345, distance: 39.4
drag, startPoint x: 782, startPoint y: 304, endPoint x: 783, endPoint y: 351, distance: 47.7
click at [856, 210] on link at bounding box center [860, 209] width 18 height 18
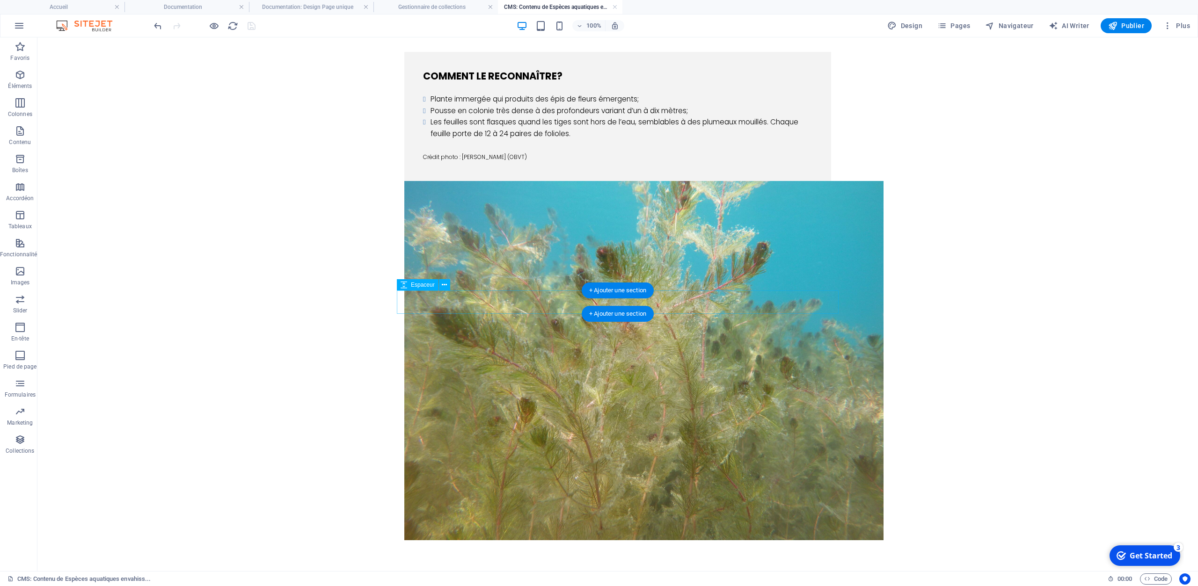
scroll to position [1557, 0]
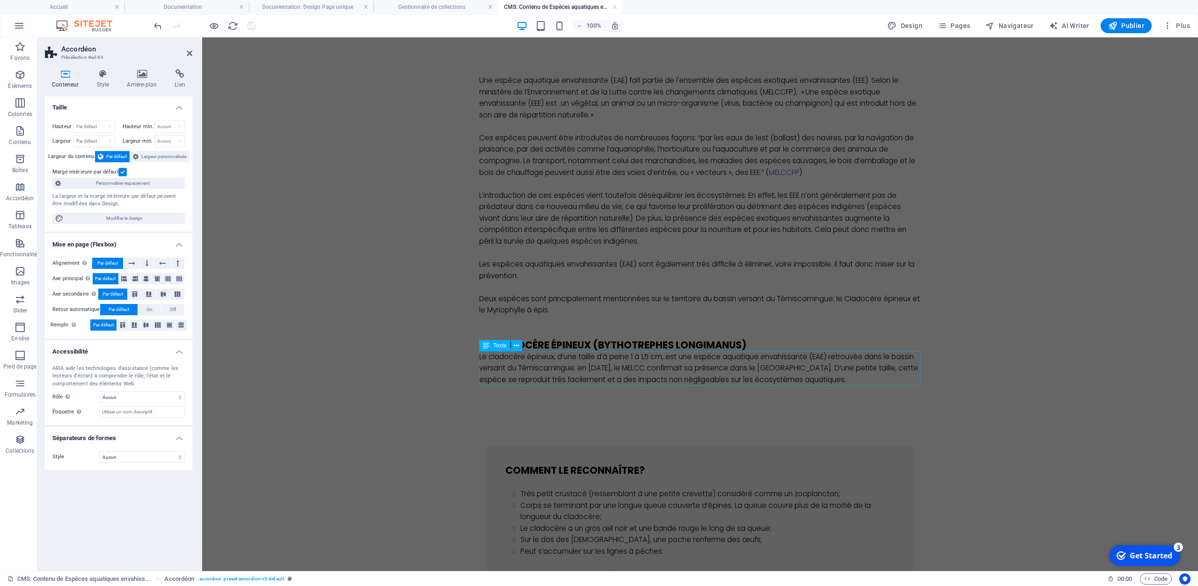
scroll to position [195, 0]
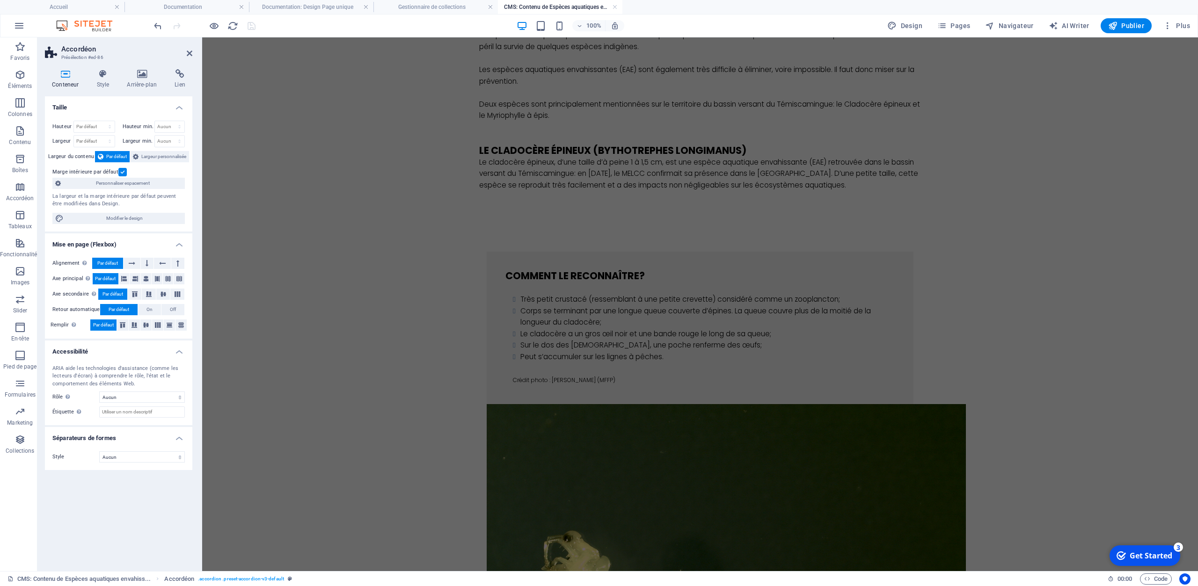
click at [513, 213] on div "Présélection" at bounding box center [503, 209] width 48 height 11
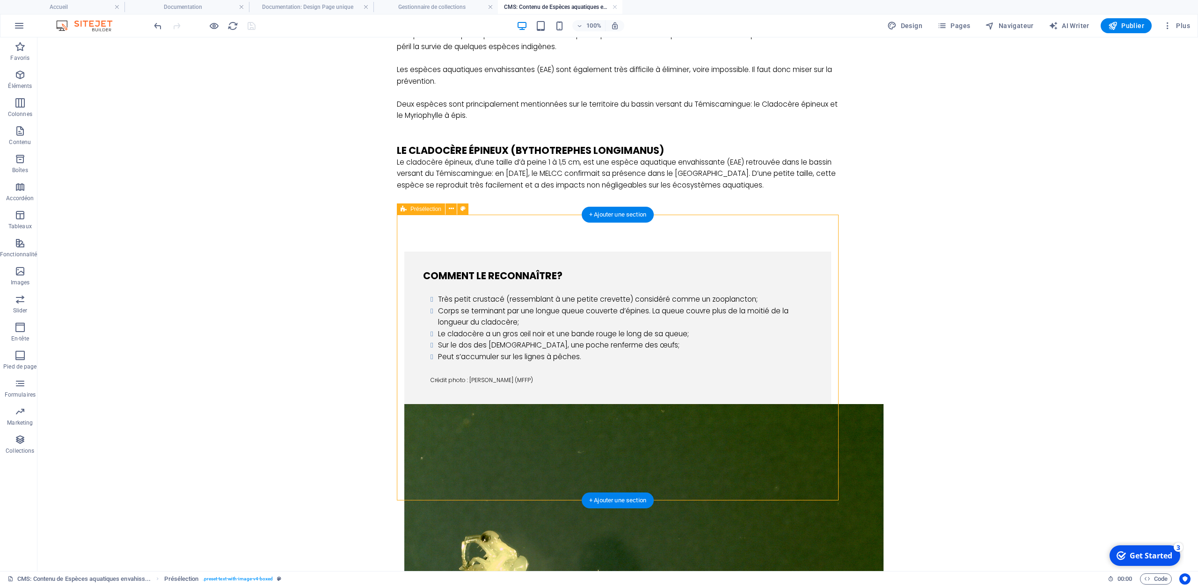
click at [504, 230] on div "Comment le reconnaître? Très petit crustacé (ressemblant à une petite crevette)…" at bounding box center [618, 507] width 442 height 587
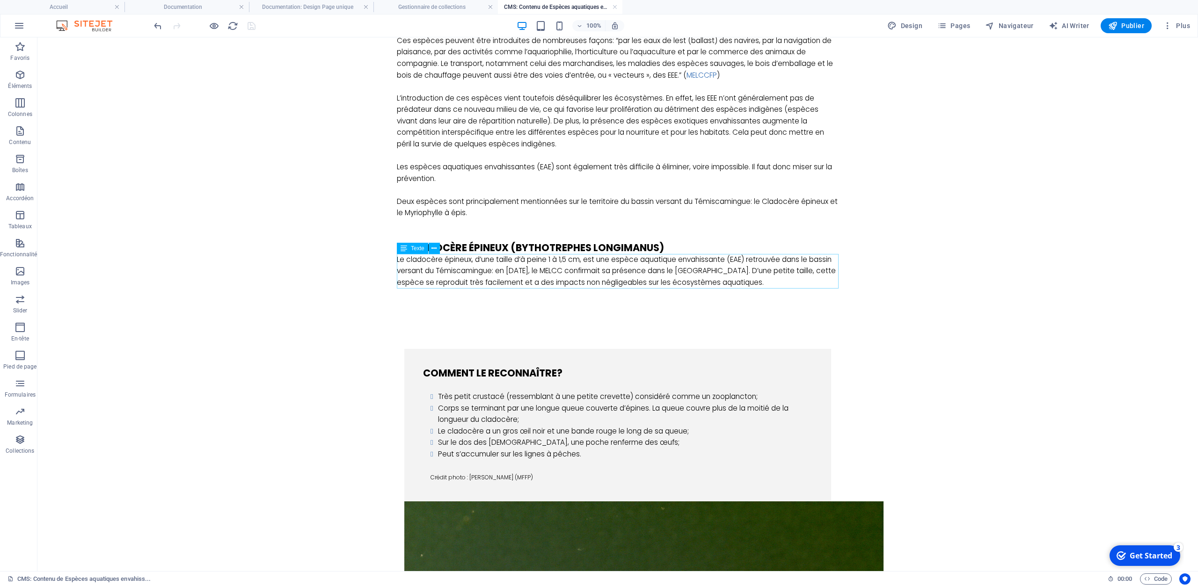
scroll to position [0, 0]
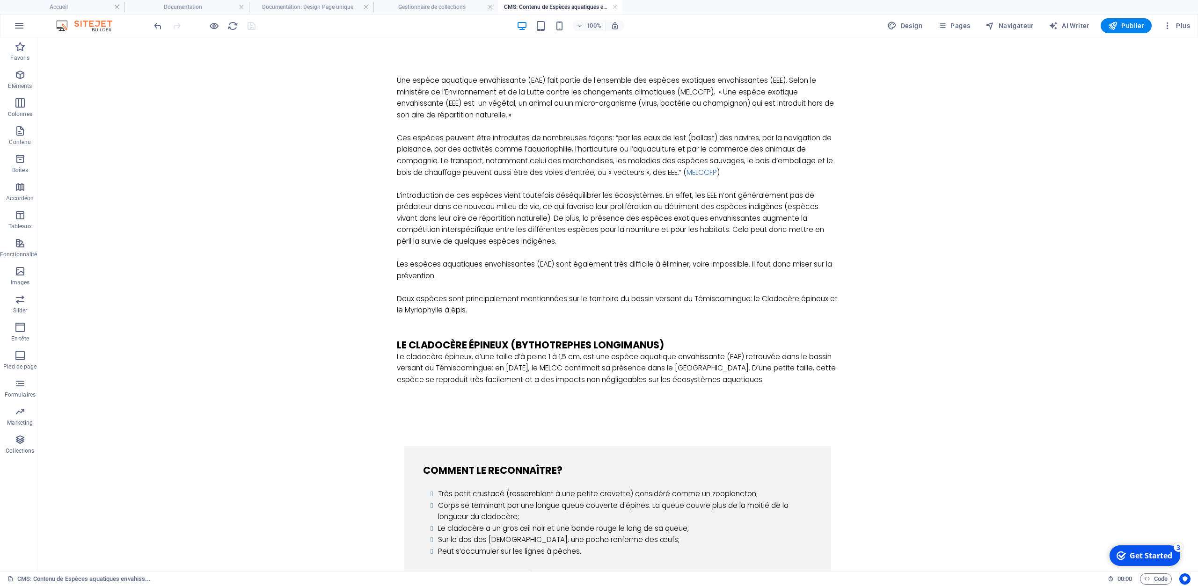
click at [211, 24] on icon "button" at bounding box center [214, 26] width 11 height 11
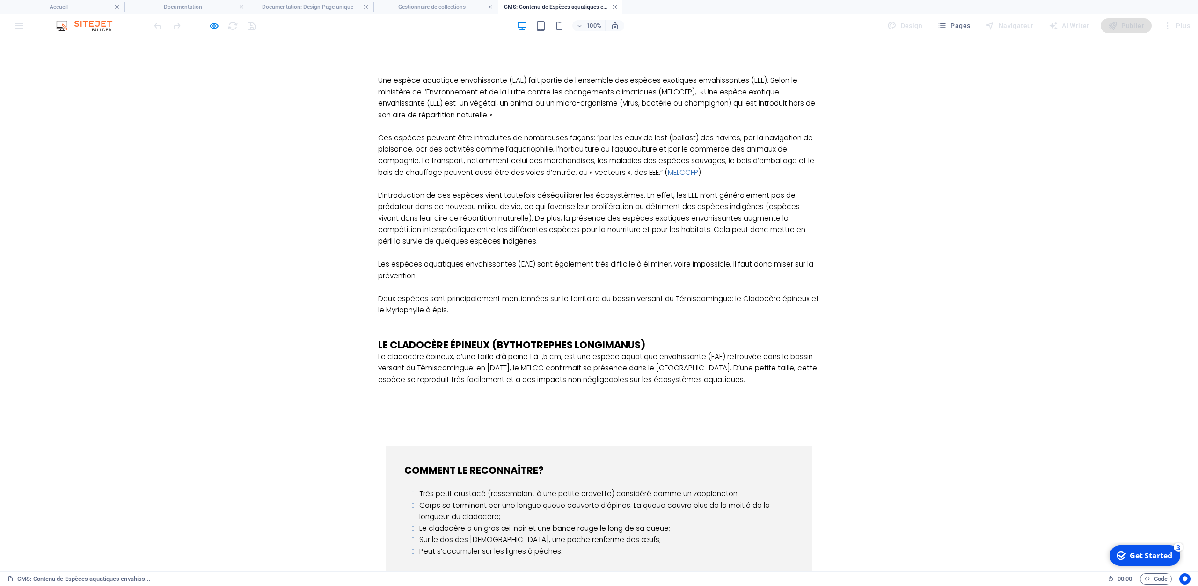
click at [613, 8] on link at bounding box center [615, 7] width 6 height 9
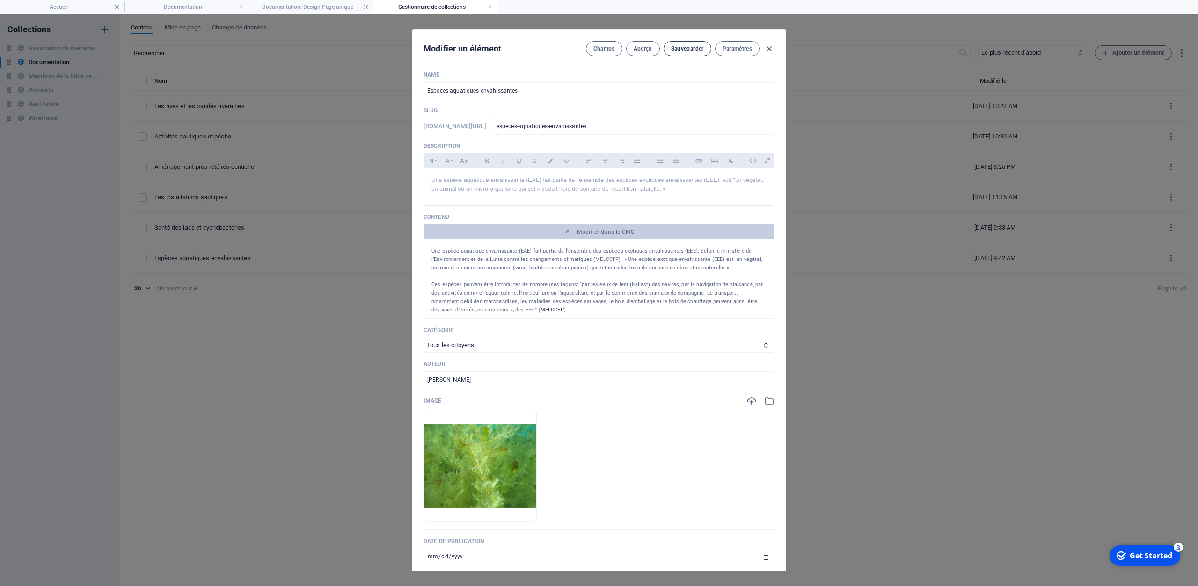
click at [687, 52] on span "Sauvegarder" at bounding box center [687, 48] width 33 height 7
click at [687, 288] on p "Une espèce aquatique envahissante (EAE) fait partie de l'ensemble des espèces e…" at bounding box center [598, 323] width 335 height 152
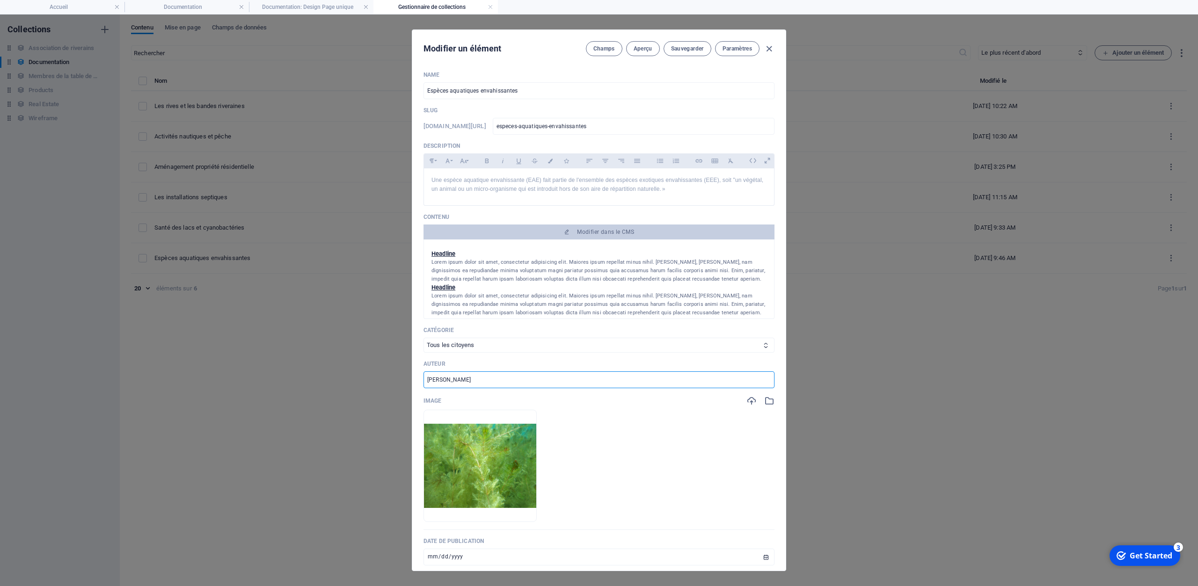
click at [480, 379] on input "[PERSON_NAME]" at bounding box center [598, 380] width 351 height 17
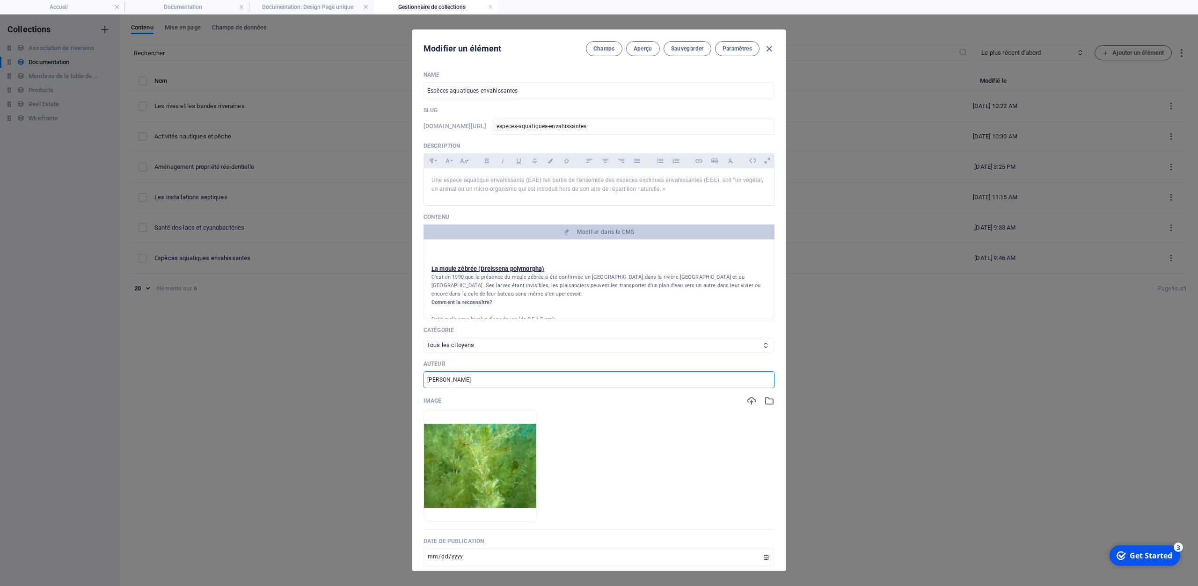
scroll to position [1060, 0]
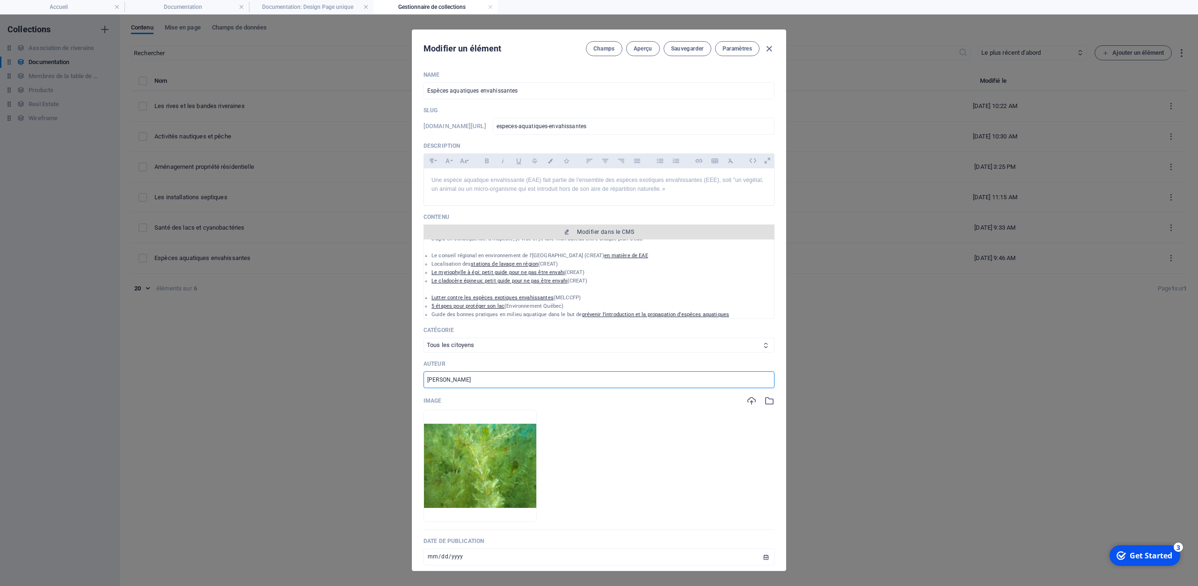
click at [576, 236] on button "Modifier dans le CMS" at bounding box center [598, 232] width 351 height 15
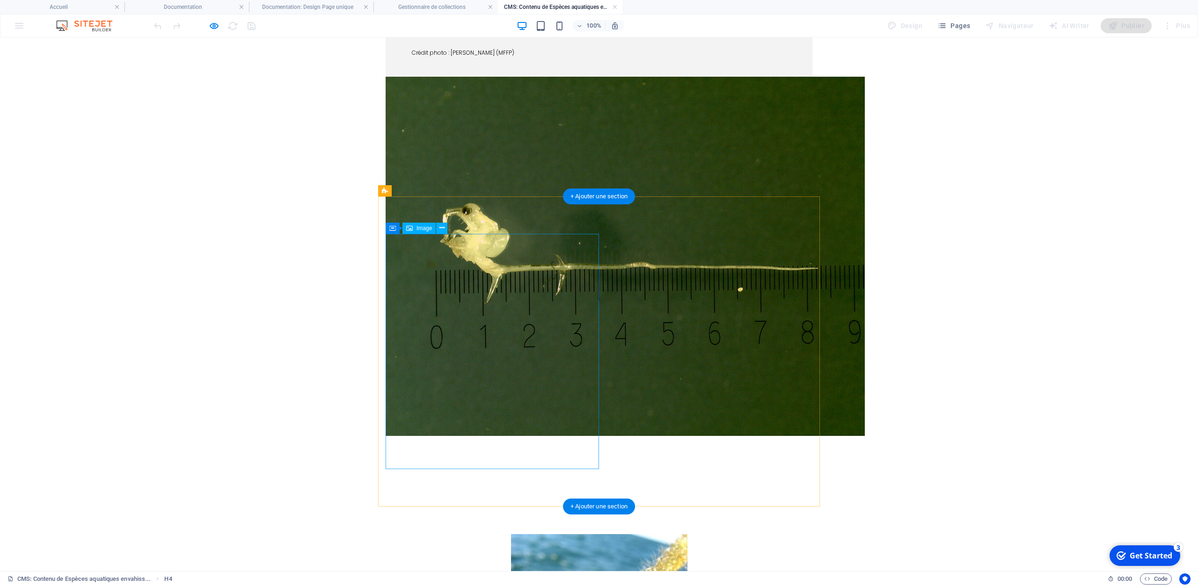
scroll to position [535, 0]
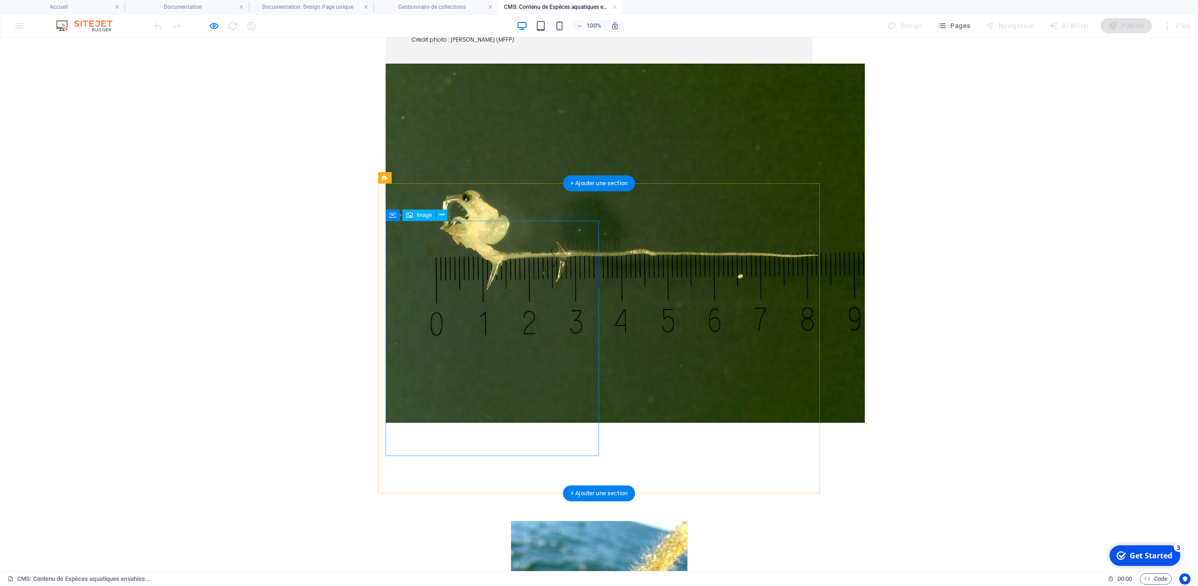
select select "px"
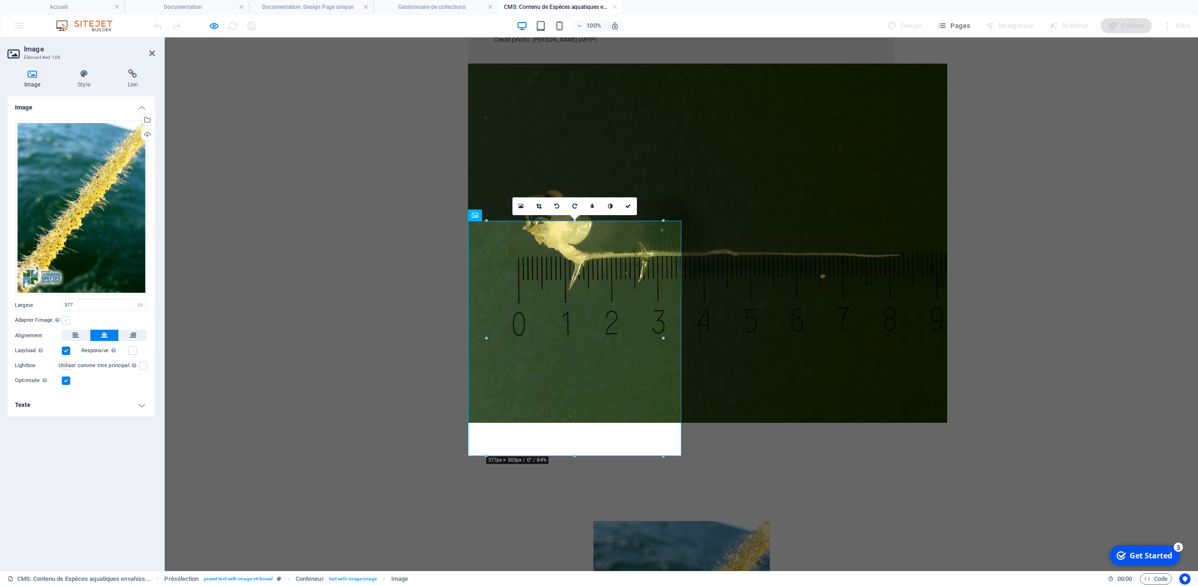
click at [64, 320] on label at bounding box center [66, 320] width 8 height 8
click at [0, 0] on input "Adapter l'image Adapter automatiquement l'image à une largeur et une hauteur fi…" at bounding box center [0, 0] width 0 height 0
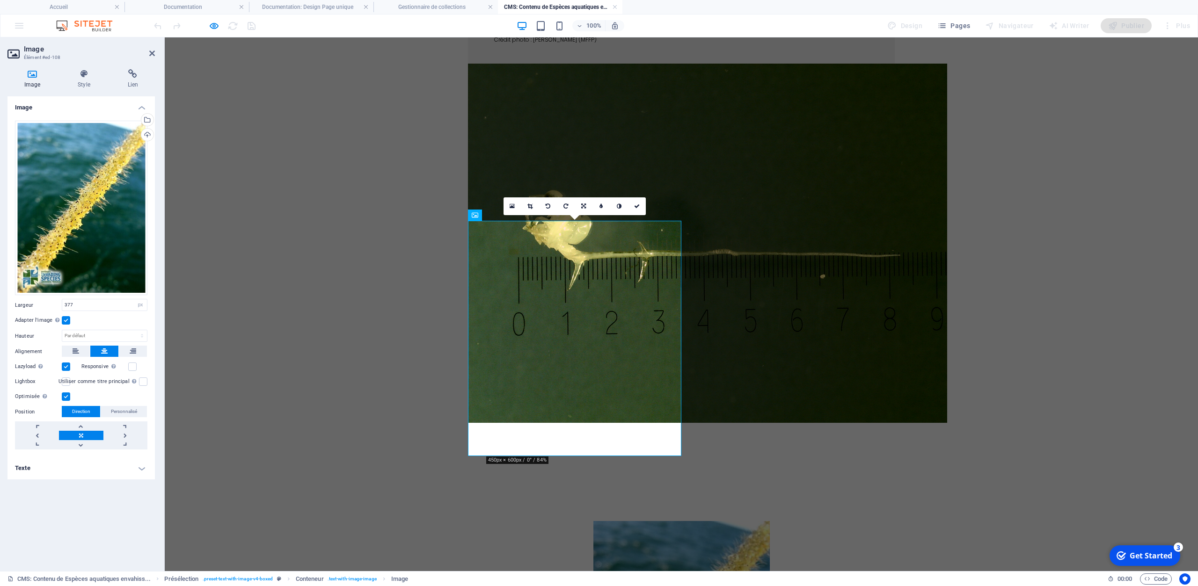
click at [66, 323] on label at bounding box center [66, 320] width 8 height 8
click at [0, 0] on input "Adapter l'image Adapter automatiquement l'image à une largeur et une hauteur fi…" at bounding box center [0, 0] width 0 height 0
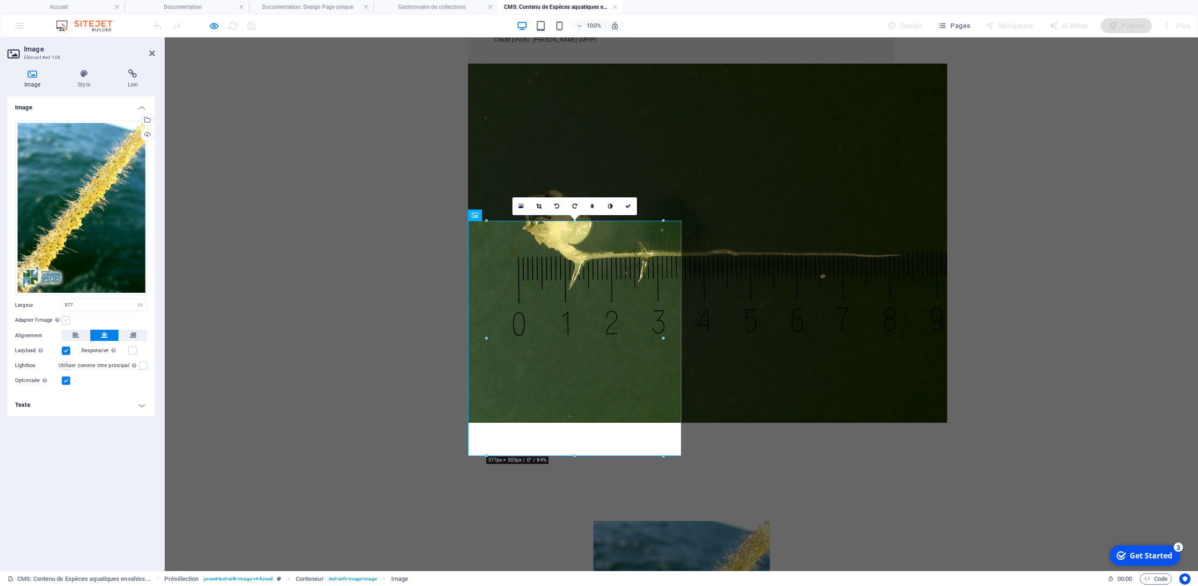
click at [66, 323] on label at bounding box center [66, 320] width 8 height 8
click at [0, 0] on input "Adapter l'image Adapter automatiquement l'image à une largeur et une hauteur fi…" at bounding box center [0, 0] width 0 height 0
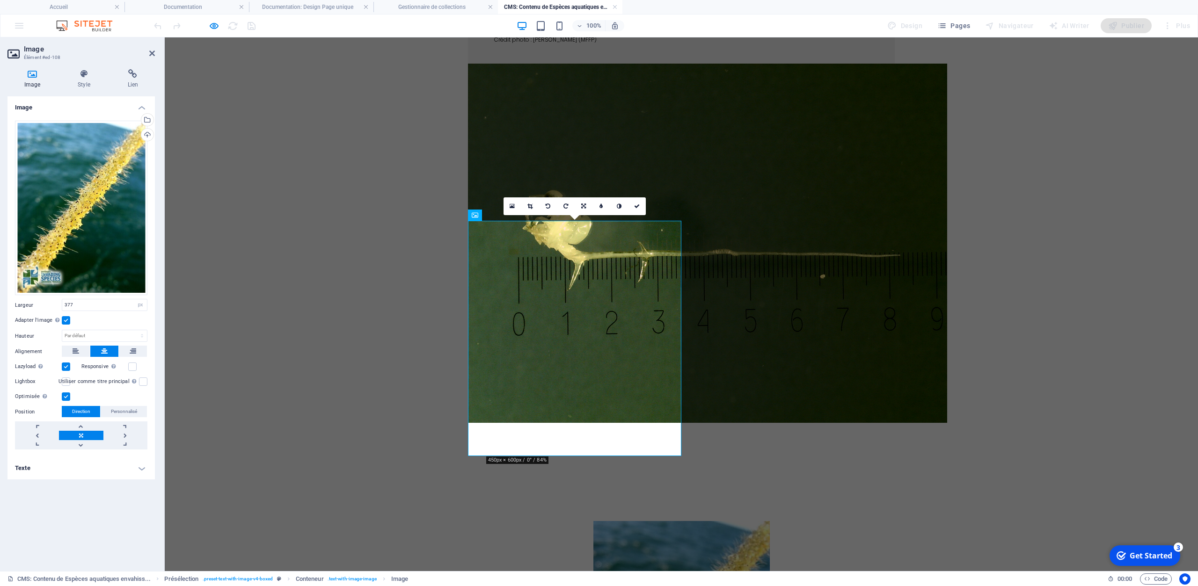
click at [66, 323] on label at bounding box center [66, 320] width 8 height 8
click at [0, 0] on input "Adapter l'image Adapter automatiquement l'image à une largeur et une hauteur fi…" at bounding box center [0, 0] width 0 height 0
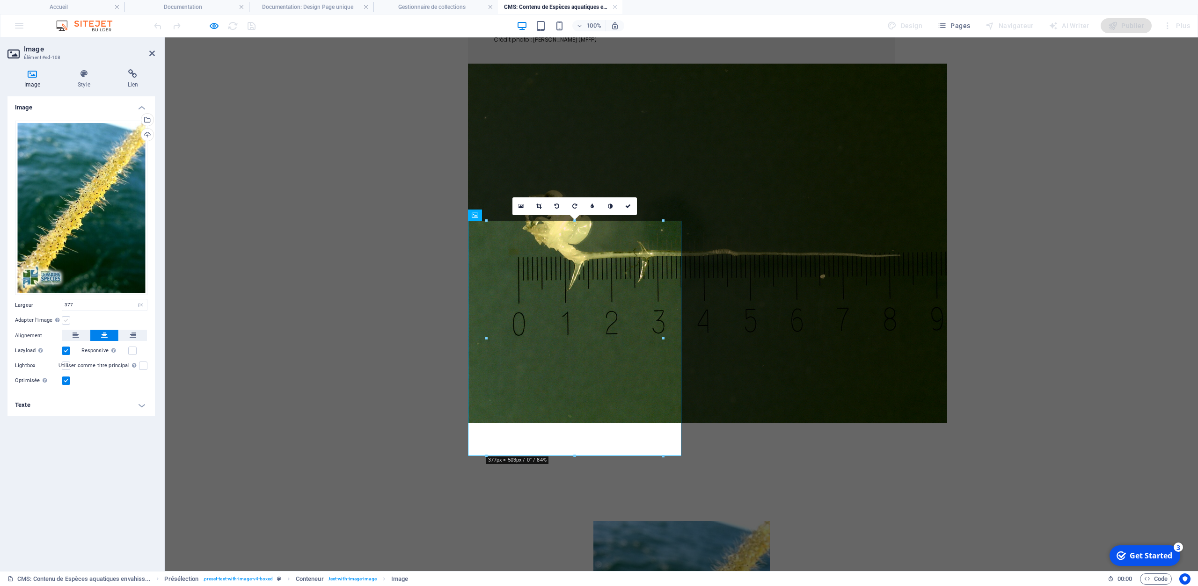
click at [66, 323] on label at bounding box center [66, 320] width 8 height 8
click at [0, 0] on input "Adapter l'image Adapter automatiquement l'image à une largeur et une hauteur fi…" at bounding box center [0, 0] width 0 height 0
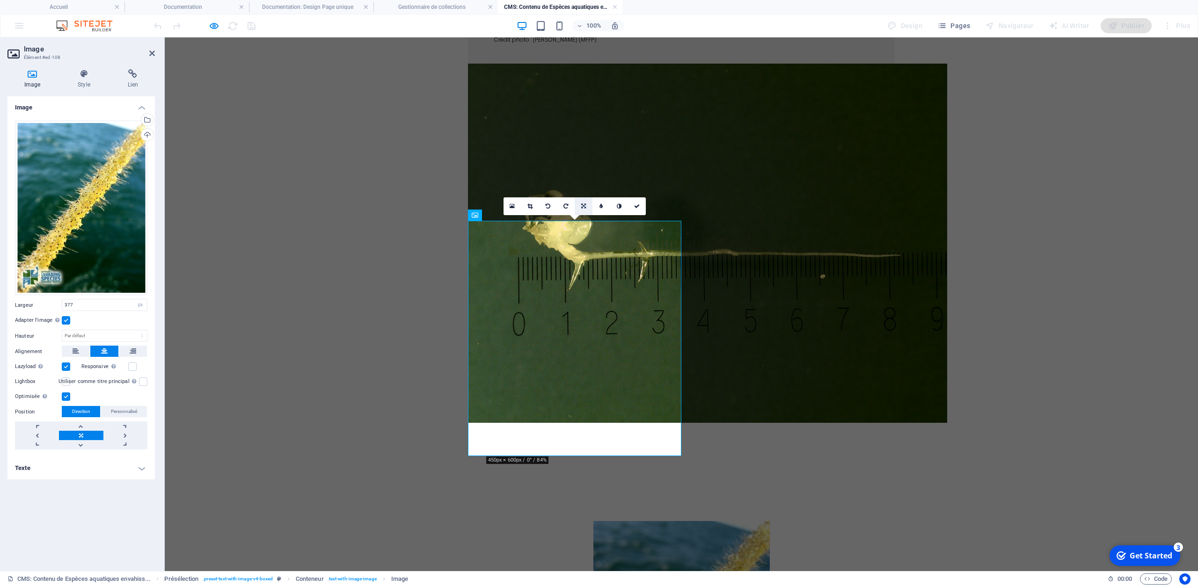
click at [585, 204] on icon at bounding box center [583, 207] width 5 height 6
click at [584, 223] on icon at bounding box center [584, 224] width 6 height 6
click at [590, 207] on link at bounding box center [584, 206] width 18 height 18
click at [601, 206] on icon at bounding box center [601, 207] width 4 height 6
click at [77, 431] on link at bounding box center [81, 435] width 44 height 9
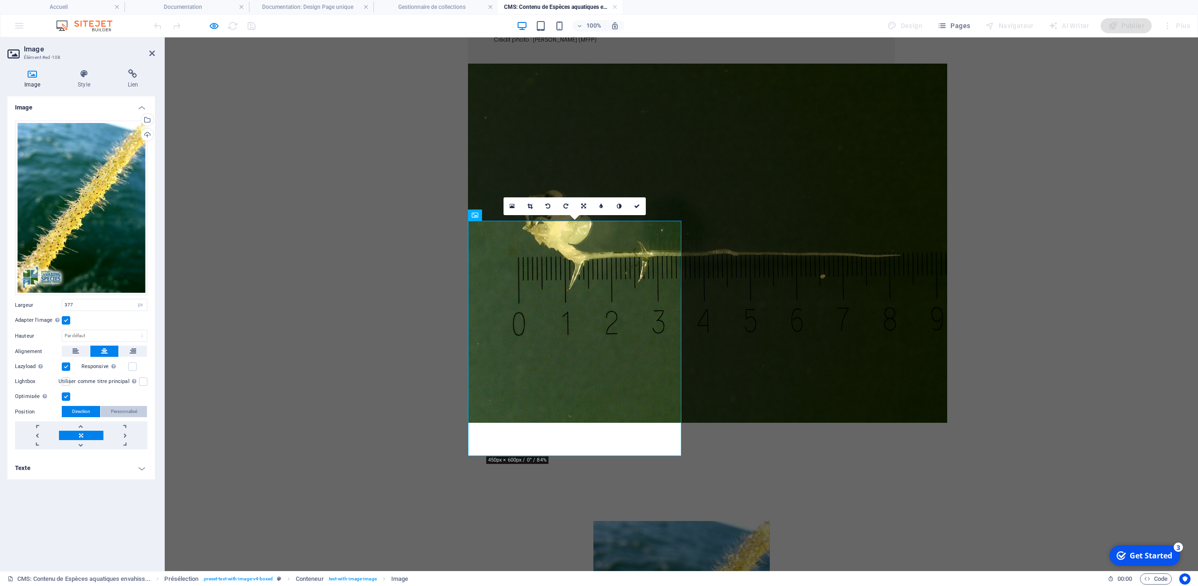
click at [122, 408] on span "Personnalisé" at bounding box center [124, 411] width 26 height 11
click at [80, 410] on span "Direction" at bounding box center [81, 411] width 18 height 11
click at [140, 383] on label at bounding box center [143, 382] width 8 height 8
click at [0, 0] on input "Utiliser comme titre principal Cette image sera incluse dans une balise titre H…" at bounding box center [0, 0] width 0 height 0
click at [146, 379] on label at bounding box center [143, 382] width 8 height 8
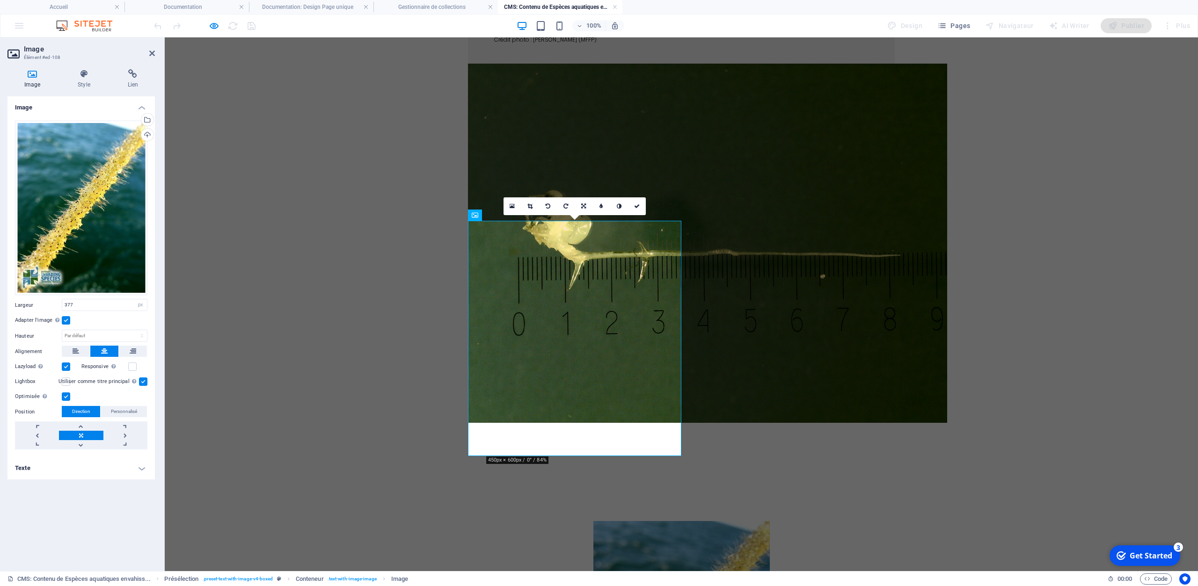
click at [0, 0] on input "Utiliser comme titre principal Cette image sera incluse dans une balise titre H…" at bounding box center [0, 0] width 0 height 0
click at [136, 392] on div "Optimisée Les images sont compressées pour améliorer la vitesse de la page." at bounding box center [81, 396] width 132 height 11
click at [141, 467] on h4 "Texte" at bounding box center [80, 468] width 147 height 22
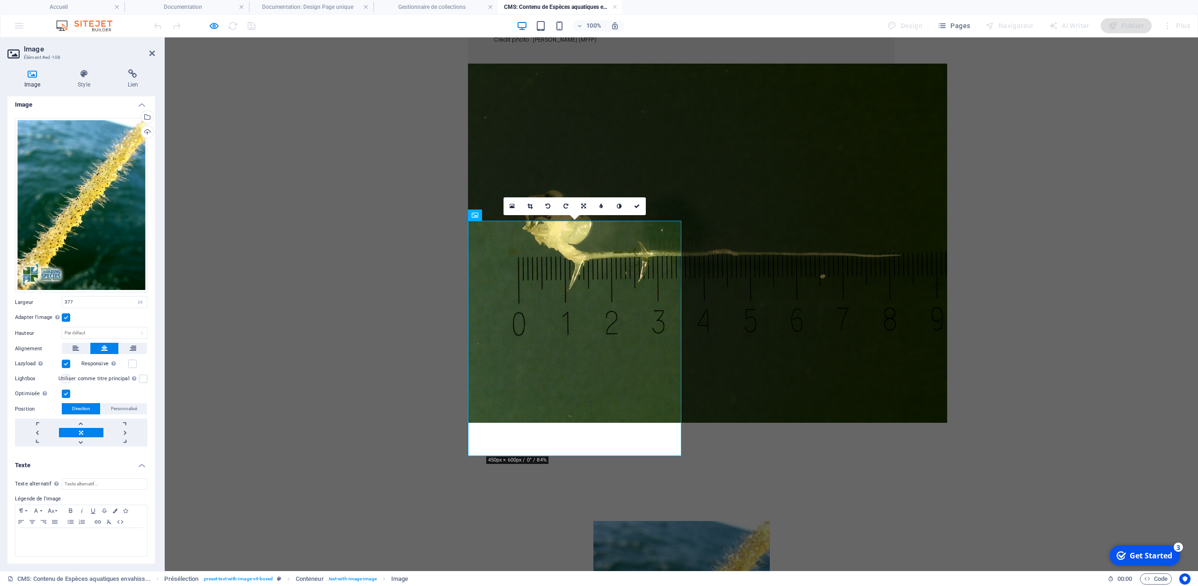
scroll to position [0, 0]
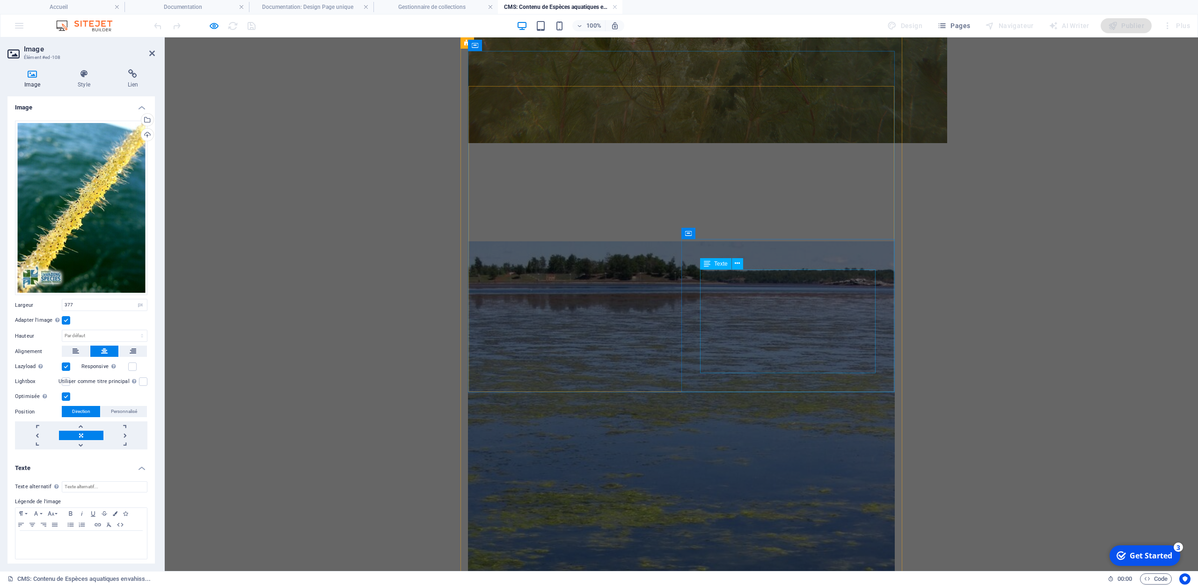
scroll to position [2190, 0]
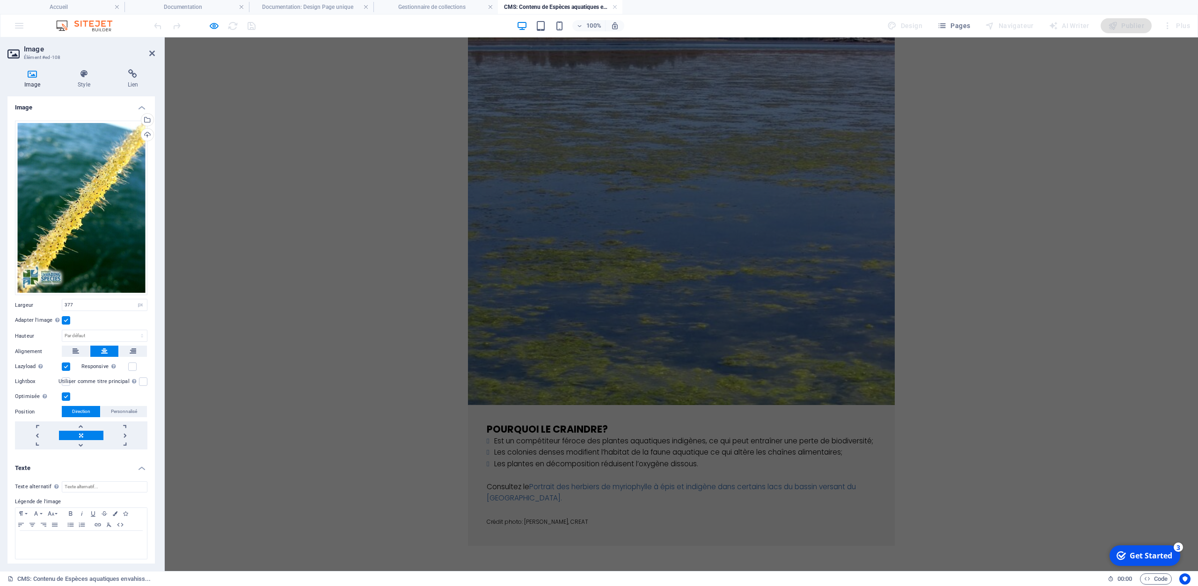
click at [1019, 118] on body "Skip to main content Une espèce aquatique envahissante (EAE) fait partie de l'e…" at bounding box center [681, 290] width 1033 height 4884
click at [170, 6] on h4 "Documentation" at bounding box center [186, 7] width 124 height 10
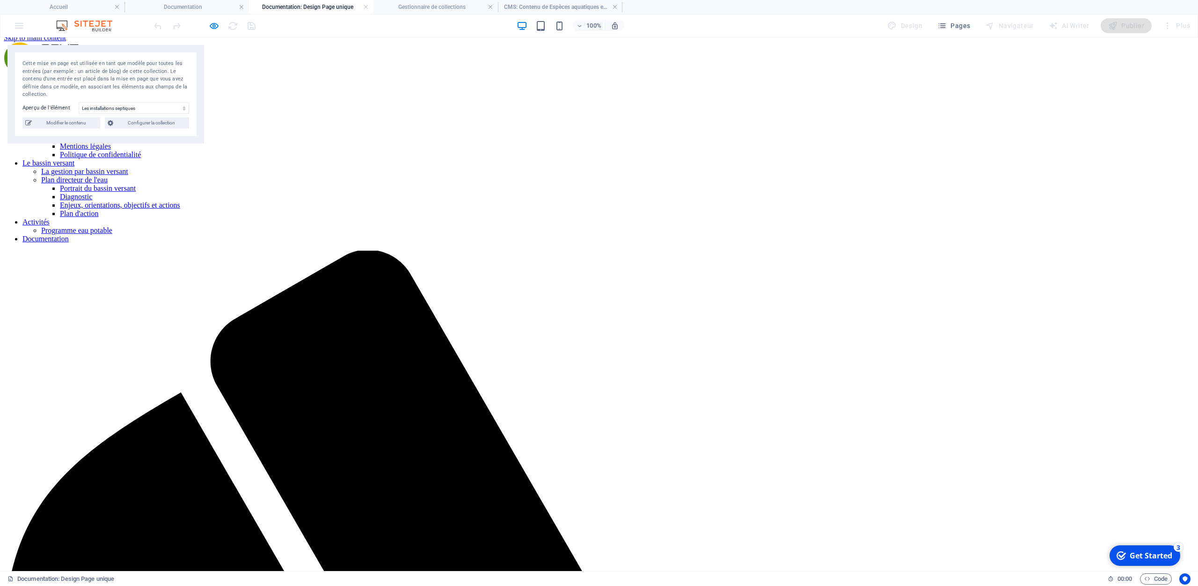
scroll to position [7, 0]
click at [956, 25] on span "Pages" at bounding box center [953, 25] width 33 height 9
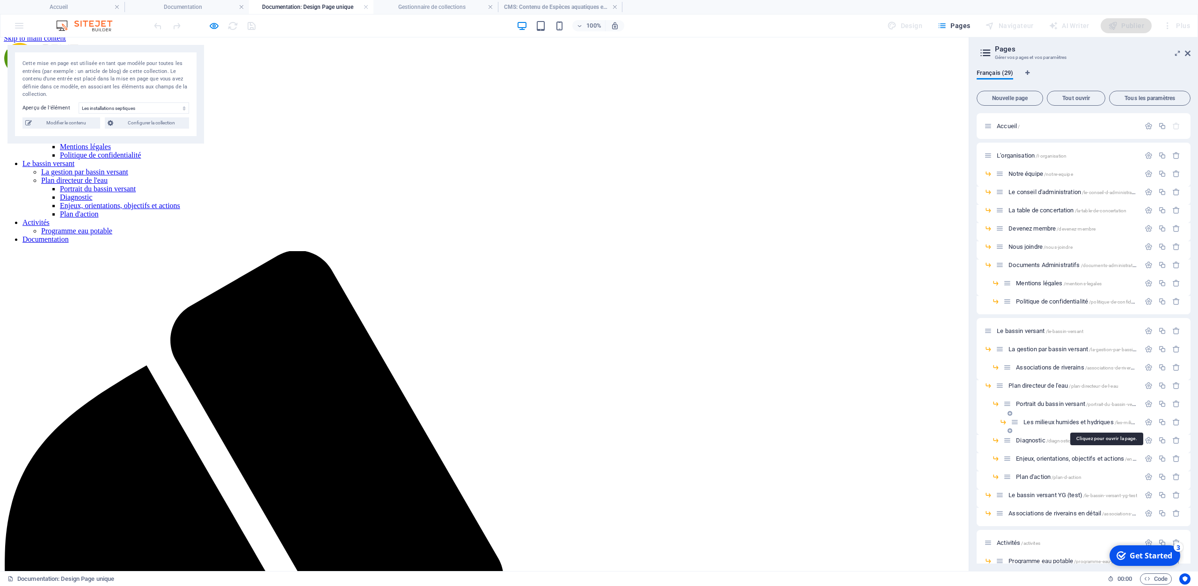
click at [1058, 424] on span "Les milieux humides et hydriques /les-milieux-humides-et-hydriques" at bounding box center [1104, 422] width 163 height 7
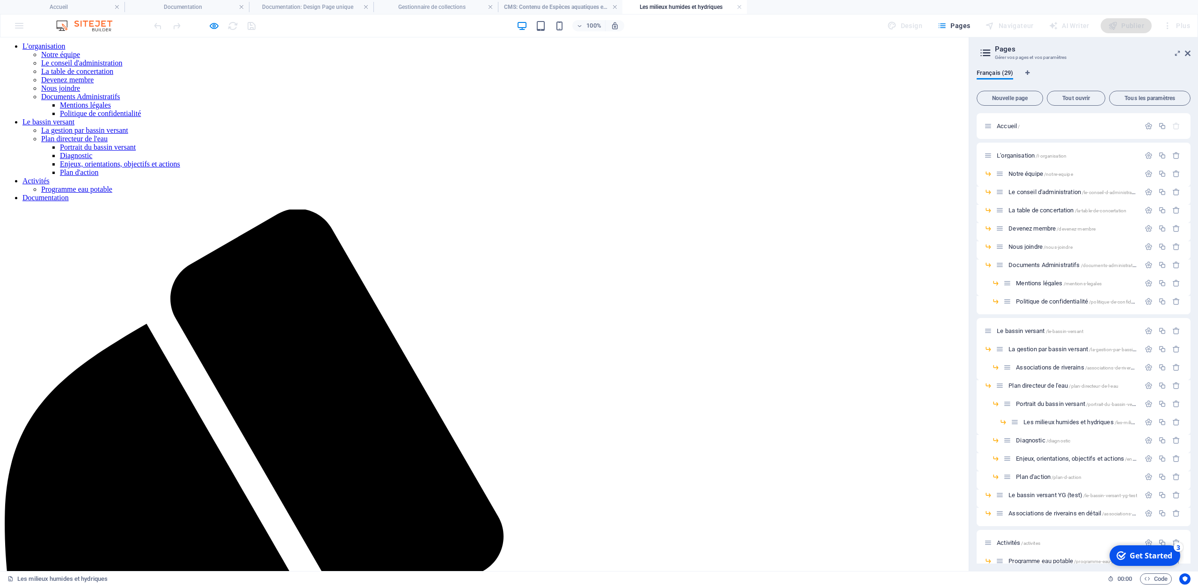
scroll to position [0, 0]
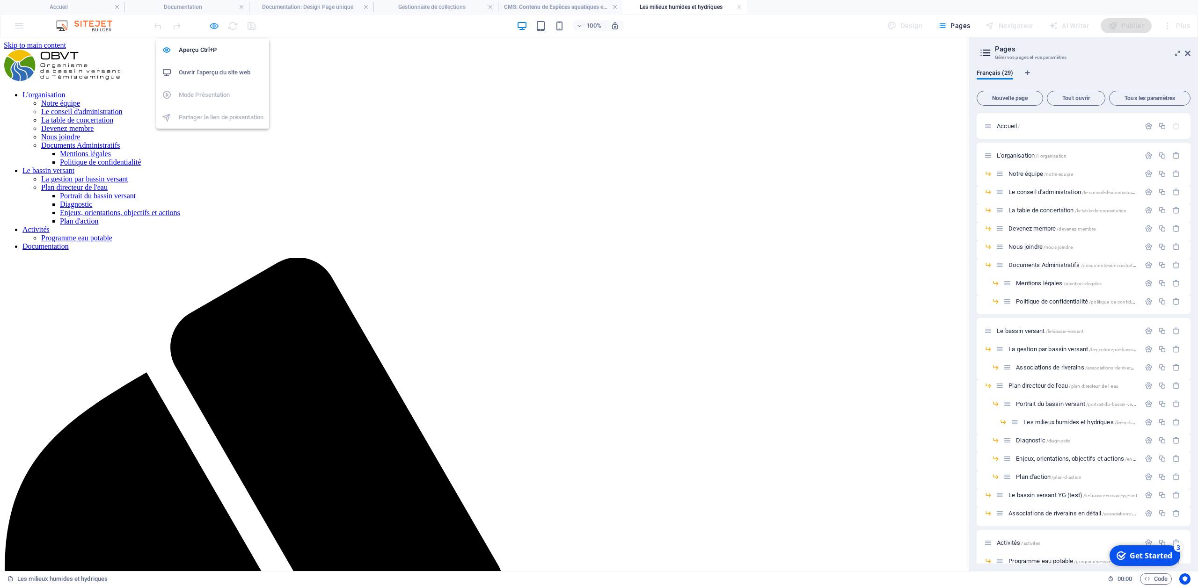
click at [214, 30] on icon "button" at bounding box center [214, 26] width 11 height 11
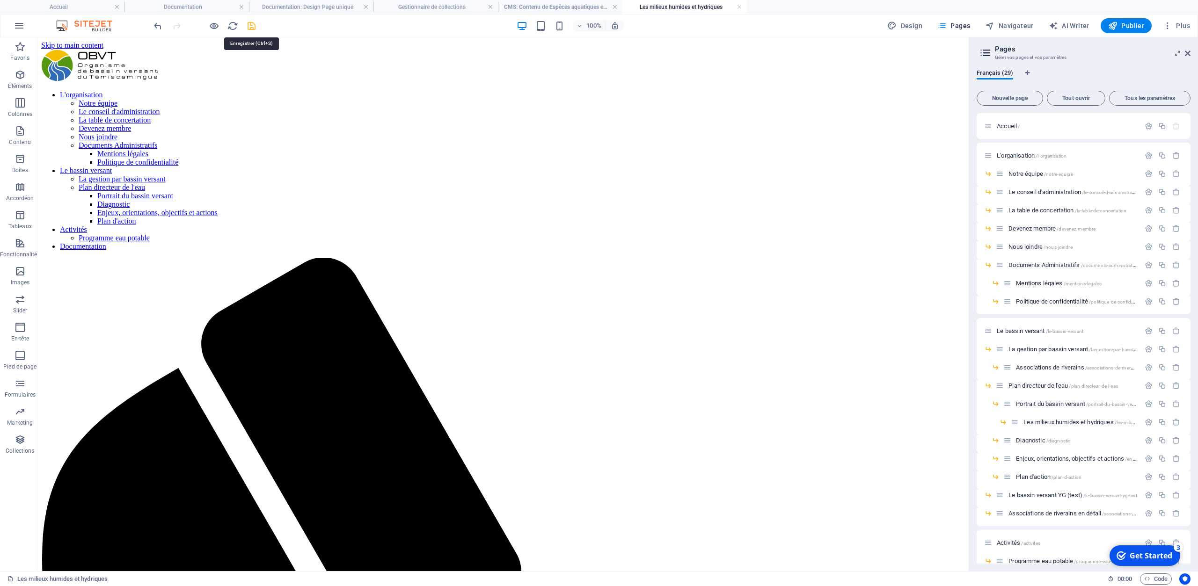
click at [255, 25] on icon "save" at bounding box center [251, 26] width 11 height 11
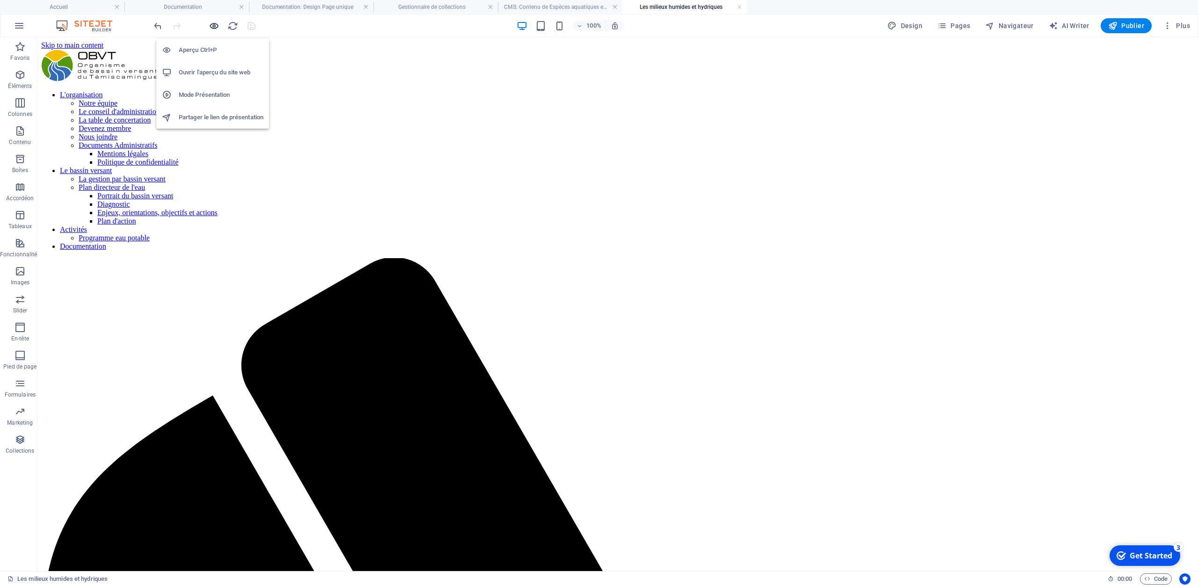
click at [214, 26] on icon "button" at bounding box center [214, 26] width 11 height 11
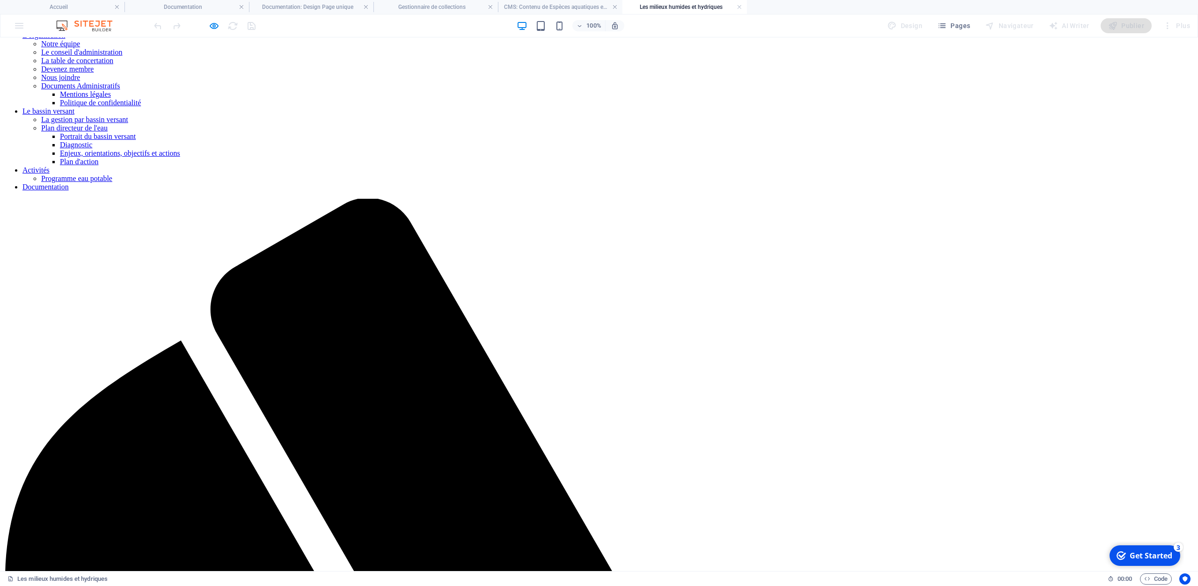
scroll to position [97, 0]
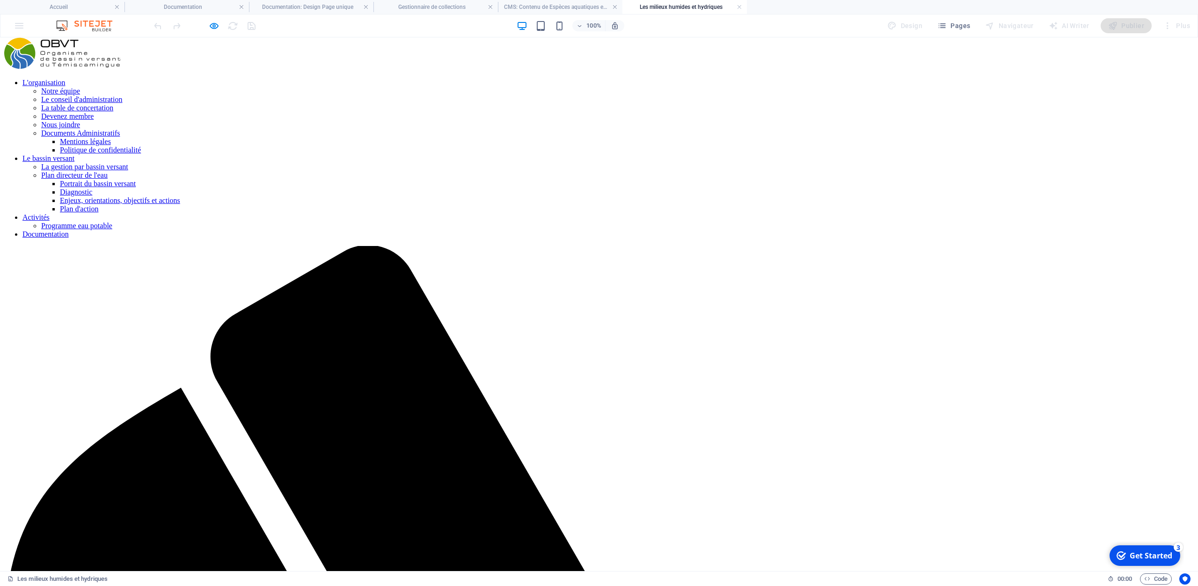
scroll to position [0, 0]
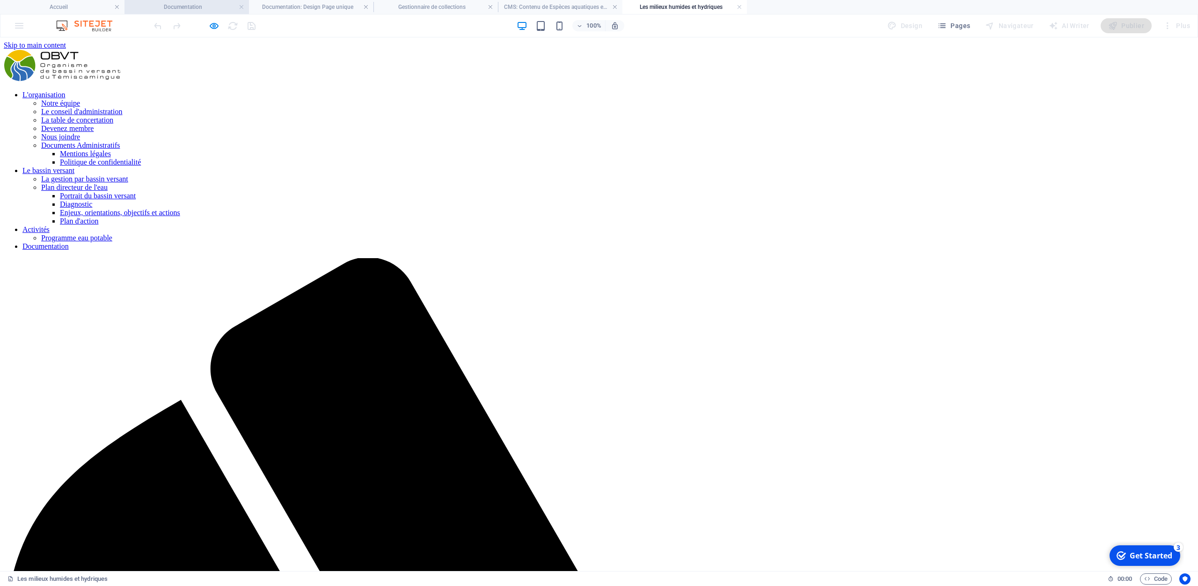
click at [222, 7] on h4 "Documentation" at bounding box center [186, 7] width 124 height 10
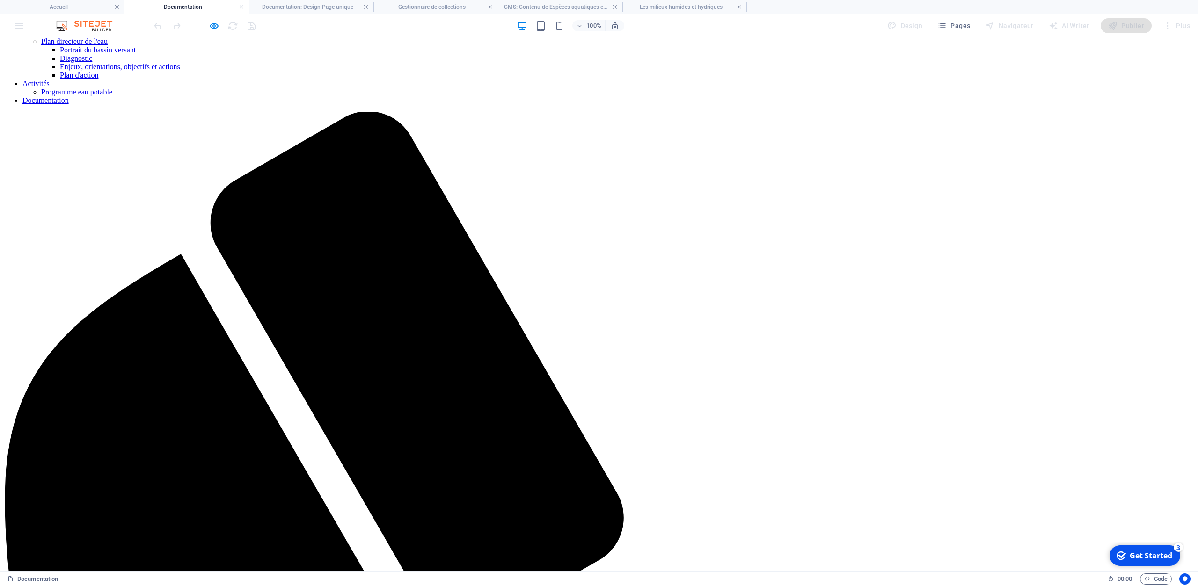
select select "687a914ab52d075d5a08dacd"
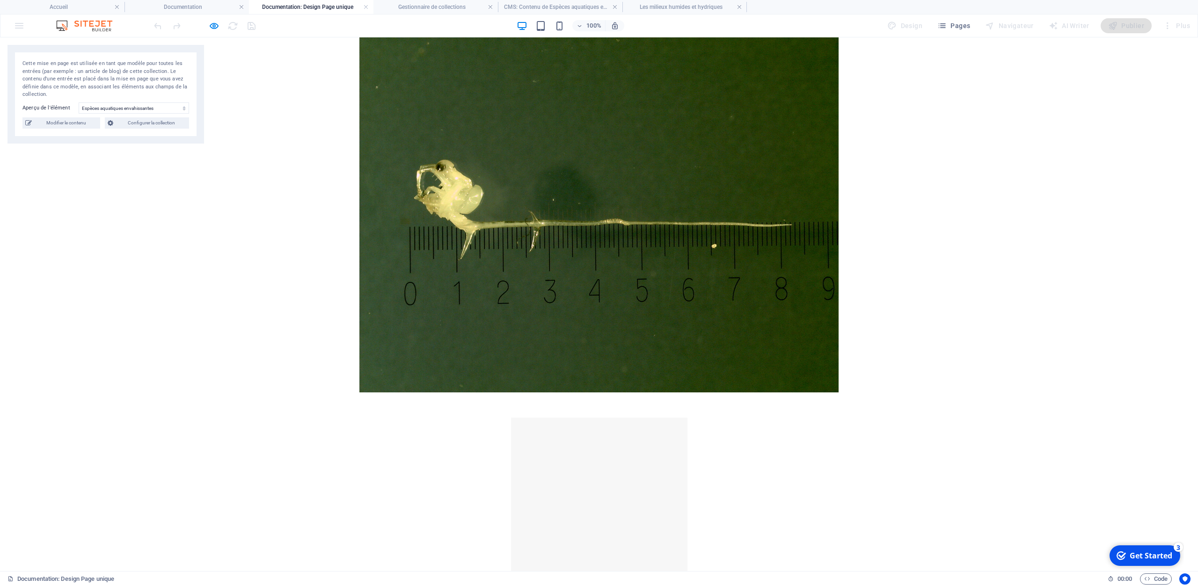
scroll to position [2683, 0]
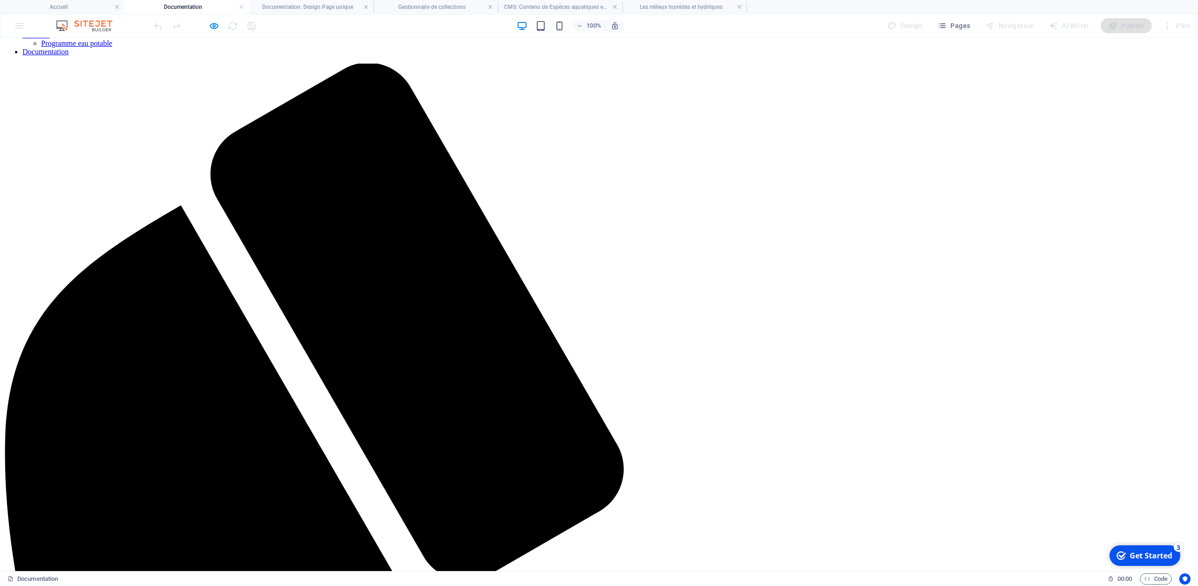
scroll to position [0, 0]
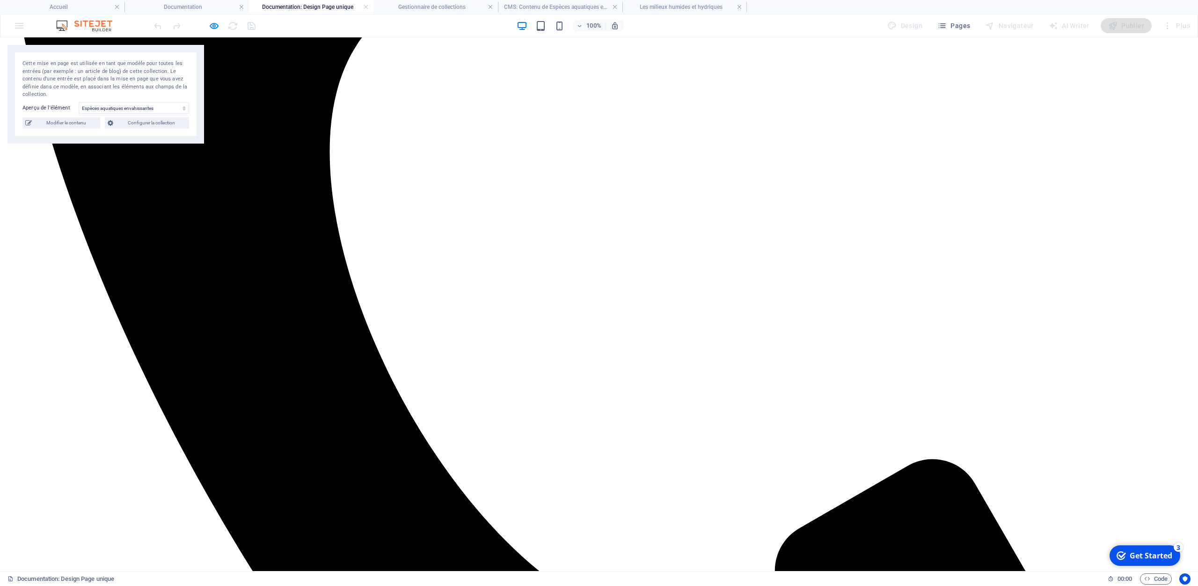
scroll to position [827, 0]
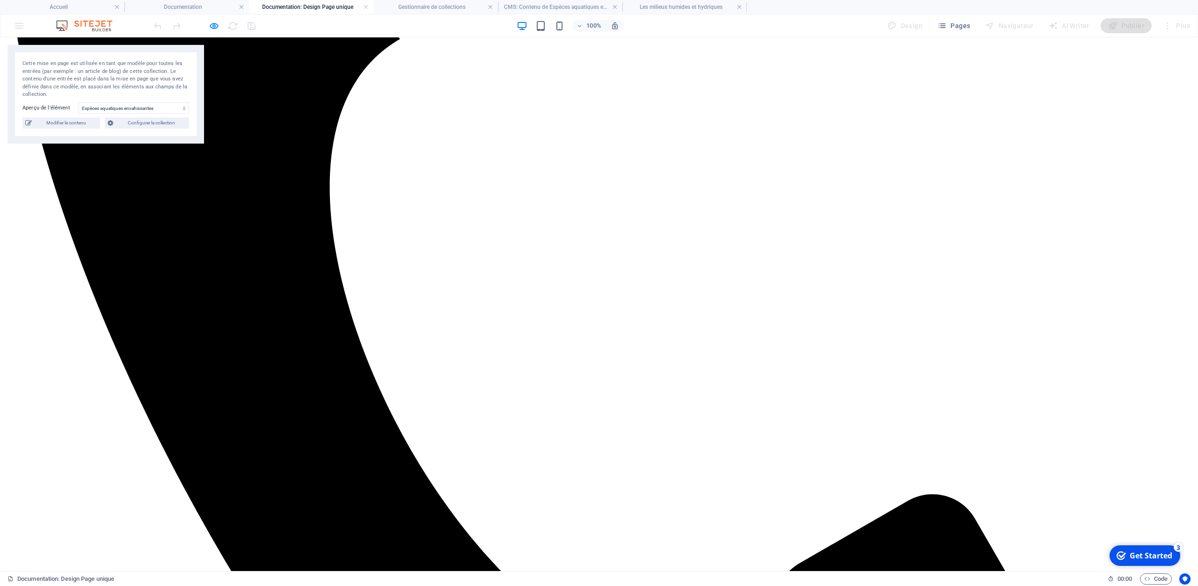
scroll to position [681, 0]
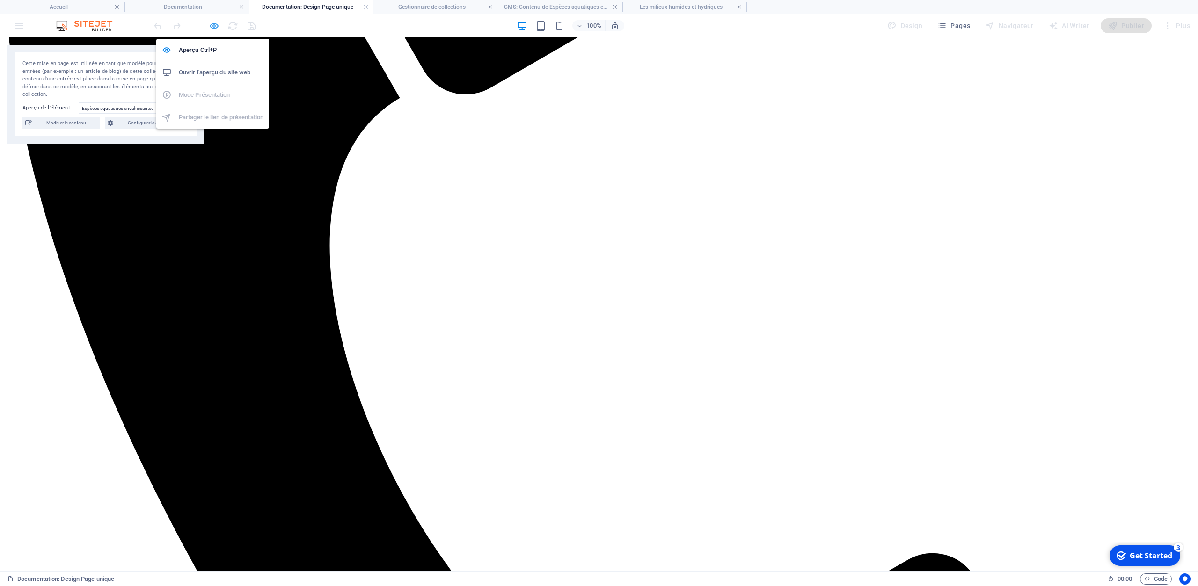
click at [218, 28] on icon "button" at bounding box center [214, 26] width 11 height 11
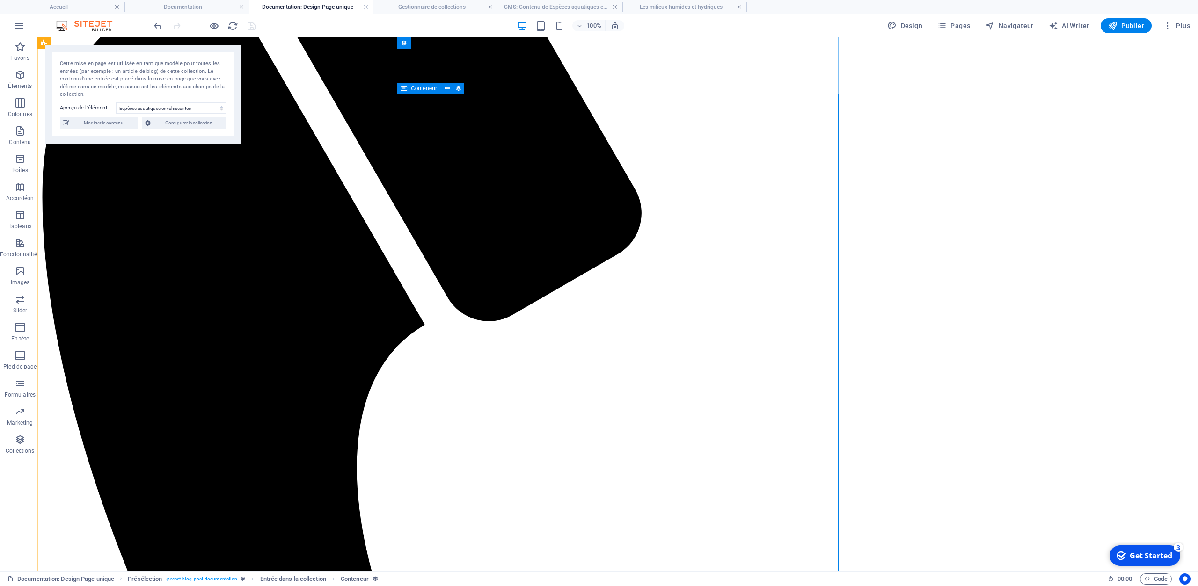
scroll to position [584, 0]
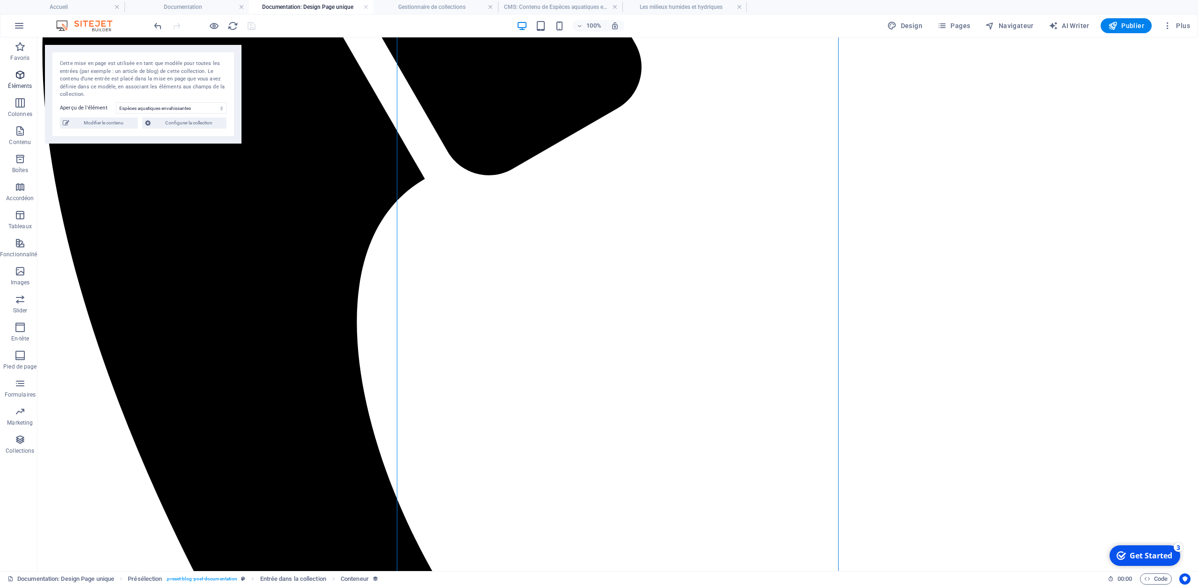
click at [18, 78] on icon "button" at bounding box center [20, 74] width 11 height 11
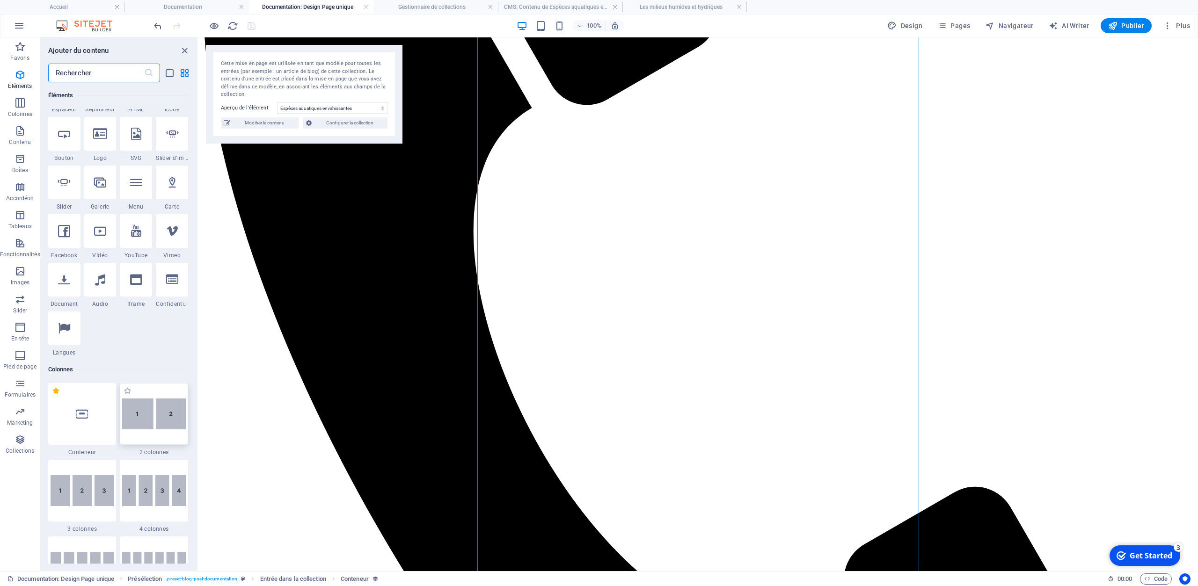
scroll to position [234, 0]
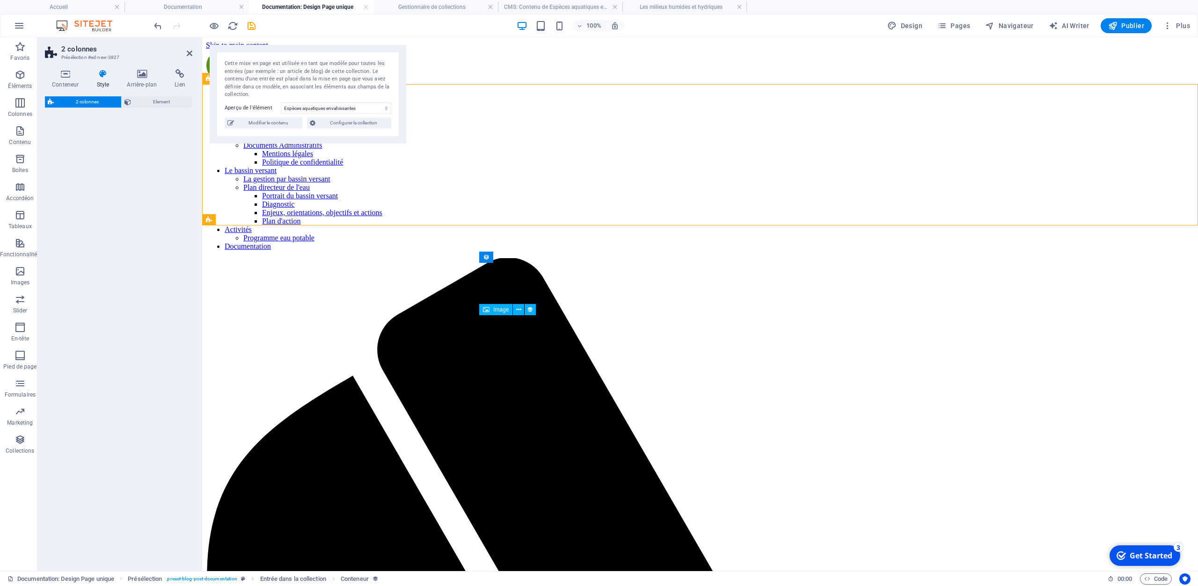
select select "rem"
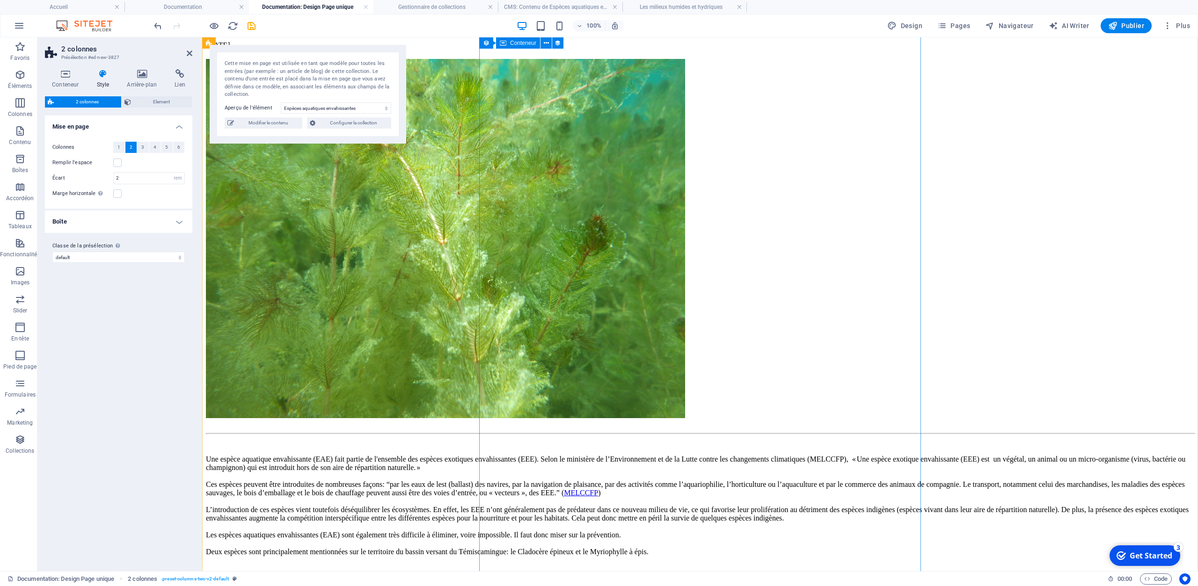
scroll to position [1898, 0]
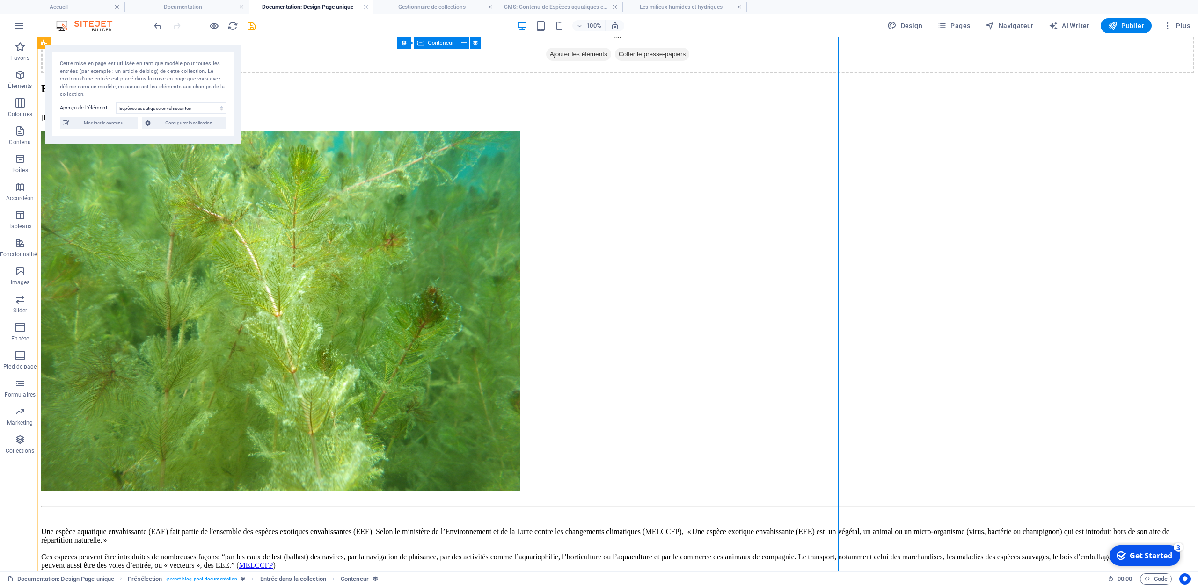
select select "content"
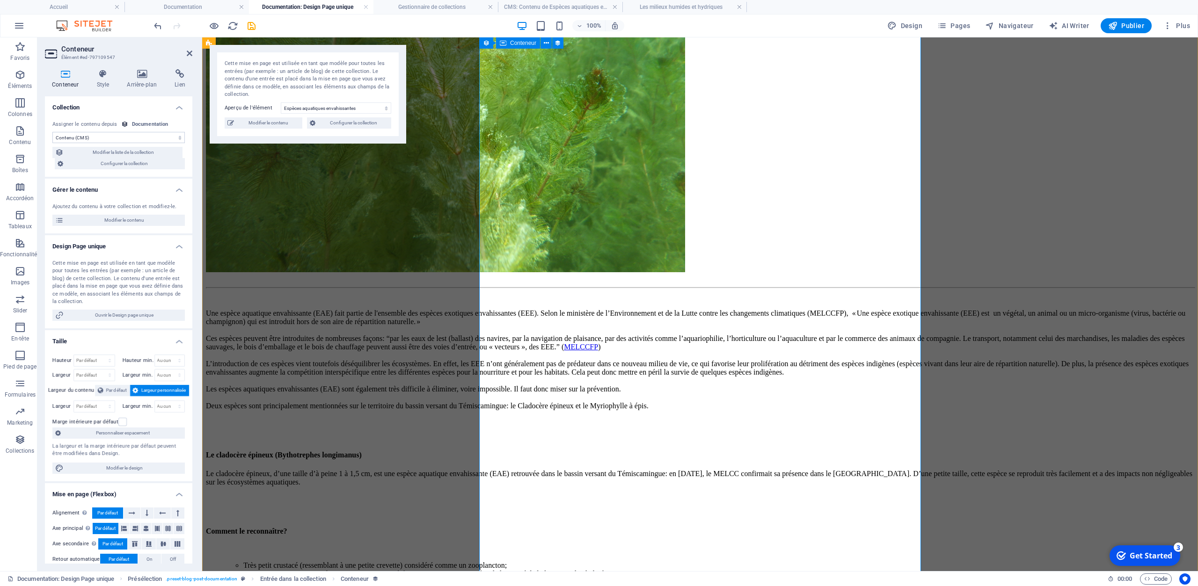
click at [189, 54] on icon at bounding box center [190, 53] width 6 height 7
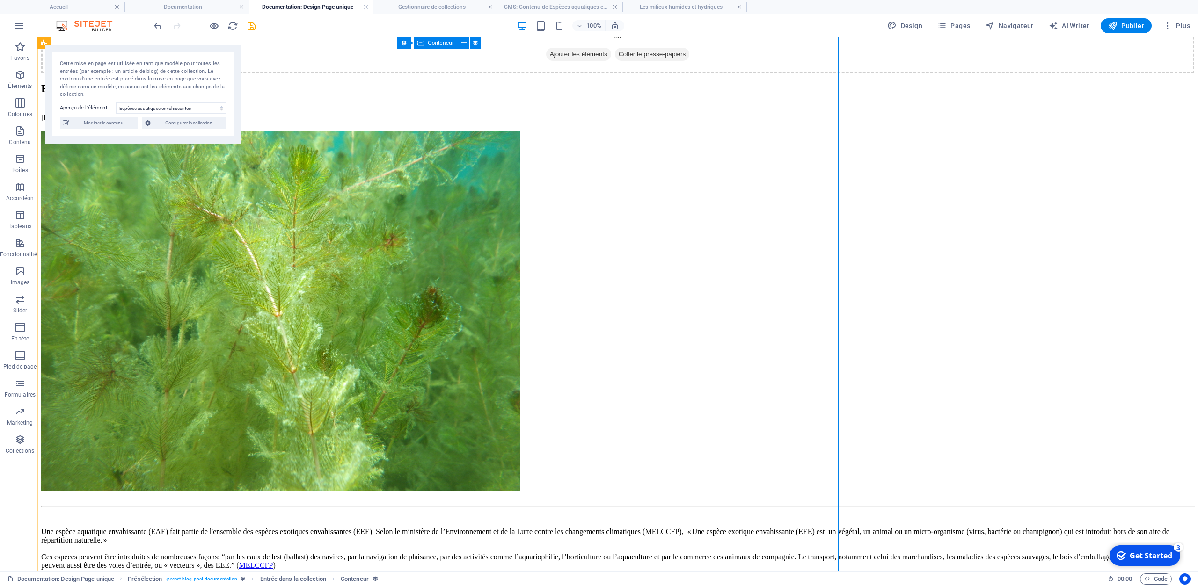
select select "content"
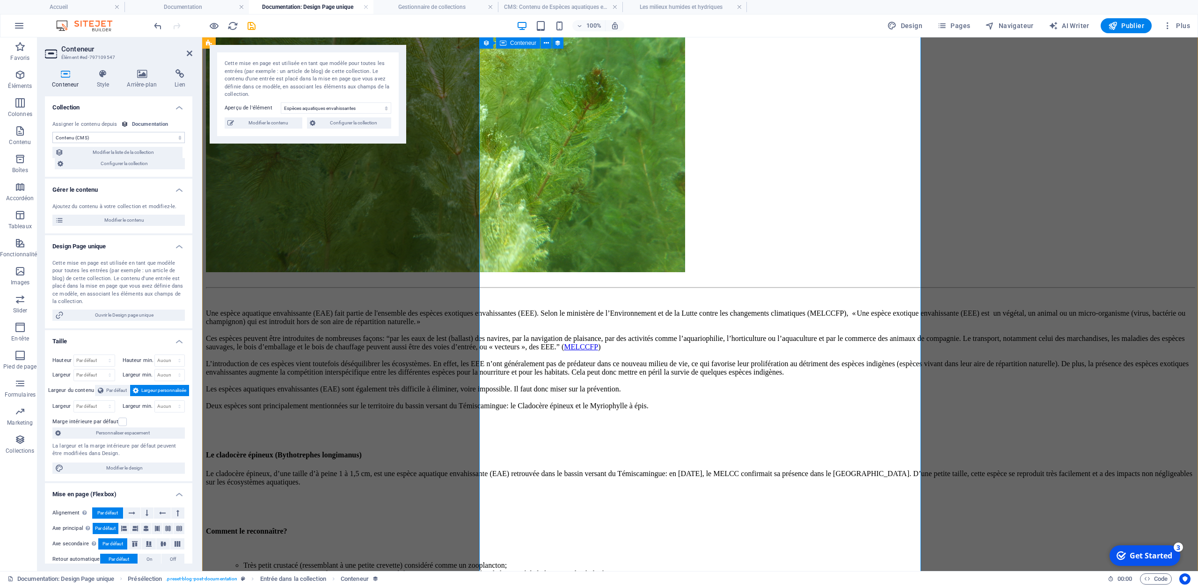
click at [274, 122] on span "Modifier le contenu" at bounding box center [268, 122] width 63 height 11
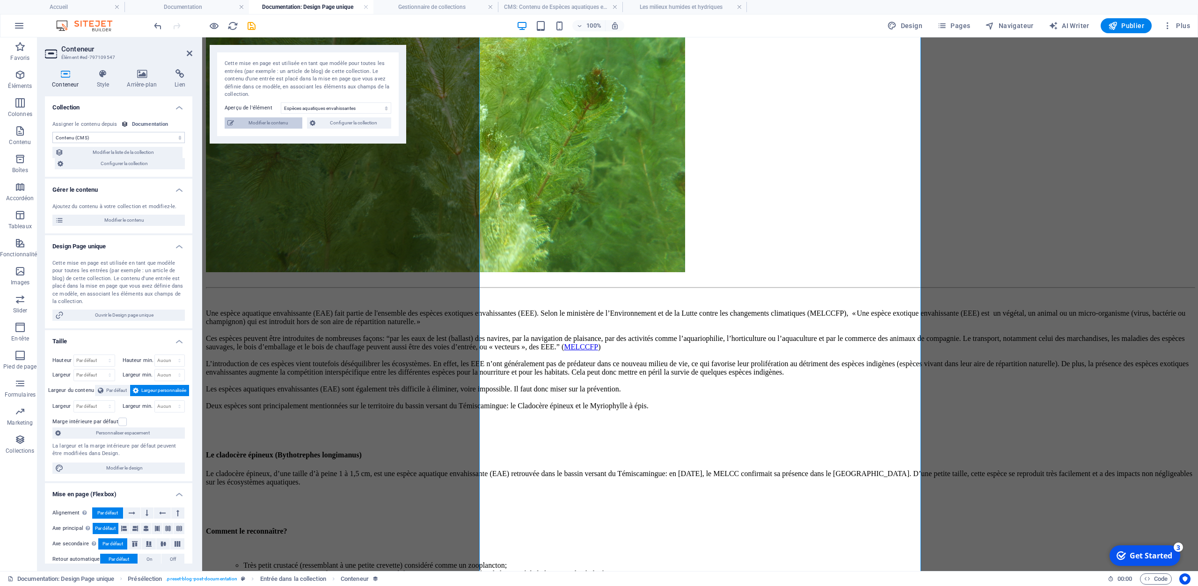
type input "[DATE]"
type input "especes-aquatiques-envahissantes"
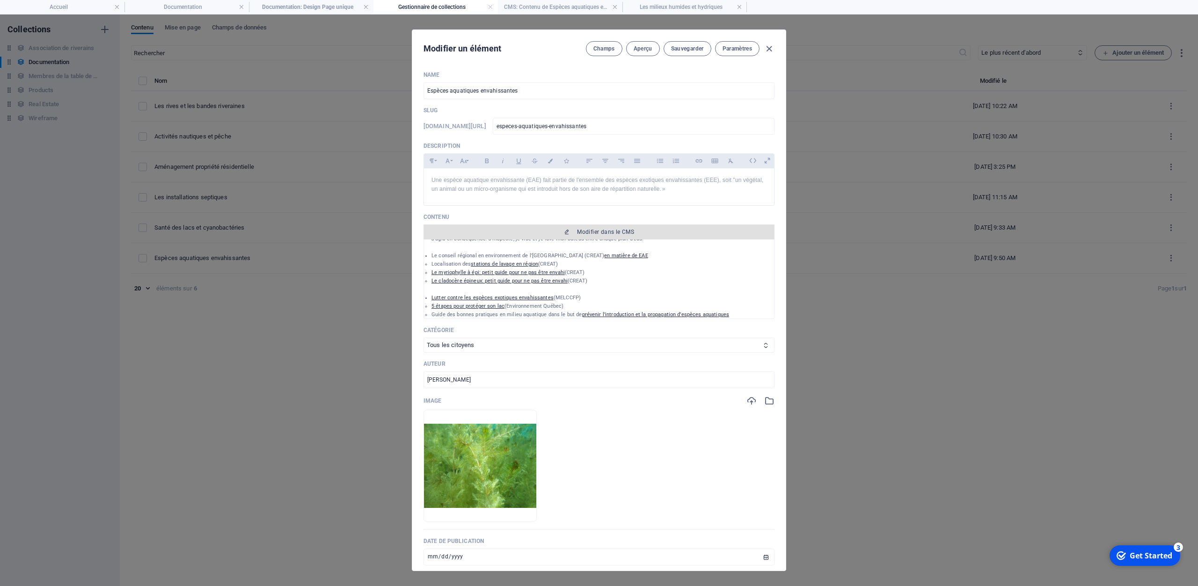
click at [615, 229] on span "Modifier dans le CMS" at bounding box center [605, 231] width 57 height 7
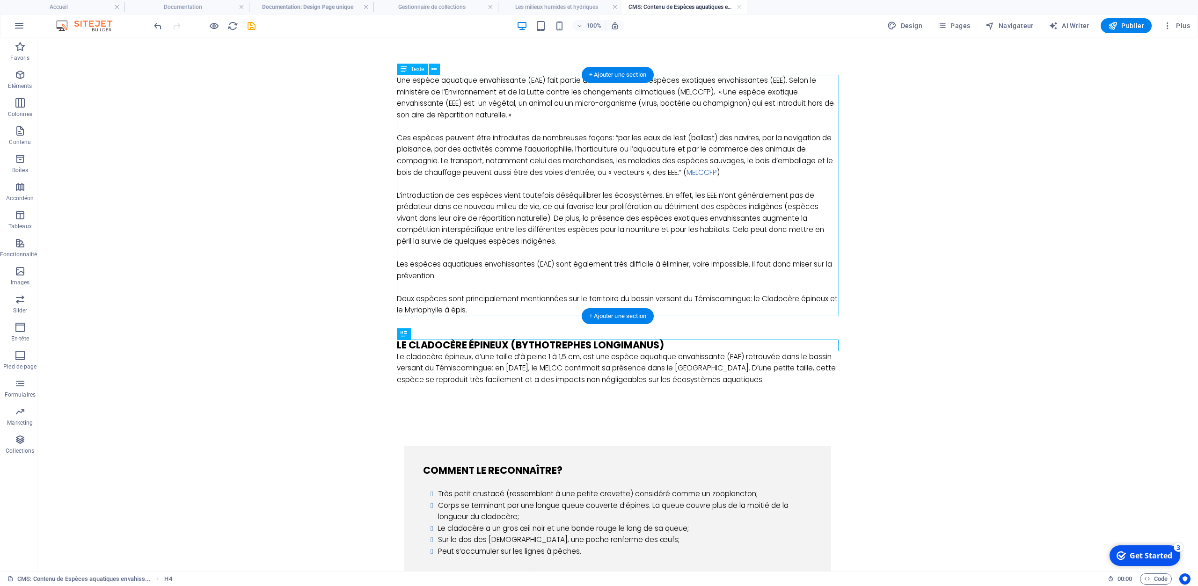
scroll to position [195, 0]
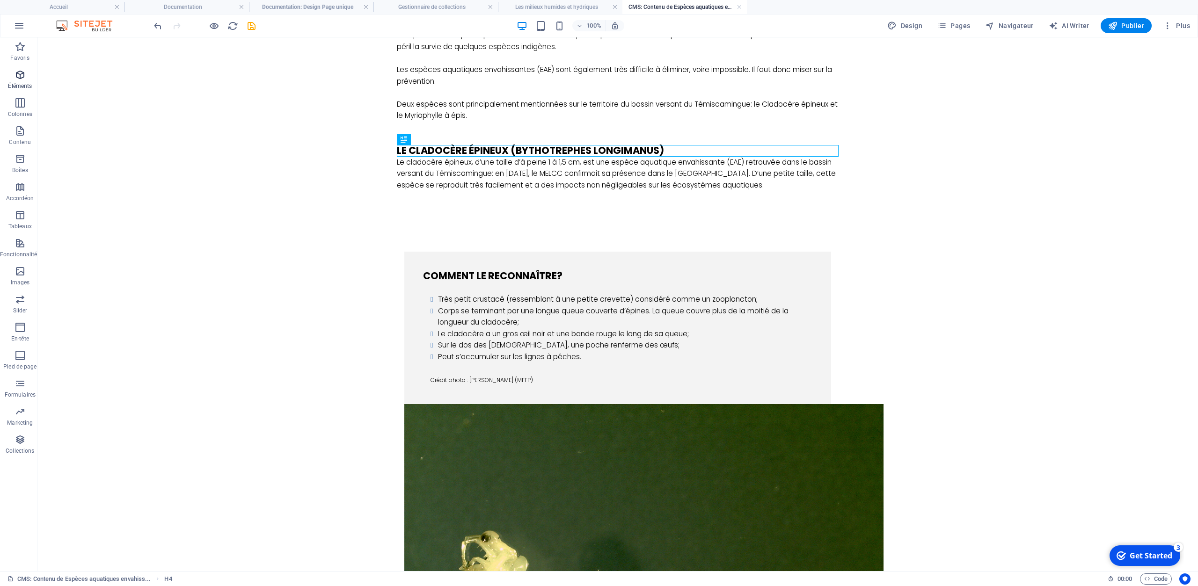
click at [23, 80] on icon "button" at bounding box center [20, 74] width 11 height 11
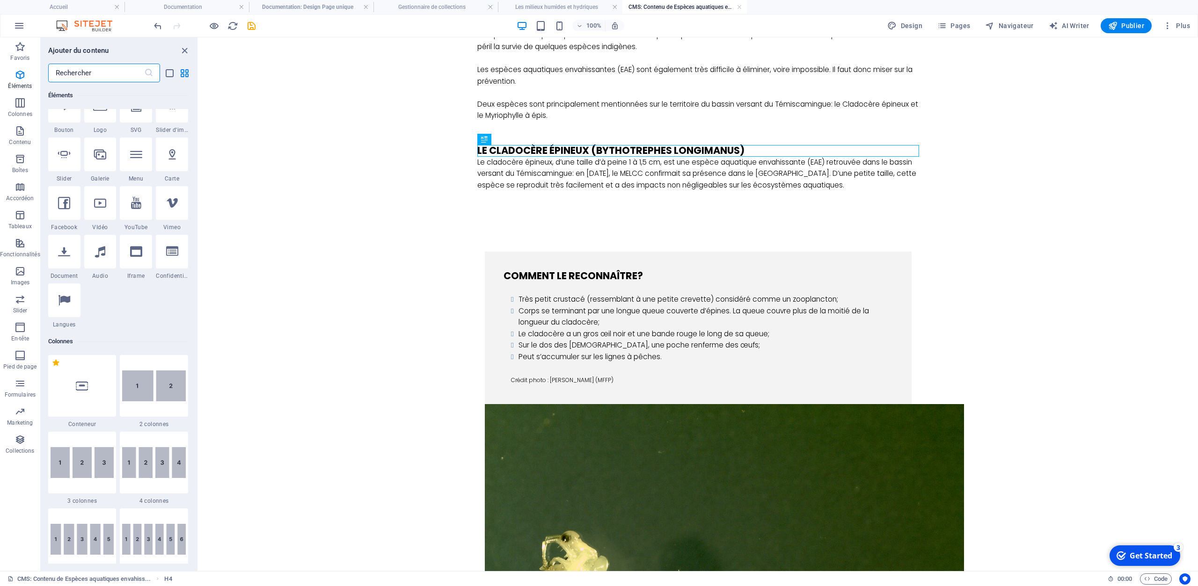
scroll to position [225, 0]
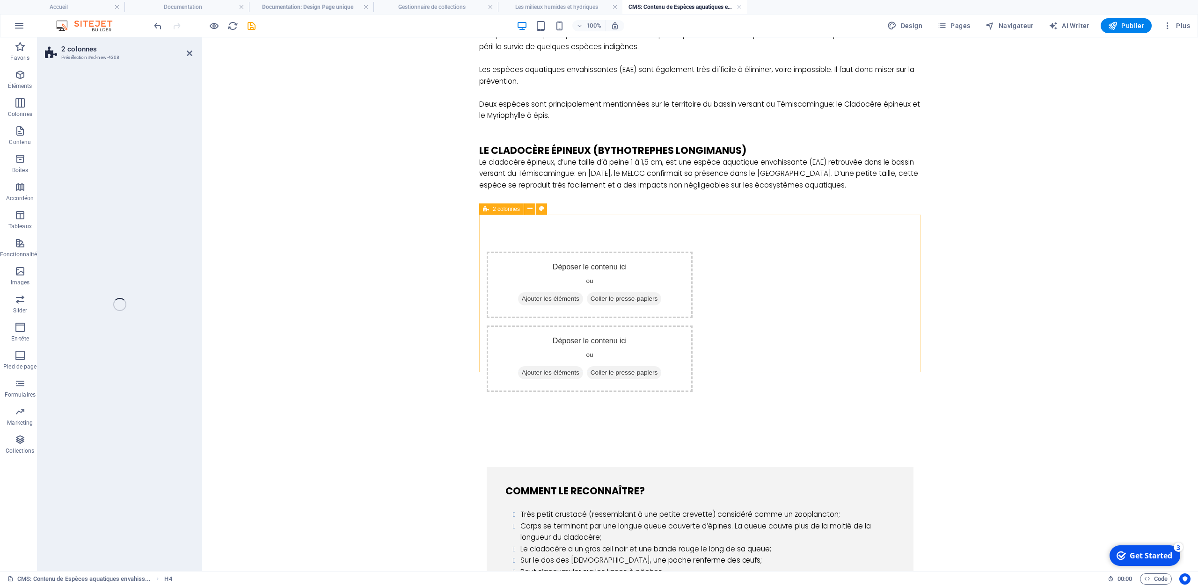
select select "rem"
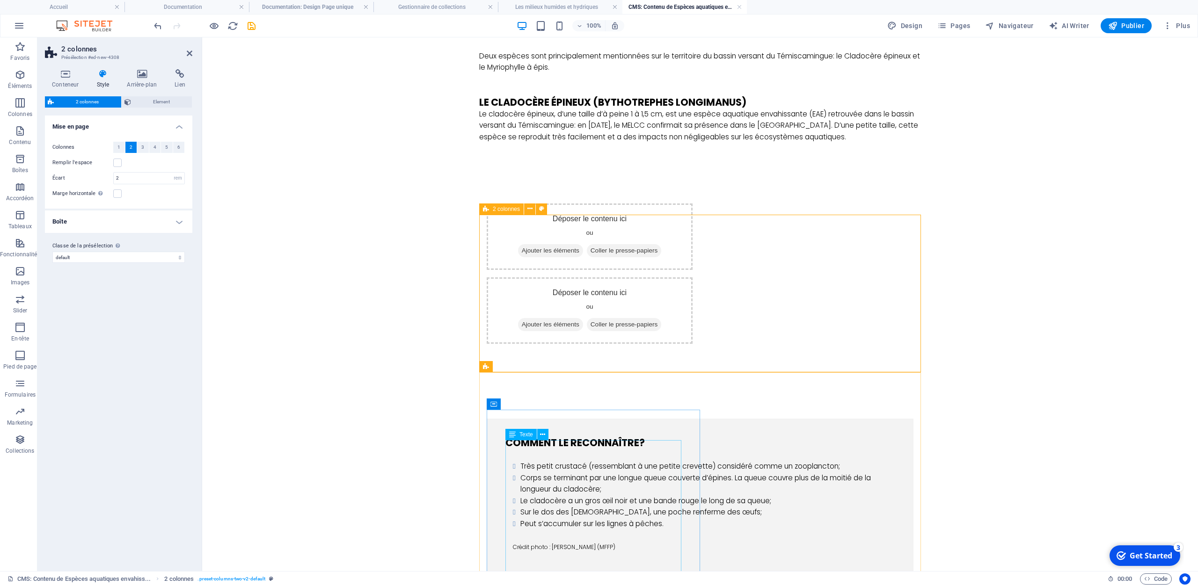
scroll to position [292, 0]
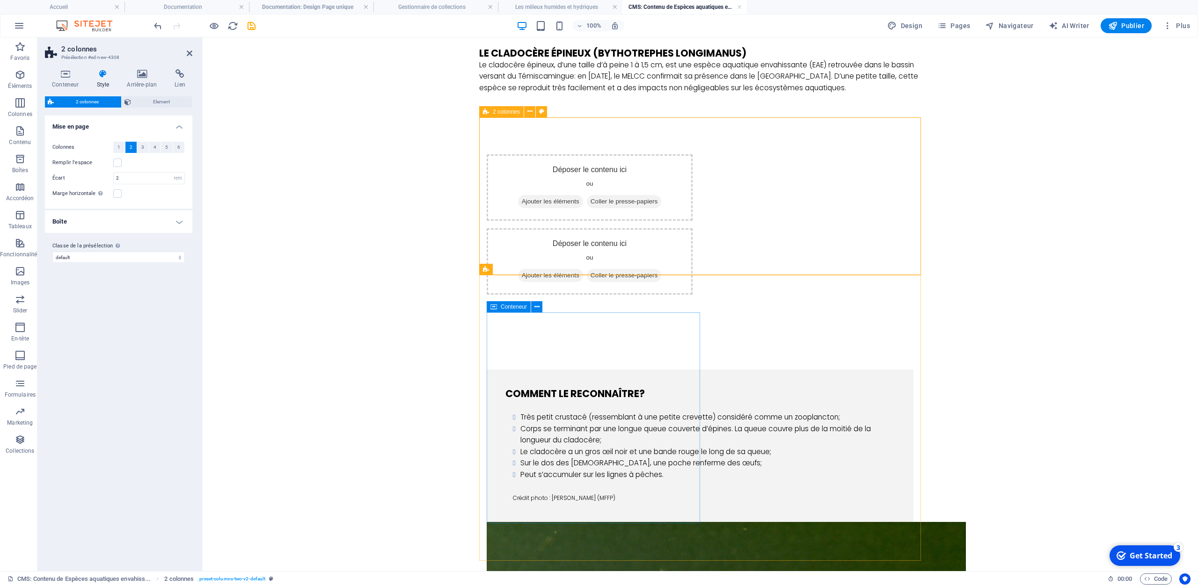
click at [573, 370] on div "Comment le reconnaître? Très petit crustacé (ressemblant à une petite crevette)…" at bounding box center [700, 446] width 427 height 153
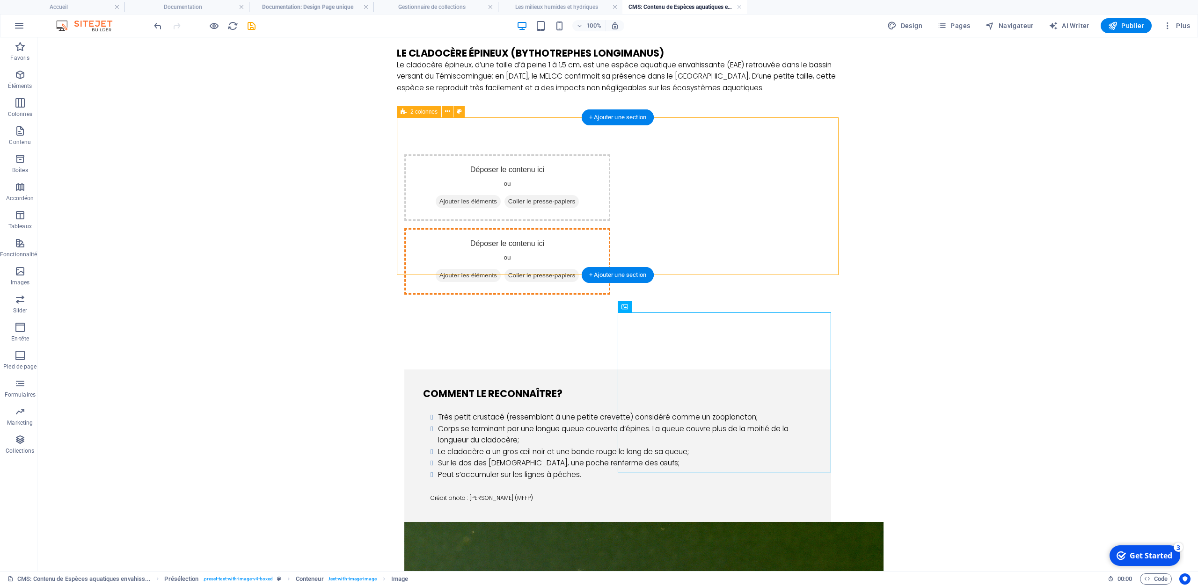
drag, startPoint x: 743, startPoint y: 358, endPoint x: 745, endPoint y: 208, distance: 149.8
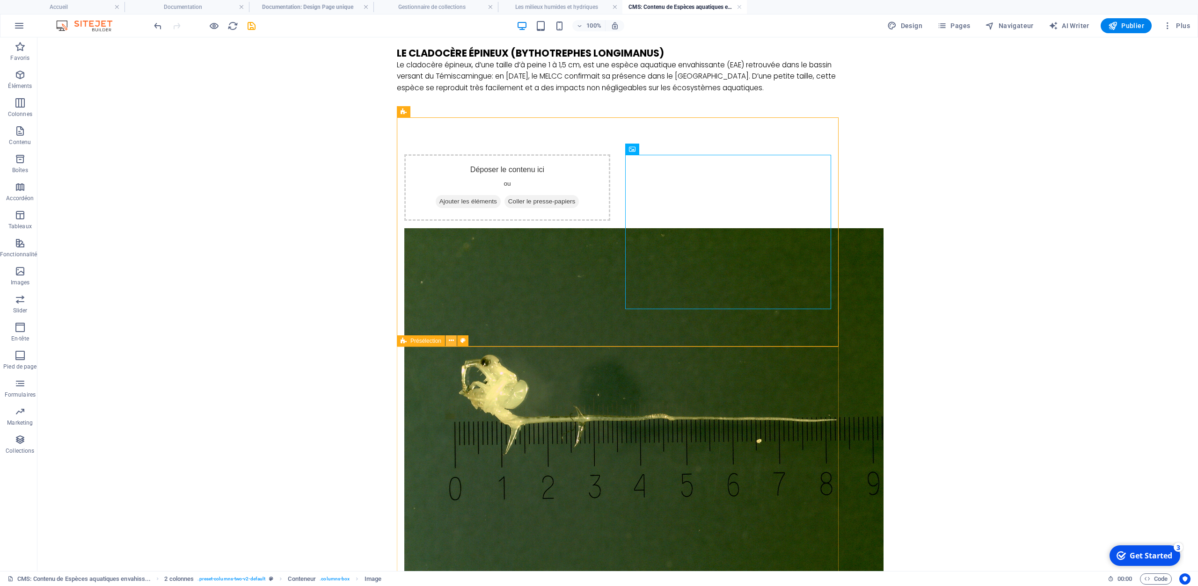
click at [453, 341] on icon at bounding box center [451, 341] width 5 height 10
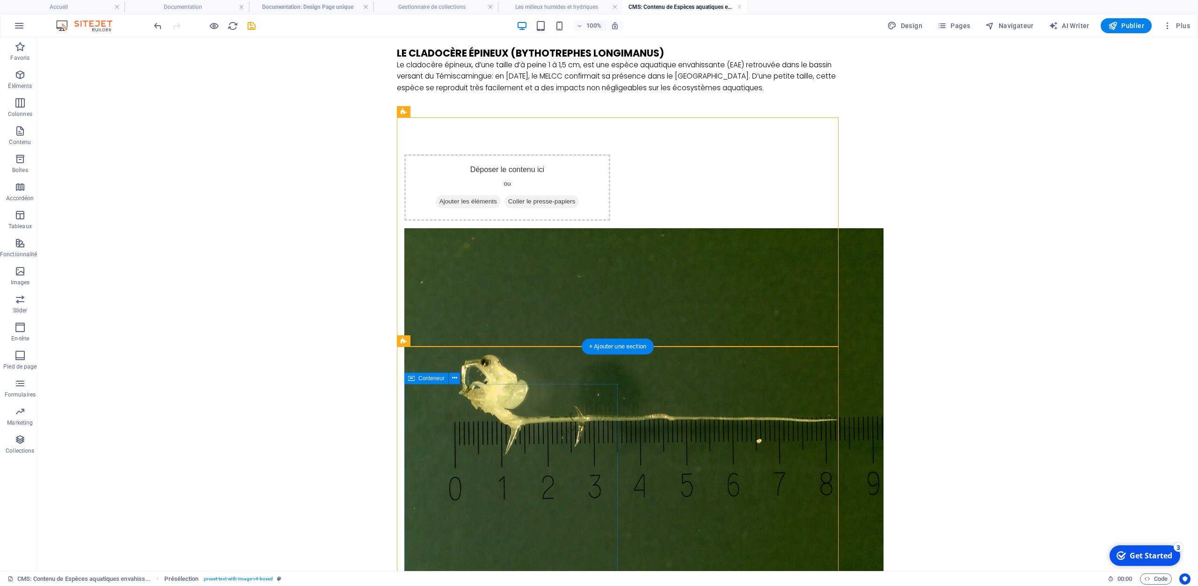
drag, startPoint x: 467, startPoint y: 420, endPoint x: 457, endPoint y: 203, distance: 216.9
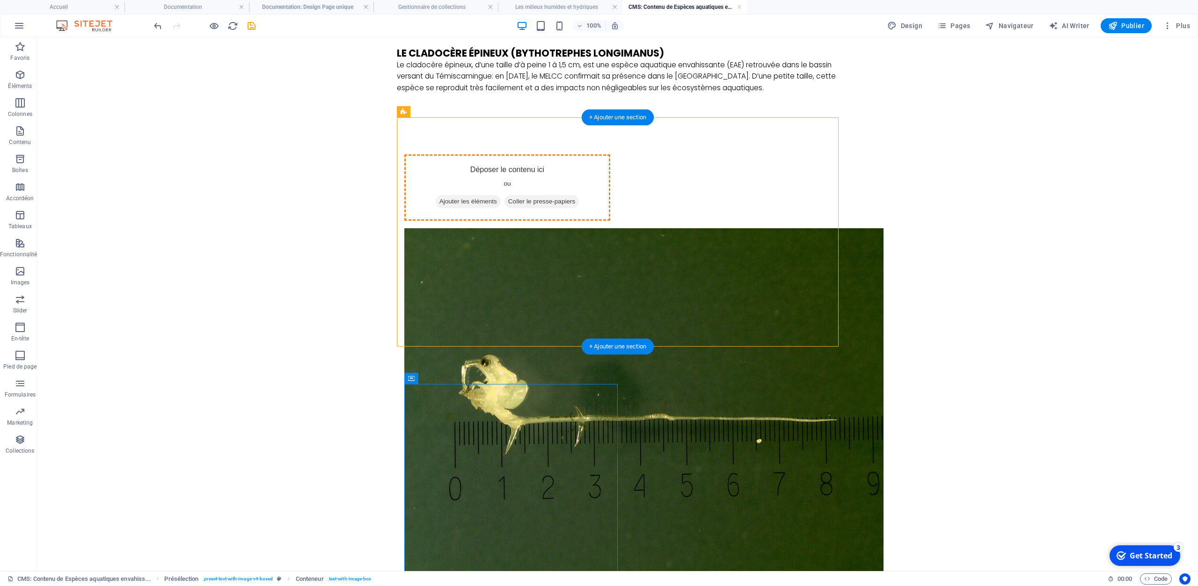
drag, startPoint x: 470, startPoint y: 421, endPoint x: 481, endPoint y: 212, distance: 209.0
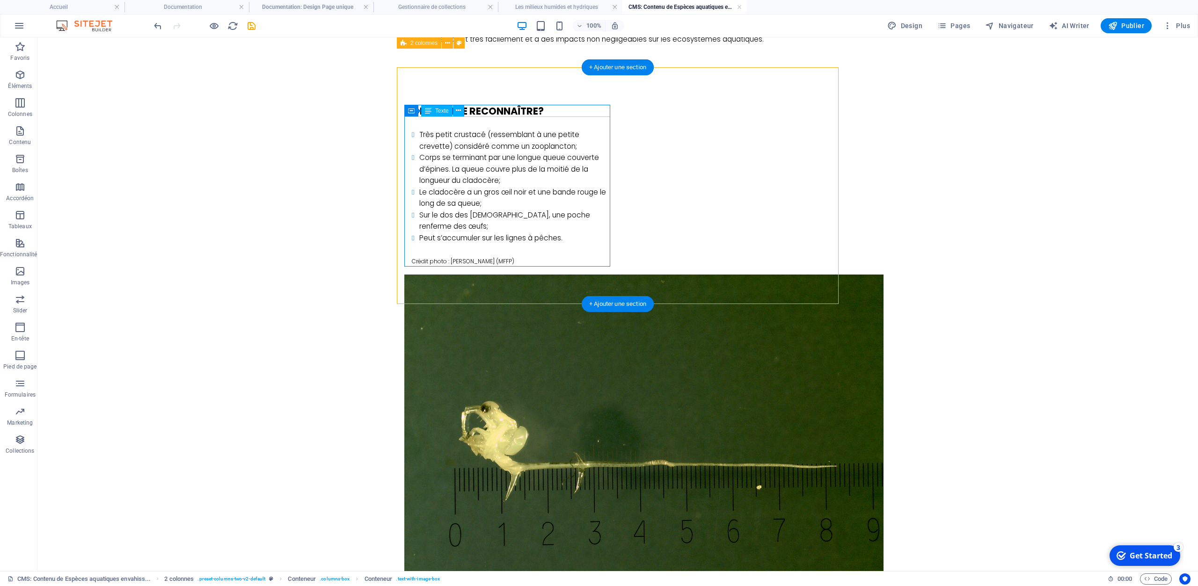
scroll to position [341, 0]
click at [587, 132] on div "Très petit crustacé (ressemblant à une petite crevette) considéré comme un zoop…" at bounding box center [507, 191] width 206 height 149
click at [435, 121] on div "Très petit crustacé (ressemblant à une petite crevette) considéré comme un zoop…" at bounding box center [507, 191] width 206 height 149
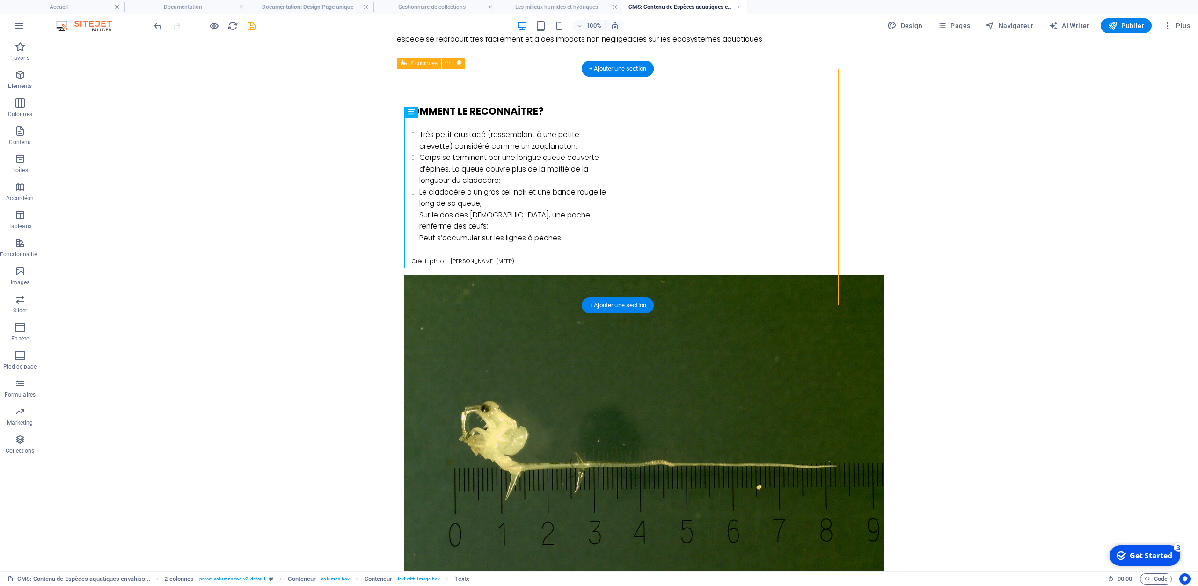
click at [424, 99] on div "Comment le reconnaître? Très petit crustacé (ressemblant à une petite crevette)…" at bounding box center [618, 369] width 442 height 603
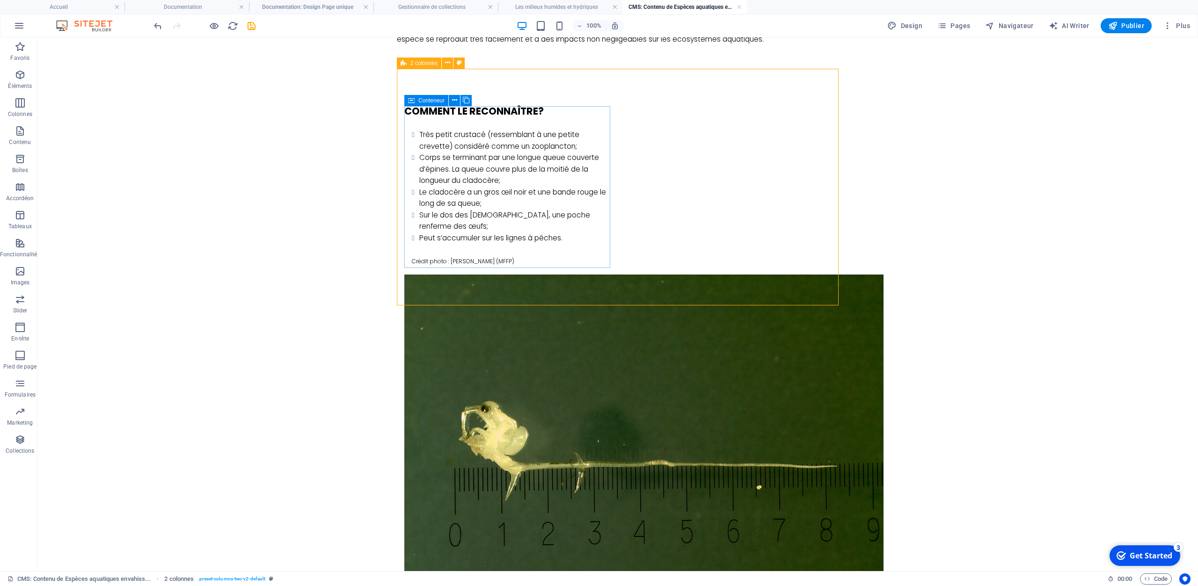
click at [412, 101] on icon at bounding box center [411, 100] width 7 height 11
click at [426, 100] on span "Conteneur" at bounding box center [431, 101] width 26 height 6
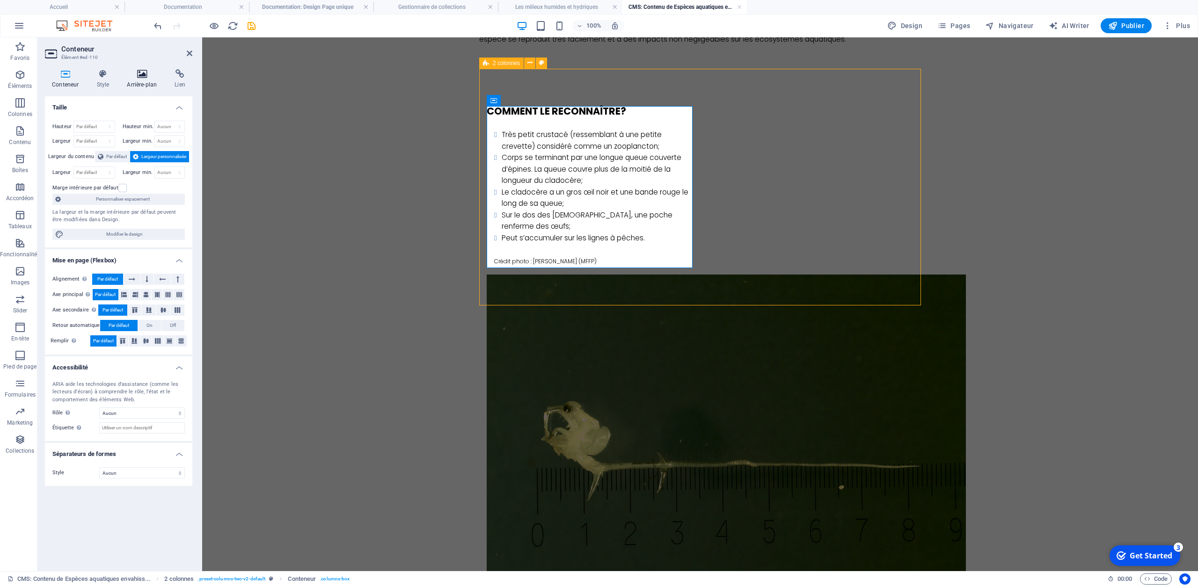
click at [137, 73] on icon at bounding box center [142, 73] width 44 height 9
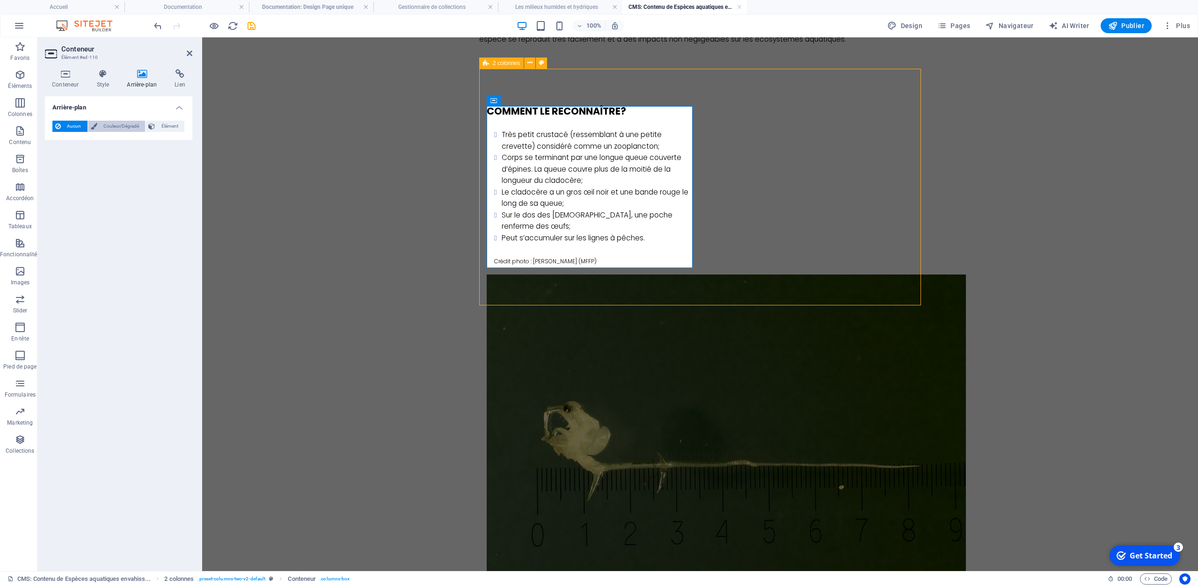
click at [123, 128] on span "Couleur/Dégradé" at bounding box center [121, 126] width 43 height 11
click at [76, 165] on span "Couleur" at bounding box center [77, 163] width 19 height 7
click at [58, 164] on span at bounding box center [58, 164] width 10 height 10
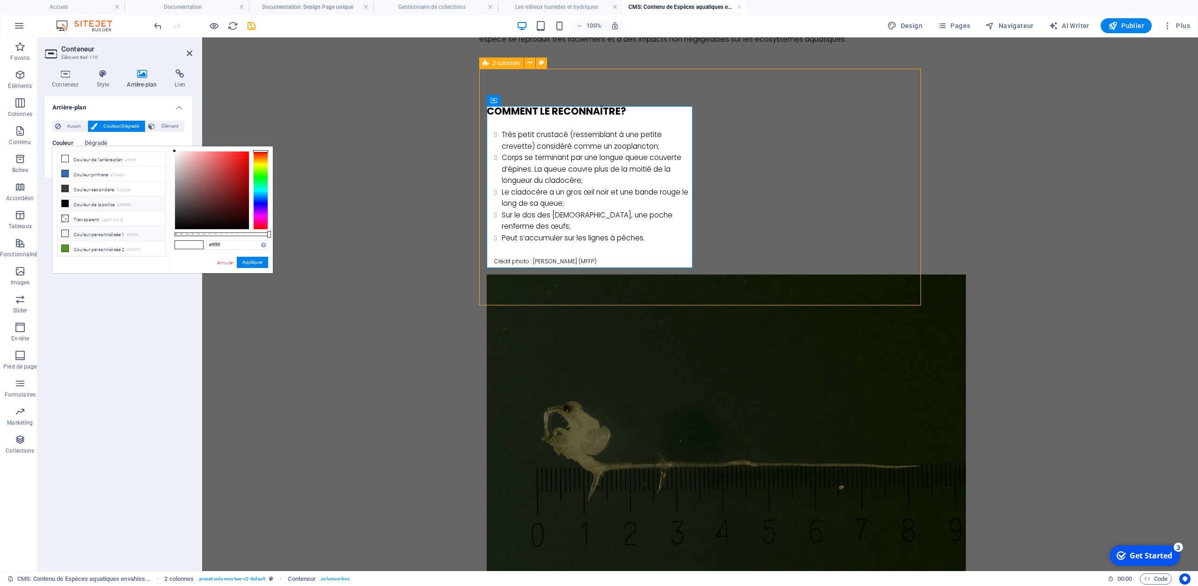
click at [103, 227] on li "Couleur personnalisée 1 #f0f2f1" at bounding box center [112, 233] width 108 height 15
type input "#f0f2f1"
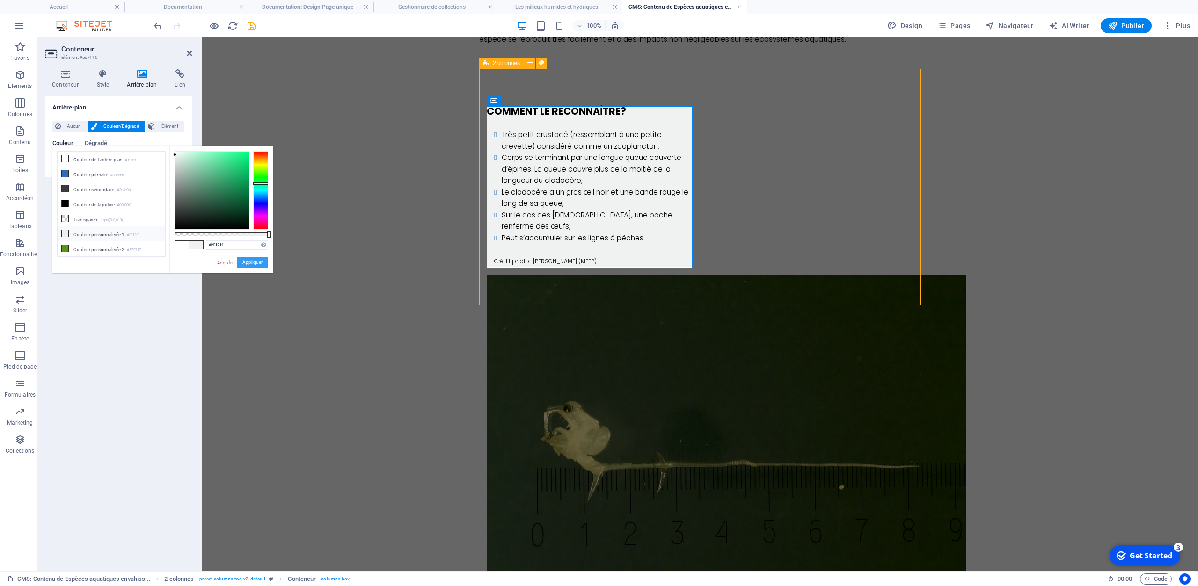
click at [255, 262] on button "Appliquer" at bounding box center [252, 262] width 31 height 11
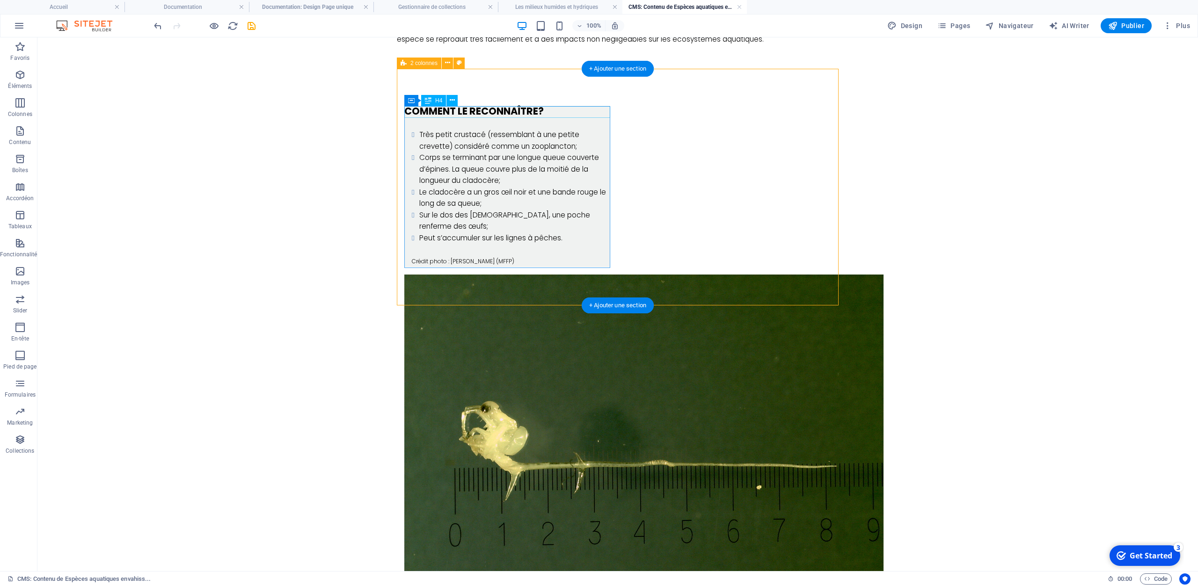
click at [410, 110] on div "Comment le reconnaître?" at bounding box center [507, 112] width 206 height 12
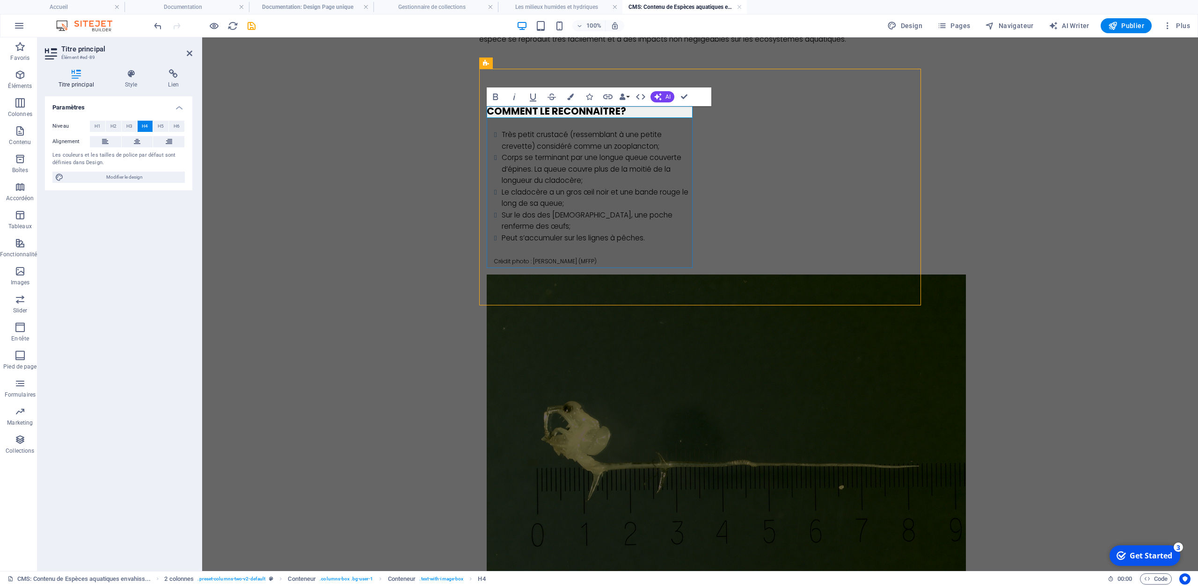
click at [488, 112] on h4 "Comment le reconnaître?" at bounding box center [590, 112] width 206 height 12
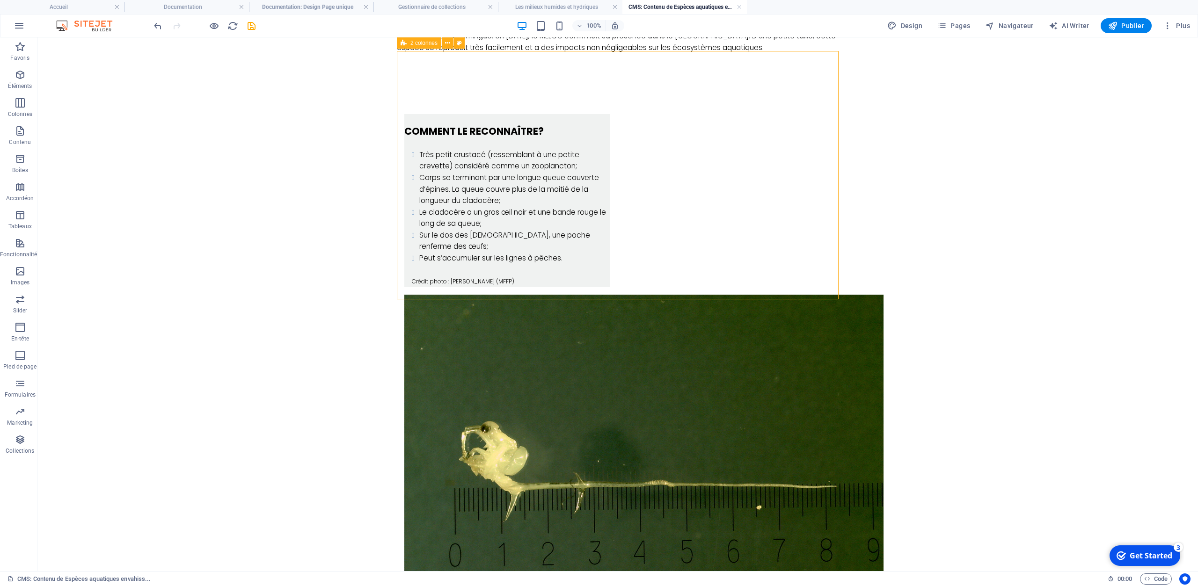
scroll to position [292, 0]
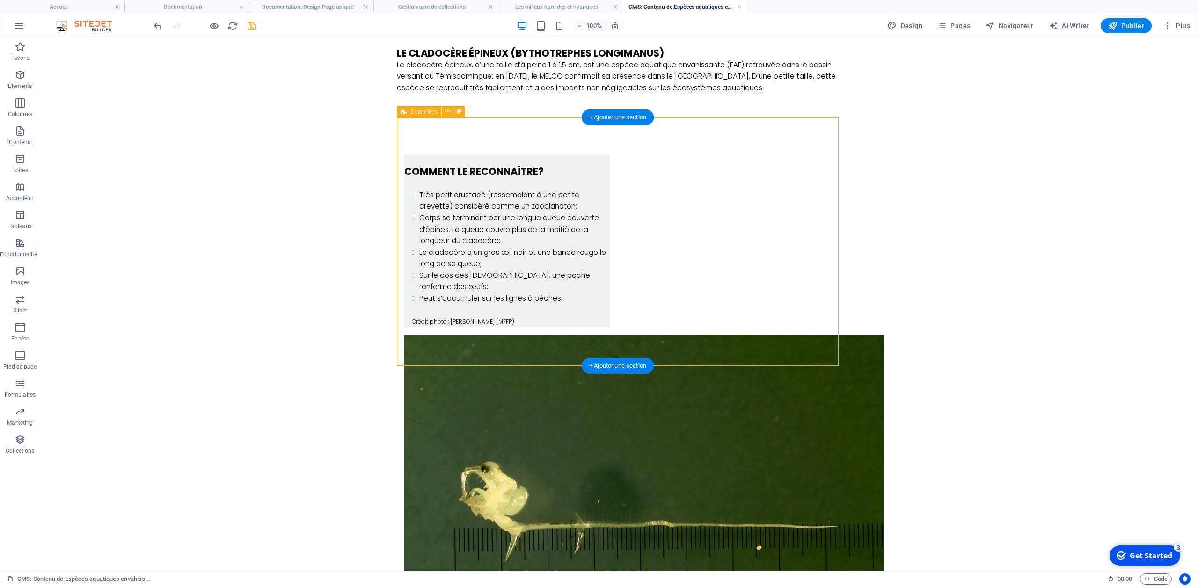
click at [539, 139] on div "‌Comment le reconnaître? Très petit crustacé (ressemblant à une petite crevette…" at bounding box center [618, 424] width 442 height 614
click at [610, 335] on figure at bounding box center [507, 514] width 206 height 359
click at [617, 262] on div "‌Comment le reconnaître? Très petit crustacé (ressemblant à une petite crevette…" at bounding box center [618, 424] width 442 height 614
click at [467, 132] on div "‌Comment le reconnaître? Très petit crustacé (ressemblant à une petite crevette…" at bounding box center [618, 424] width 442 height 614
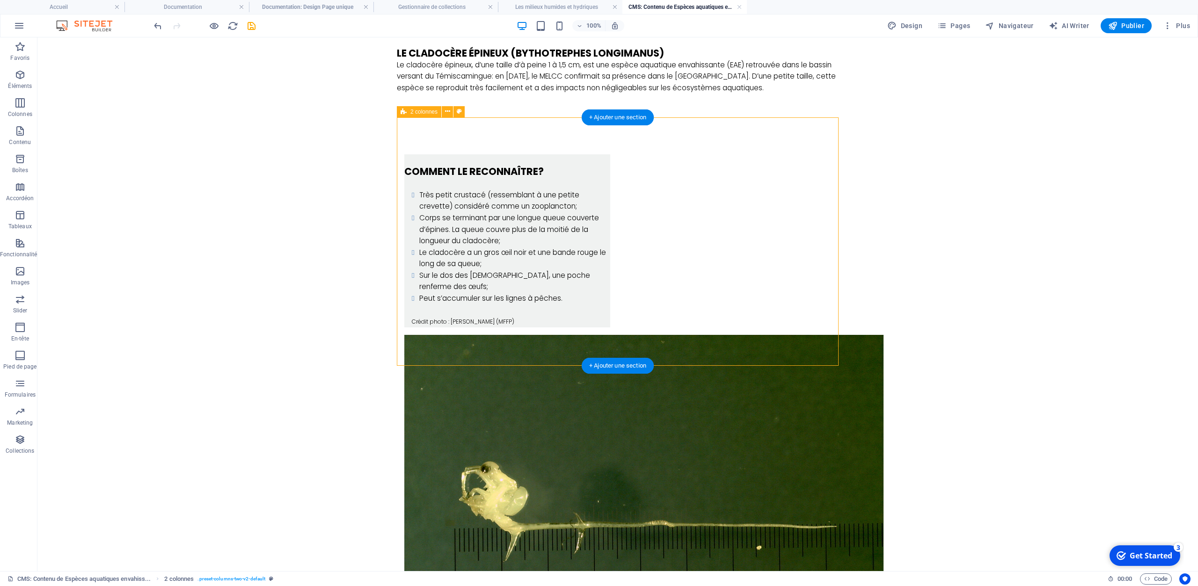
click at [467, 132] on div "‌Comment le reconnaître? Très petit crustacé (ressemblant à une petite crevette…" at bounding box center [618, 424] width 442 height 614
select select "rem"
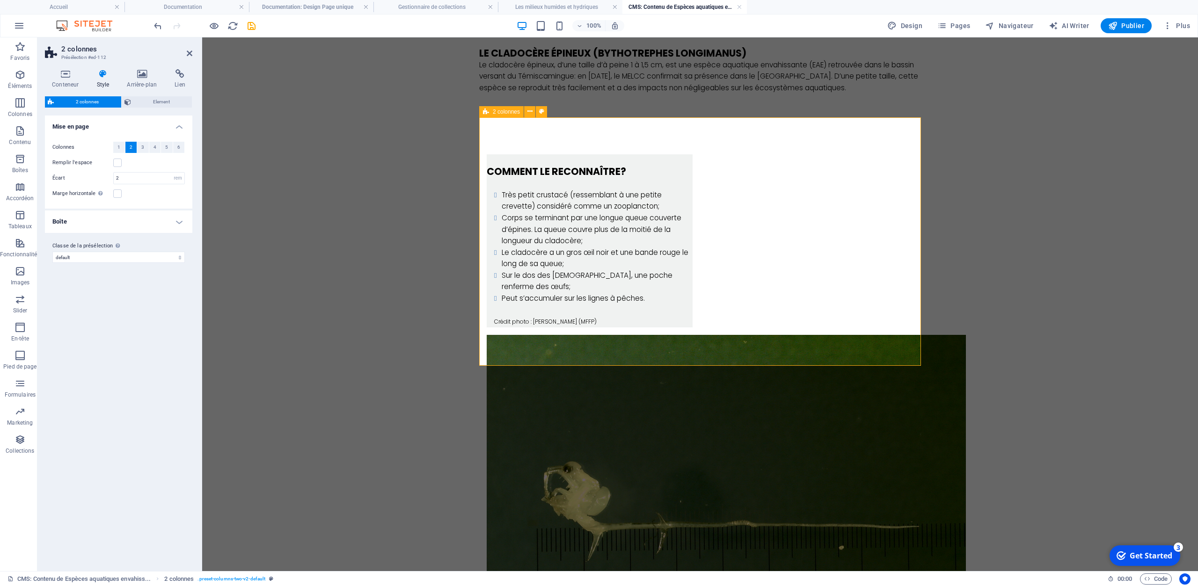
click at [509, 135] on div "‌Comment le reconnaître? Très petit crustacé (ressemblant à une petite crevette…" at bounding box center [700, 424] width 442 height 614
click at [612, 321] on div "Très petit crustacé (ressemblant à une petite crevette) considéré comme un zoop…" at bounding box center [590, 252] width 206 height 149
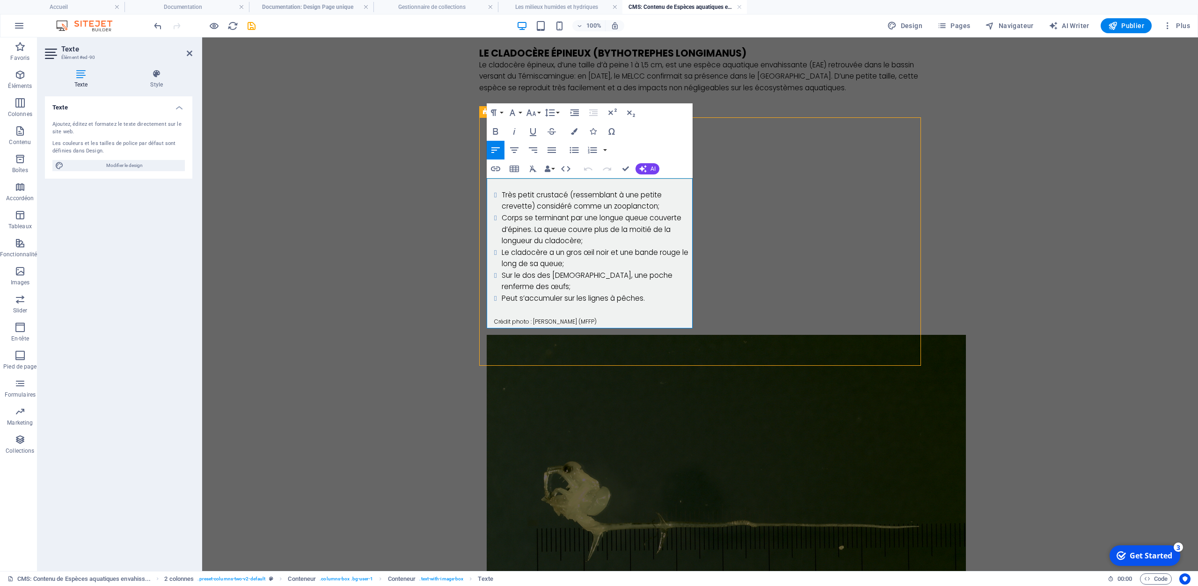
click at [608, 322] on p "Crédit photo : [PERSON_NAME] (MFFP)" at bounding box center [593, 322] width 198 height 12
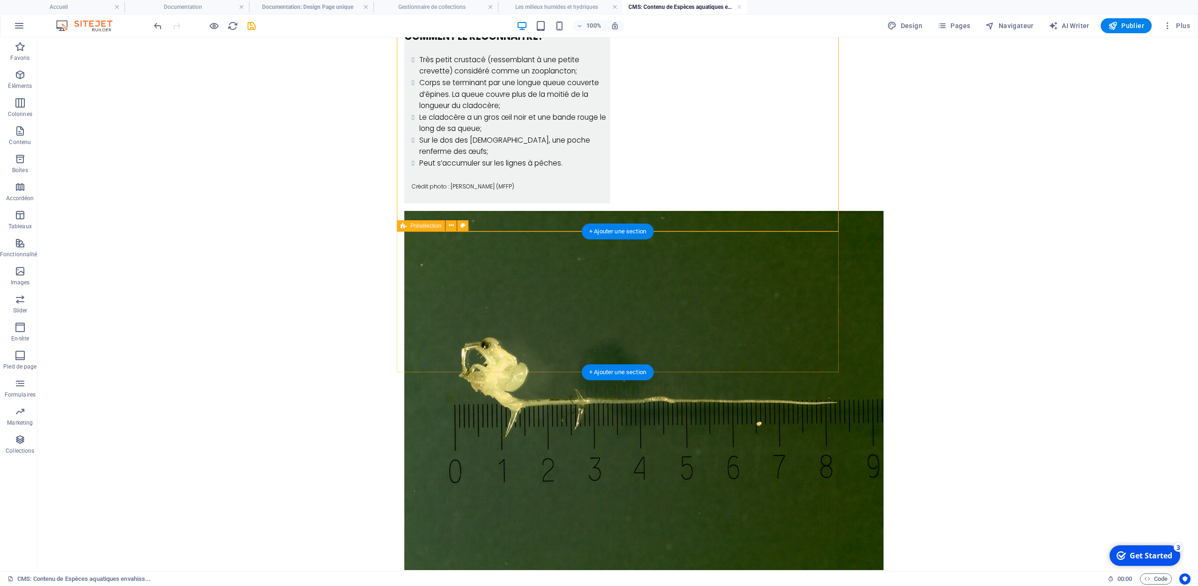
scroll to position [438, 0]
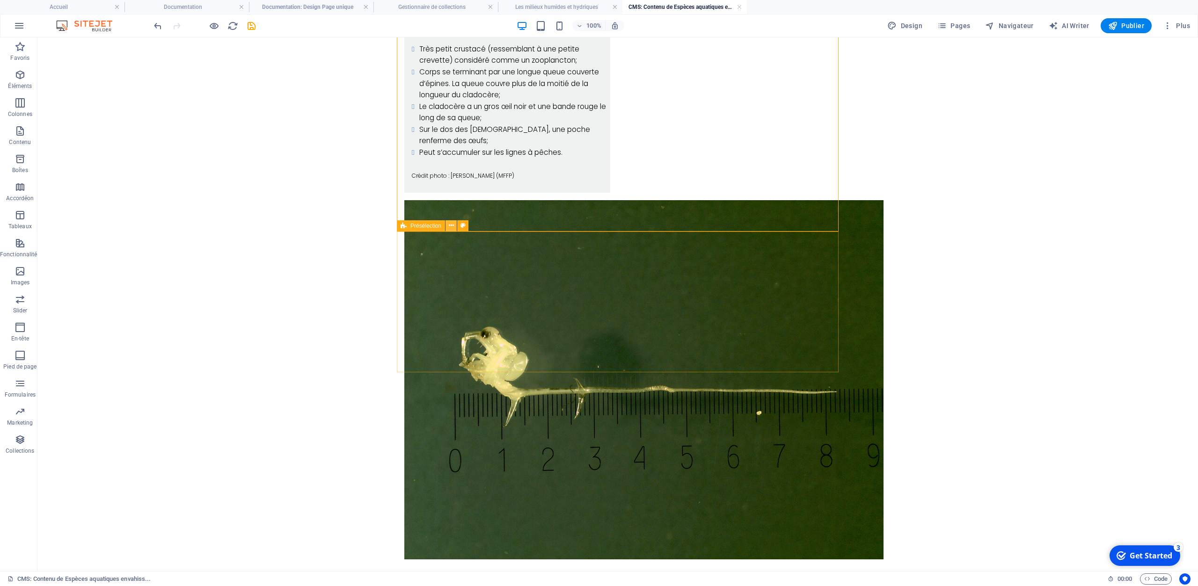
click at [449, 227] on icon at bounding box center [451, 226] width 5 height 10
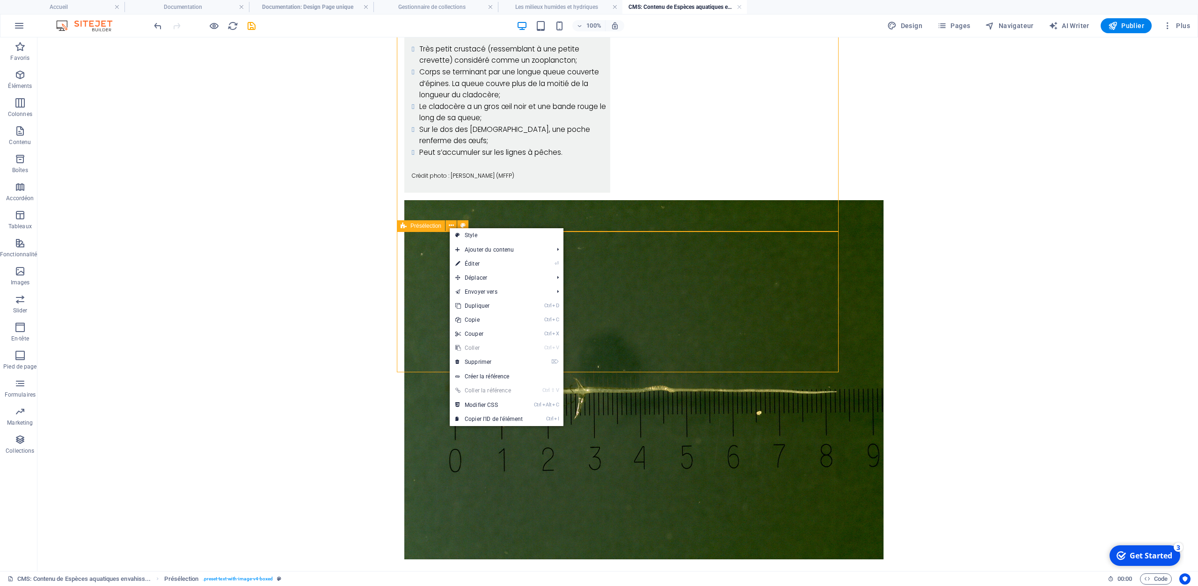
click at [419, 228] on span "Présélection" at bounding box center [425, 226] width 31 height 6
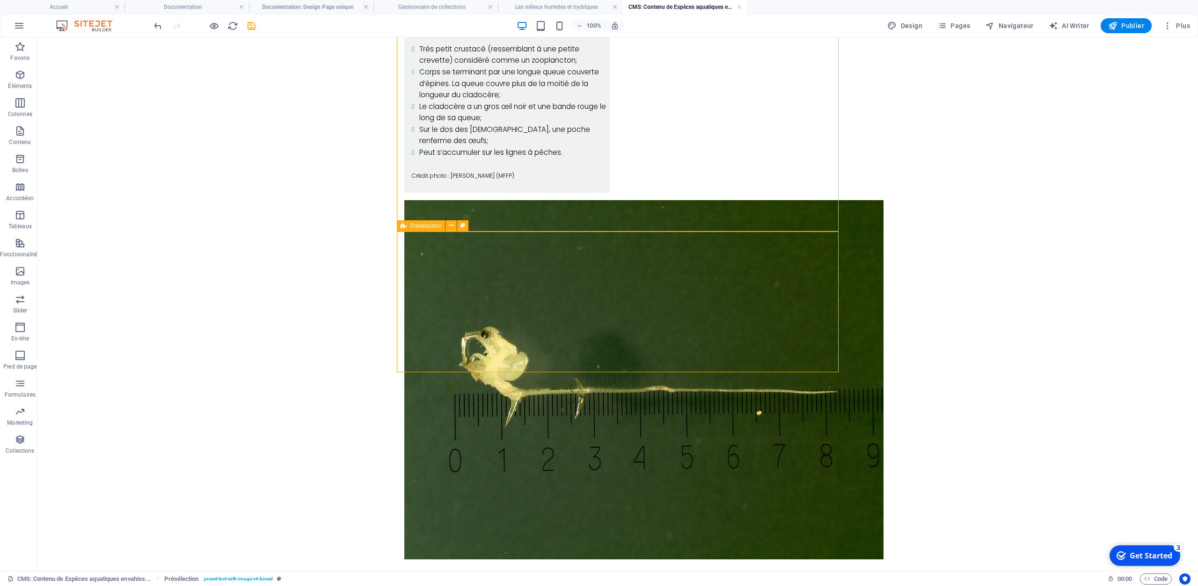
click at [419, 228] on span "Présélection" at bounding box center [425, 226] width 31 height 6
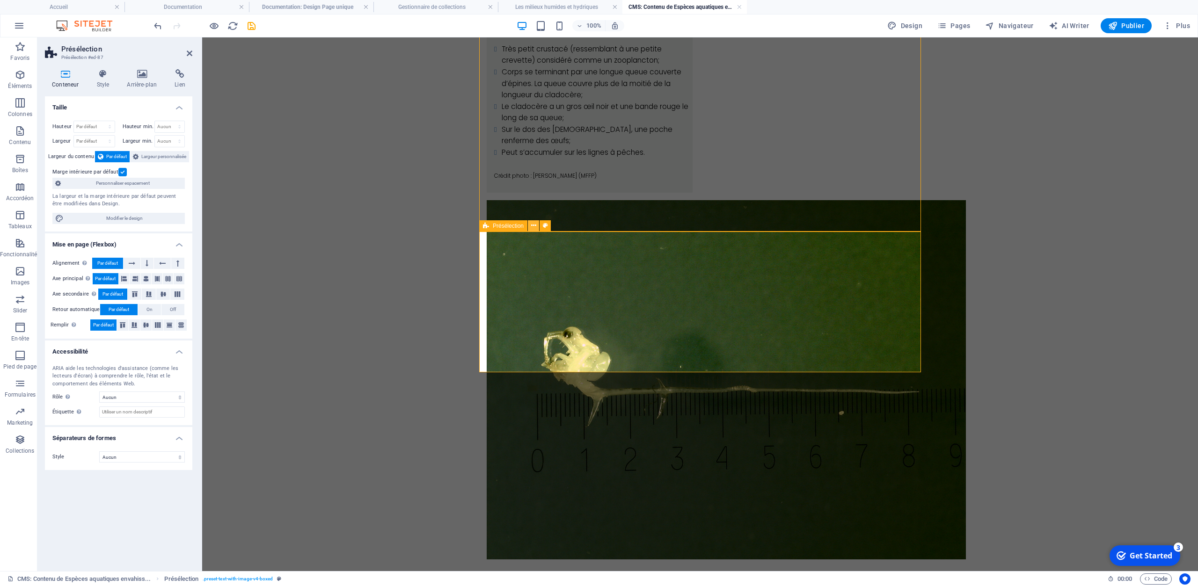
click at [534, 226] on icon at bounding box center [533, 226] width 5 height 10
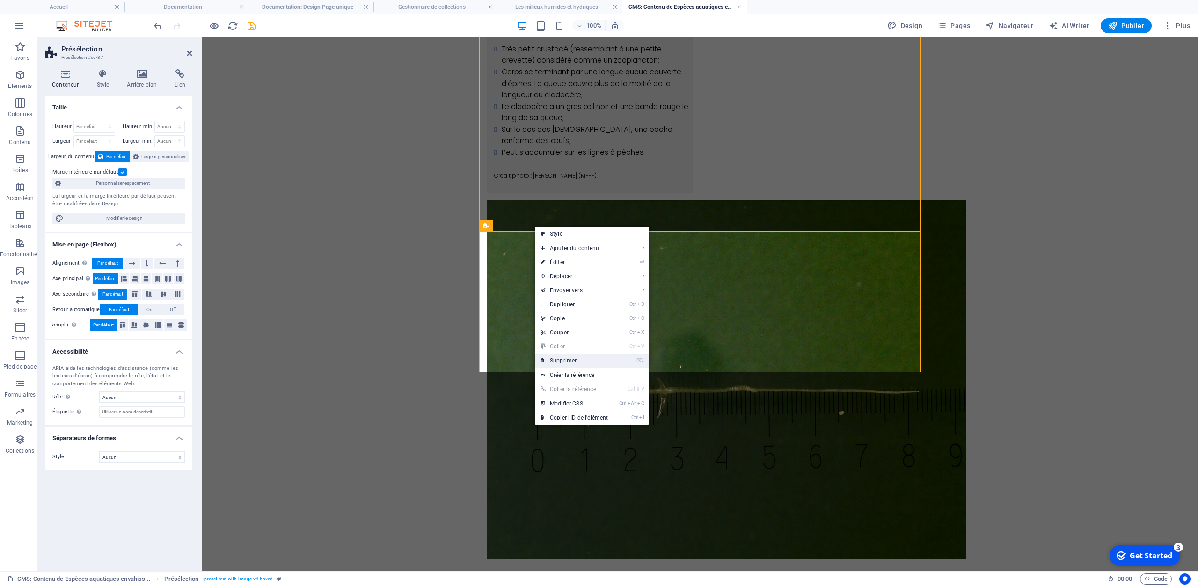
click at [563, 365] on link "⌦ Supprimer" at bounding box center [574, 361] width 79 height 14
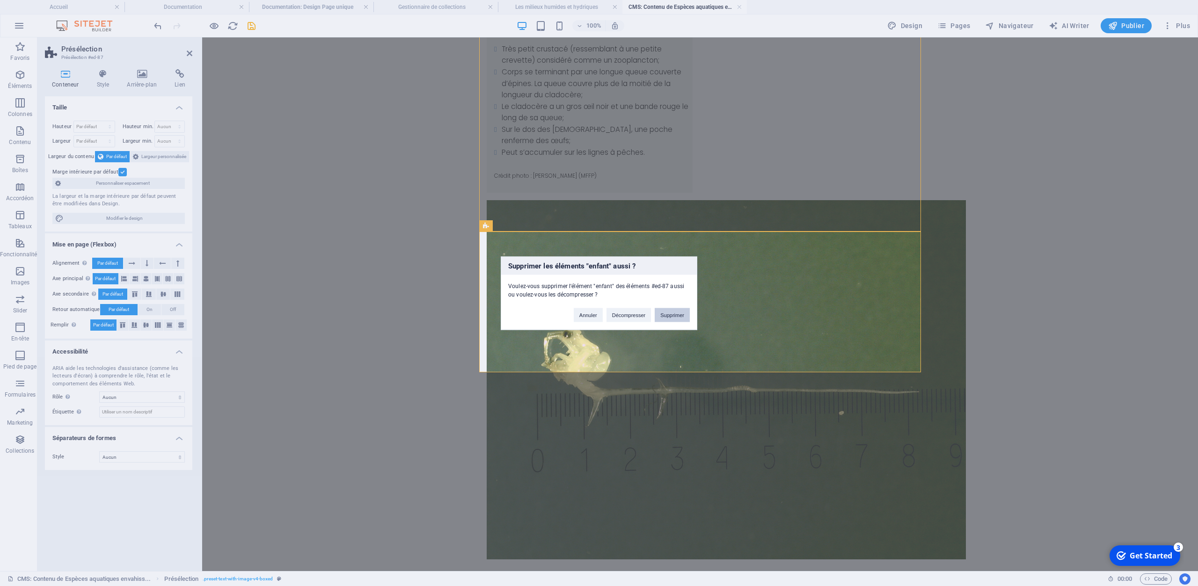
click at [675, 314] on button "Supprimer" at bounding box center [672, 315] width 35 height 14
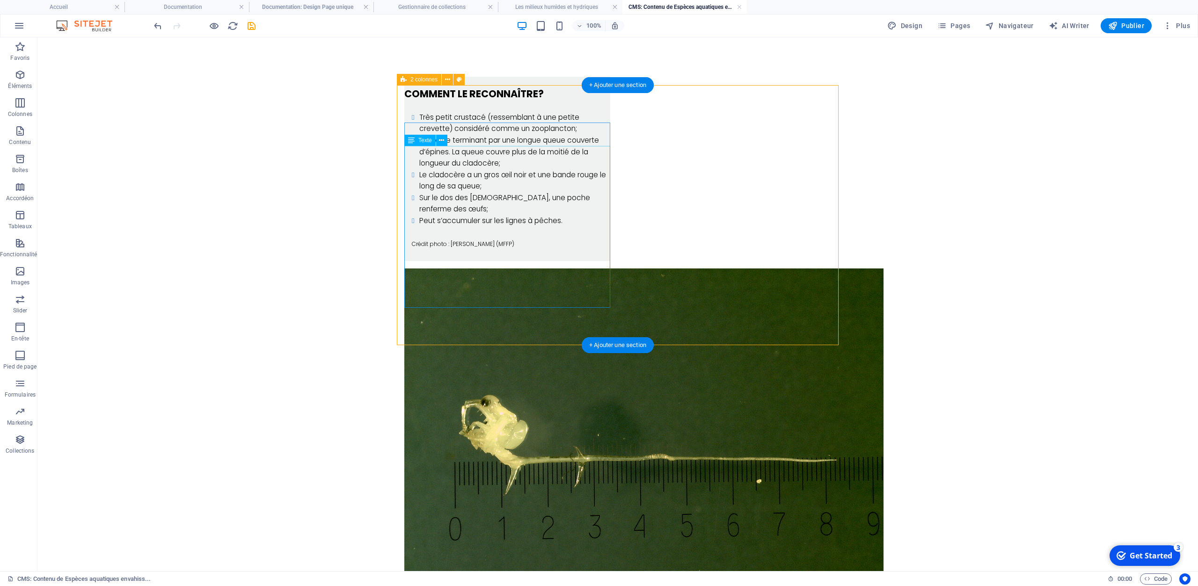
scroll to position [419, 0]
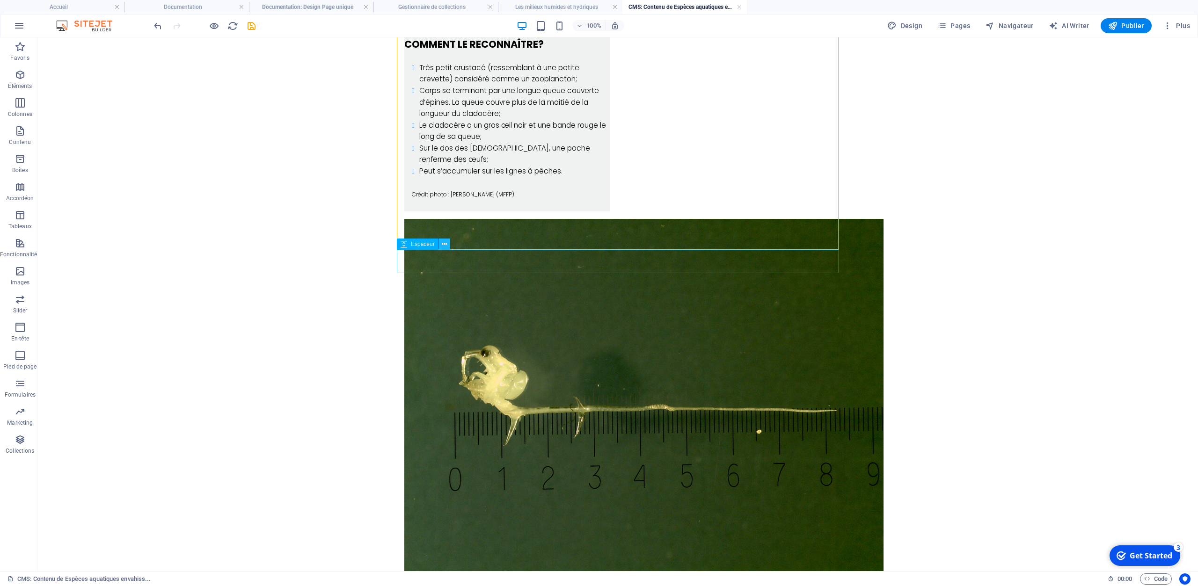
click at [447, 246] on button at bounding box center [444, 244] width 11 height 11
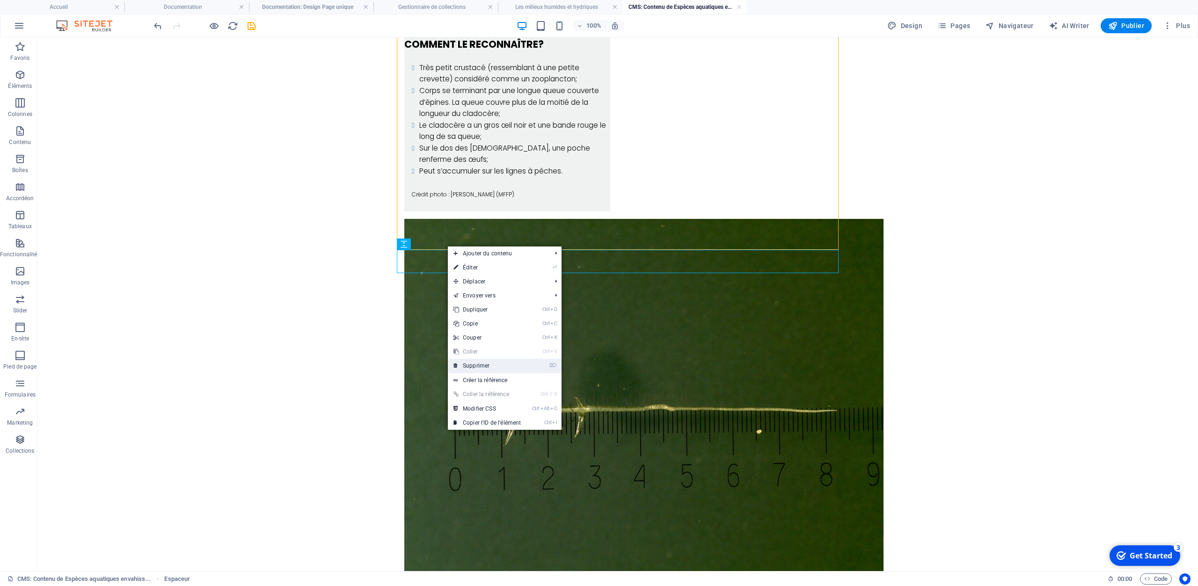
click at [469, 364] on link "⌦ Supprimer" at bounding box center [487, 366] width 79 height 14
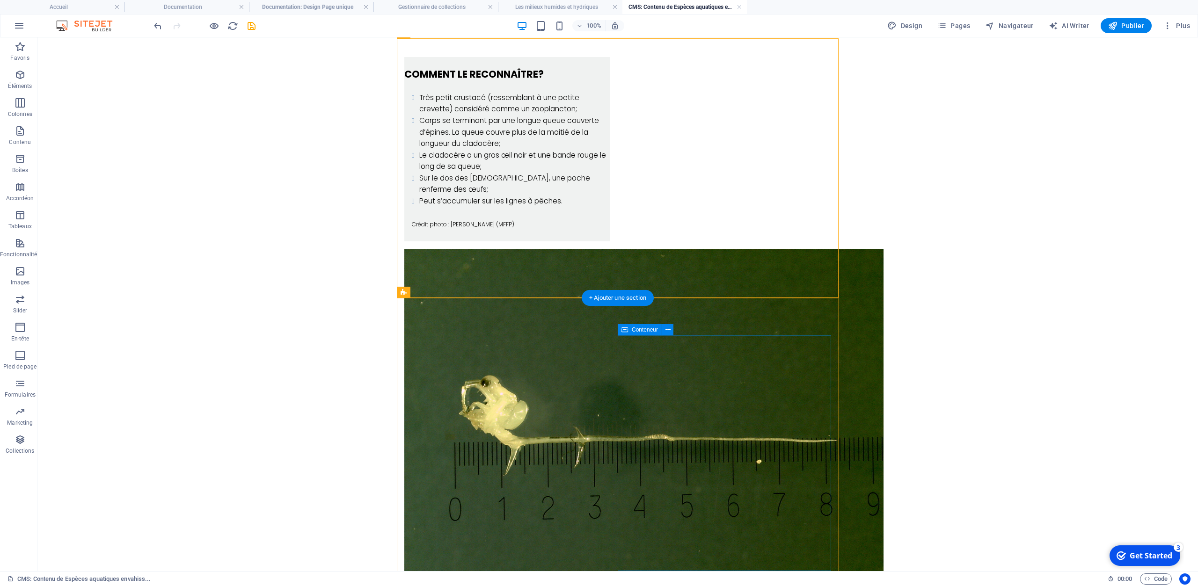
scroll to position [371, 0]
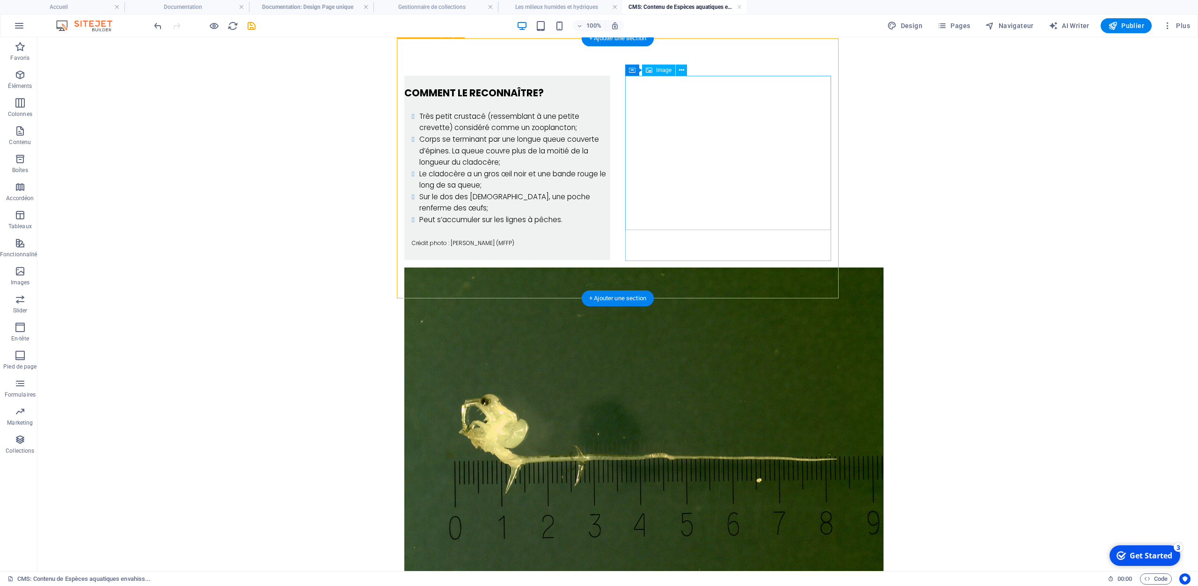
click at [610, 268] on figure at bounding box center [507, 447] width 206 height 359
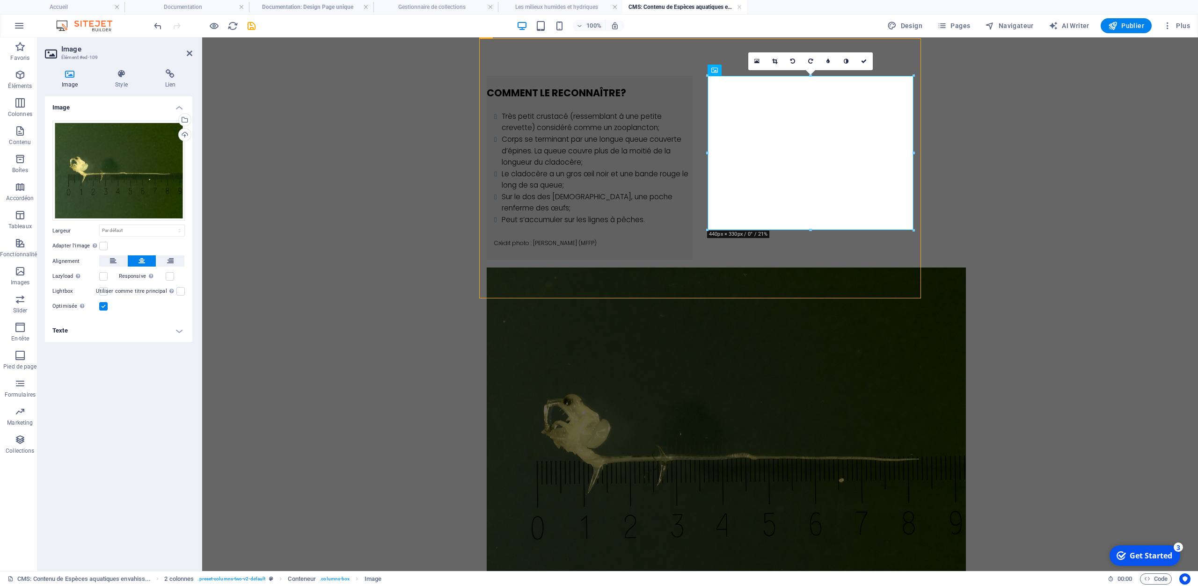
click at [866, 62] on icon at bounding box center [864, 61] width 6 height 6
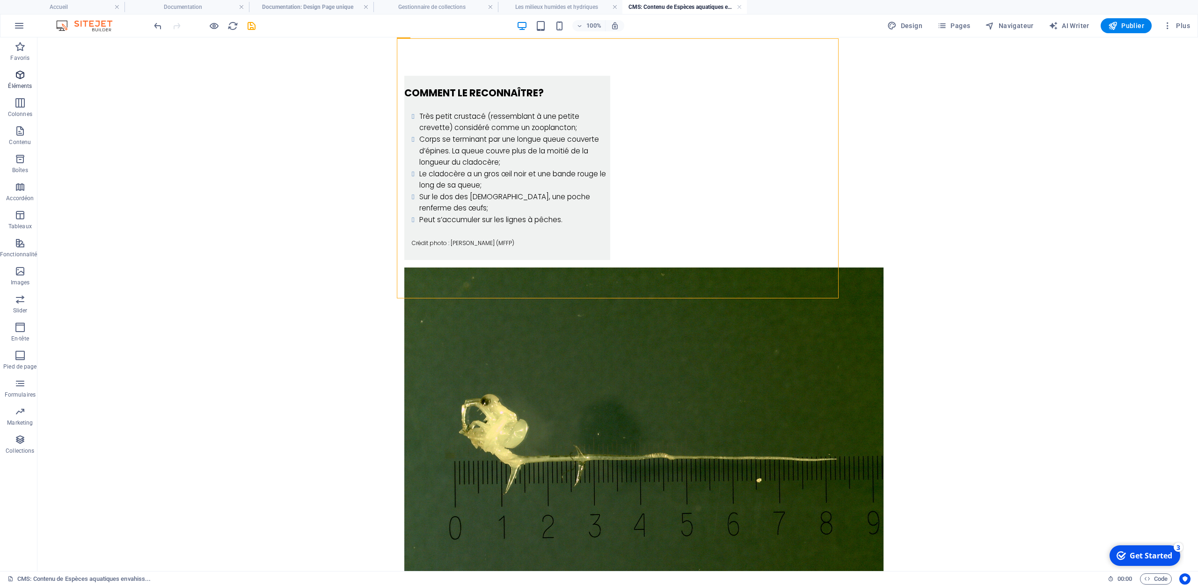
click at [23, 79] on icon "button" at bounding box center [20, 74] width 11 height 11
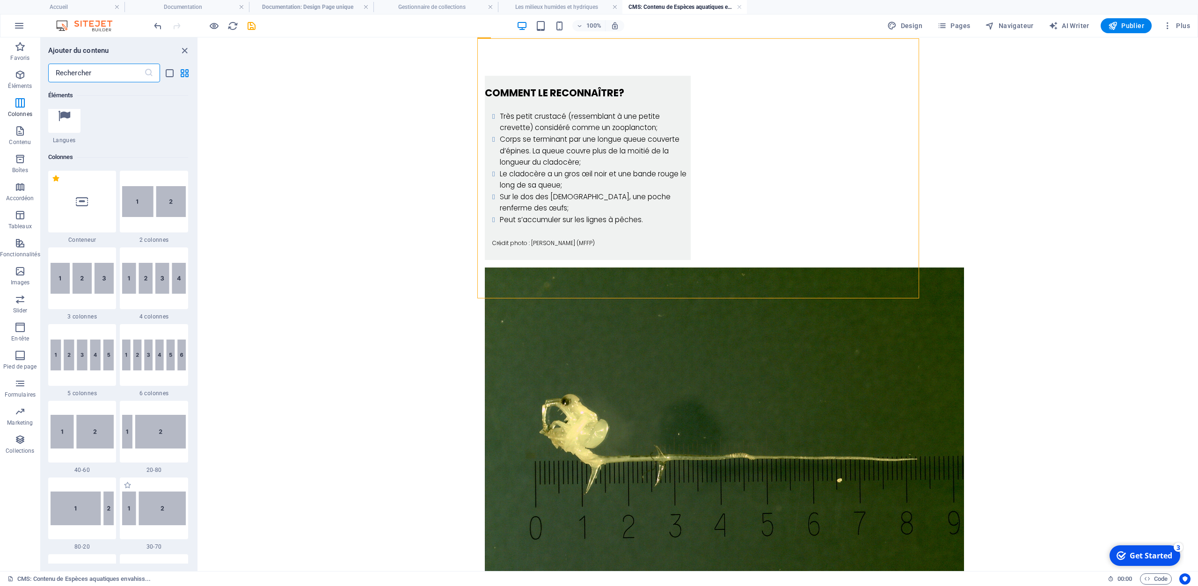
scroll to position [369, 0]
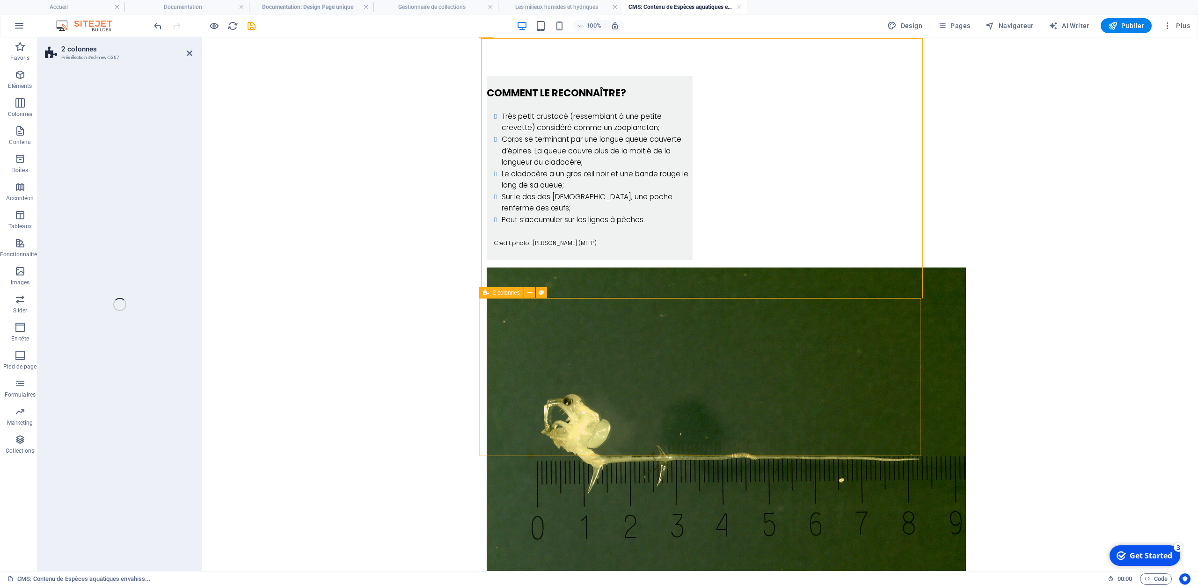
select select "rem"
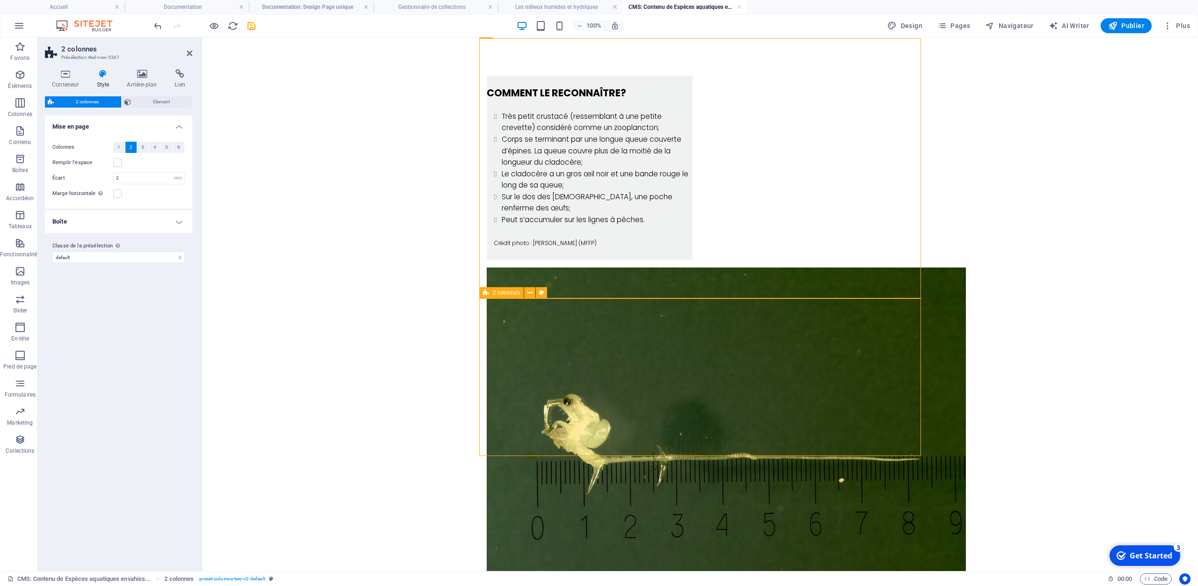
scroll to position [517, 0]
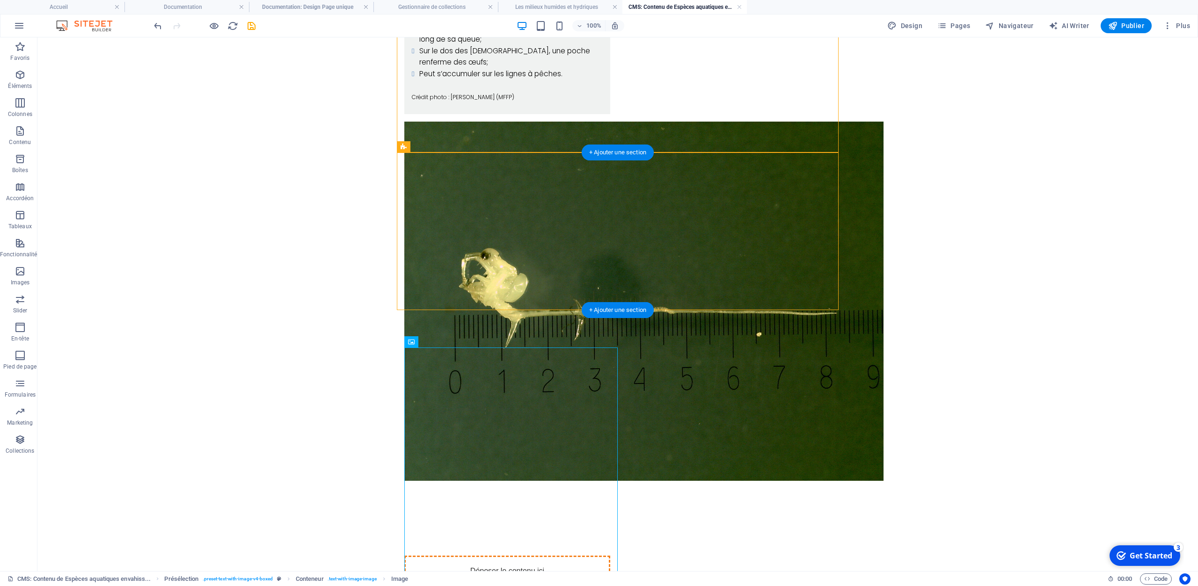
drag, startPoint x: 527, startPoint y: 416, endPoint x: 516, endPoint y: 246, distance: 170.2
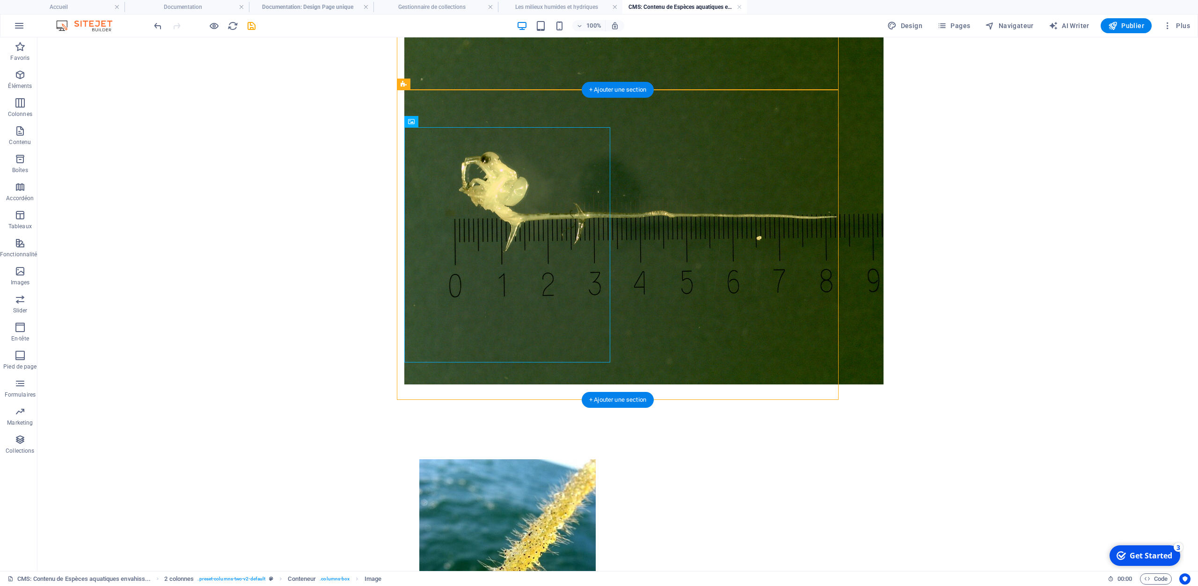
scroll to position [614, 0]
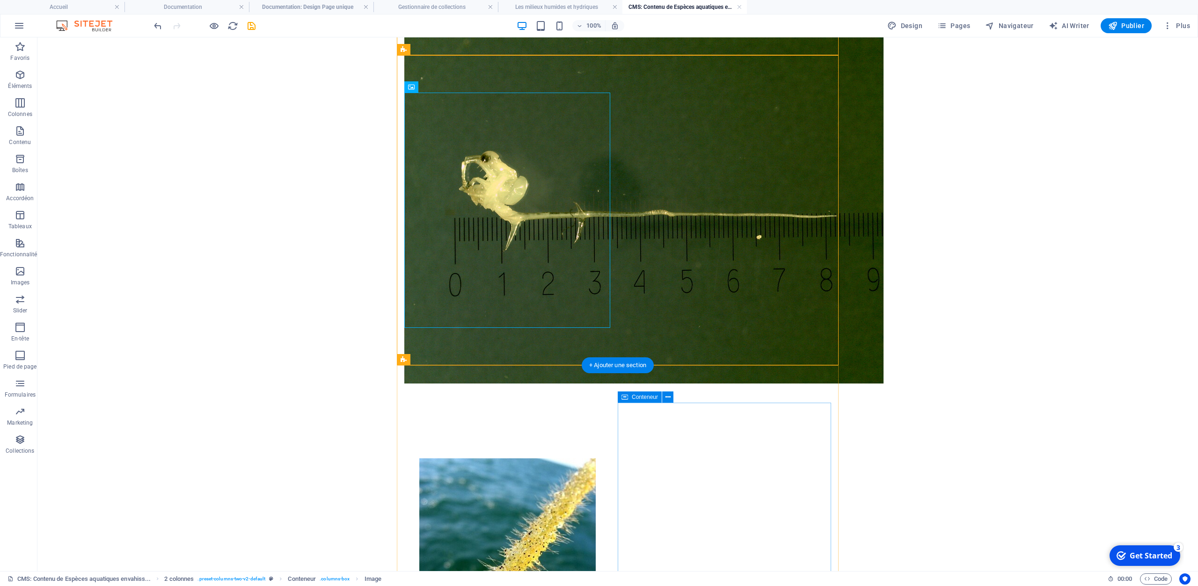
drag, startPoint x: 694, startPoint y: 438, endPoint x: 652, endPoint y: 134, distance: 306.1
click at [450, 357] on icon at bounding box center [451, 360] width 5 height 10
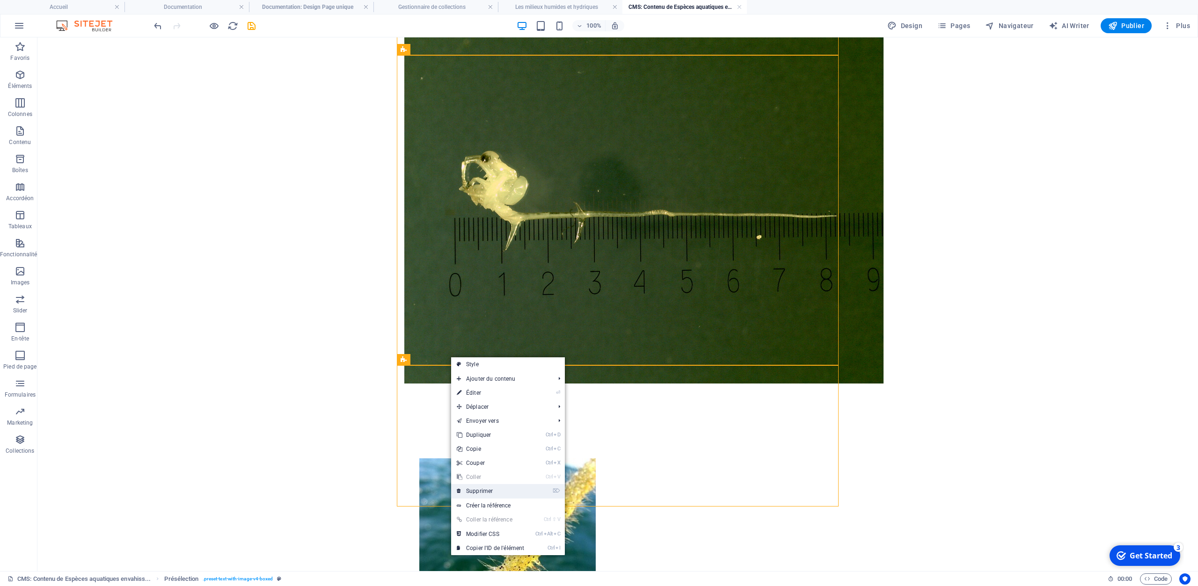
click at [470, 486] on link "⌦ Supprimer" at bounding box center [490, 491] width 79 height 14
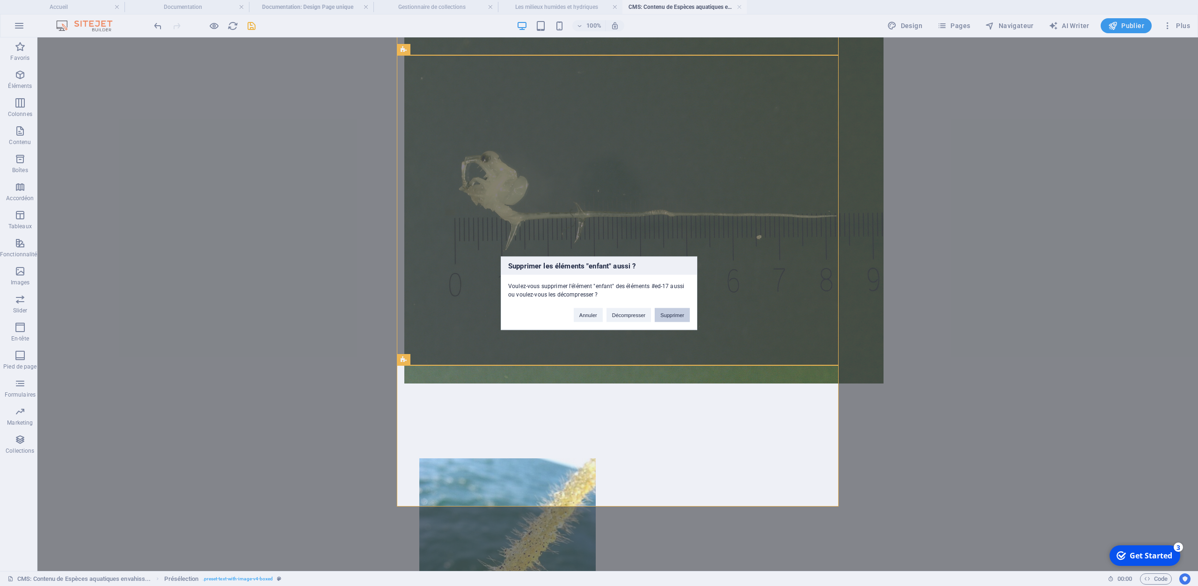
click at [671, 312] on button "Supprimer" at bounding box center [672, 315] width 35 height 14
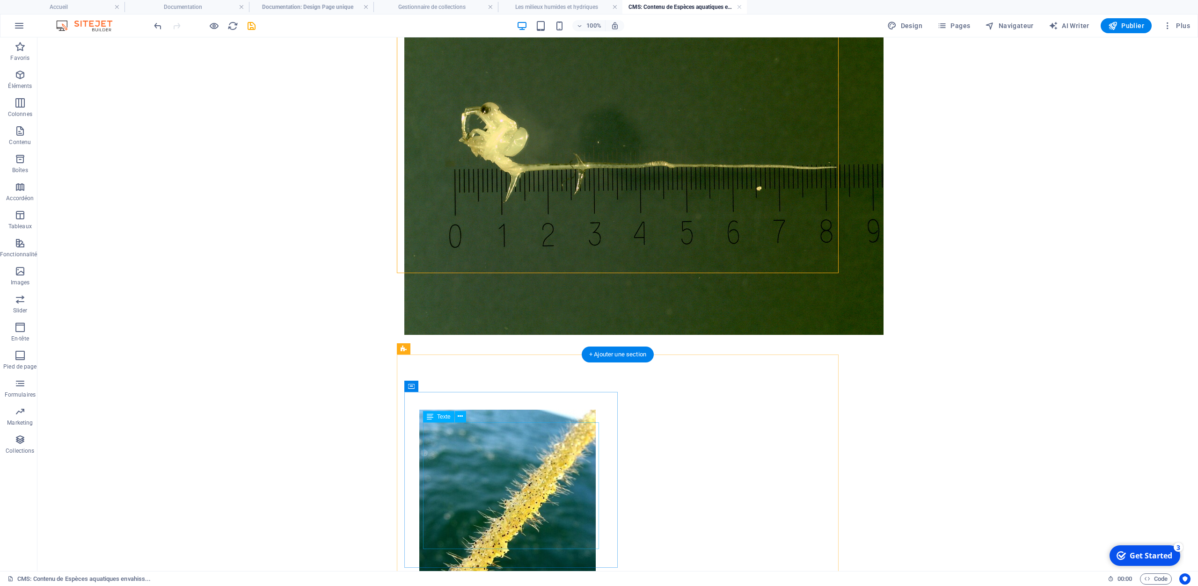
scroll to position [711, 0]
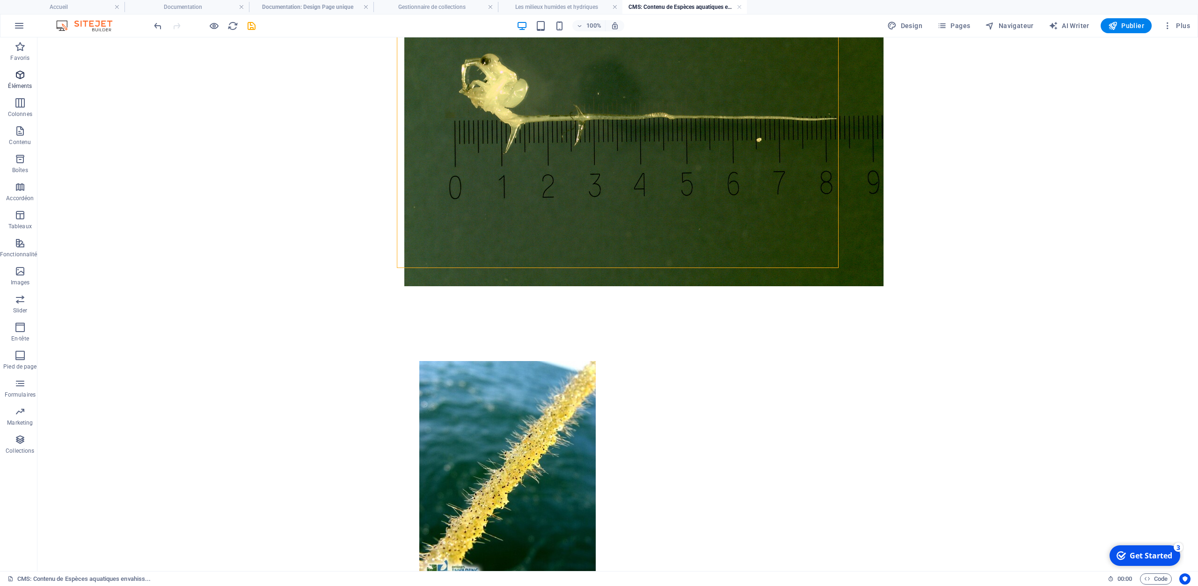
click at [21, 83] on p "Éléments" at bounding box center [20, 85] width 24 height 7
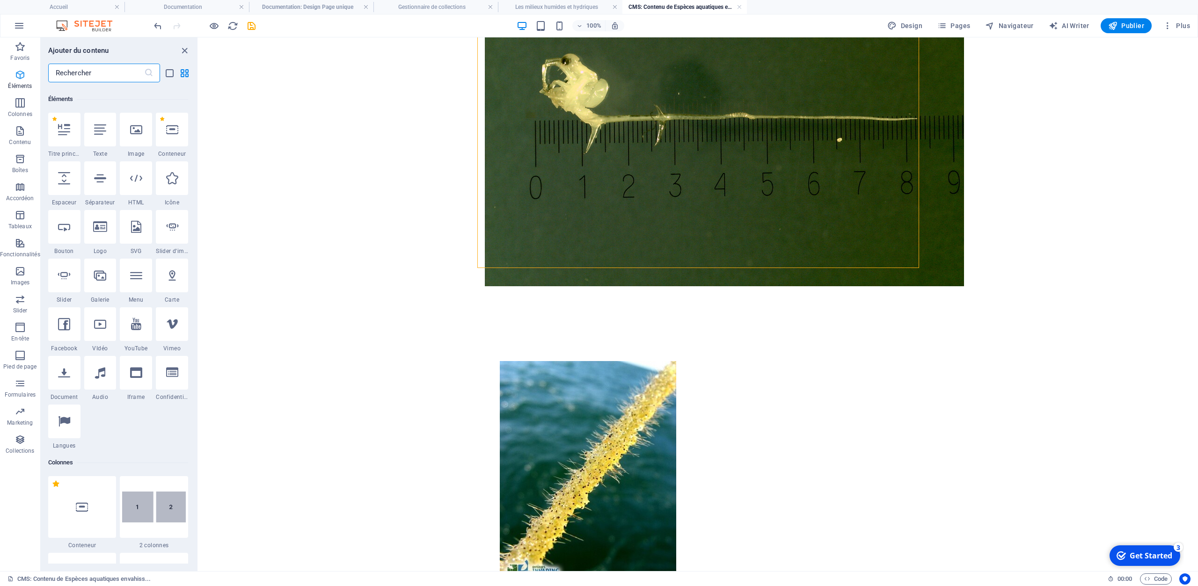
scroll to position [100, 0]
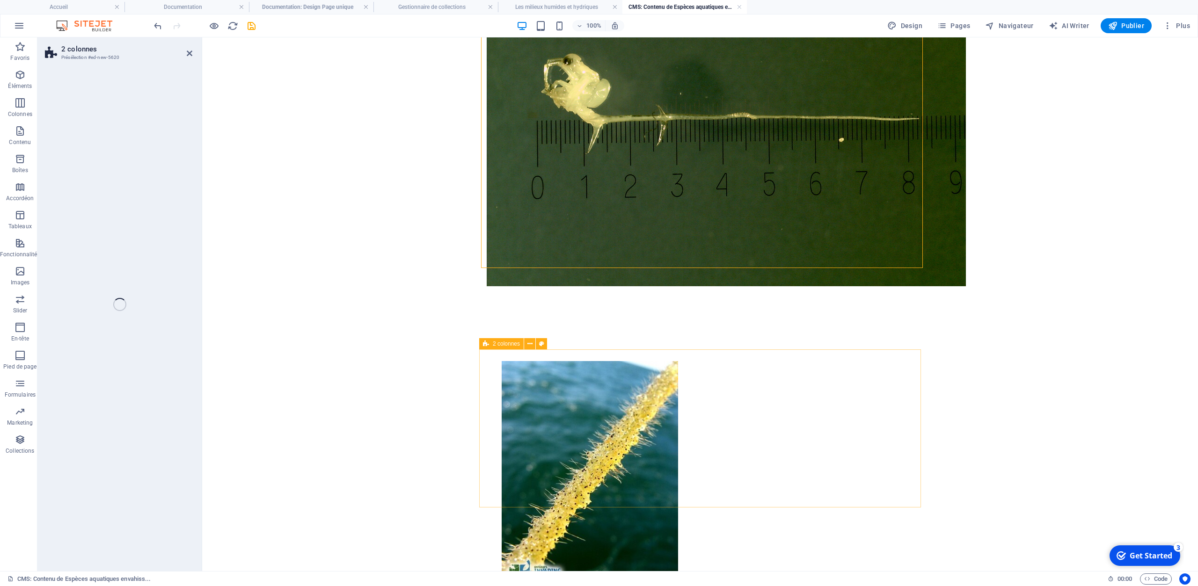
select select "rem"
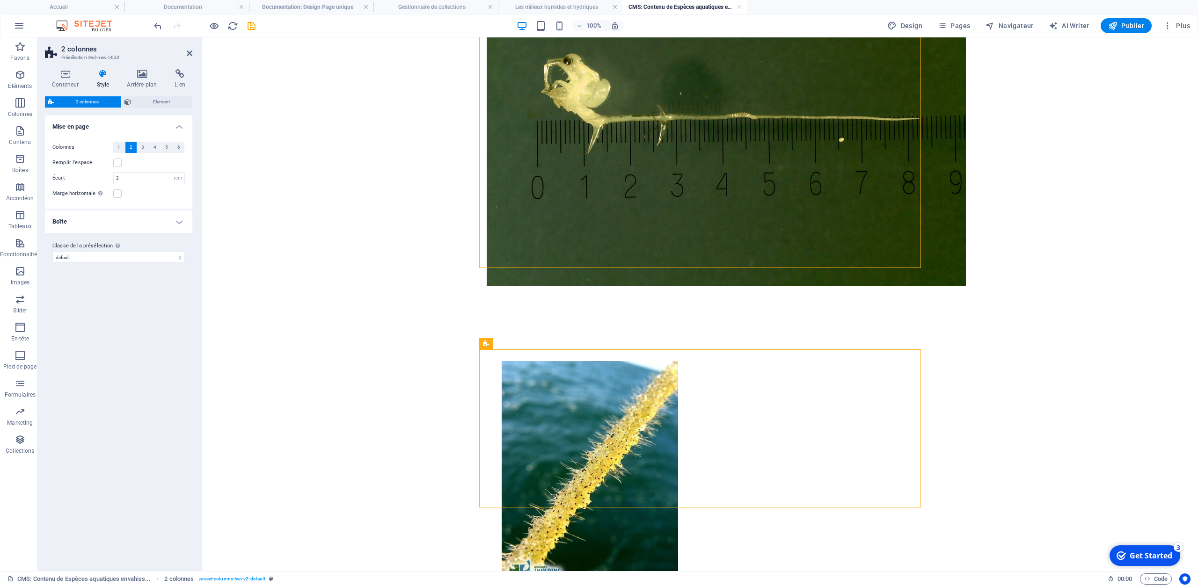
click at [261, 24] on div "100% Design Pages Navigateur AI Writer Publier Plus" at bounding box center [673, 25] width 1042 height 15
click at [249, 29] on icon "save" at bounding box center [251, 26] width 11 height 11
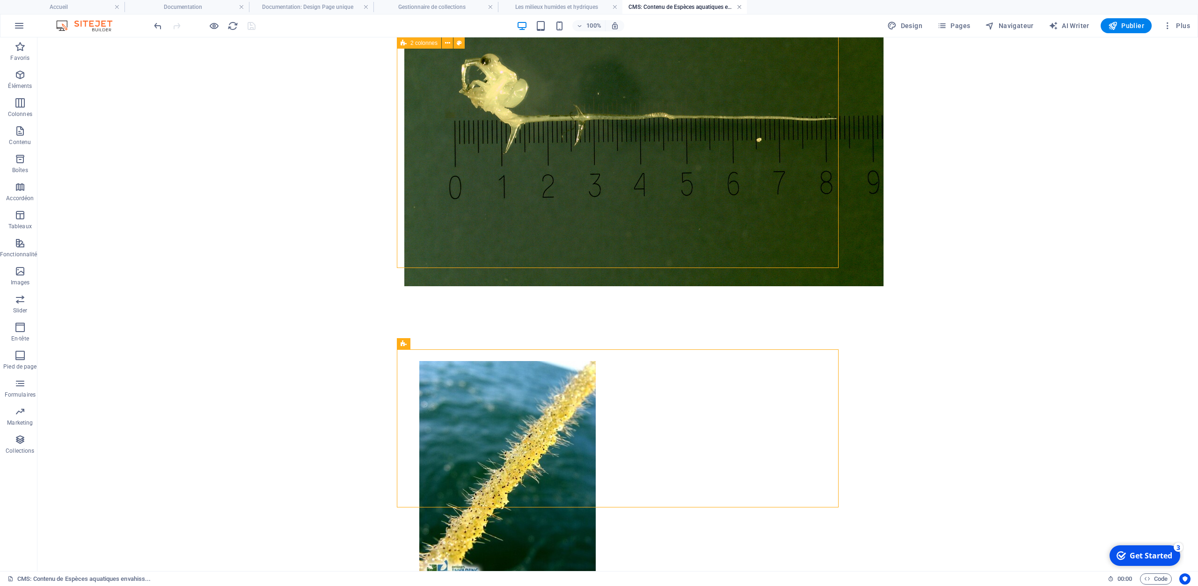
click at [737, 8] on link at bounding box center [740, 7] width 6 height 9
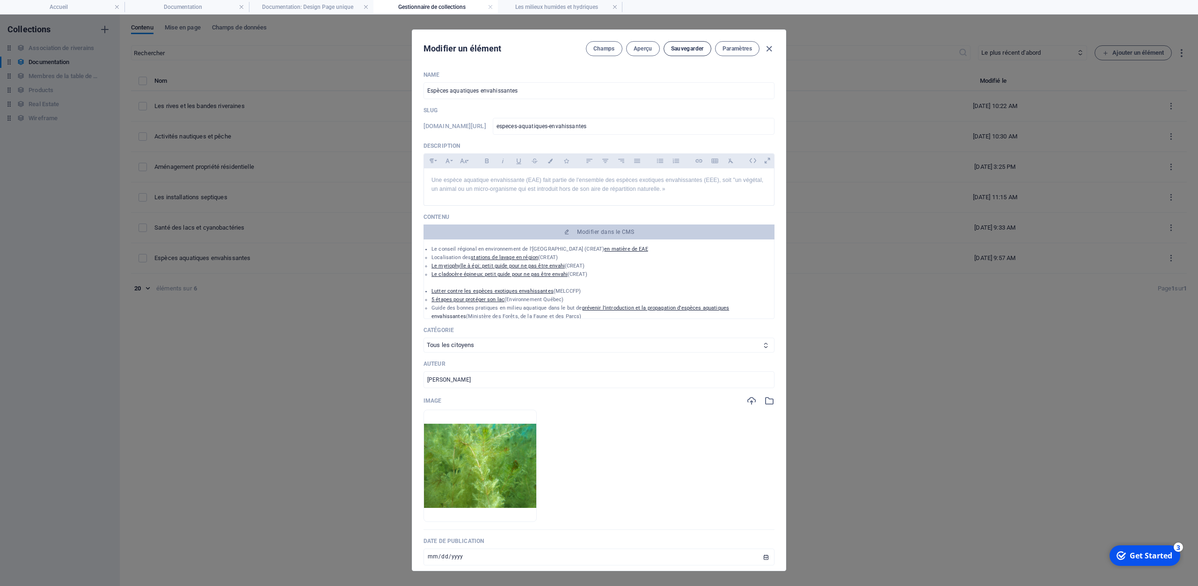
click at [688, 49] on span "Sauvegarder" at bounding box center [687, 48] width 33 height 7
click at [767, 50] on icon "button" at bounding box center [769, 49] width 11 height 11
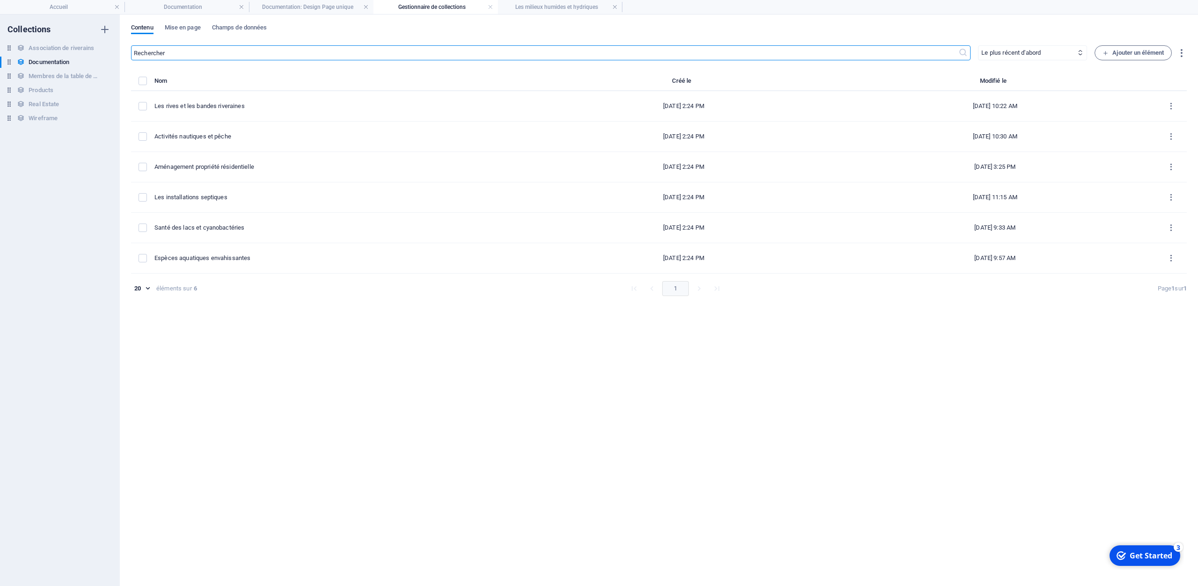
type input "[DATE]"
type input "especes-aquatiques-envahissantes"
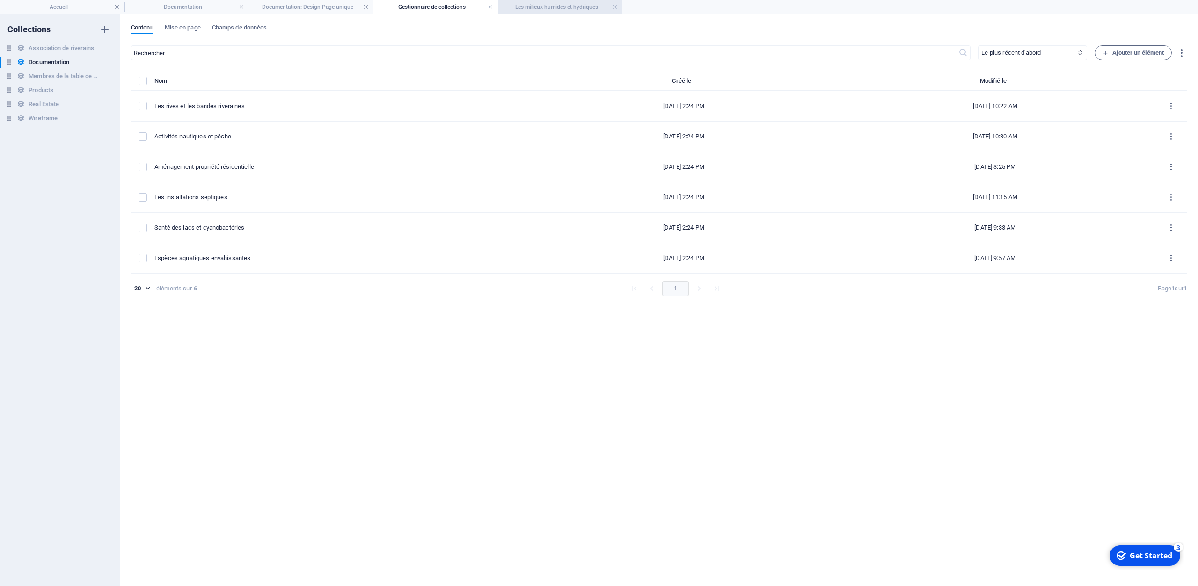
click at [619, 7] on h4 "Les milieux humides et hydriques" at bounding box center [560, 7] width 124 height 10
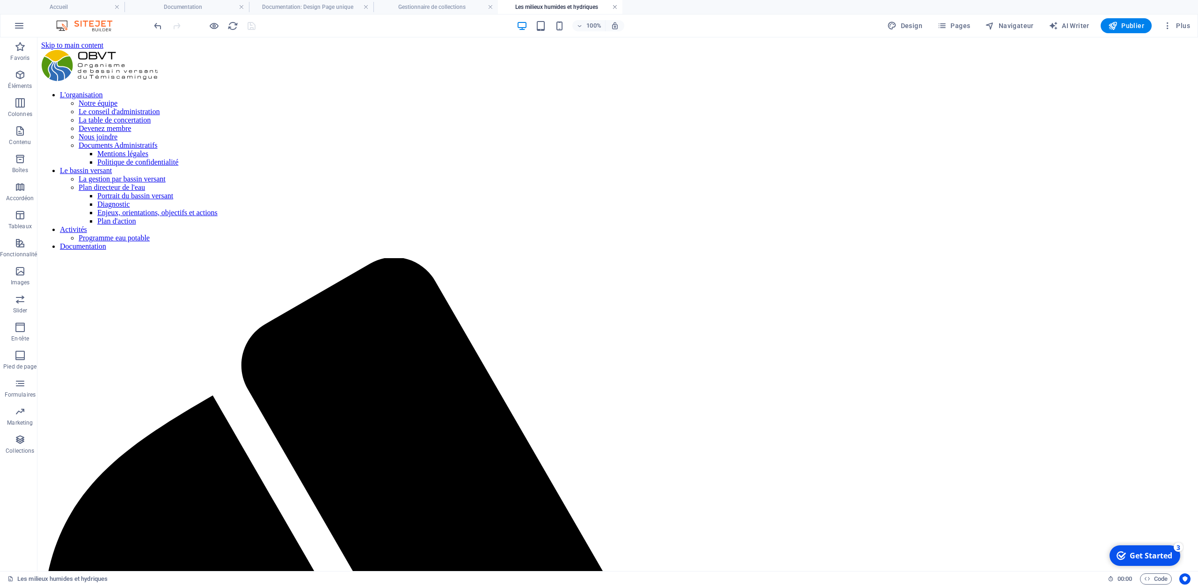
click at [616, 7] on link at bounding box center [615, 7] width 6 height 9
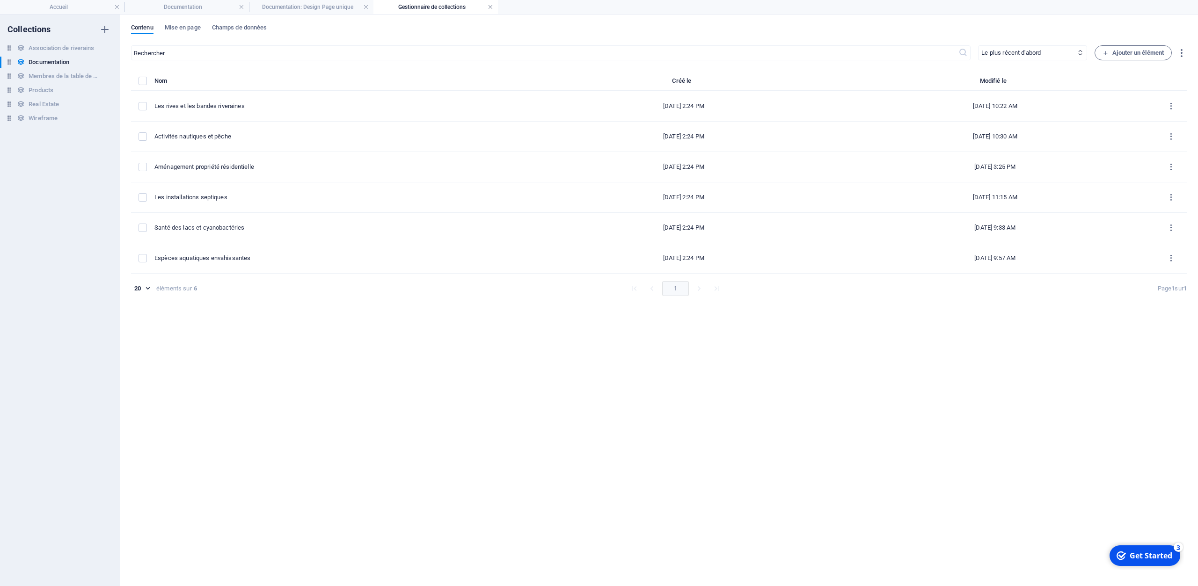
click at [493, 7] on link at bounding box center [491, 7] width 6 height 9
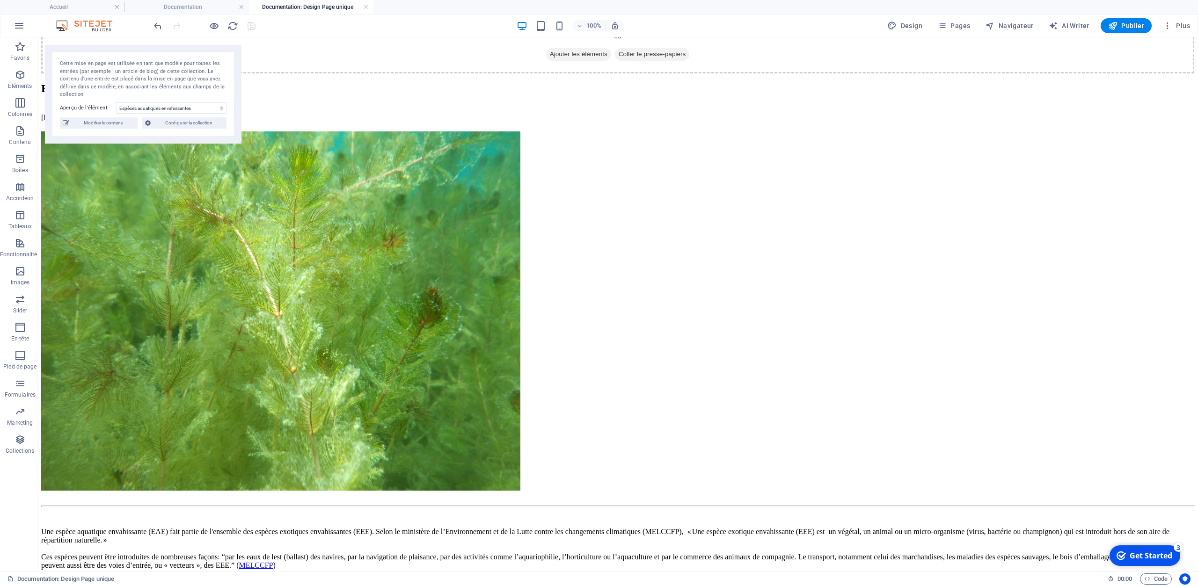
scroll to position [1858, 0]
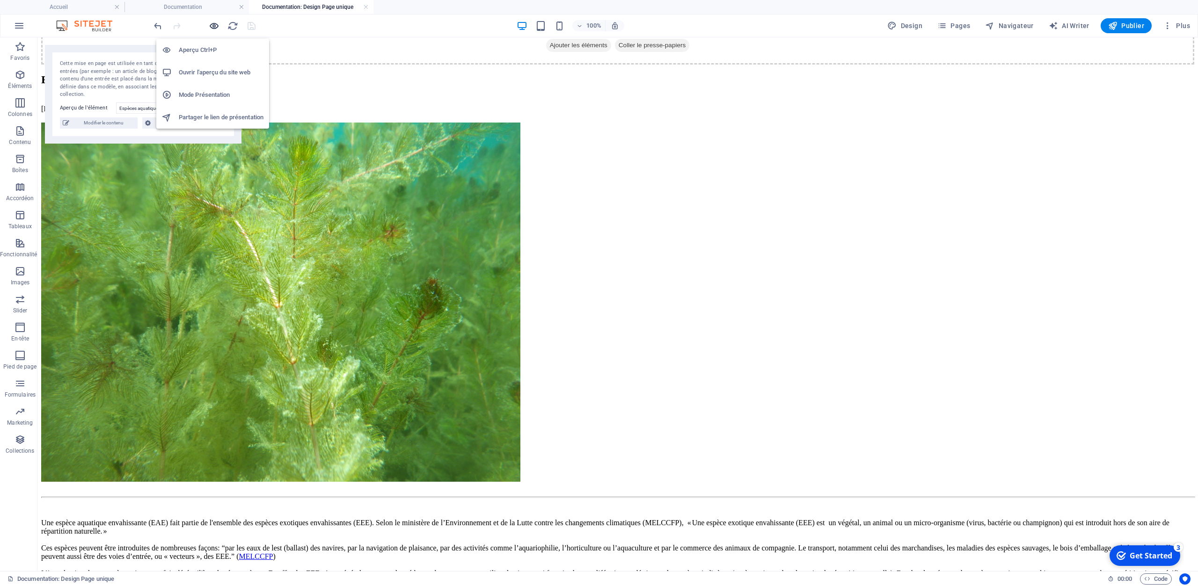
click at [212, 25] on icon "button" at bounding box center [214, 26] width 11 height 11
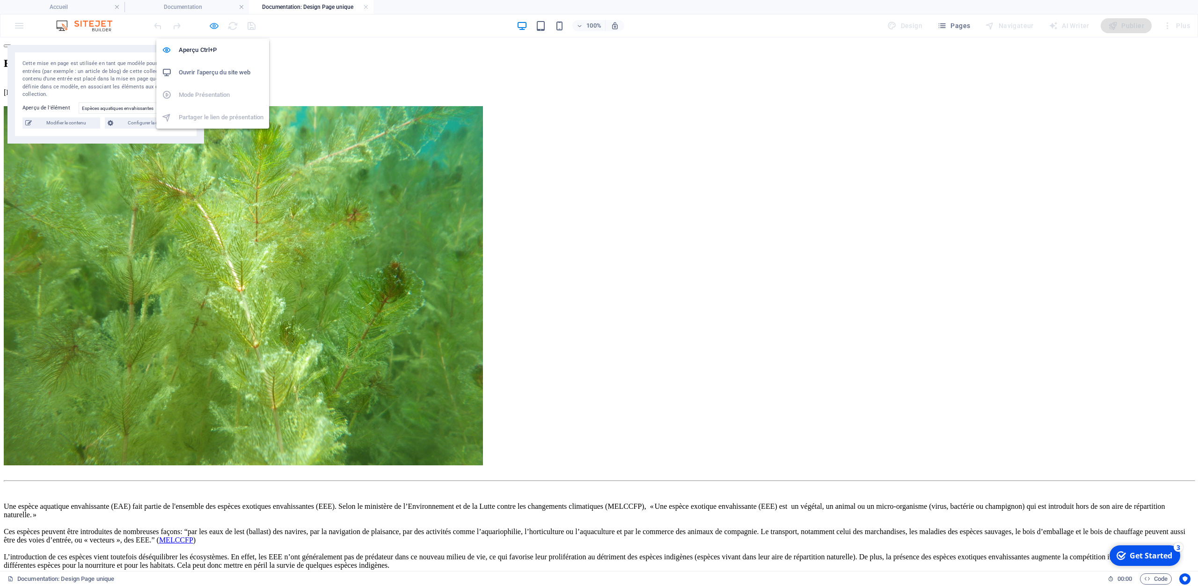
click at [212, 25] on icon "button" at bounding box center [214, 26] width 11 height 11
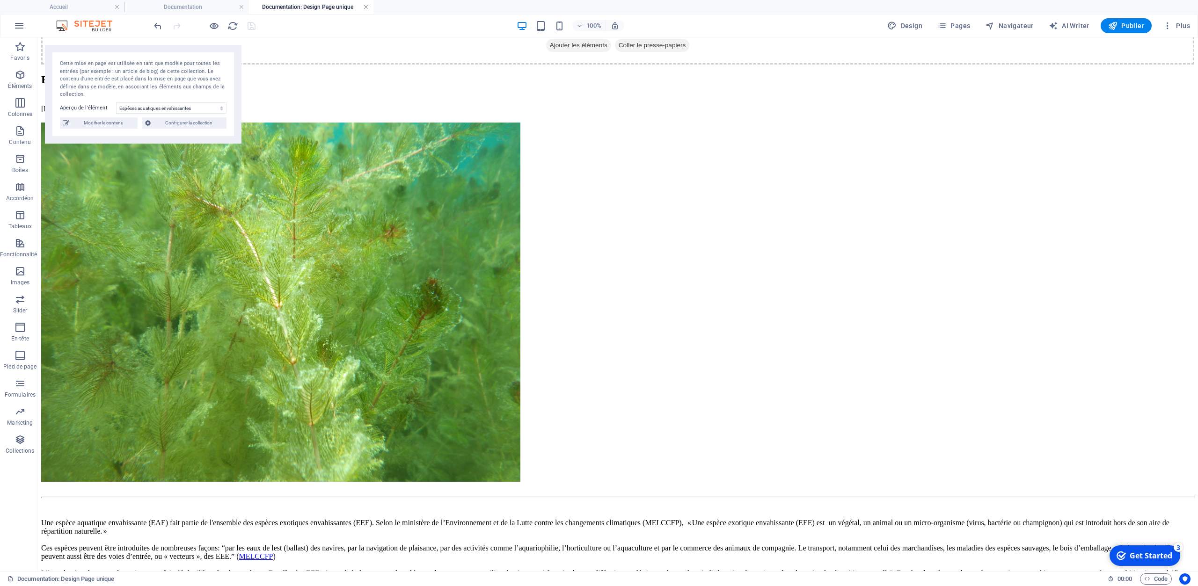
click at [366, 8] on link at bounding box center [366, 7] width 6 height 9
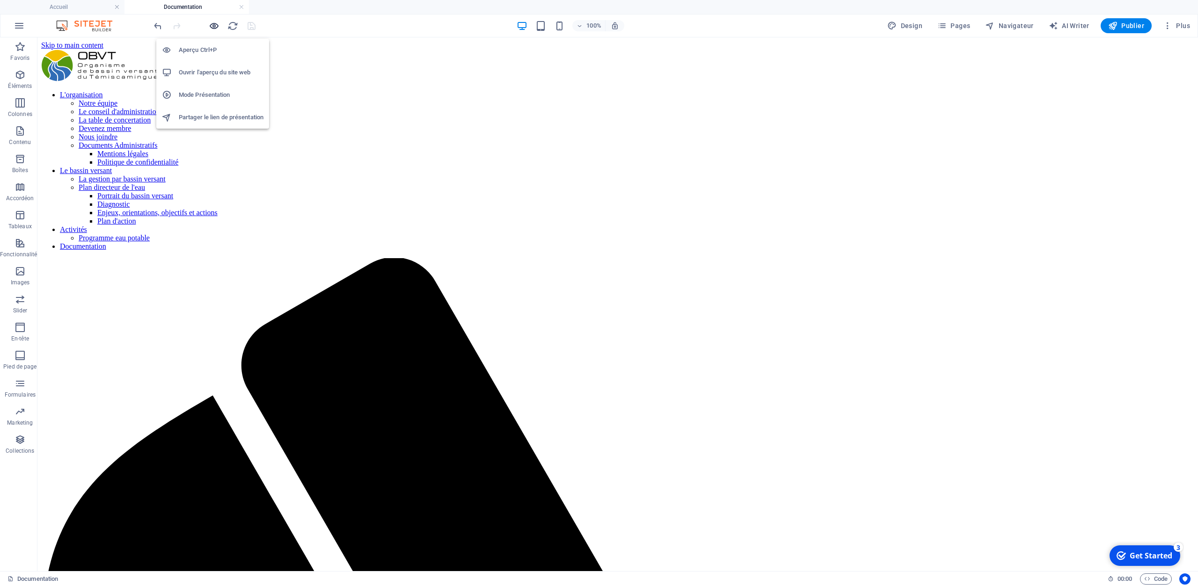
click at [212, 28] on icon "button" at bounding box center [214, 26] width 11 height 11
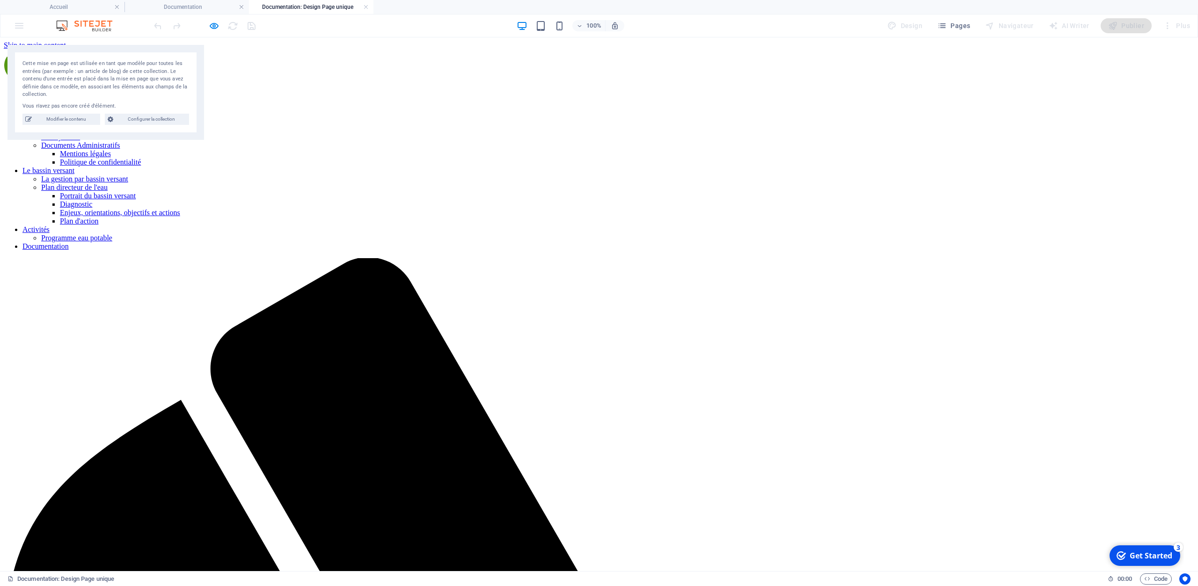
scroll to position [0, 0]
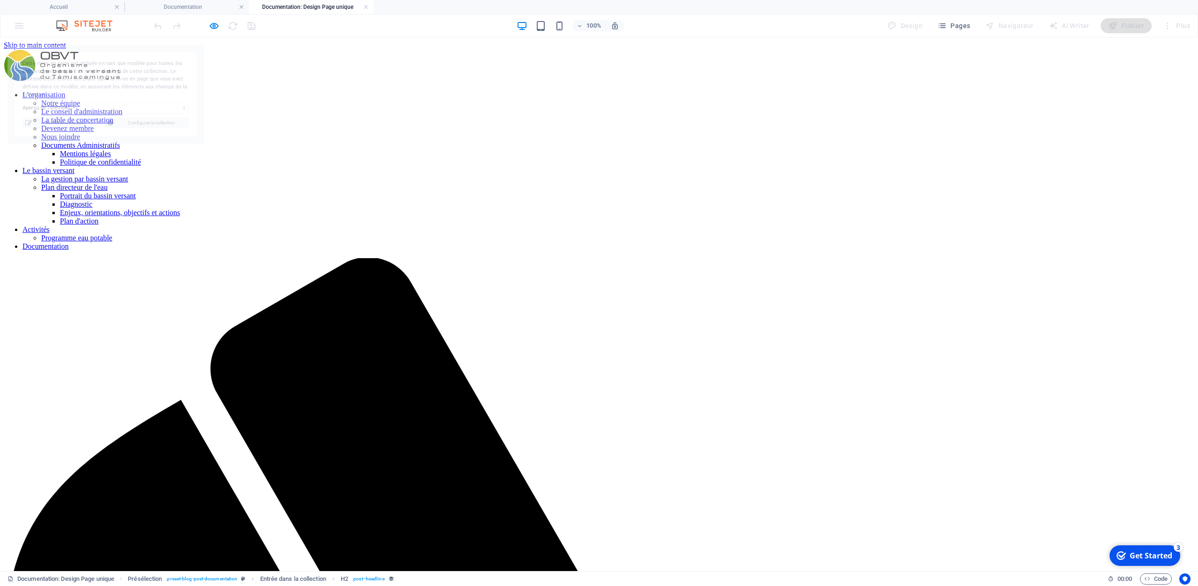
select select "687a914ab52d075d5a08dacd"
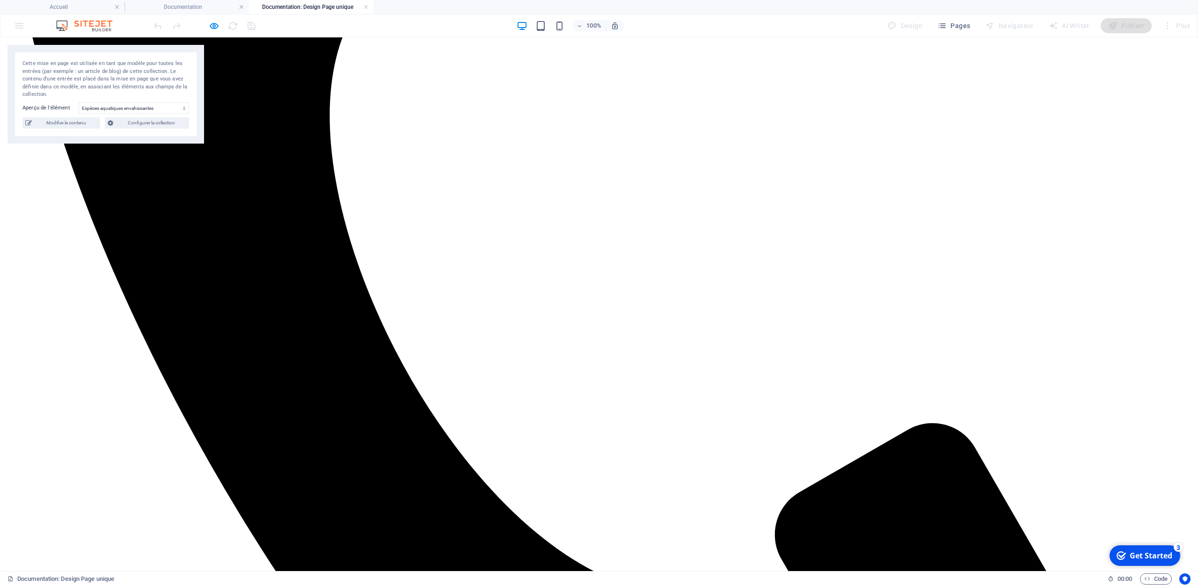
scroll to position [828, 0]
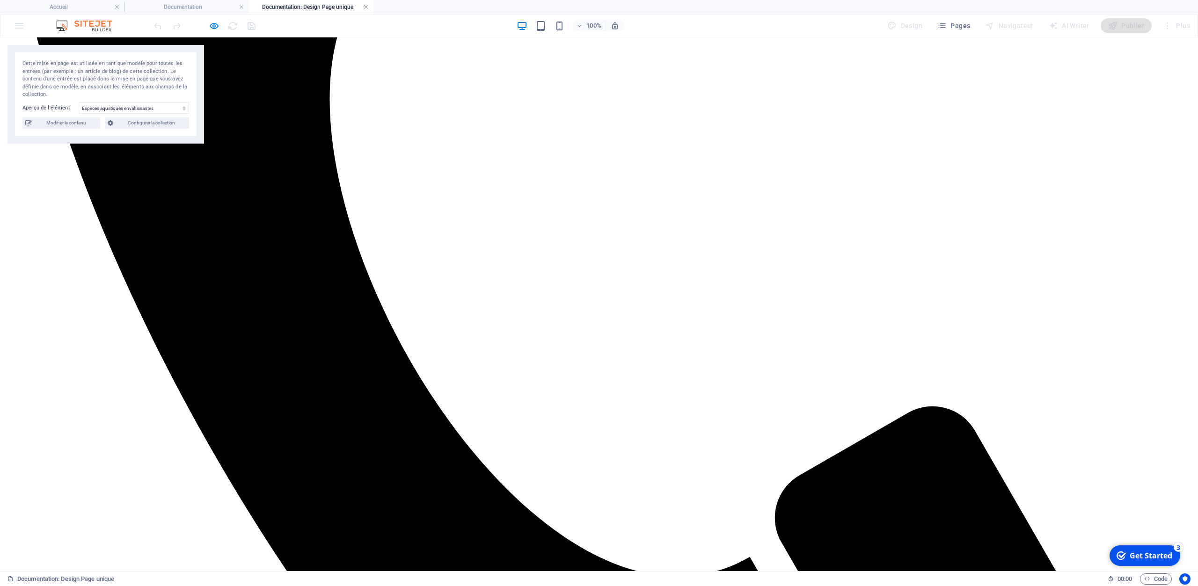
click at [366, 8] on link at bounding box center [366, 7] width 6 height 9
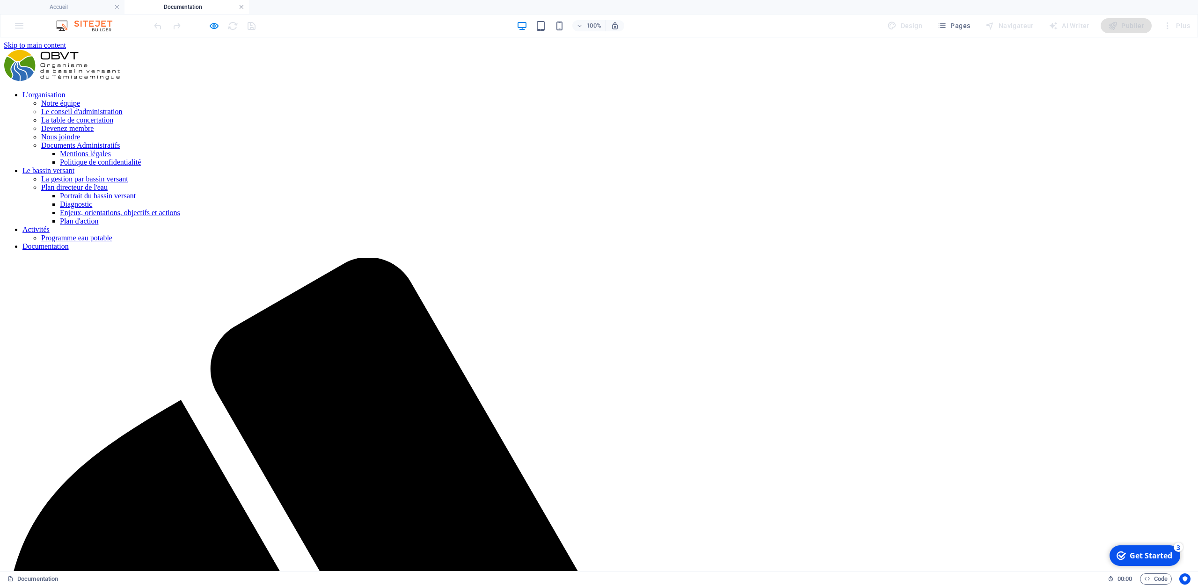
click at [241, 9] on link at bounding box center [242, 7] width 6 height 9
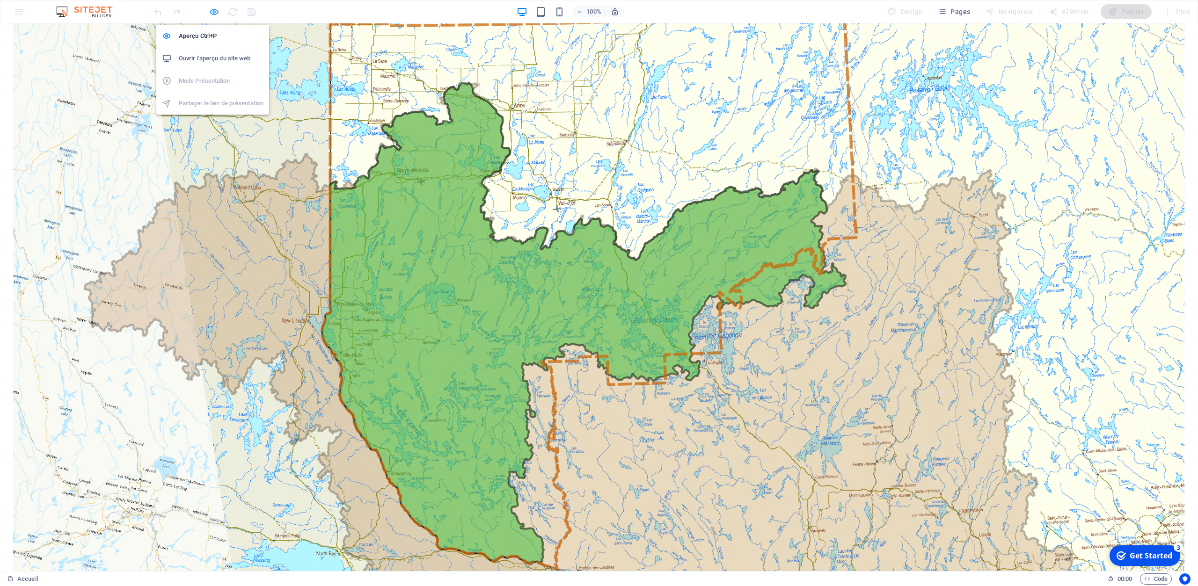
click at [211, 12] on icon "button" at bounding box center [214, 12] width 11 height 11
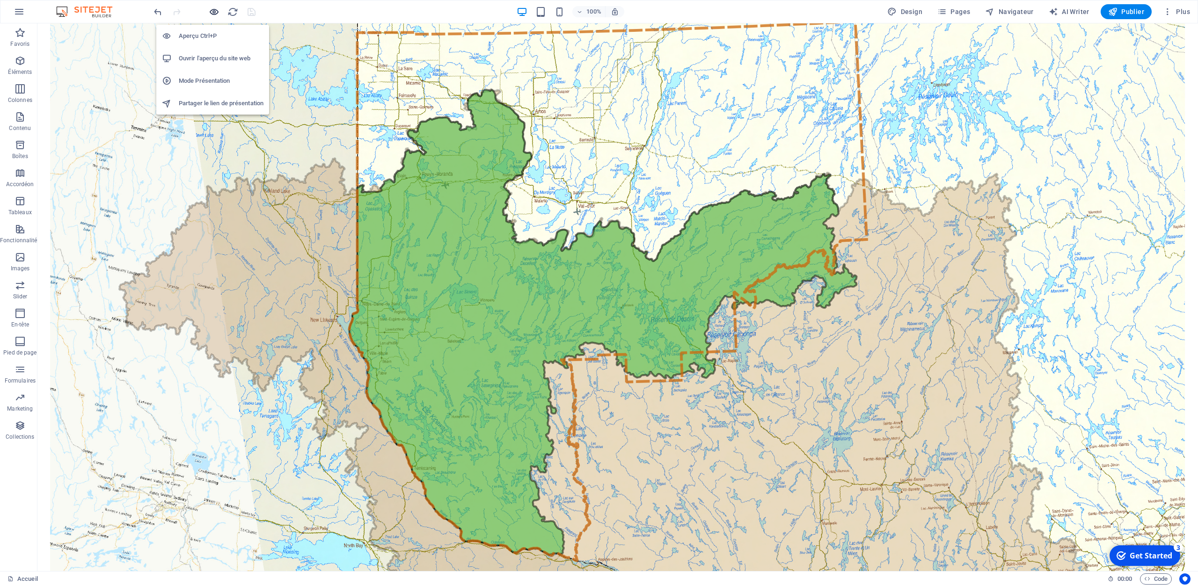
click at [211, 12] on icon "button" at bounding box center [214, 12] width 11 height 11
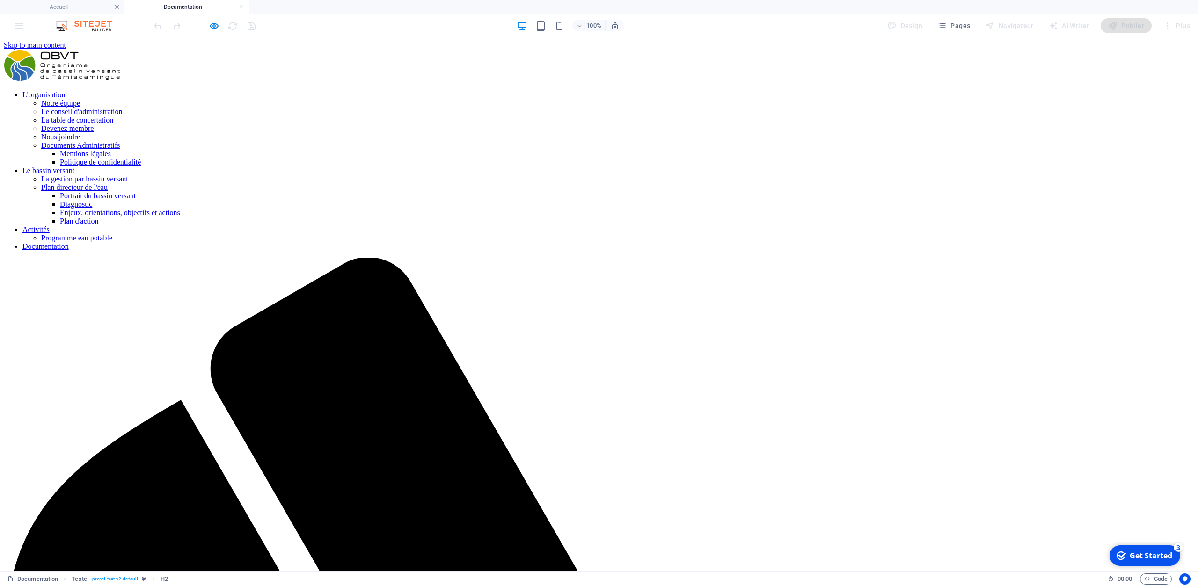
scroll to position [0, 0]
click at [209, 24] on icon "button" at bounding box center [214, 26] width 11 height 11
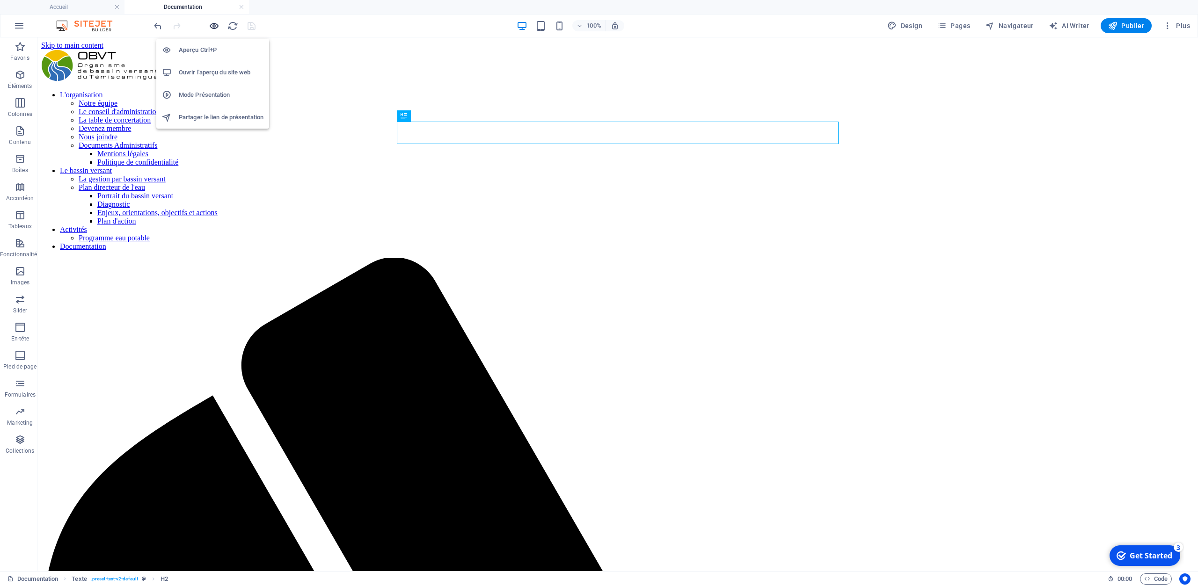
click at [214, 29] on icon "button" at bounding box center [214, 26] width 11 height 11
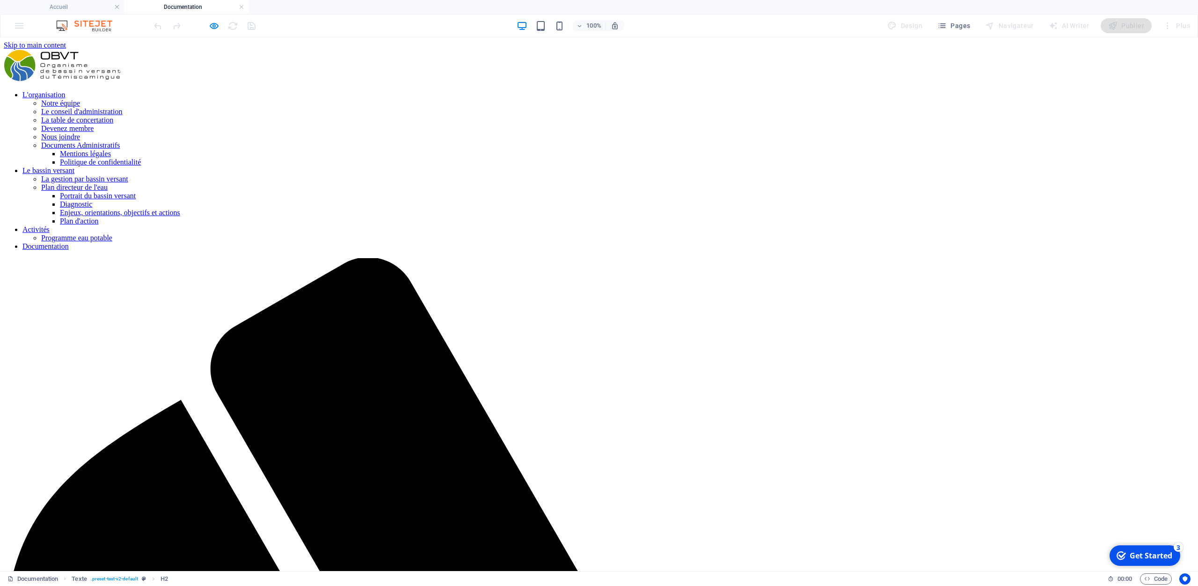
select select "687a914ab52d075d5a08dacd"
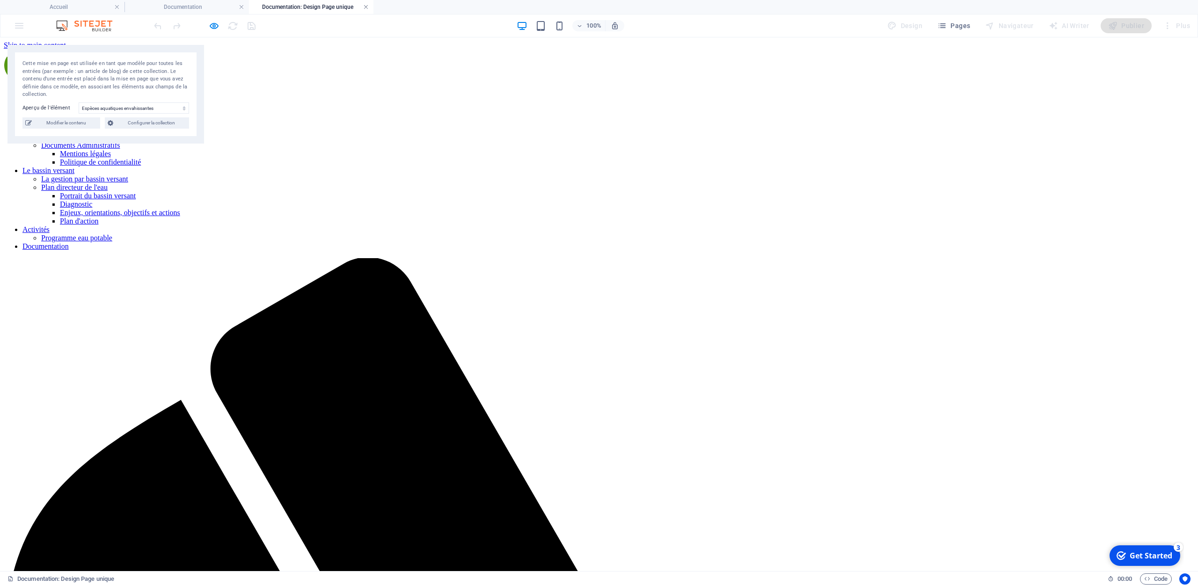
click at [366, 8] on link at bounding box center [366, 7] width 6 height 9
